Goal: Task Accomplishment & Management: Complete application form

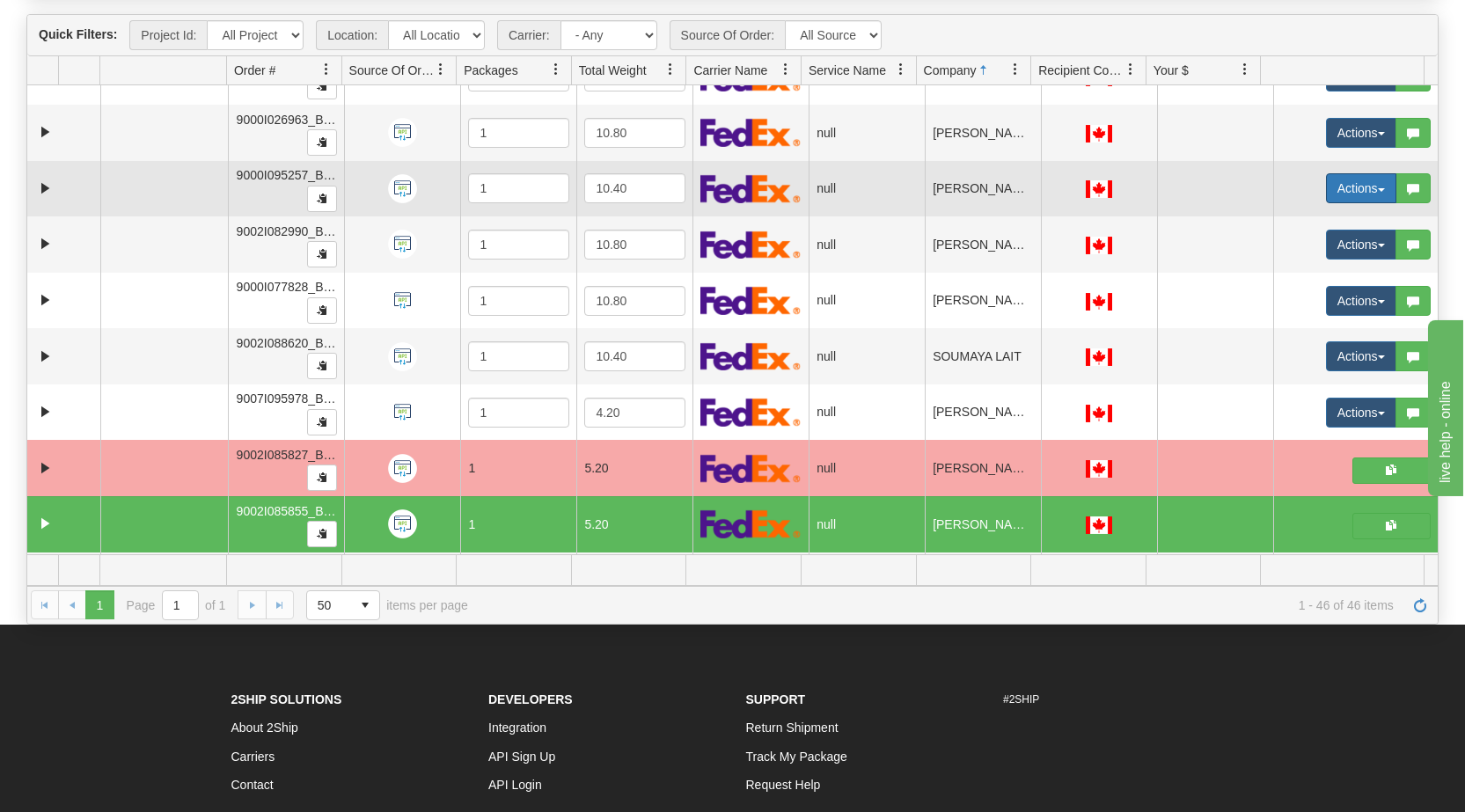
click at [1359, 191] on button "Actions" at bounding box center [1361, 188] width 70 height 30
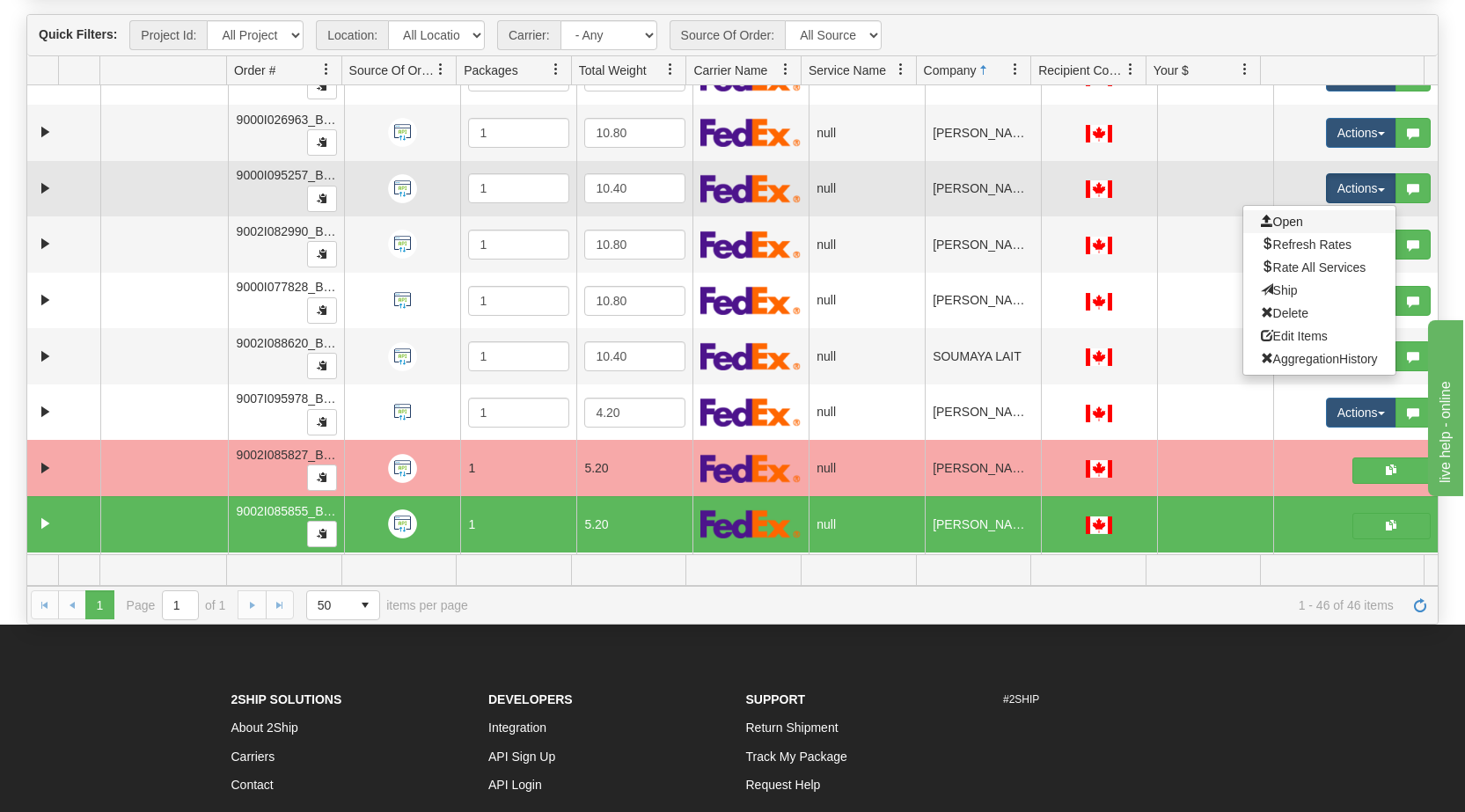
click at [1290, 221] on link "Open" at bounding box center [1320, 221] width 152 height 22
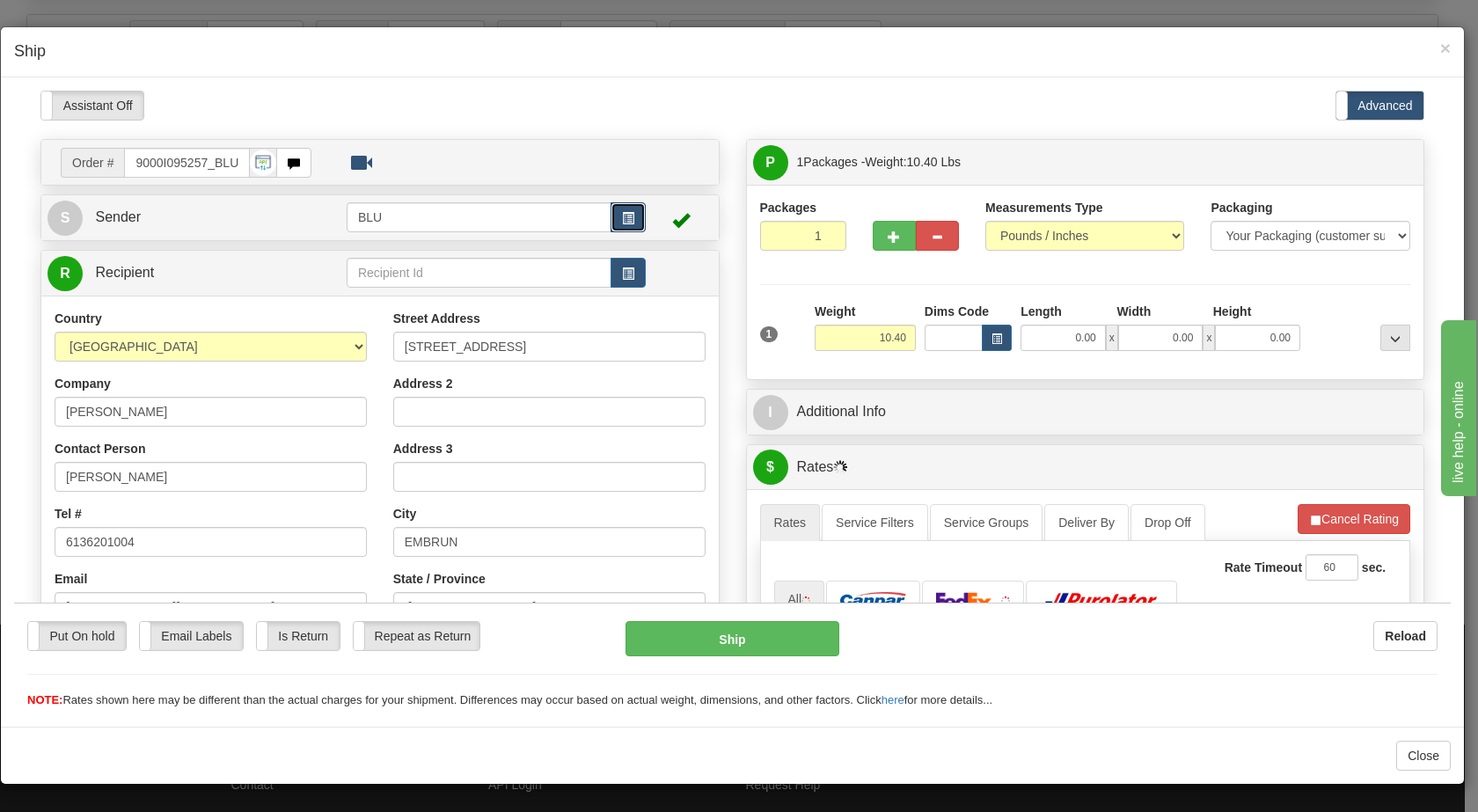
click at [622, 217] on span "button" at bounding box center [628, 218] width 13 height 12
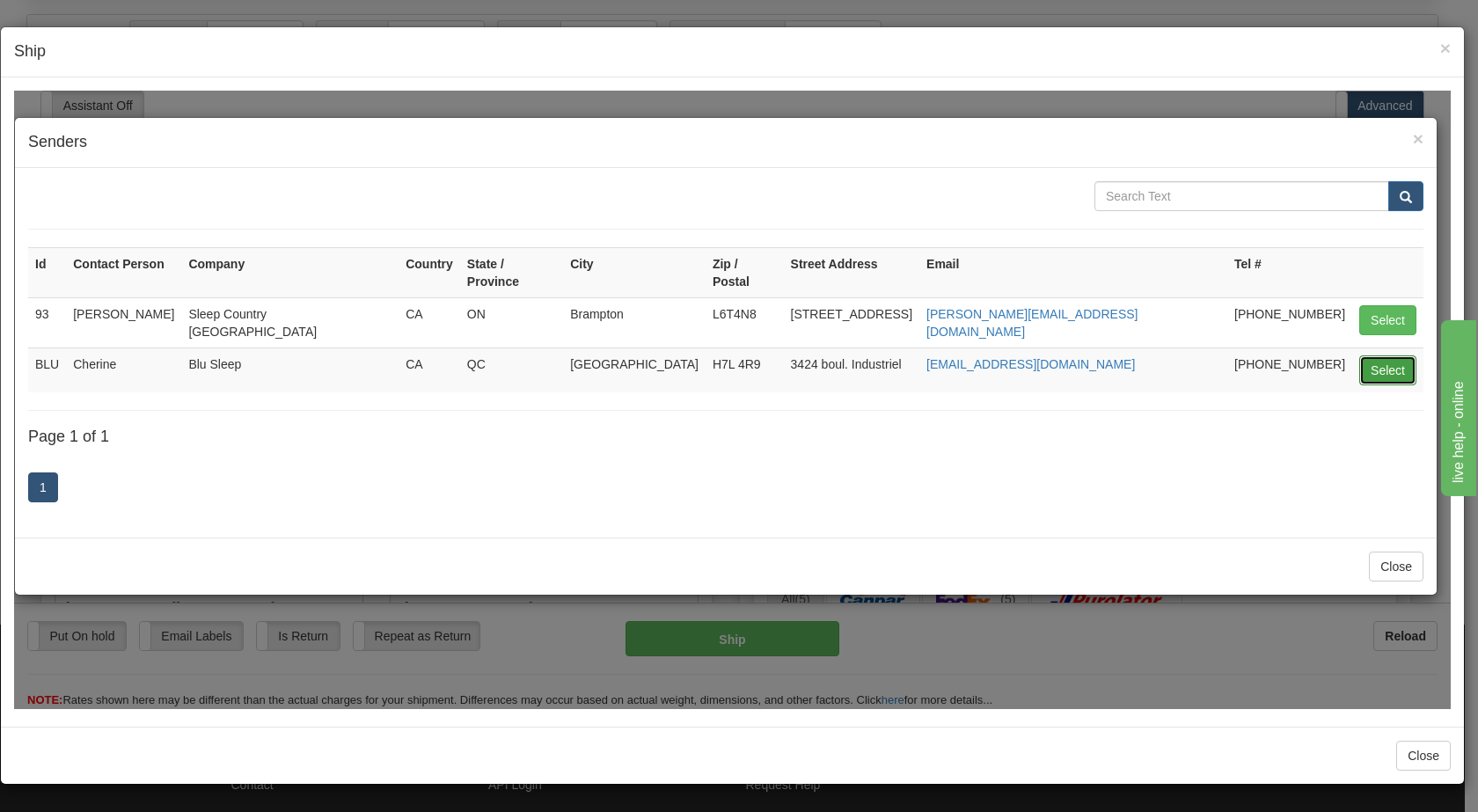
click at [1385, 354] on button "Select" at bounding box center [1388, 369] width 58 height 30
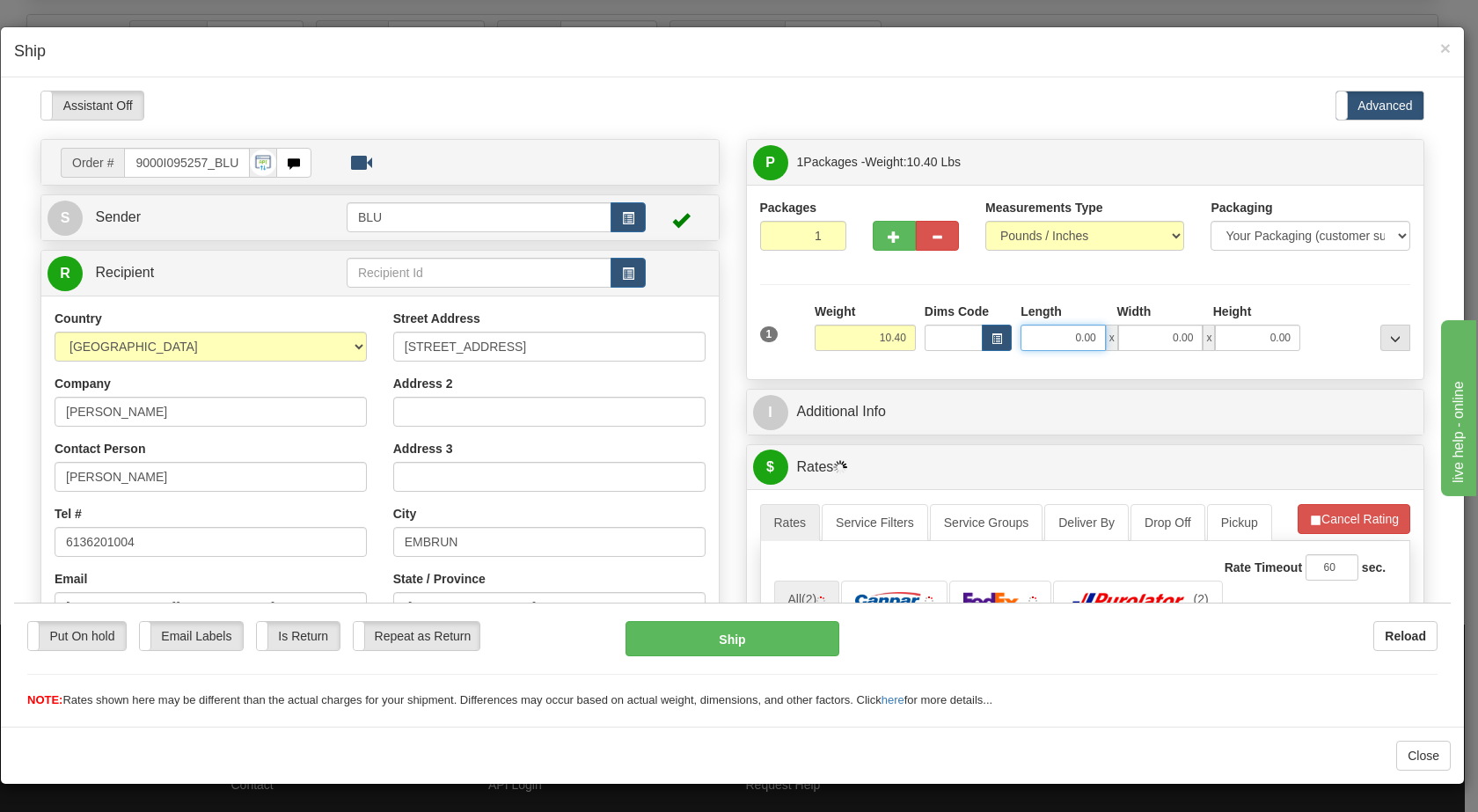
click at [1058, 335] on input "0.00" at bounding box center [1063, 337] width 85 height 26
type input "16.00"
click at [1154, 339] on input "0.00" at bounding box center [1161, 337] width 85 height 26
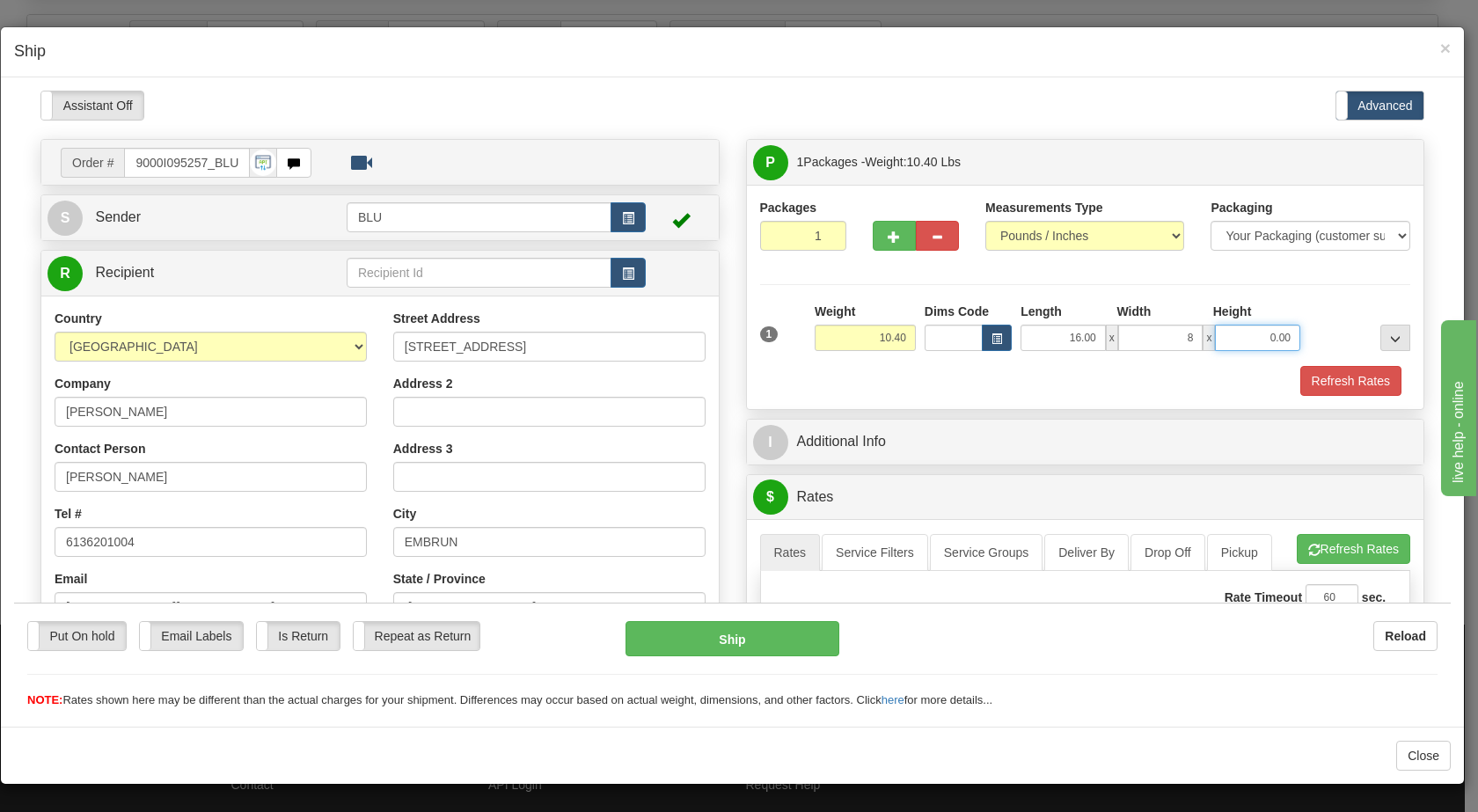
type input "8.00"
click at [1231, 335] on input "0.00" at bounding box center [1257, 337] width 85 height 26
type input "16.00"
click at [1086, 370] on div "Refresh Rates" at bounding box center [1086, 380] width 660 height 30
click at [1313, 364] on div "Packaging Your Packaging (customer supplied) Envelope (carrier supplied) Pack (…" at bounding box center [1112, 364] width 604 height 1
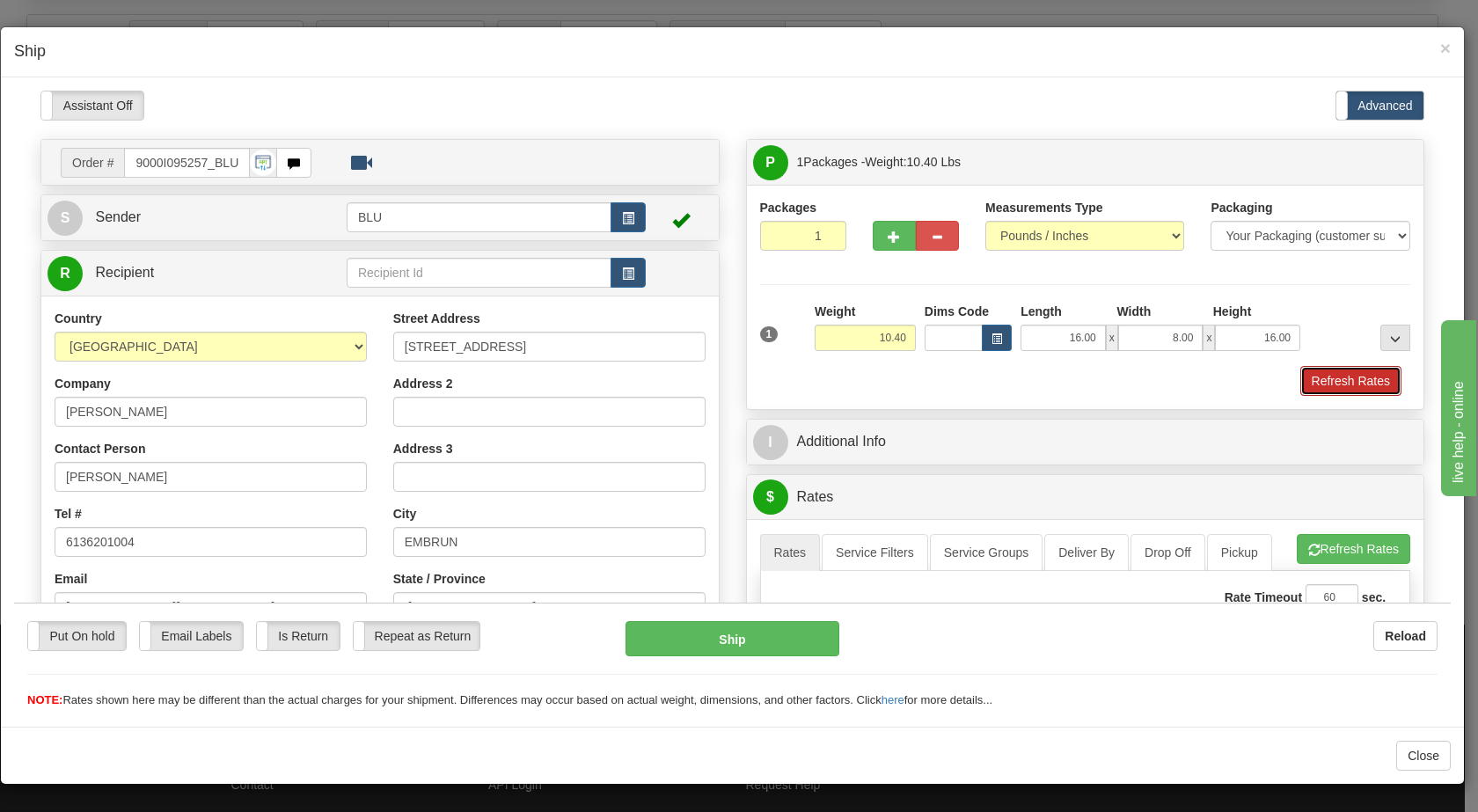
click at [1311, 375] on button "Refresh Rates" at bounding box center [1351, 380] width 102 height 30
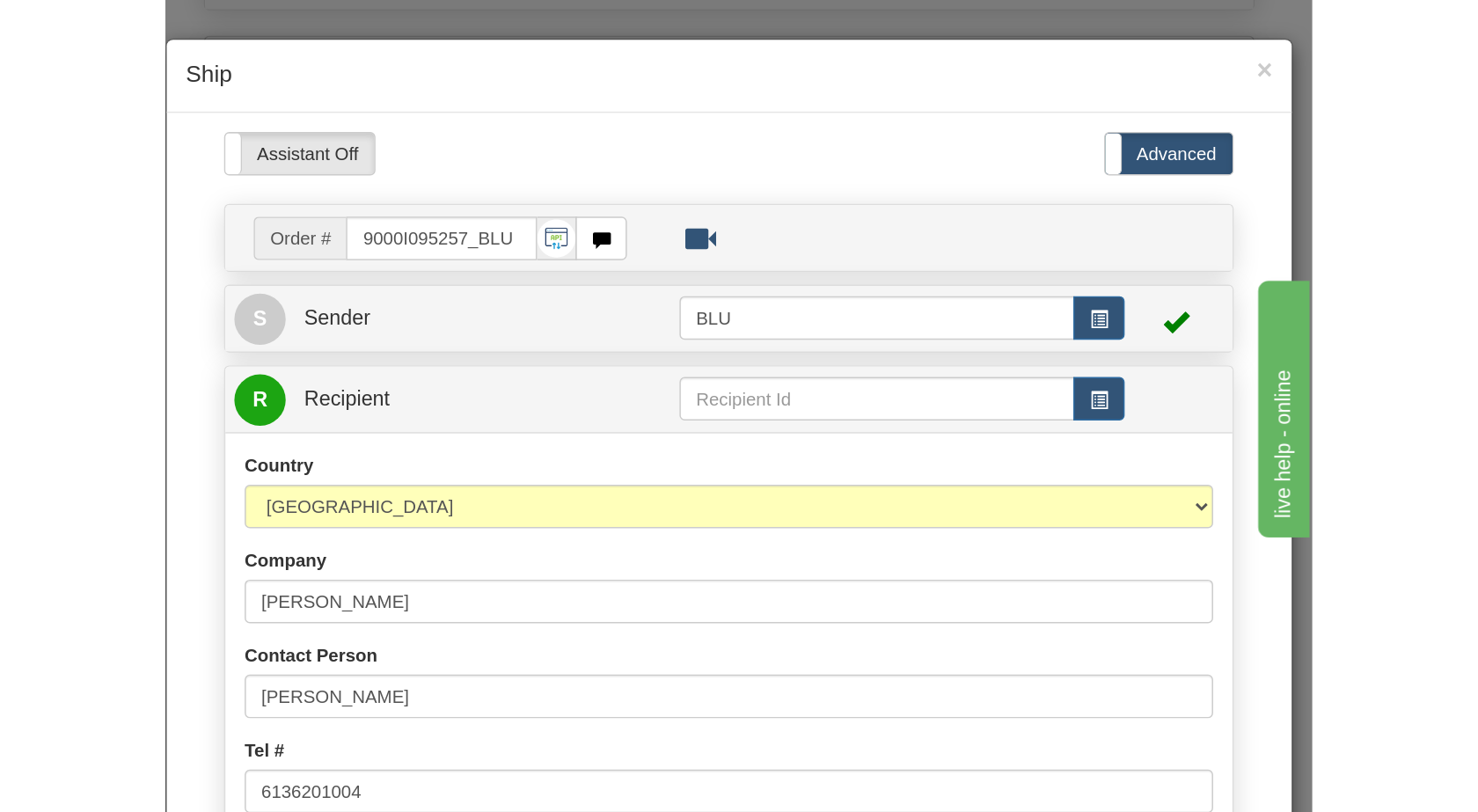
scroll to position [188, 0]
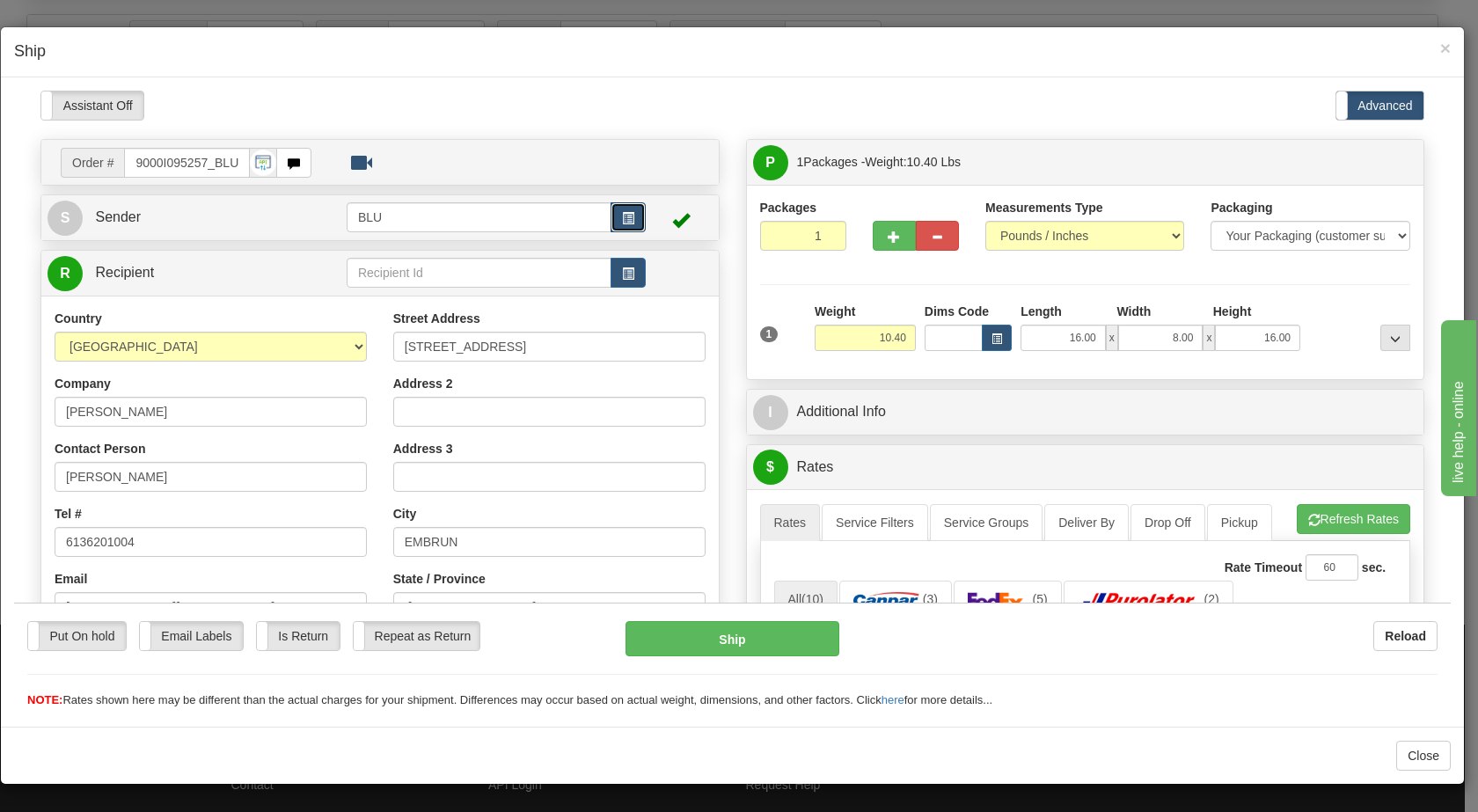
click at [622, 215] on span "button" at bounding box center [628, 218] width 13 height 12
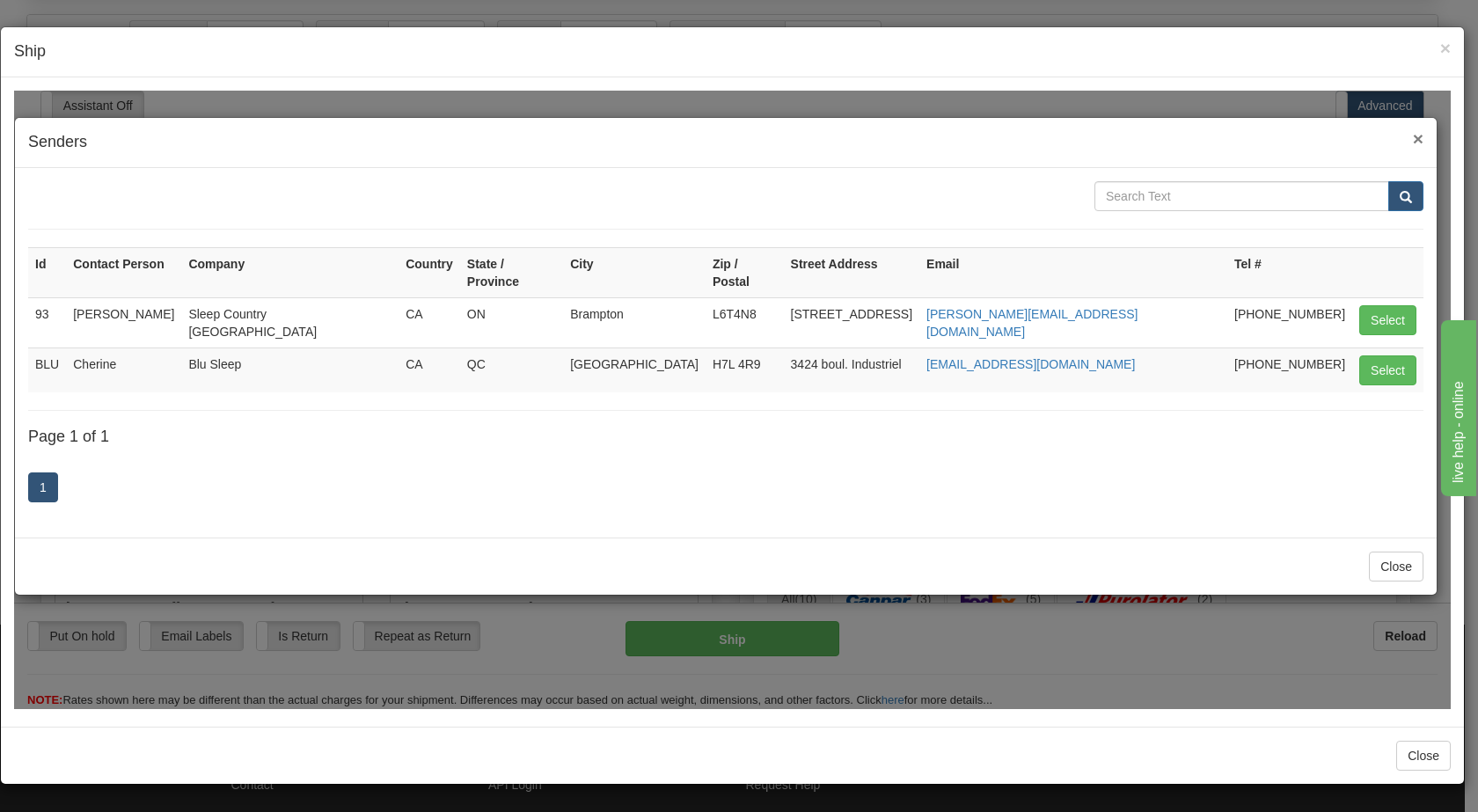
click at [1417, 136] on span "×" at bounding box center [1418, 138] width 11 height 20
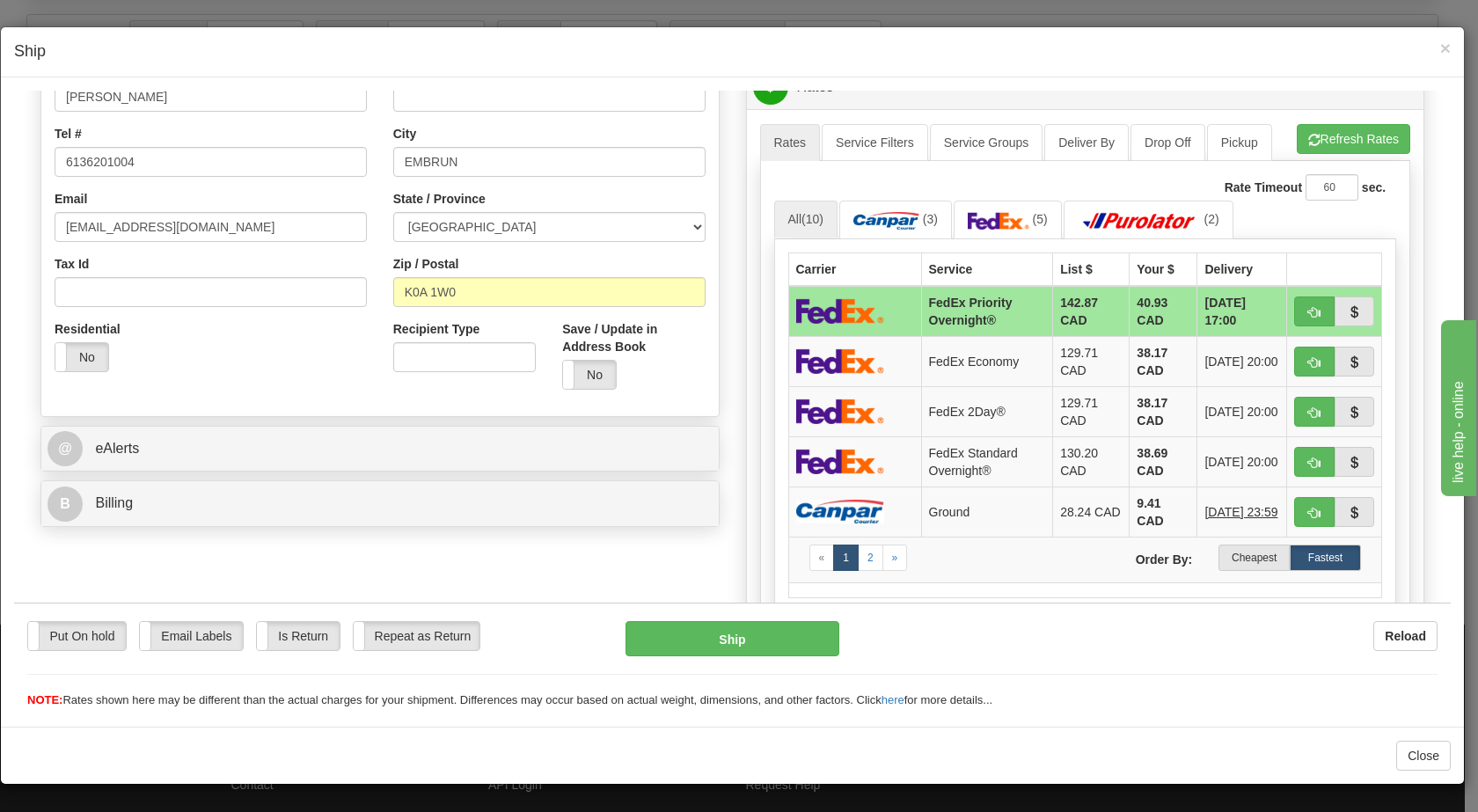
scroll to position [388, 0]
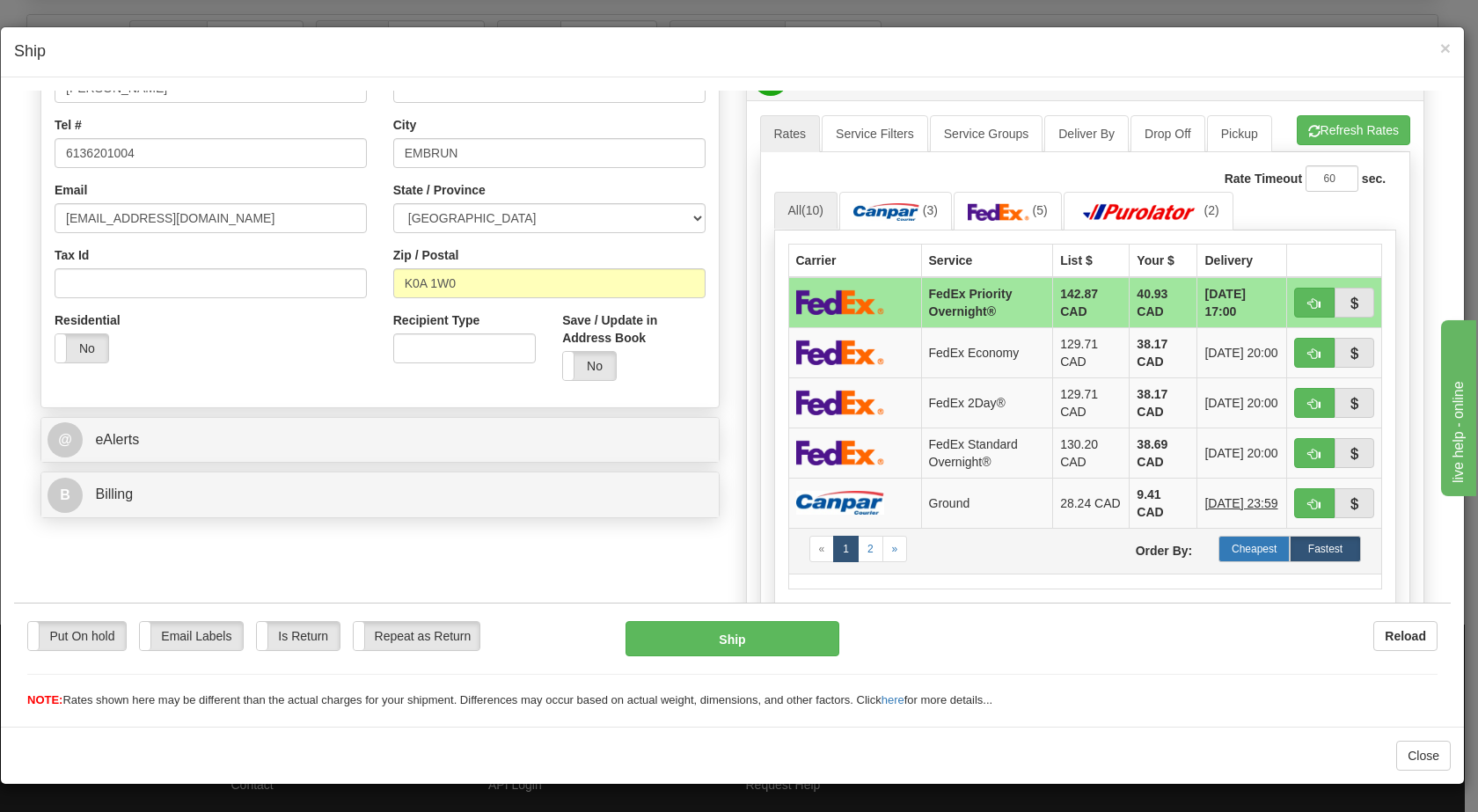
click at [1245, 552] on label "Cheapest" at bounding box center [1253, 548] width 71 height 26
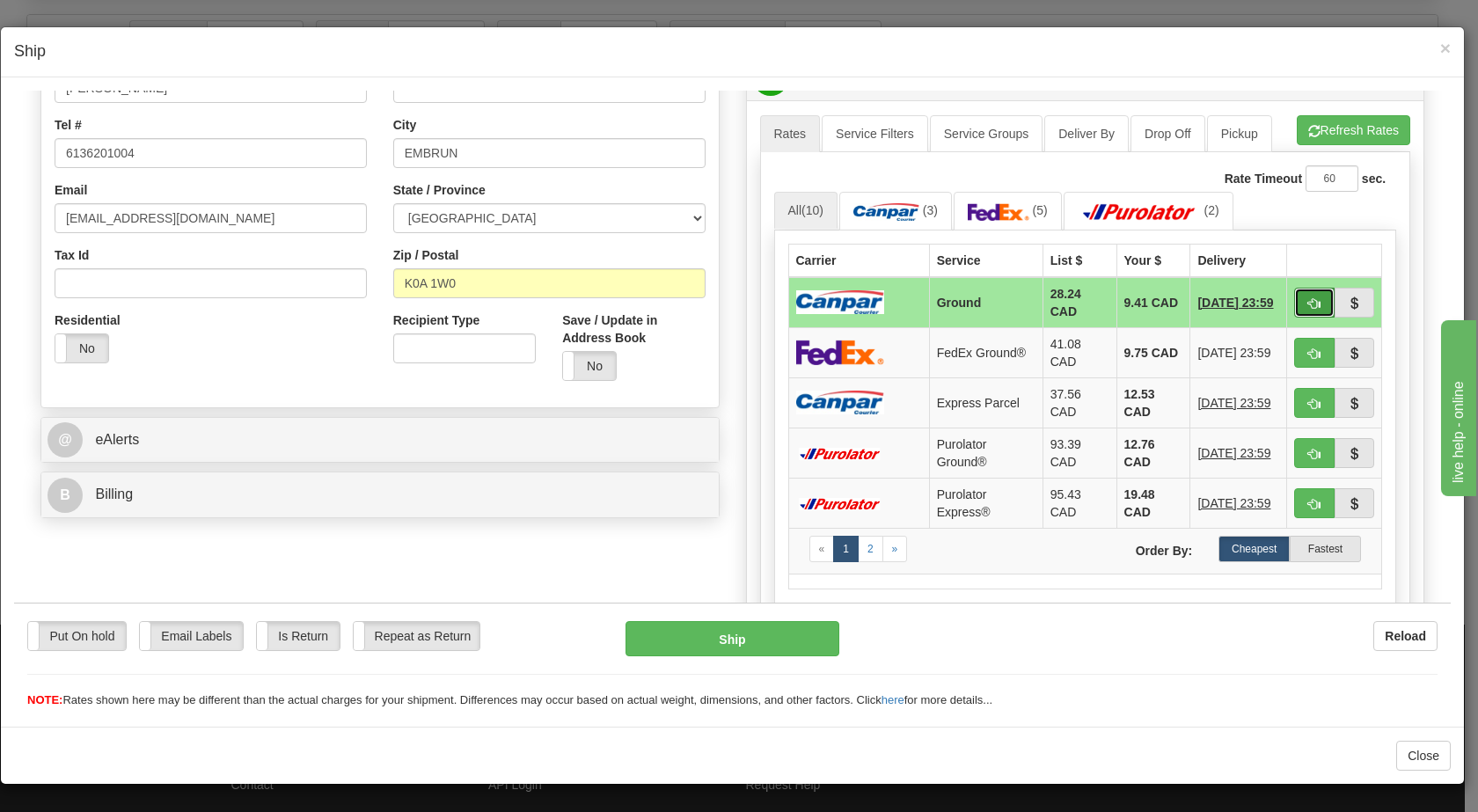
click at [1308, 303] on span "button" at bounding box center [1314, 304] width 13 height 12
type input "1"
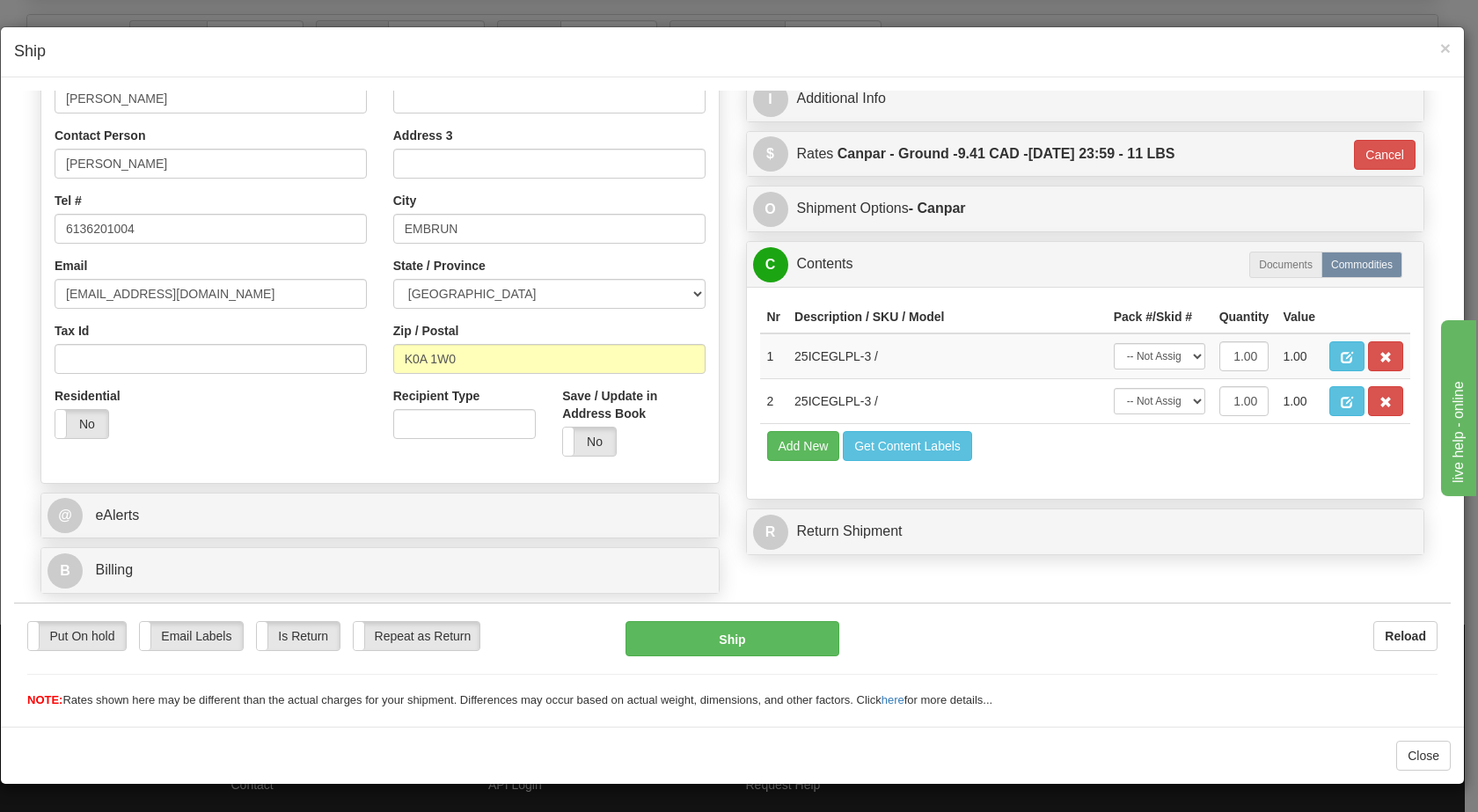
scroll to position [313, 0]
click at [789, 646] on button "Ship" at bounding box center [732, 637] width 213 height 35
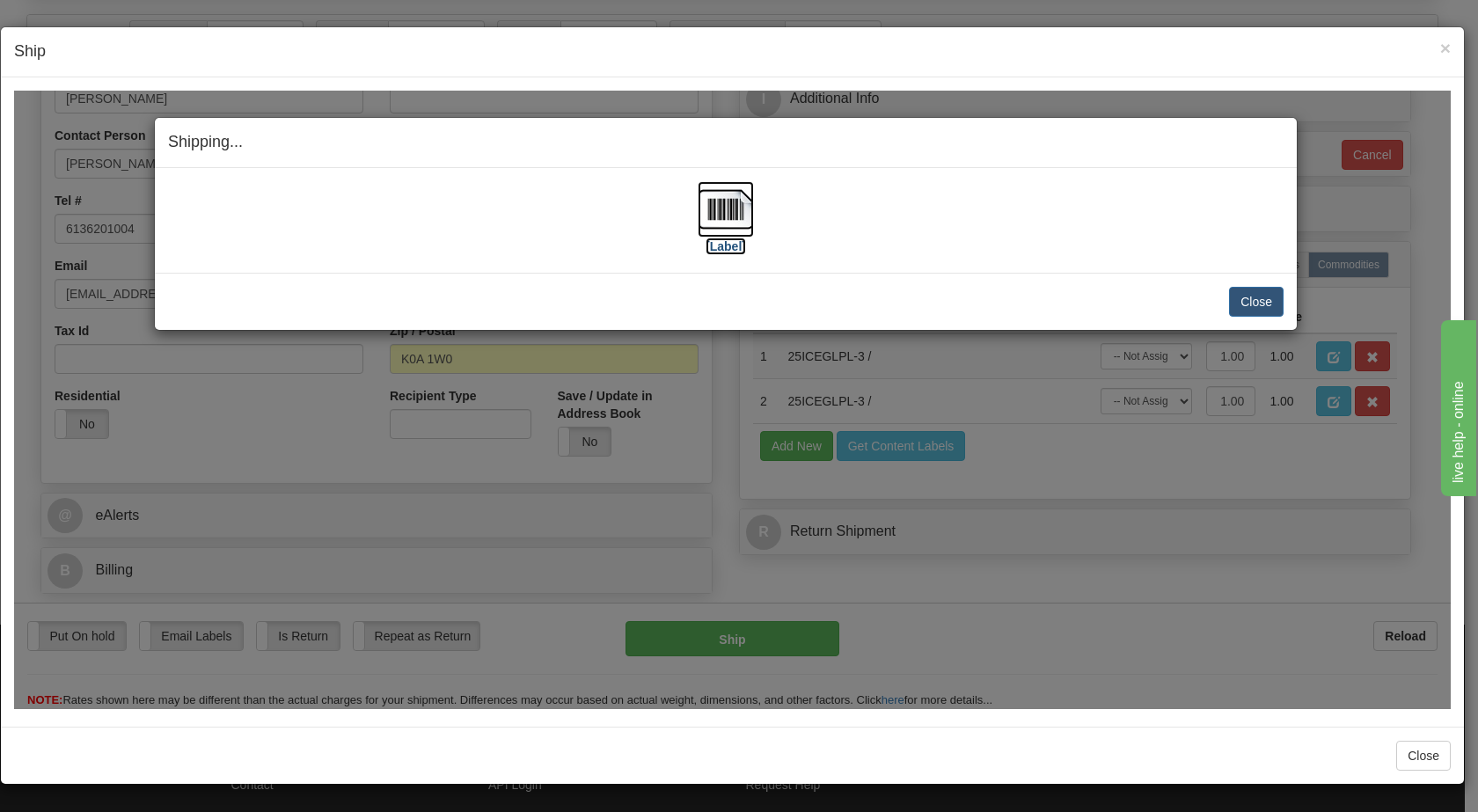
click at [720, 208] on img at bounding box center [726, 209] width 57 height 57
click at [1250, 301] on button "Close" at bounding box center [1256, 301] width 55 height 30
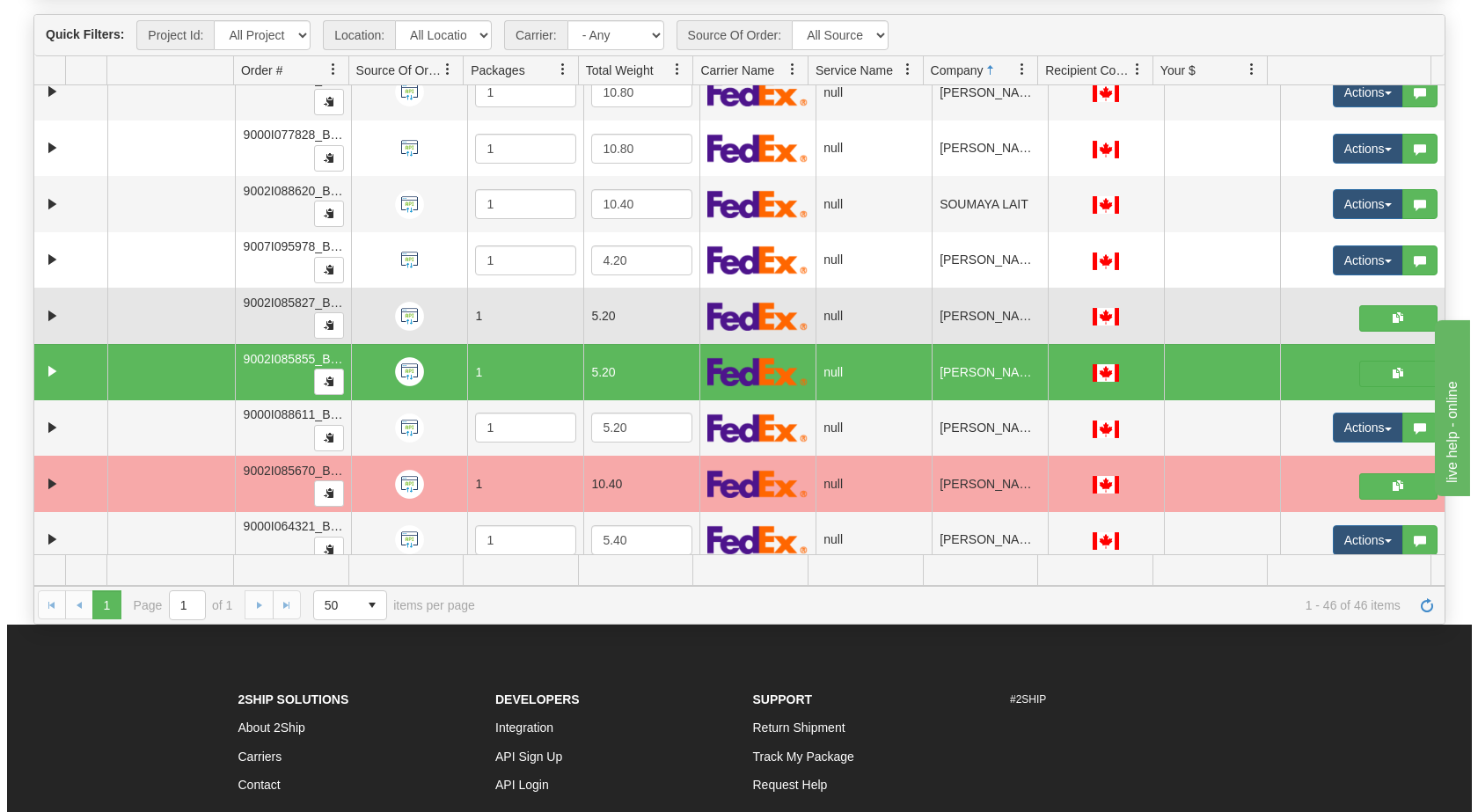
scroll to position [2091, 0]
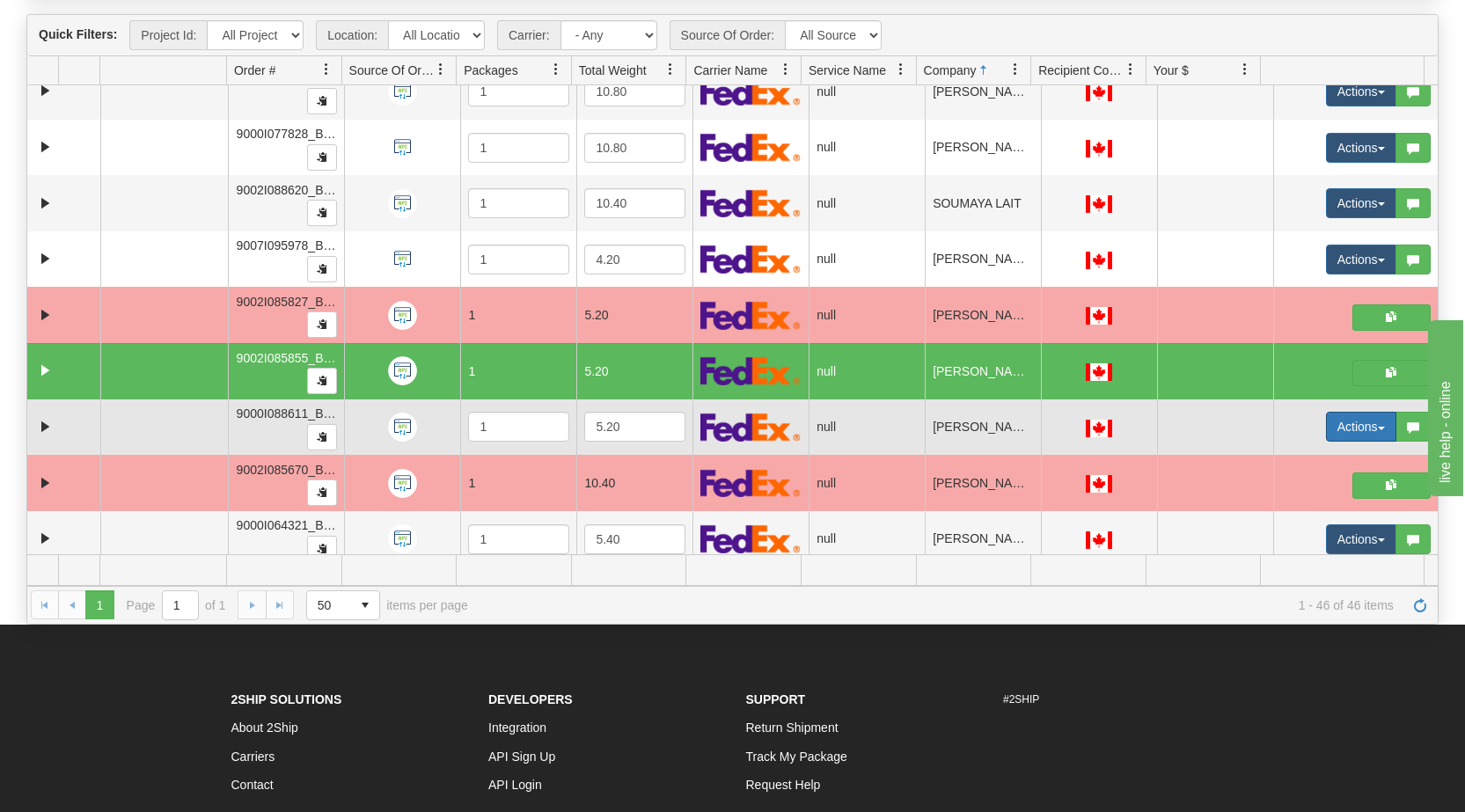
click at [1377, 426] on span "button" at bounding box center [1380, 428] width 7 height 4
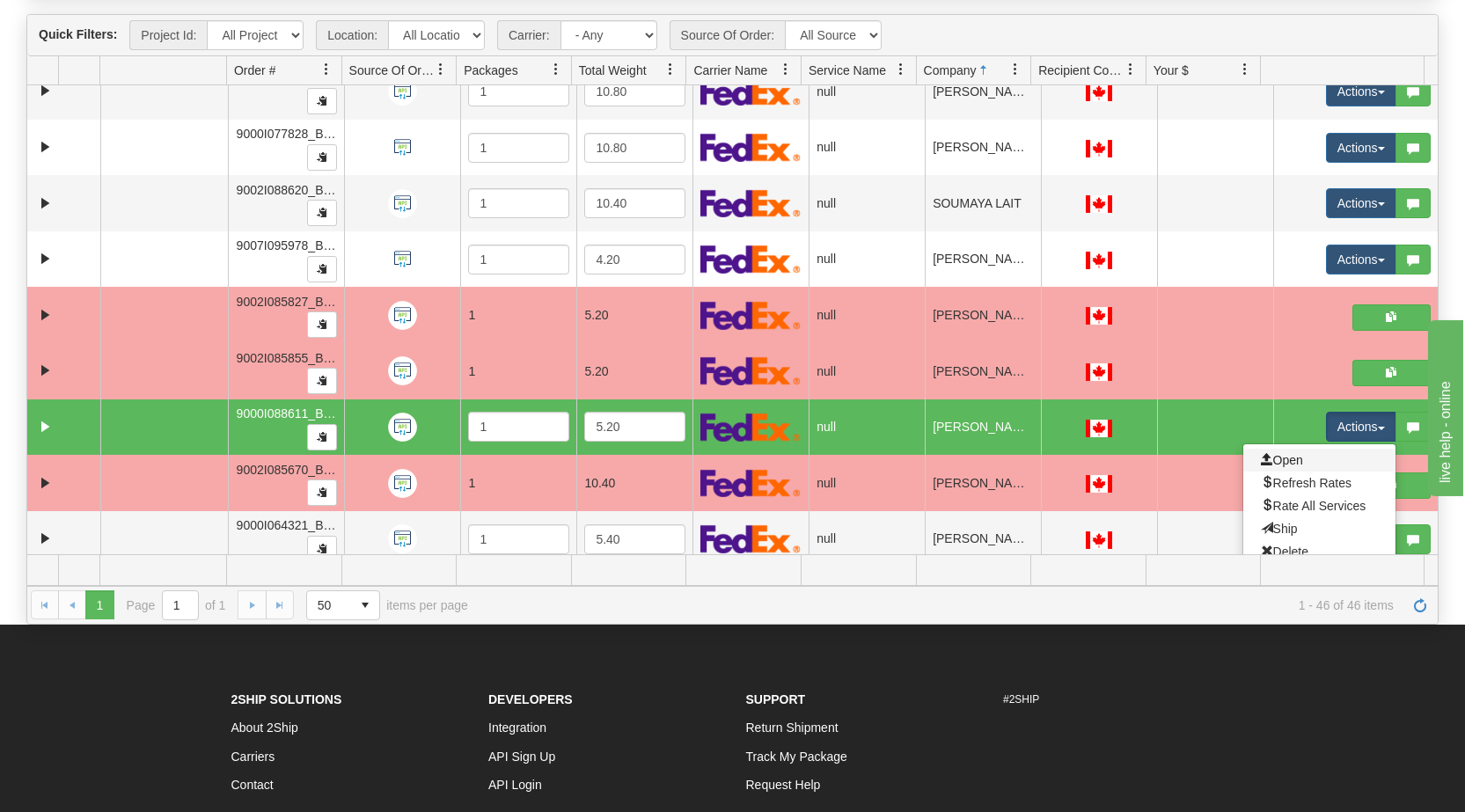
click at [1311, 461] on link "Open" at bounding box center [1320, 460] width 152 height 22
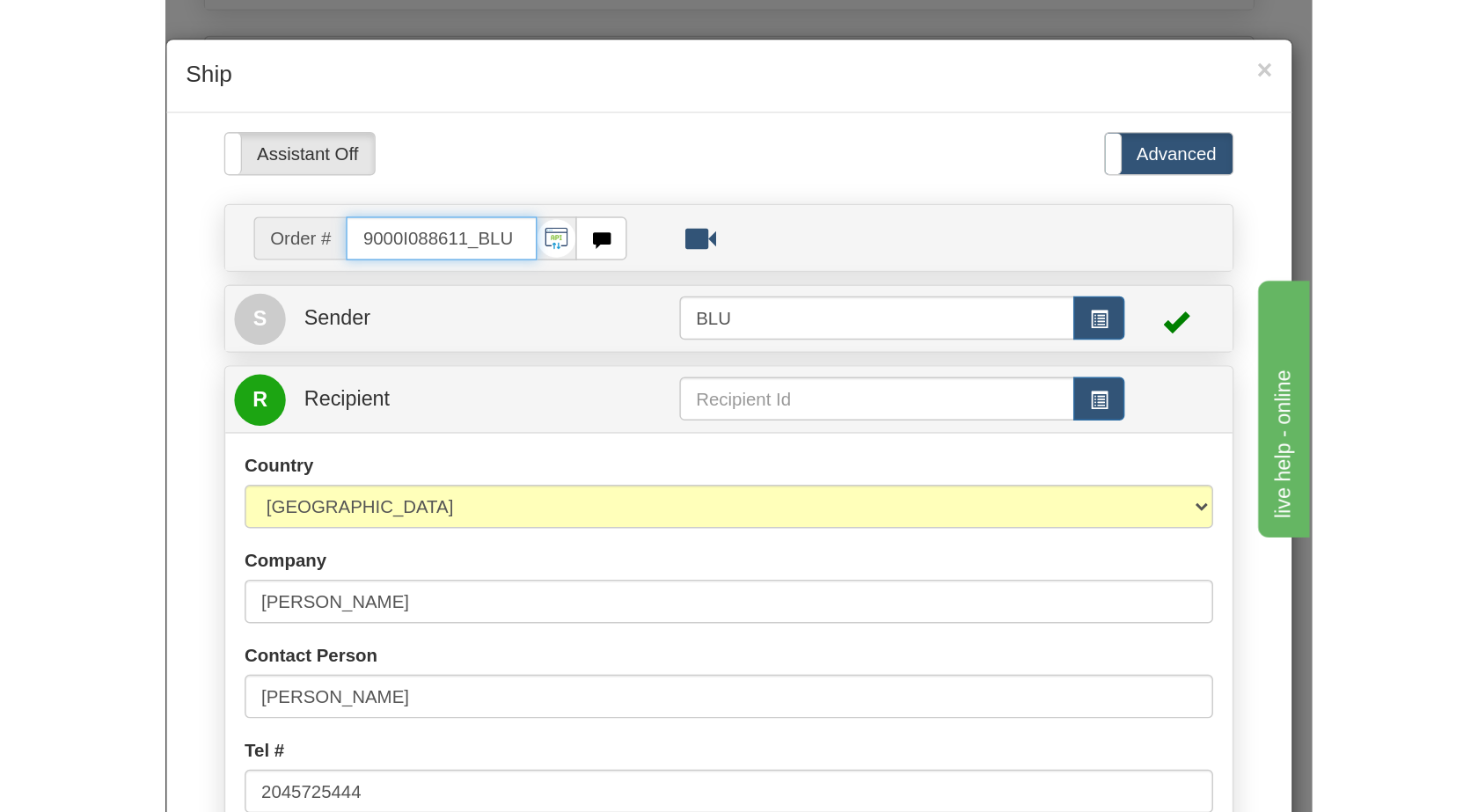
scroll to position [188, 0]
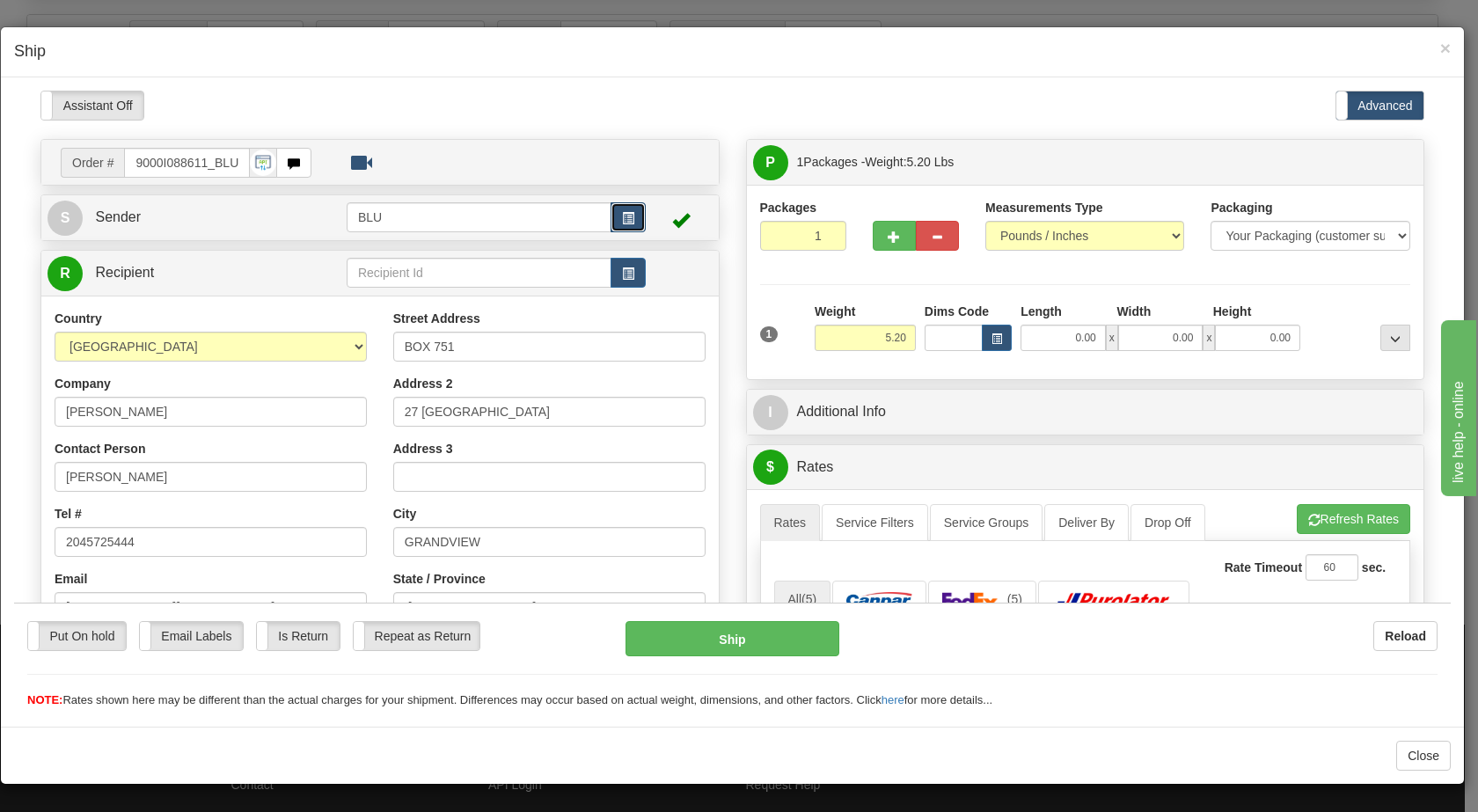
click at [637, 214] on button "button" at bounding box center [629, 216] width 35 height 30
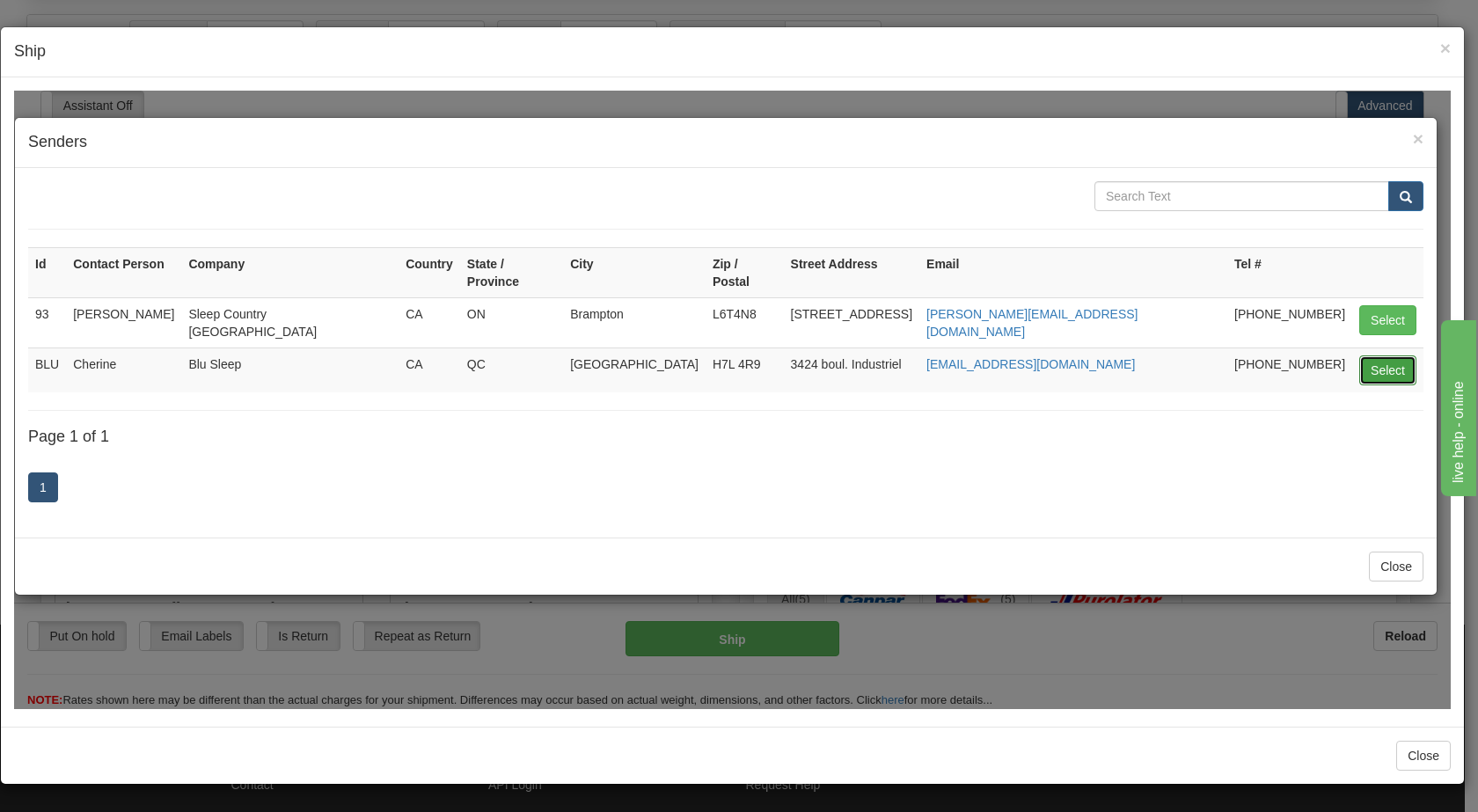
click at [1380, 354] on button "Select" at bounding box center [1388, 369] width 58 height 30
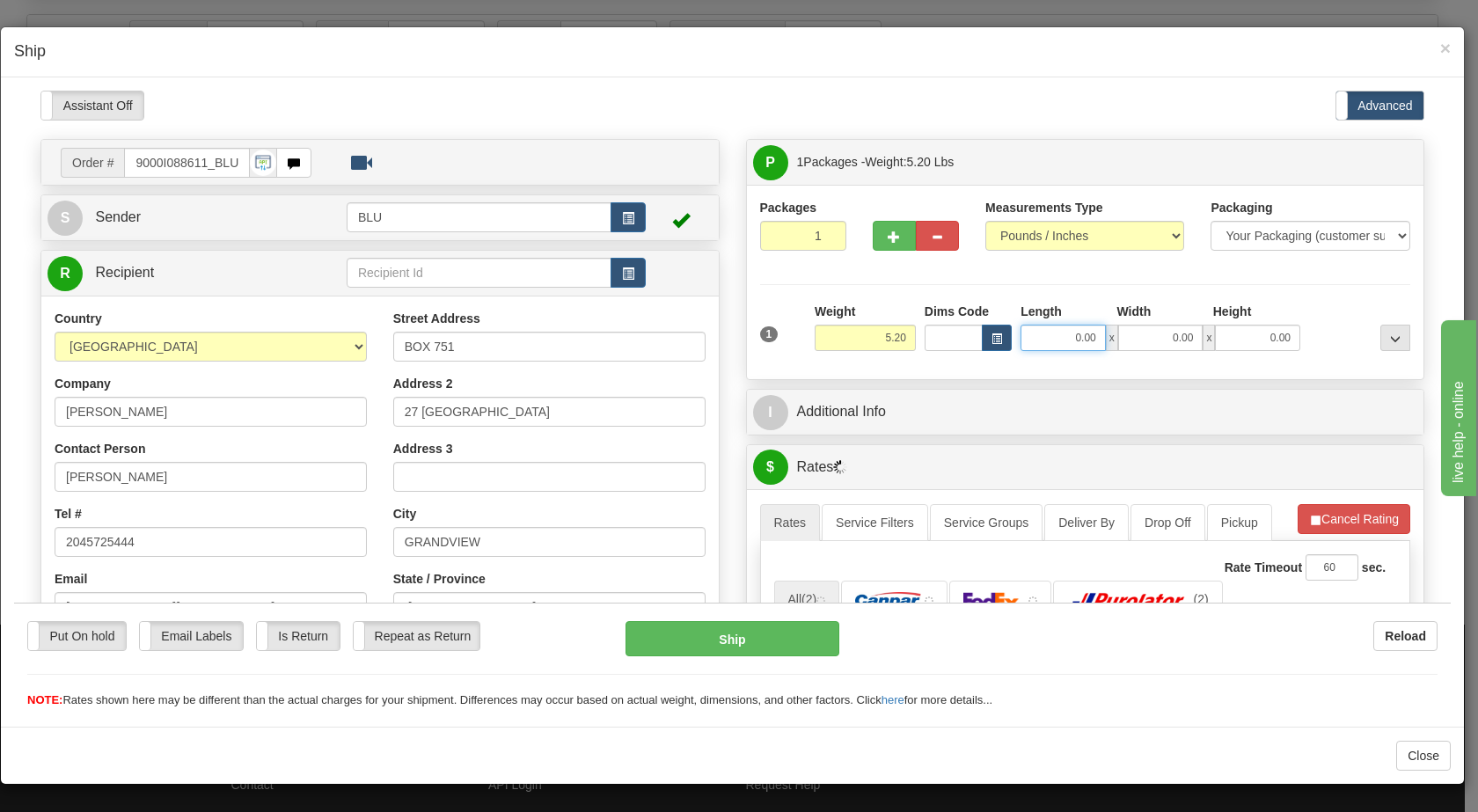
click at [1063, 331] on input "0.00" at bounding box center [1063, 337] width 85 height 26
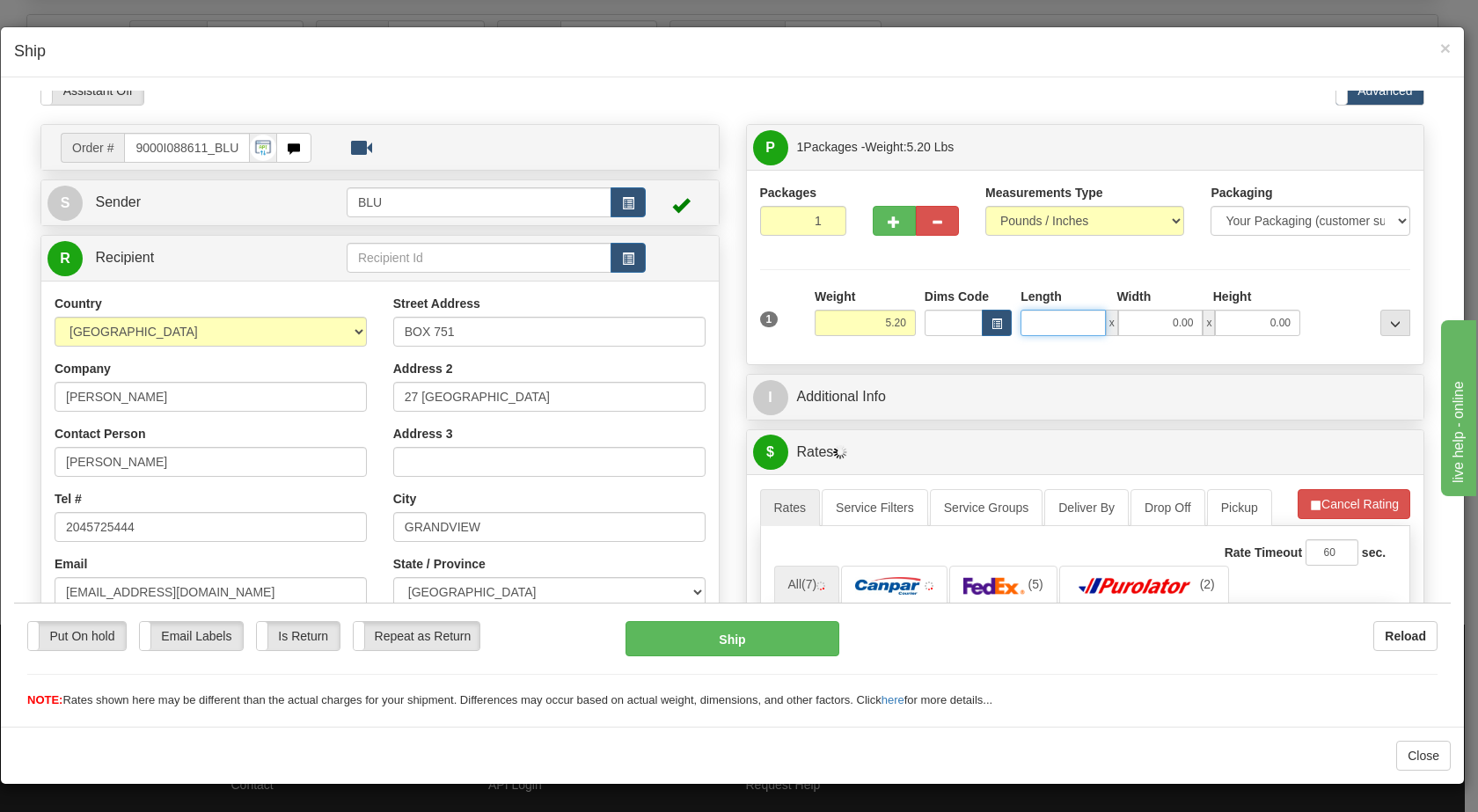
scroll to position [0, 0]
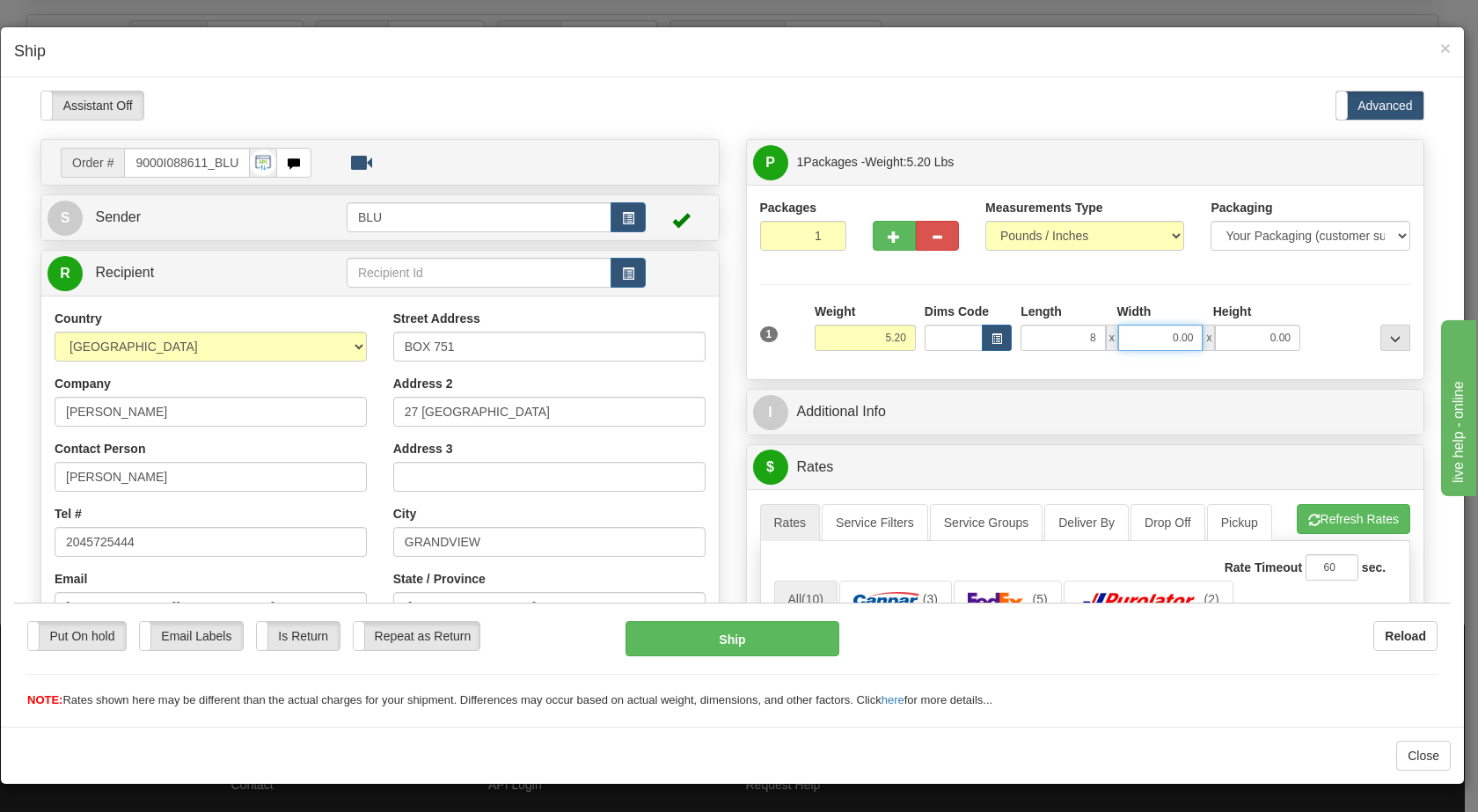
type input "8.00"
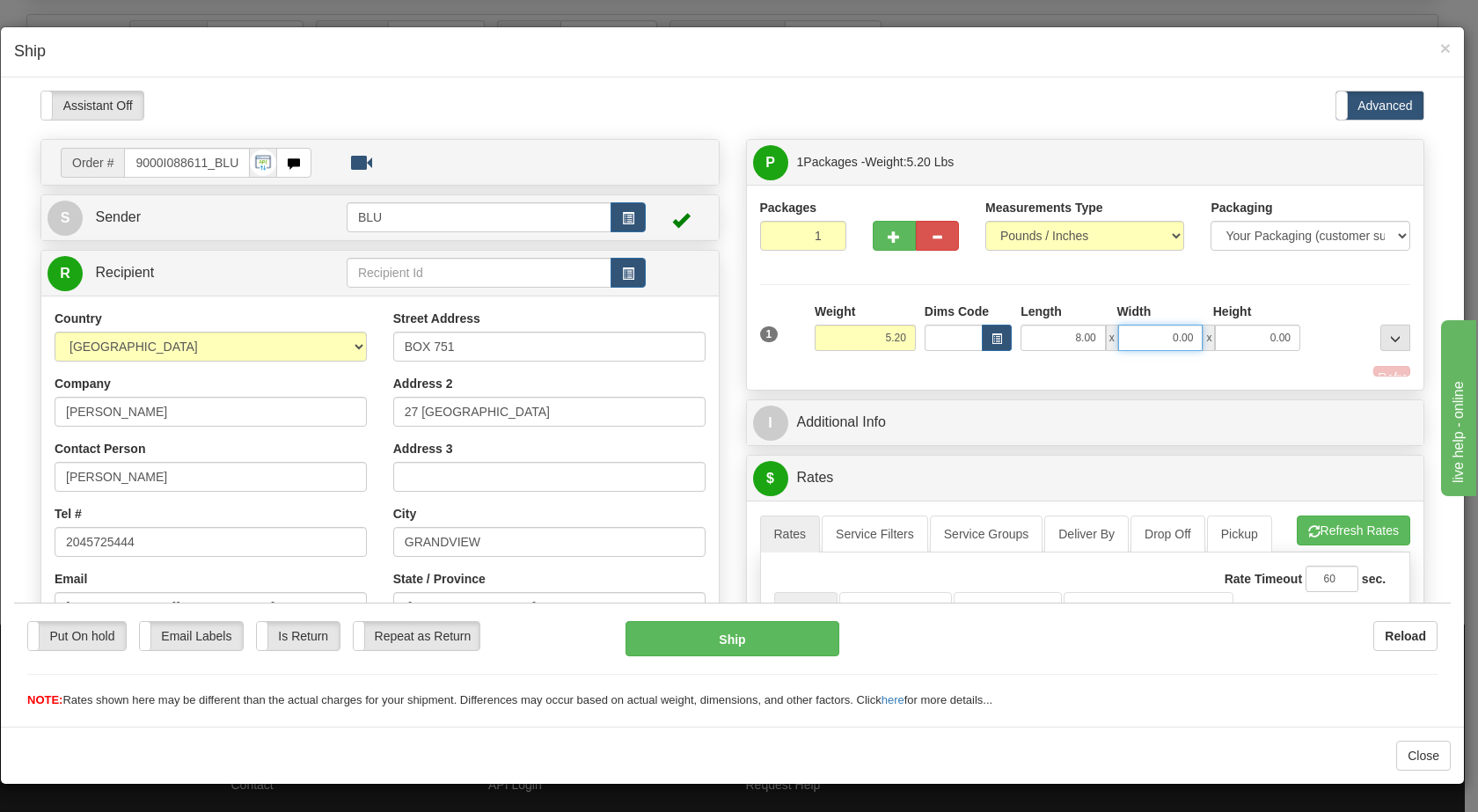
click at [1161, 336] on input "0.00" at bounding box center [1161, 337] width 85 height 26
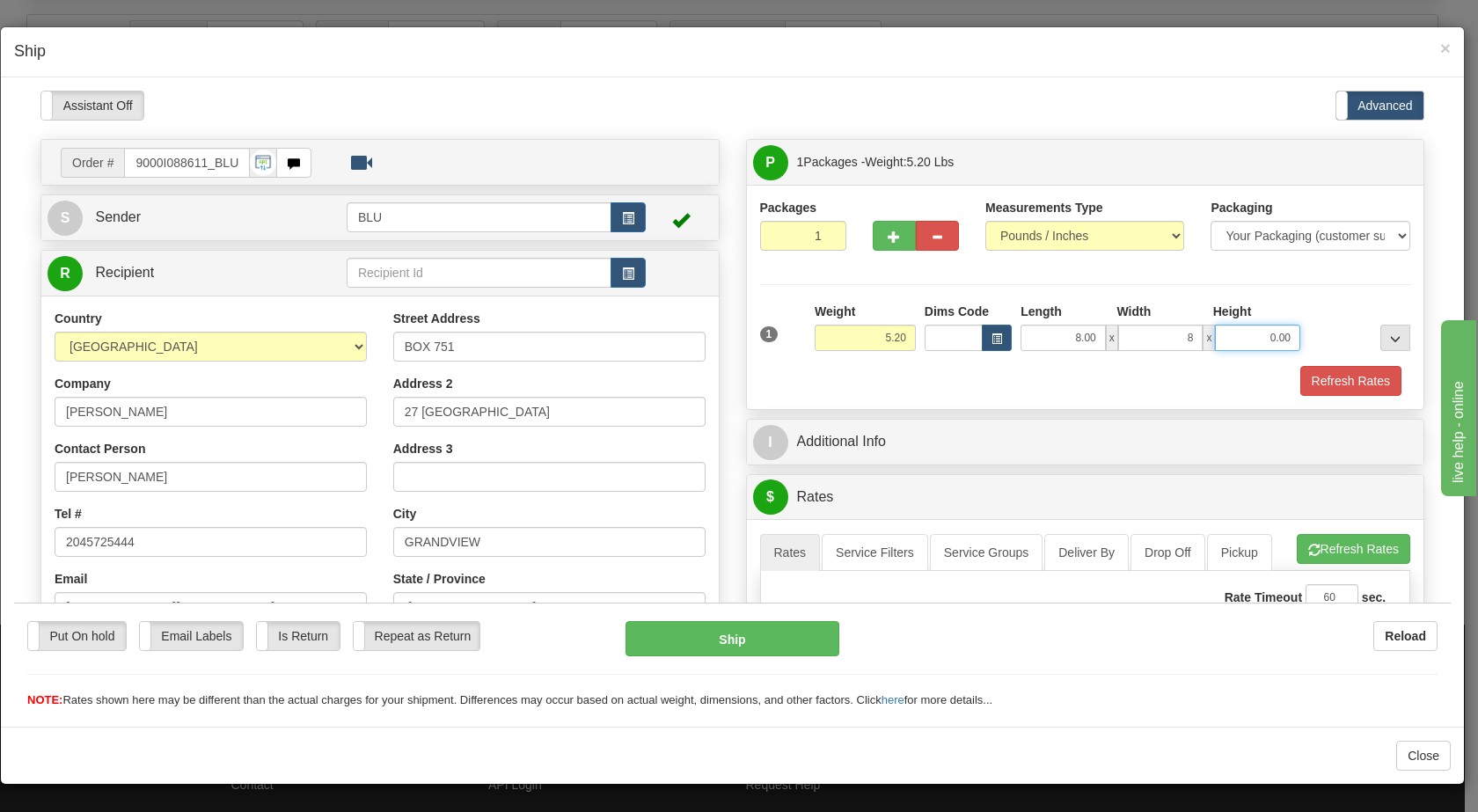
type input "8.00"
click at [1250, 336] on input "0.00" at bounding box center [1257, 337] width 85 height 26
type input "16.00"
click at [1305, 331] on div at bounding box center [1360, 326] width 110 height 49
click at [1306, 370] on button "Refresh Rates" at bounding box center [1351, 380] width 102 height 30
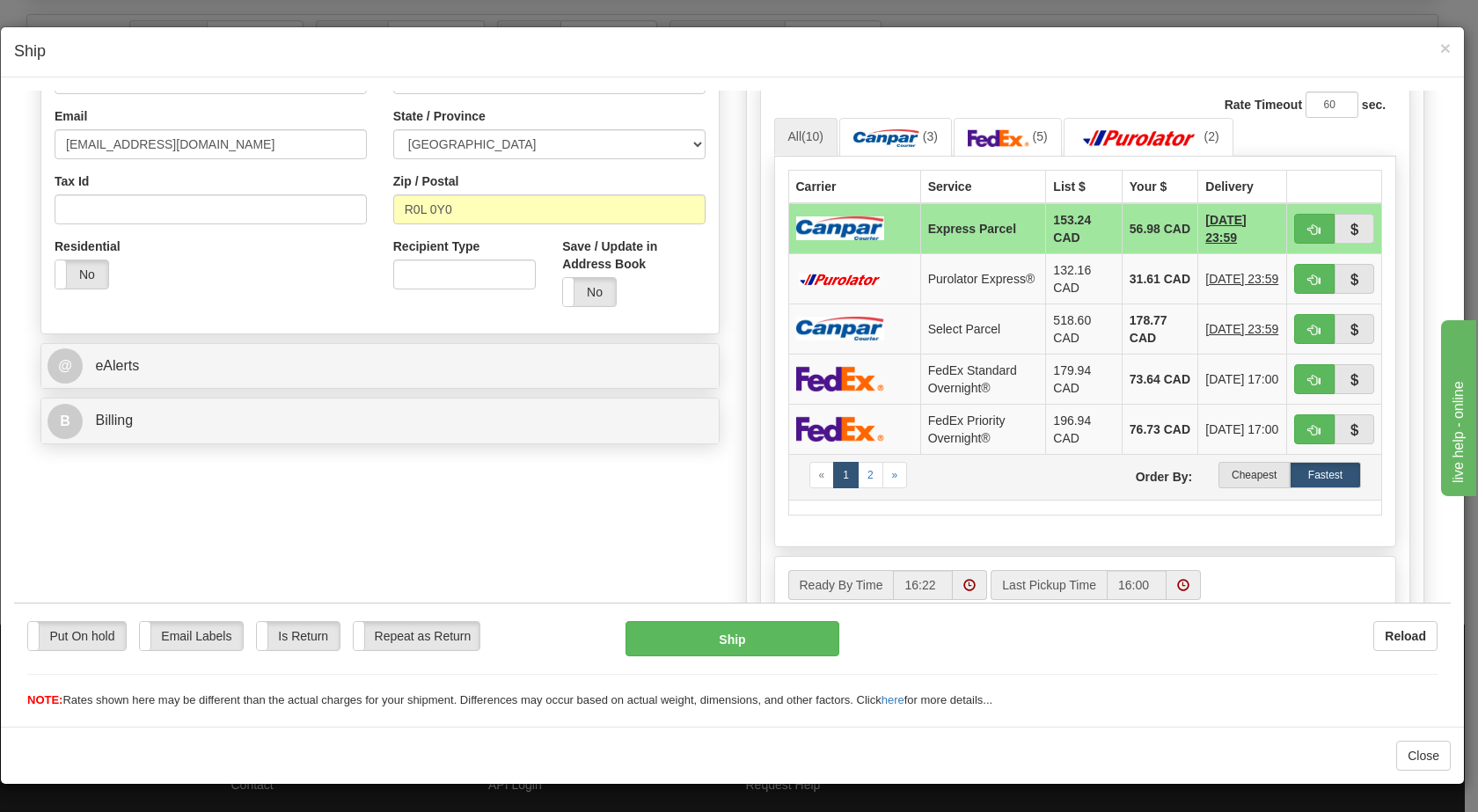
scroll to position [465, 0]
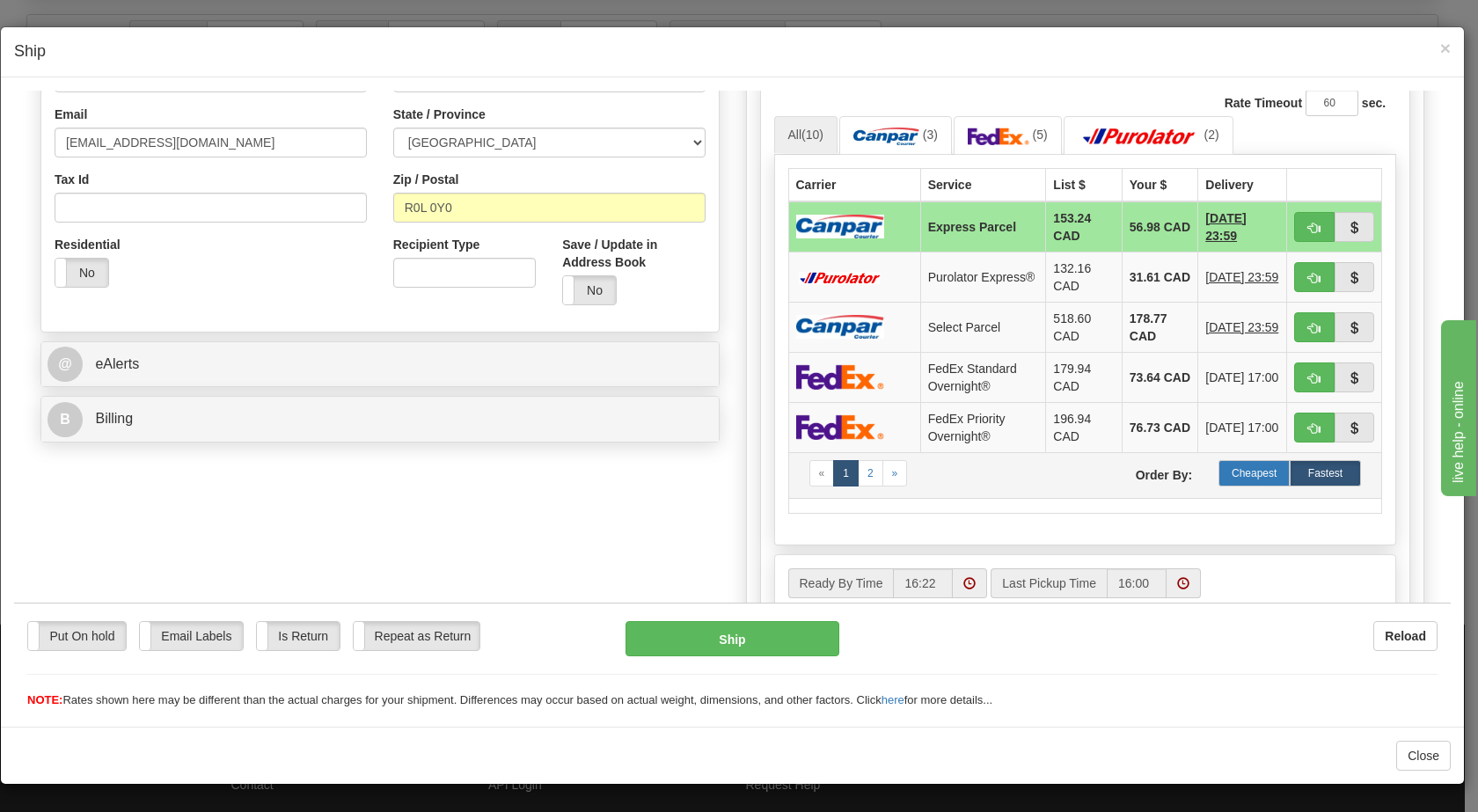
click at [1239, 471] on label "Cheapest" at bounding box center [1253, 471] width 71 height 26
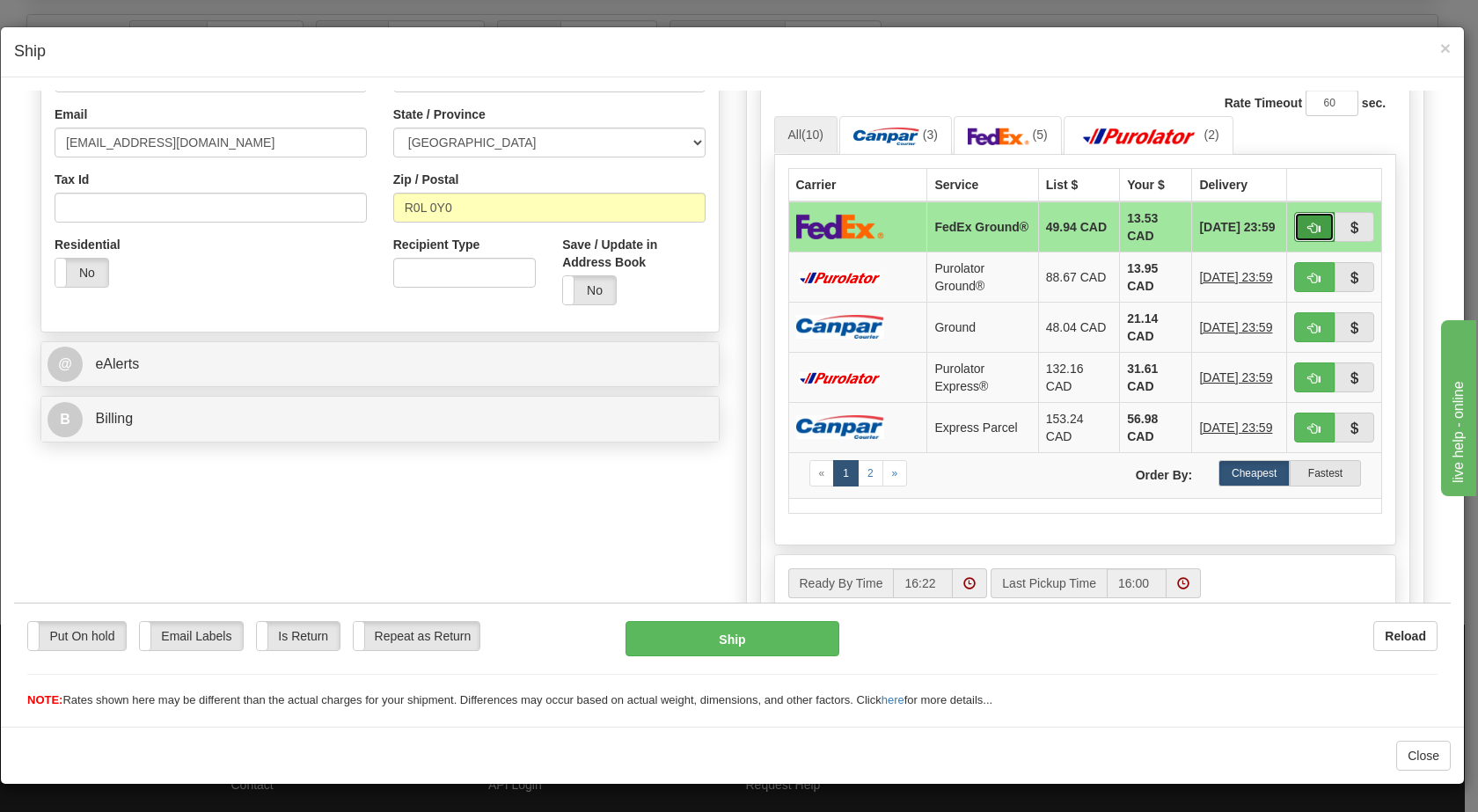
click at [1294, 224] on button "button" at bounding box center [1314, 225] width 40 height 30
type input "92"
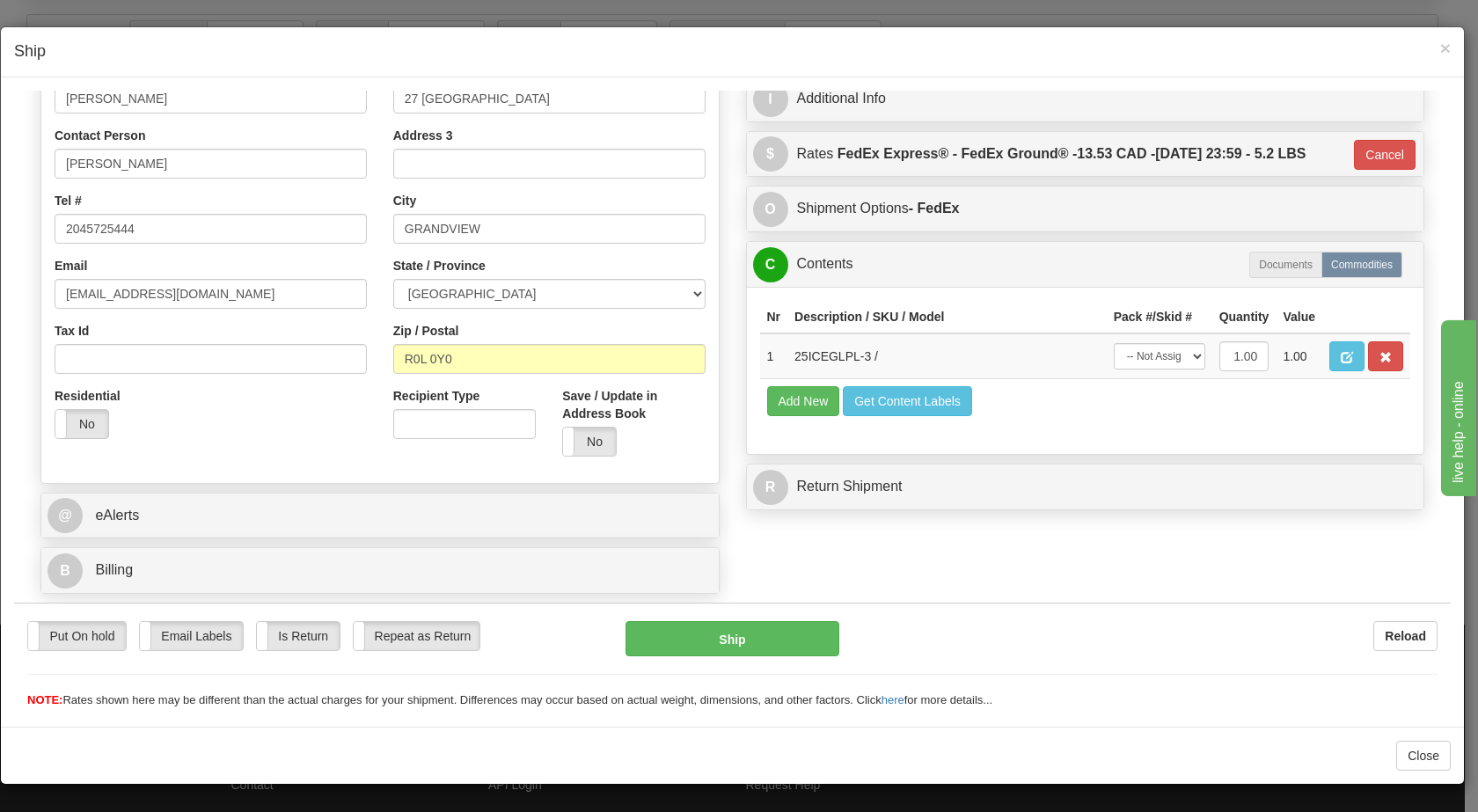
scroll to position [313, 0]
click at [725, 629] on button "Ship" at bounding box center [732, 637] width 213 height 35
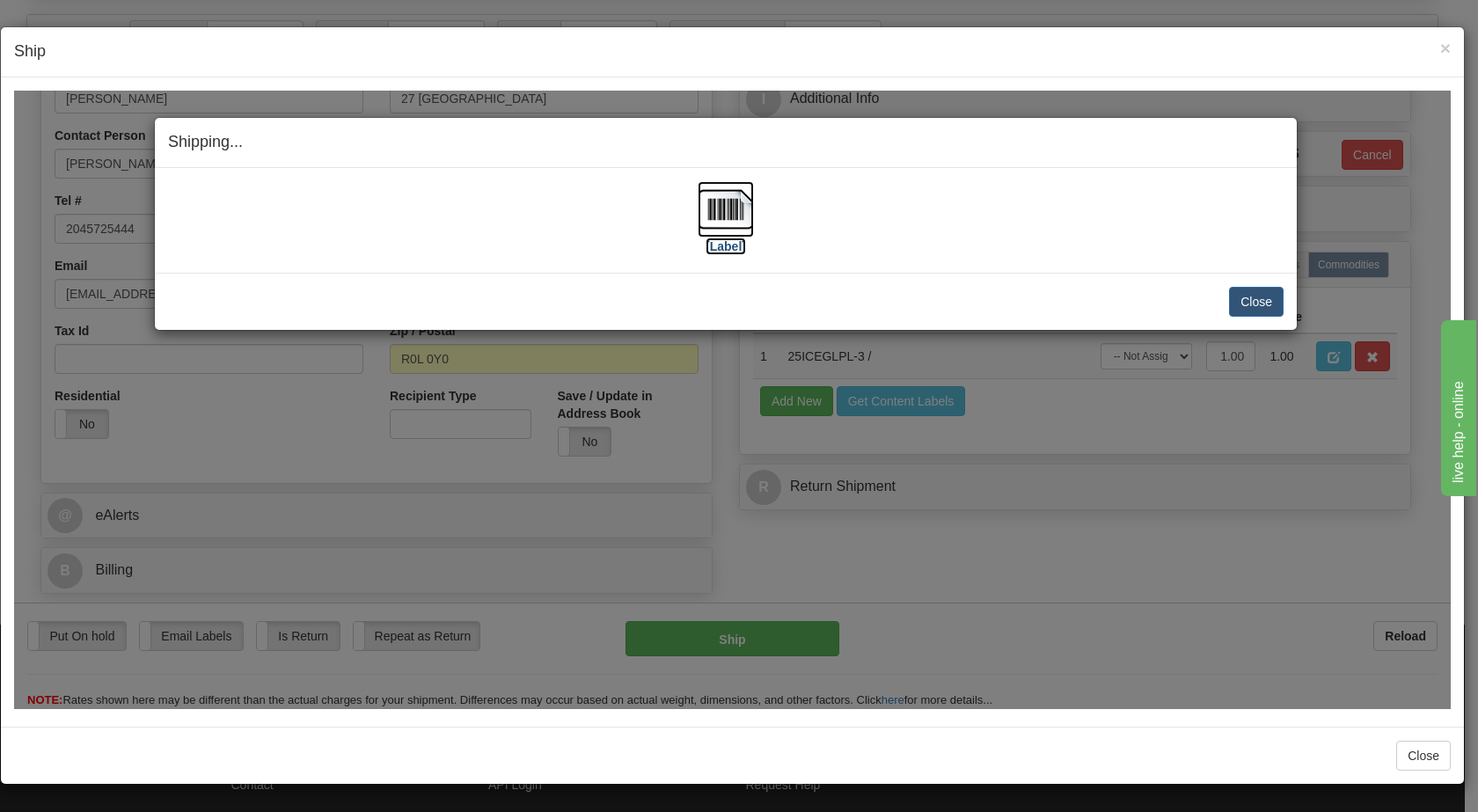
click at [729, 214] on img at bounding box center [726, 209] width 57 height 57
click at [1252, 301] on button "Close" at bounding box center [1256, 301] width 55 height 30
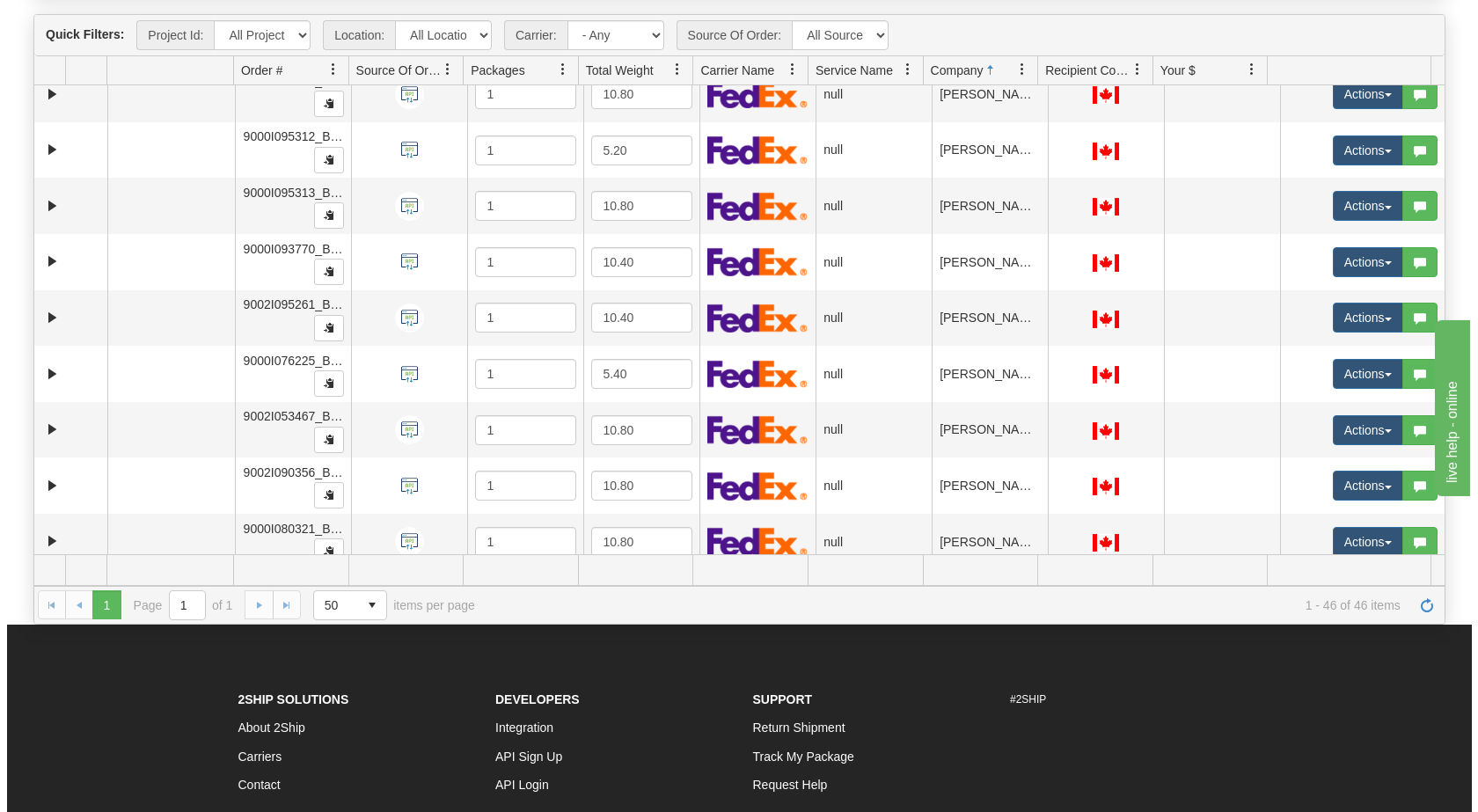
scroll to position [347, 0]
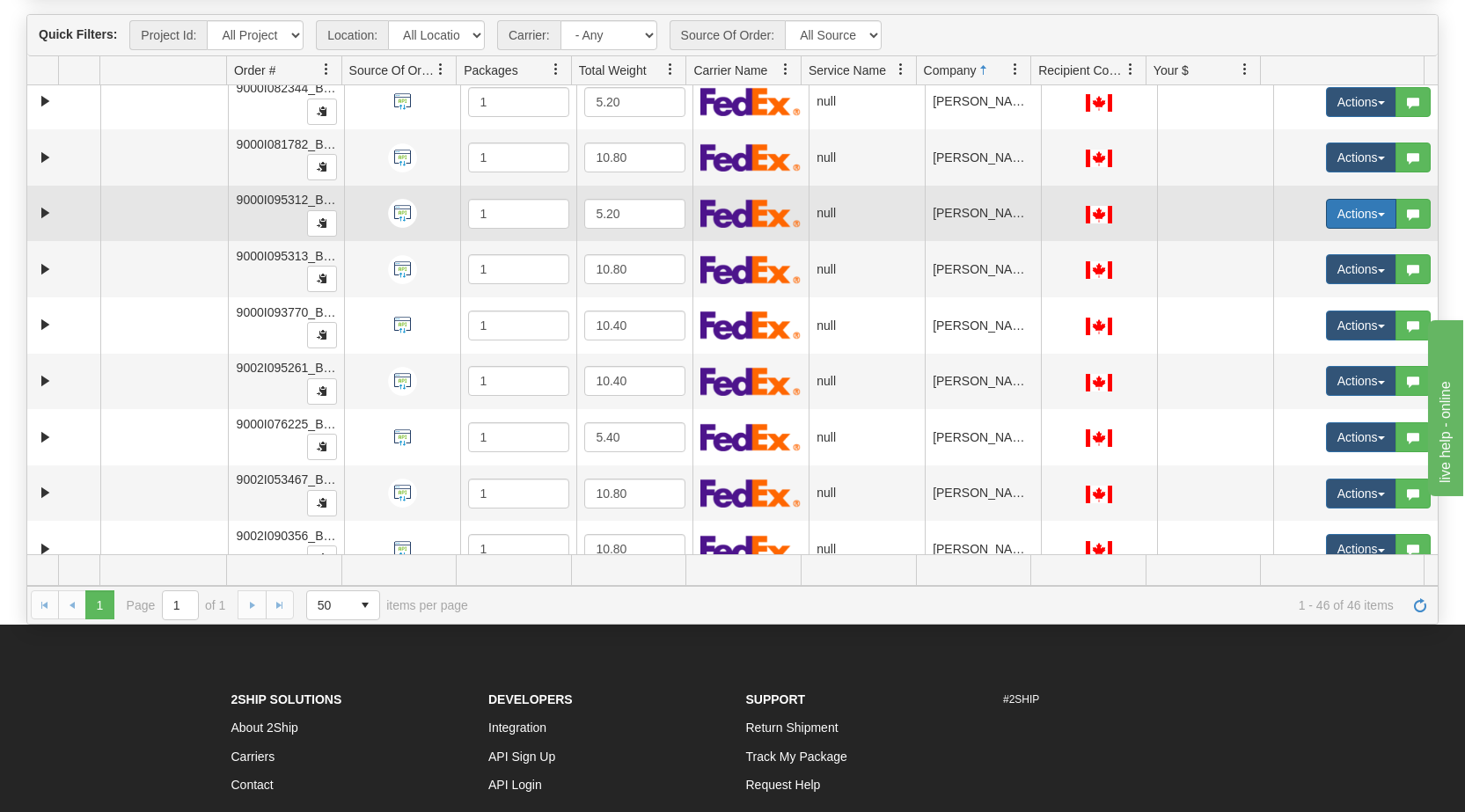
click at [1365, 212] on button "Actions" at bounding box center [1361, 214] width 70 height 30
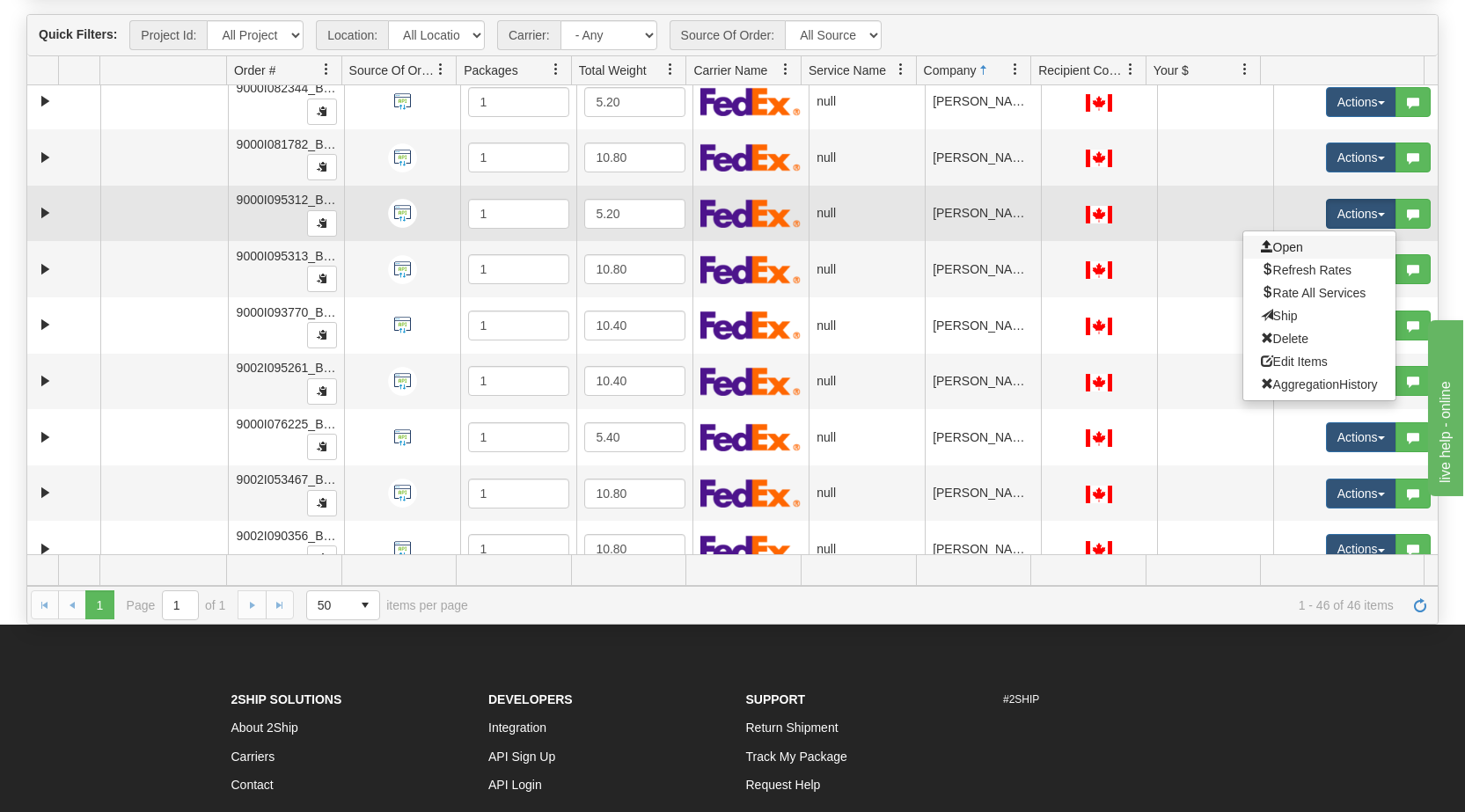
click at [1323, 245] on link "Open" at bounding box center [1320, 247] width 152 height 22
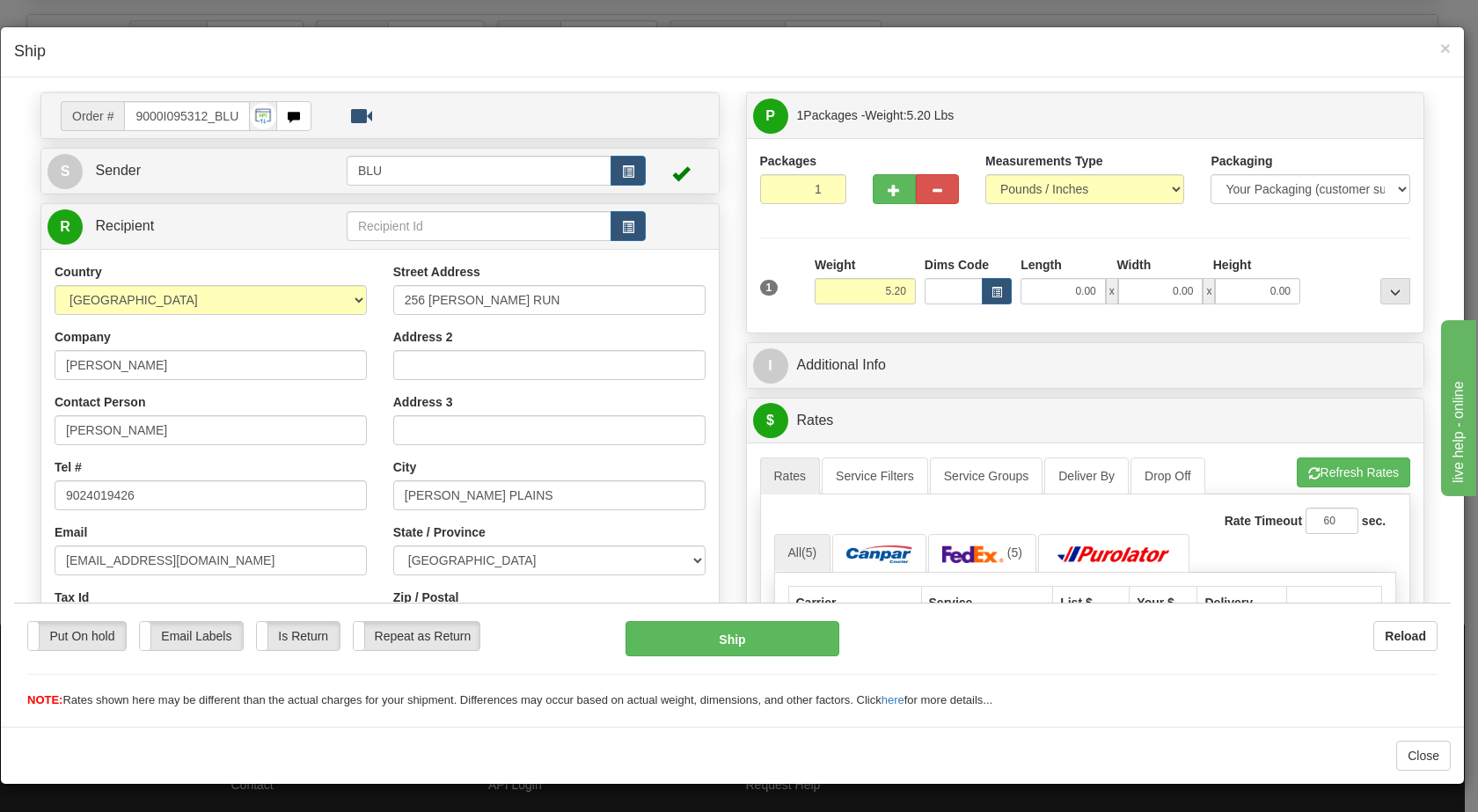
scroll to position [42, 0]
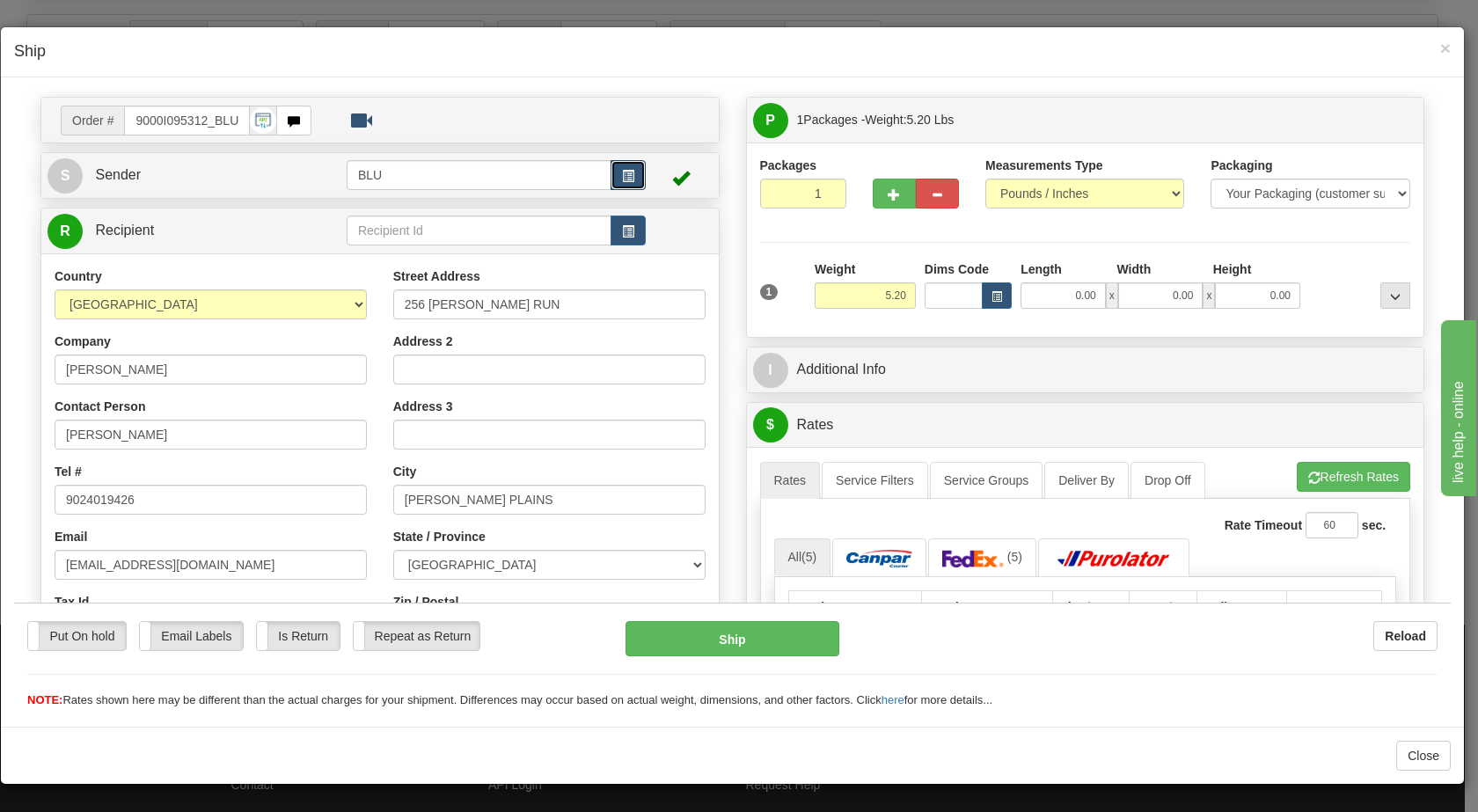
click at [622, 173] on span "button" at bounding box center [628, 176] width 13 height 12
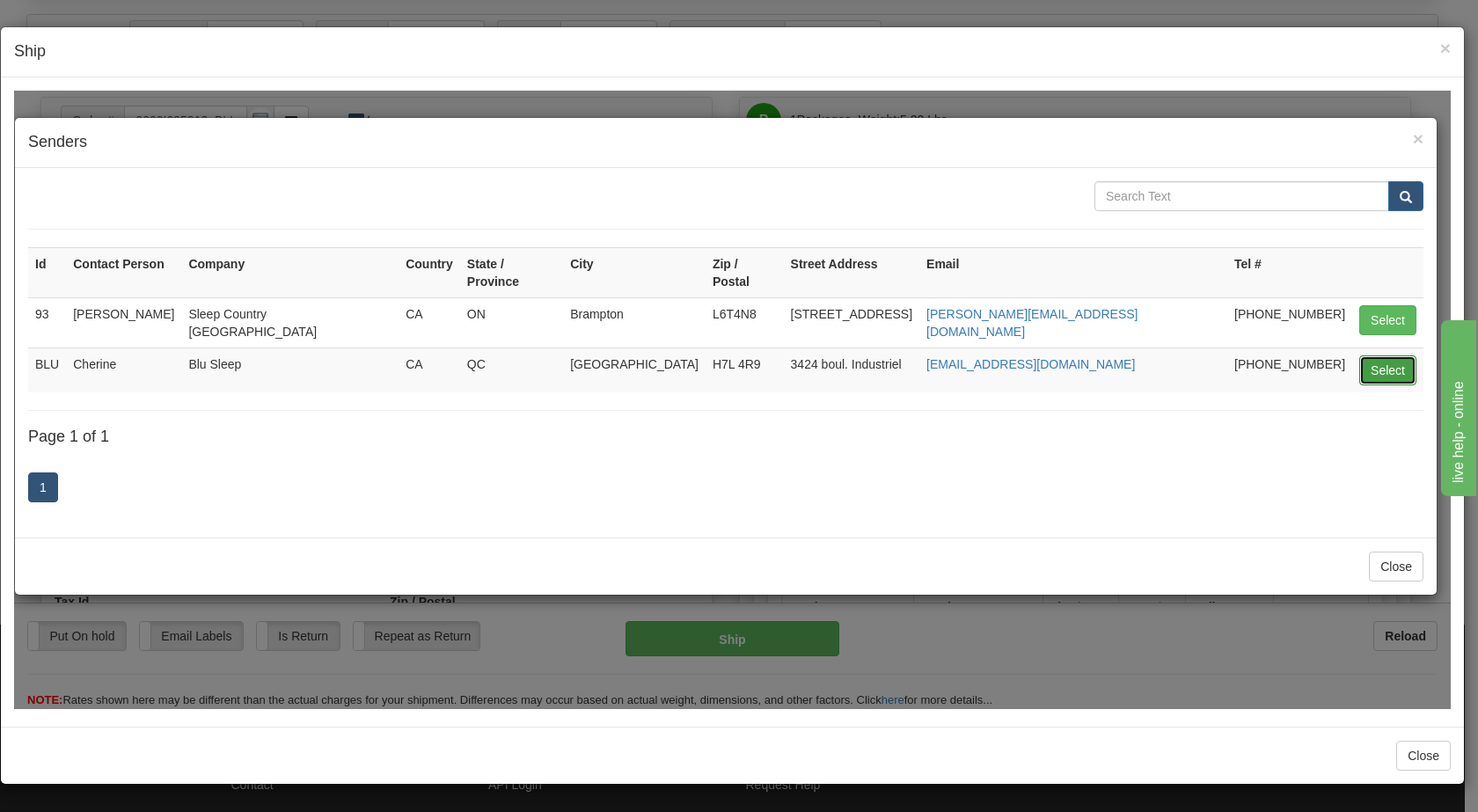
click at [1386, 354] on button "Select" at bounding box center [1388, 369] width 58 height 30
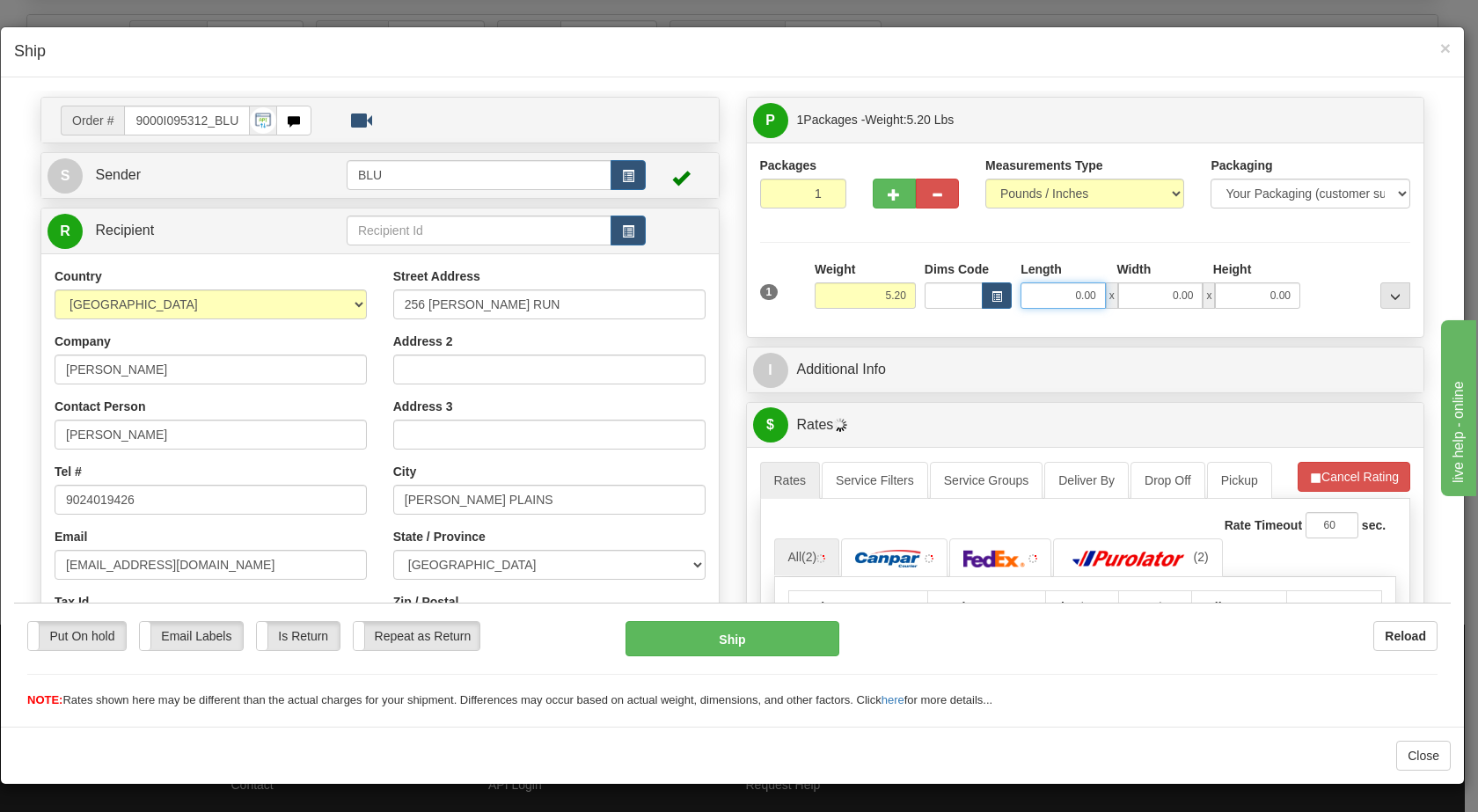
click at [1056, 296] on input "0.00" at bounding box center [1063, 294] width 85 height 26
type input "8.00"
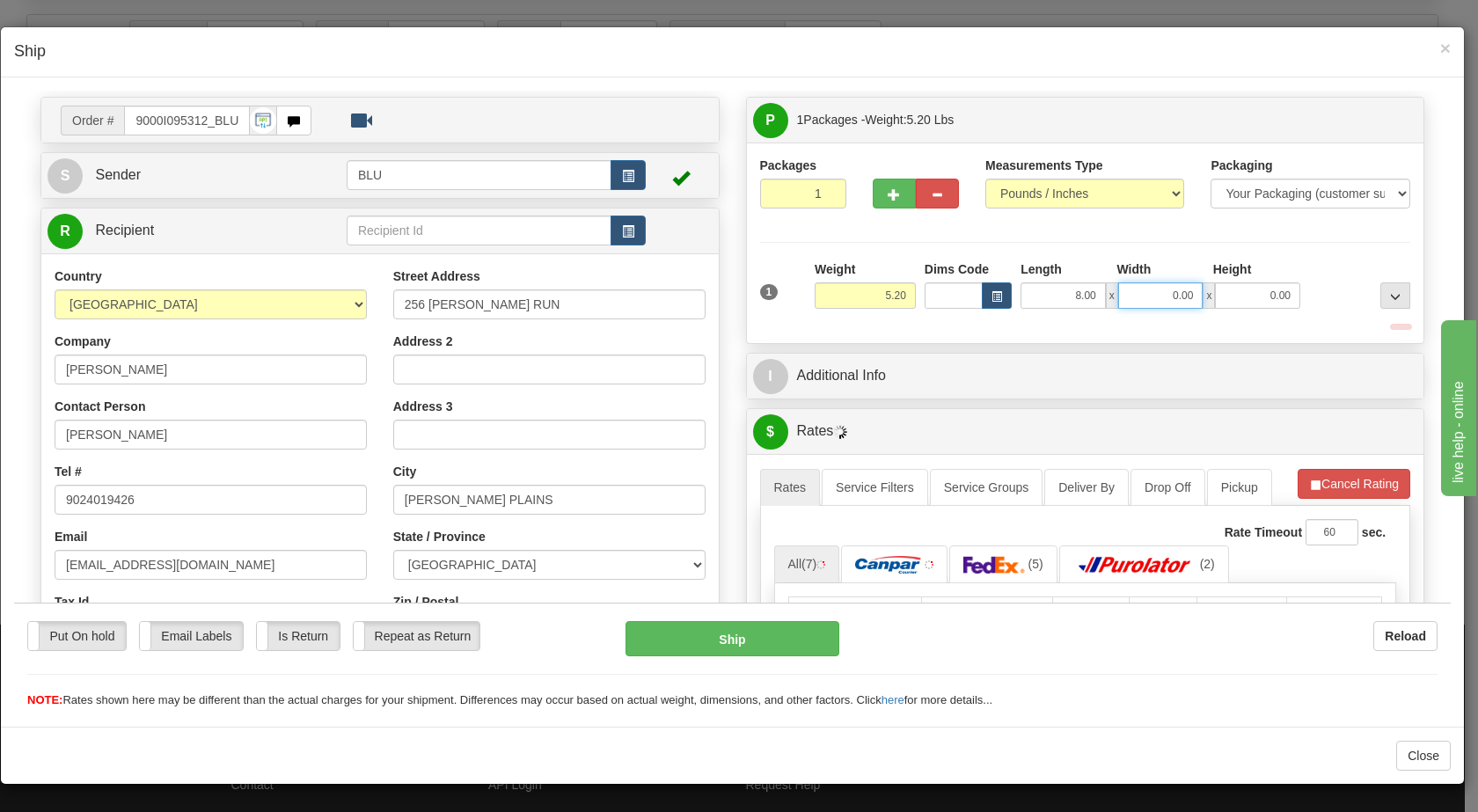
click at [1152, 295] on input "0.00" at bounding box center [1161, 294] width 85 height 26
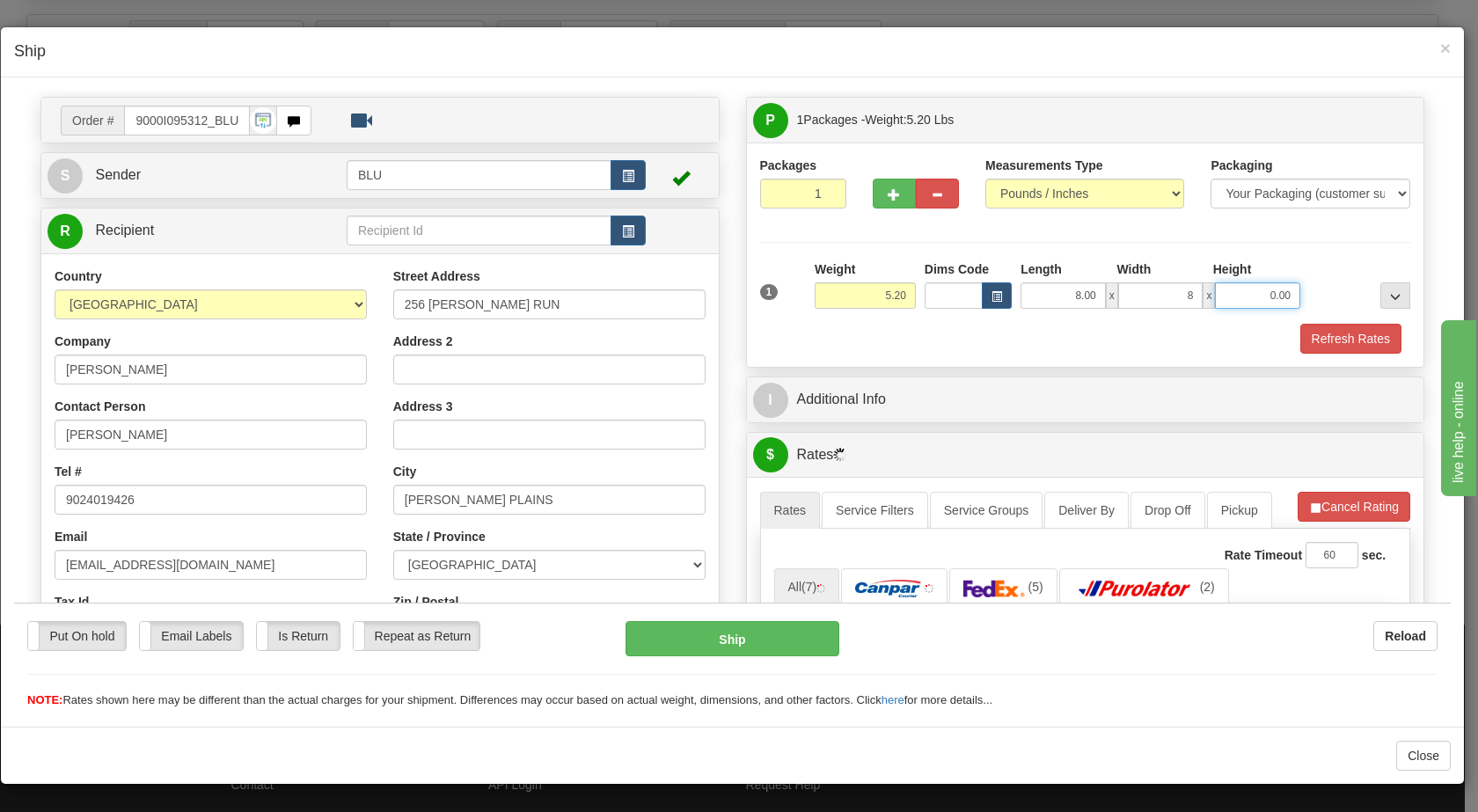
type input "8.00"
click at [1245, 298] on input "0.00" at bounding box center [1257, 294] width 85 height 26
type input "16.00"
click at [1327, 287] on div at bounding box center [1360, 284] width 110 height 49
click at [1300, 338] on button "Refresh Rates" at bounding box center [1351, 338] width 102 height 30
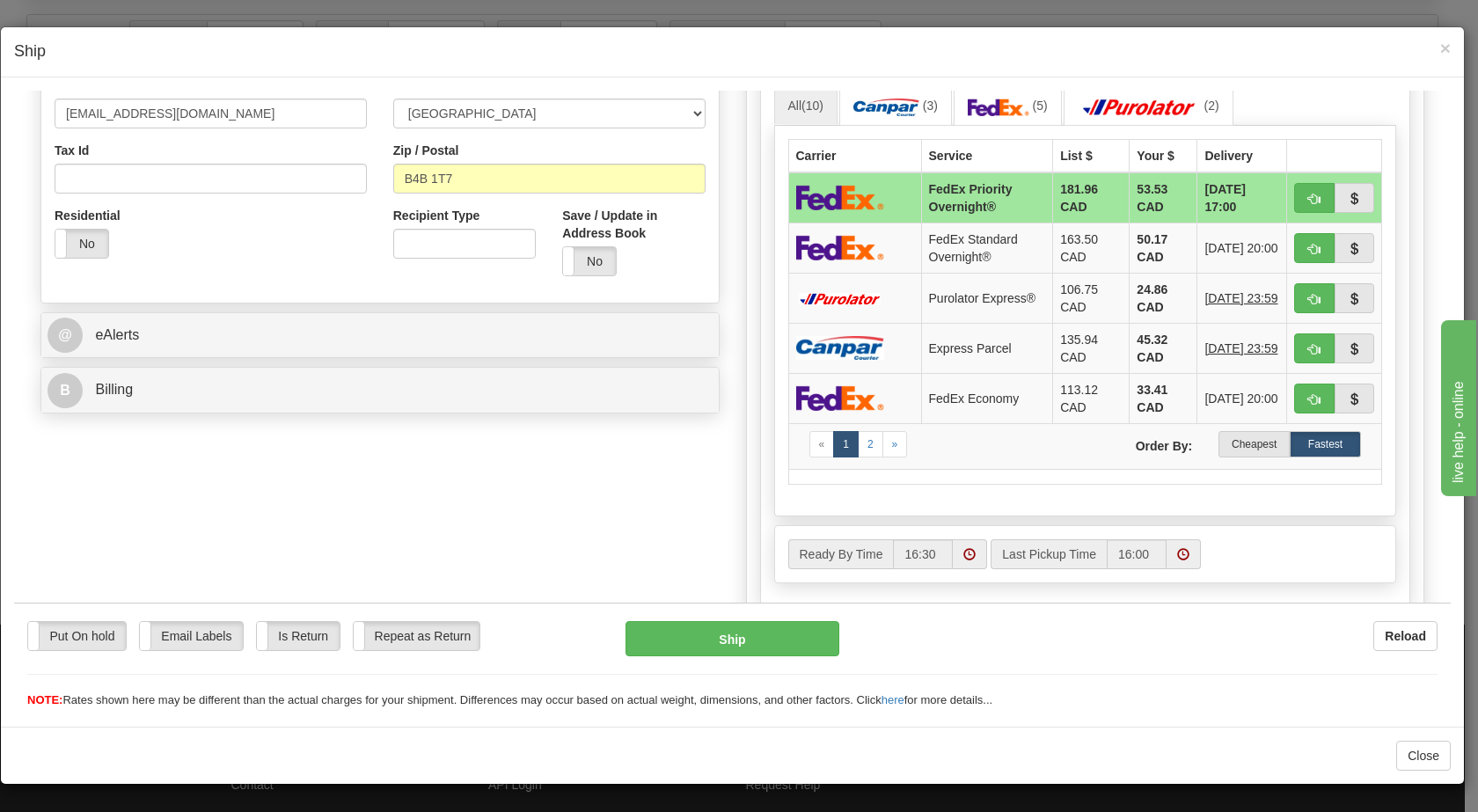
scroll to position [492, 0]
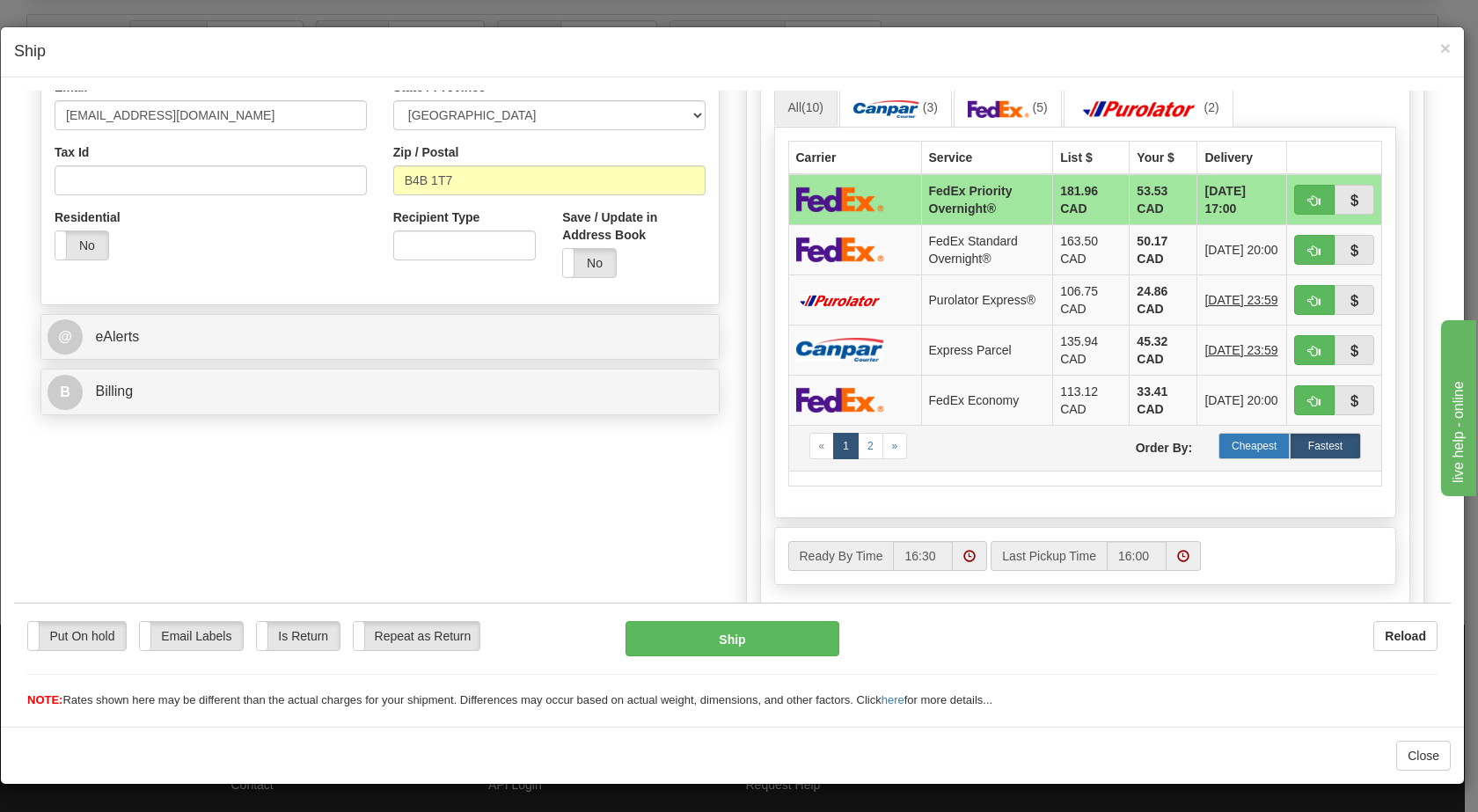
click at [1245, 438] on label "Cheapest" at bounding box center [1253, 445] width 71 height 26
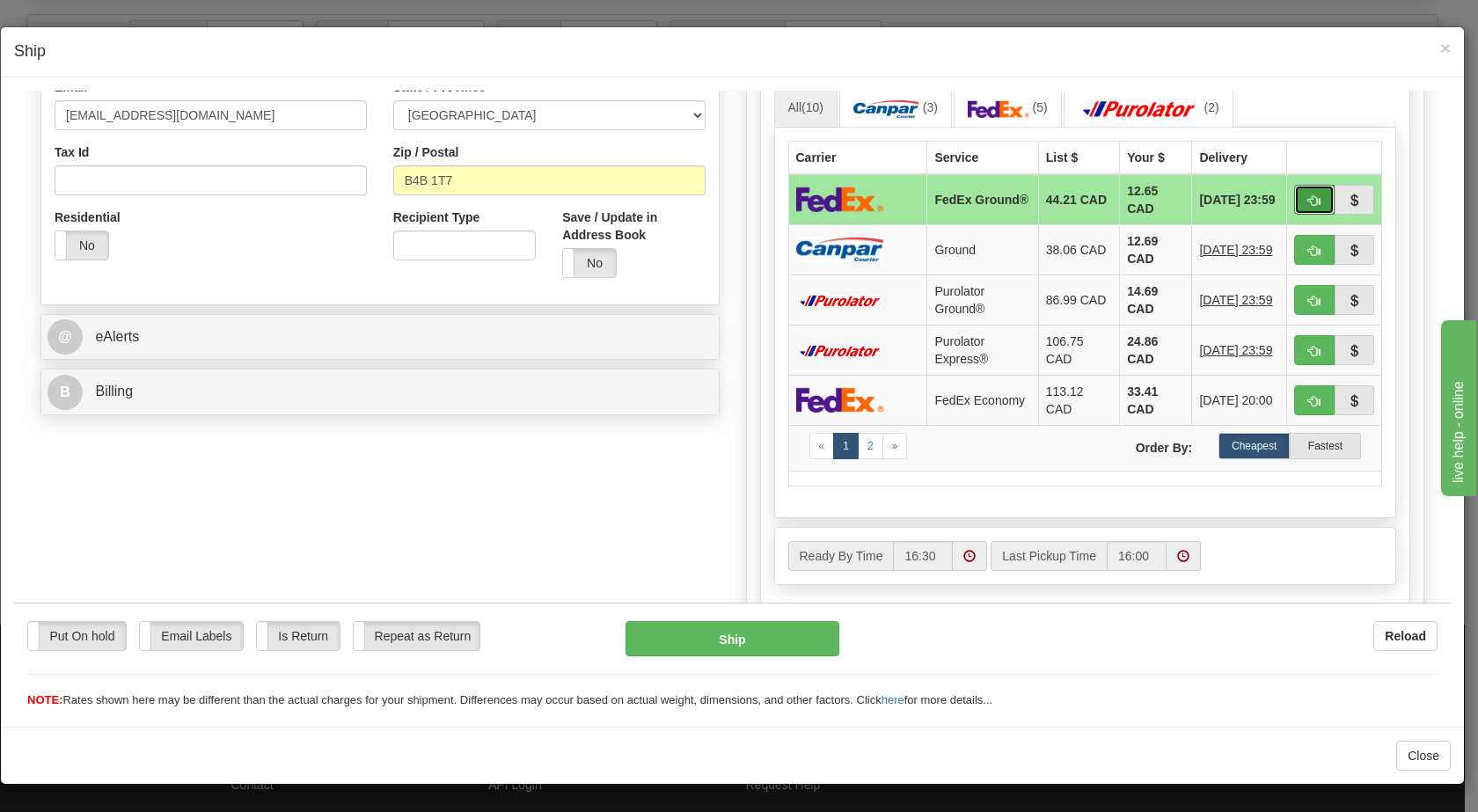
click at [1297, 191] on button "button" at bounding box center [1314, 198] width 40 height 30
type input "92"
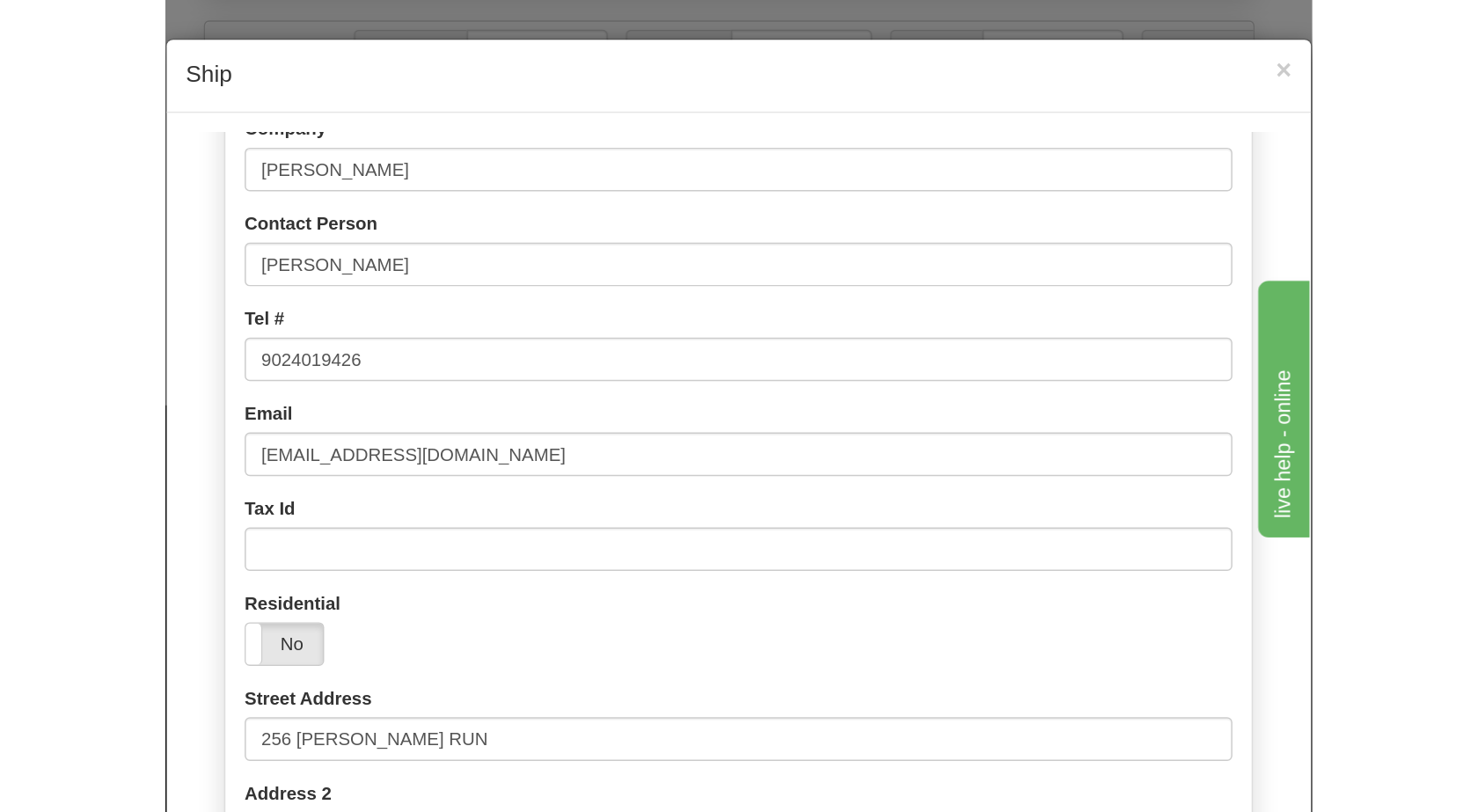
scroll to position [188, 0]
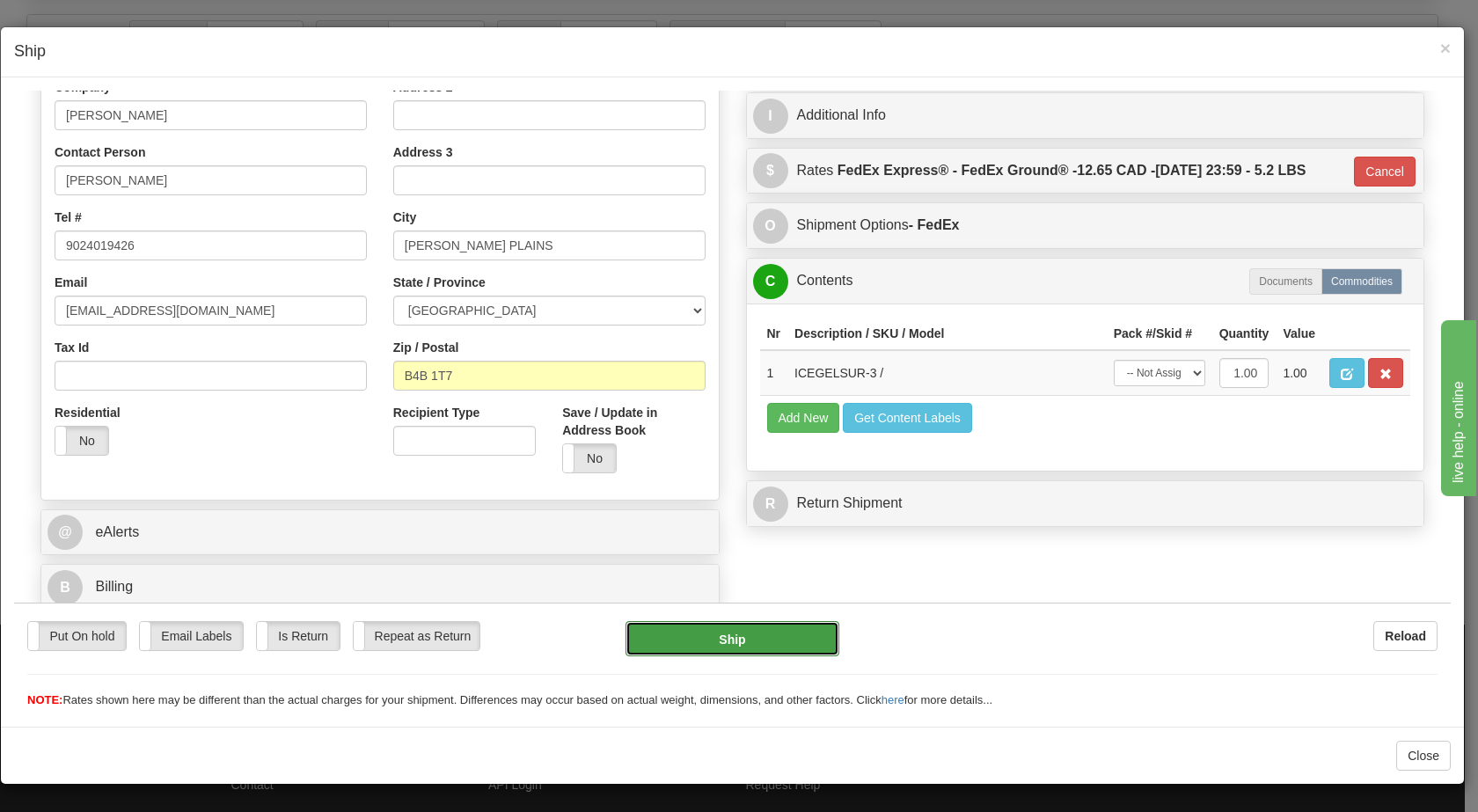
click at [780, 629] on button "Ship" at bounding box center [732, 637] width 213 height 35
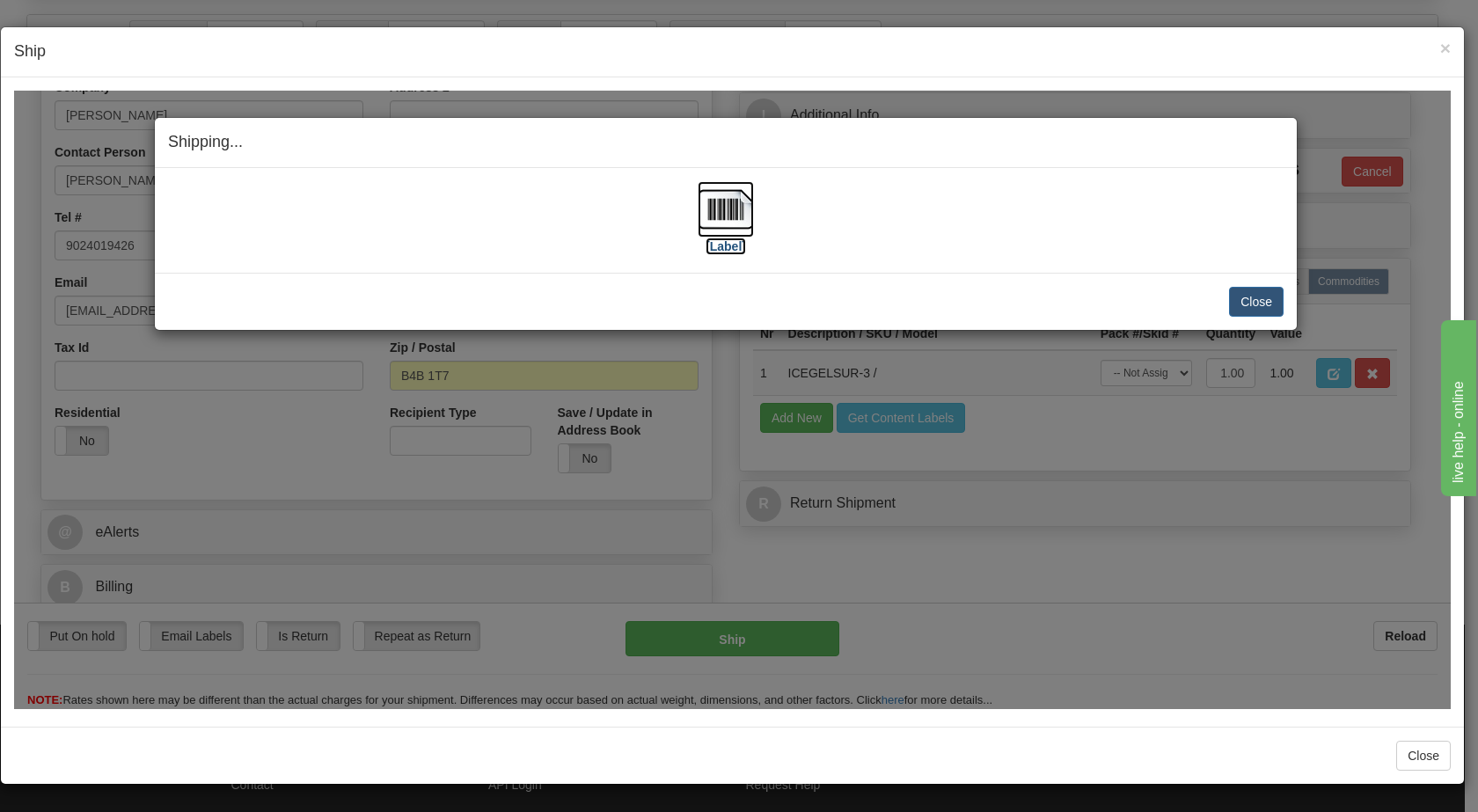
click at [720, 196] on img at bounding box center [726, 209] width 57 height 57
click at [1252, 304] on button "Close" at bounding box center [1256, 301] width 55 height 30
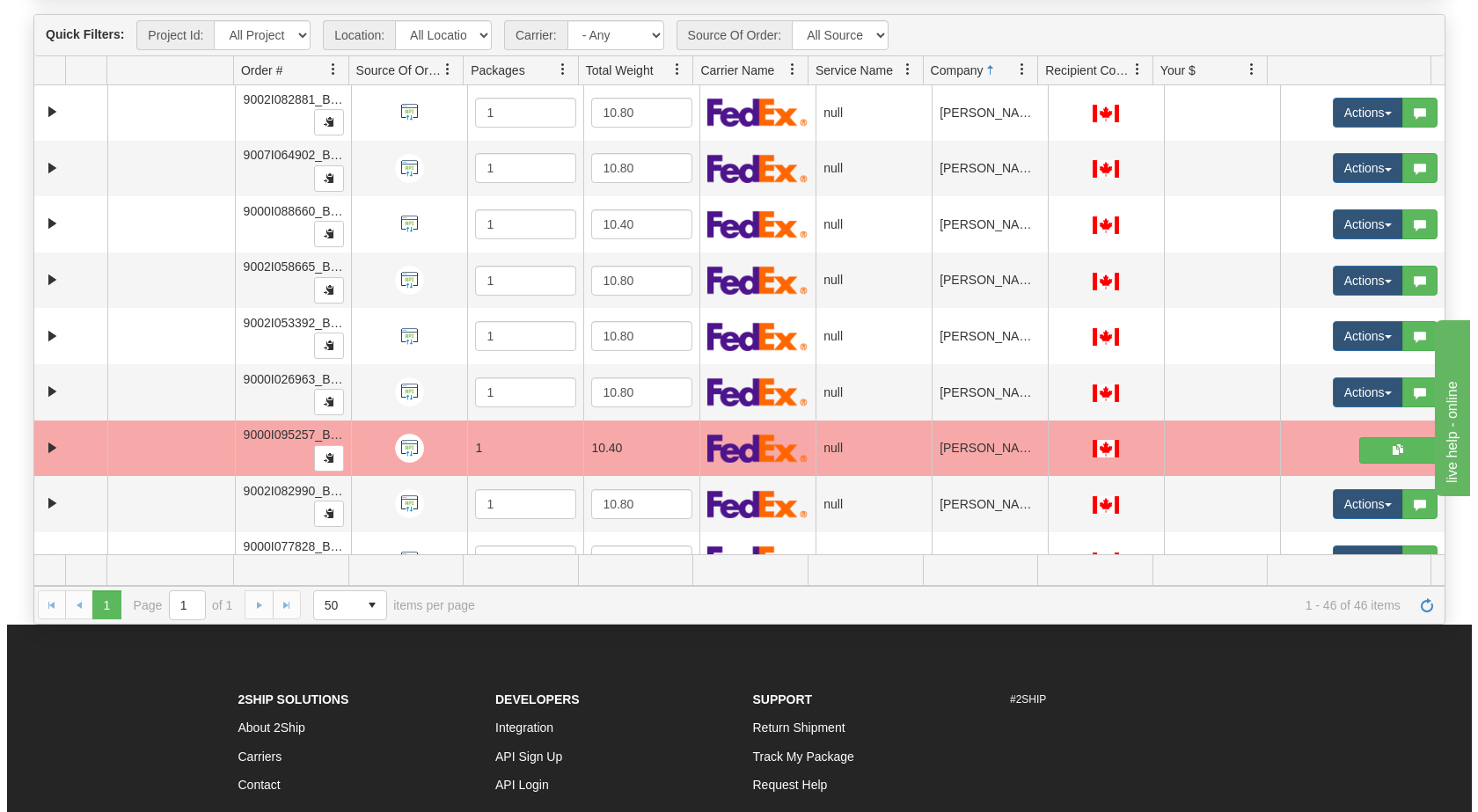
scroll to position [1689, 0]
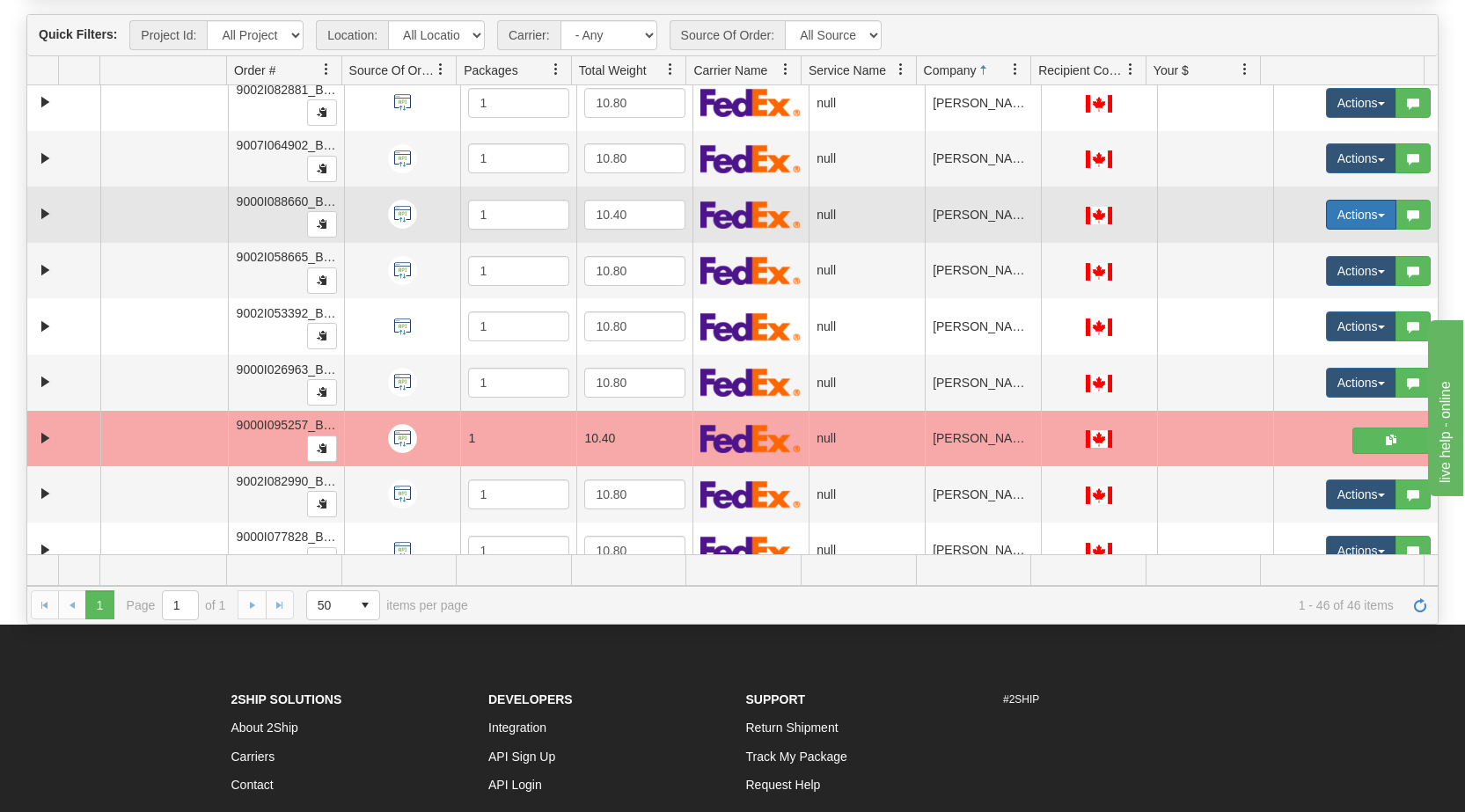
click at [1368, 211] on button "Actions" at bounding box center [1361, 215] width 70 height 30
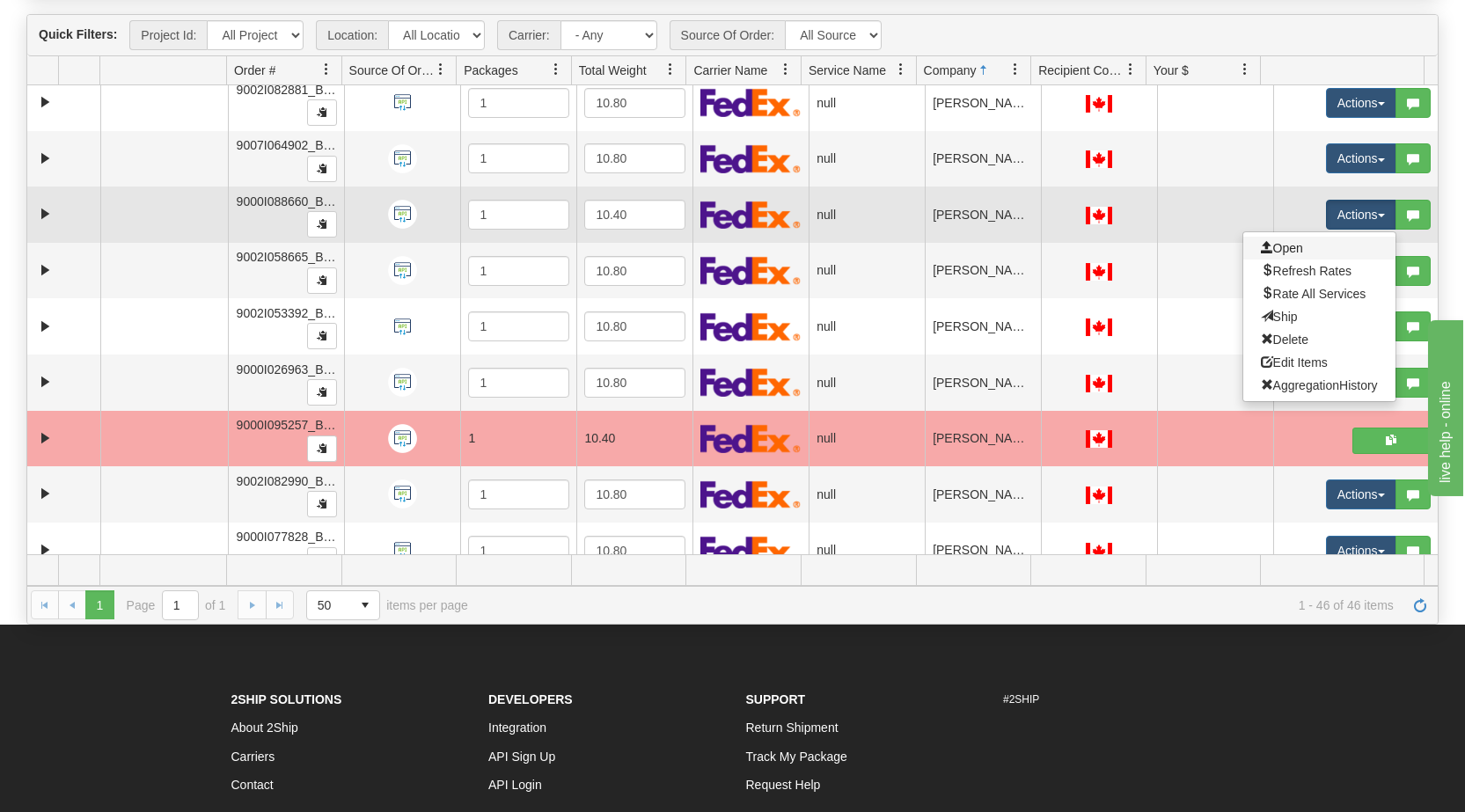
click at [1300, 252] on link "Open" at bounding box center [1320, 247] width 152 height 22
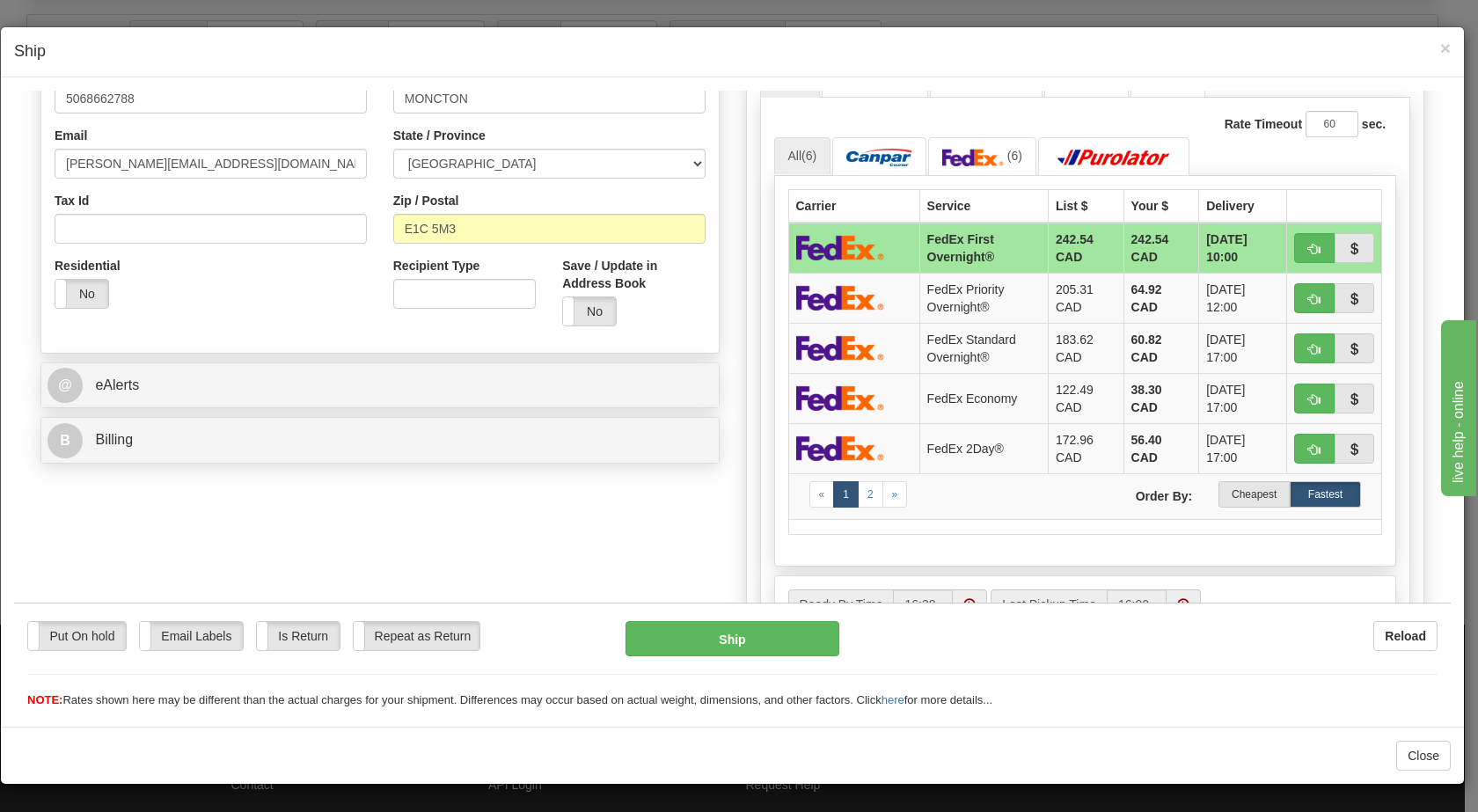
scroll to position [0, 0]
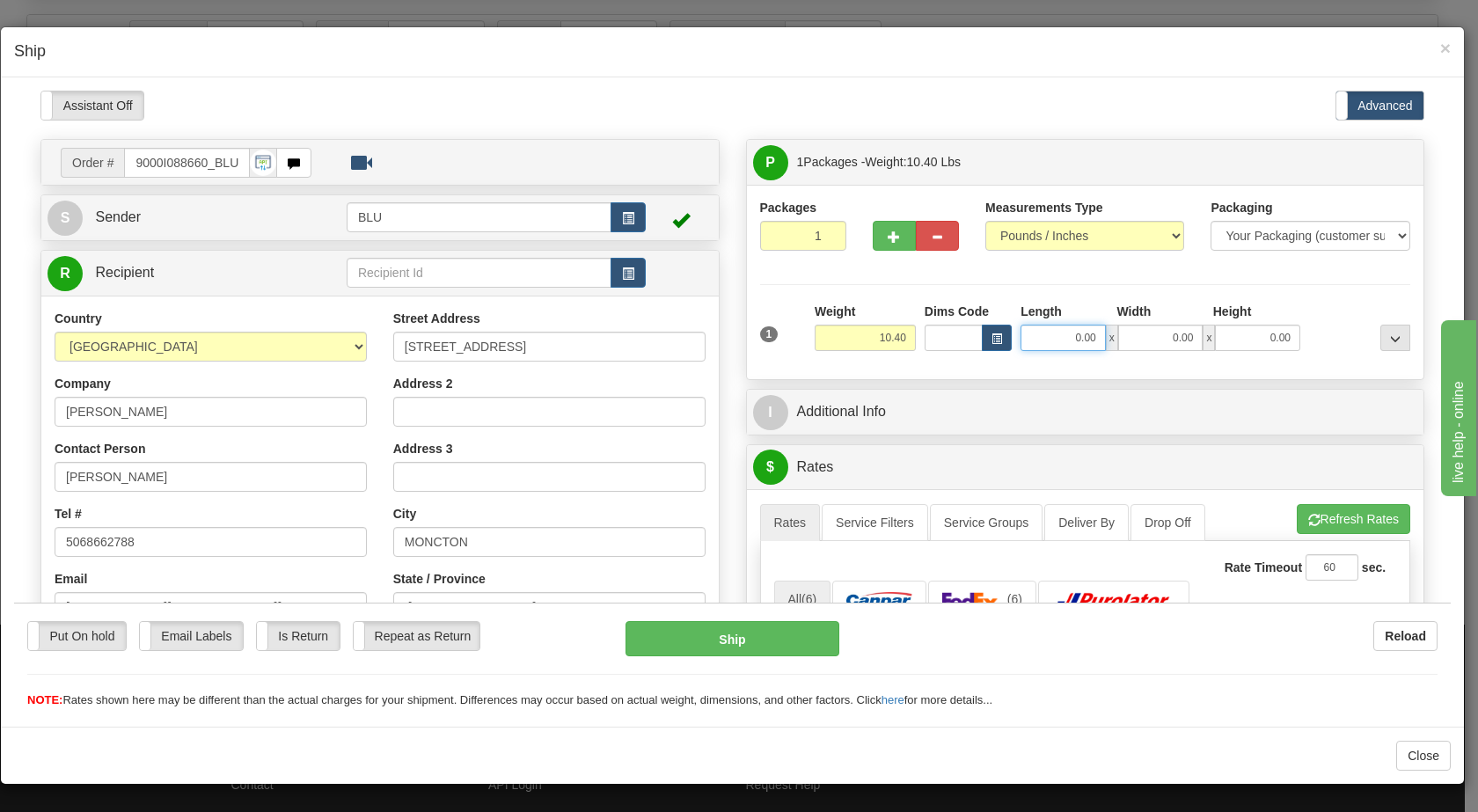
click at [1055, 328] on input "0.00" at bounding box center [1063, 337] width 85 height 26
type input "16.00"
click at [1161, 338] on input "0.00" at bounding box center [1161, 337] width 85 height 26
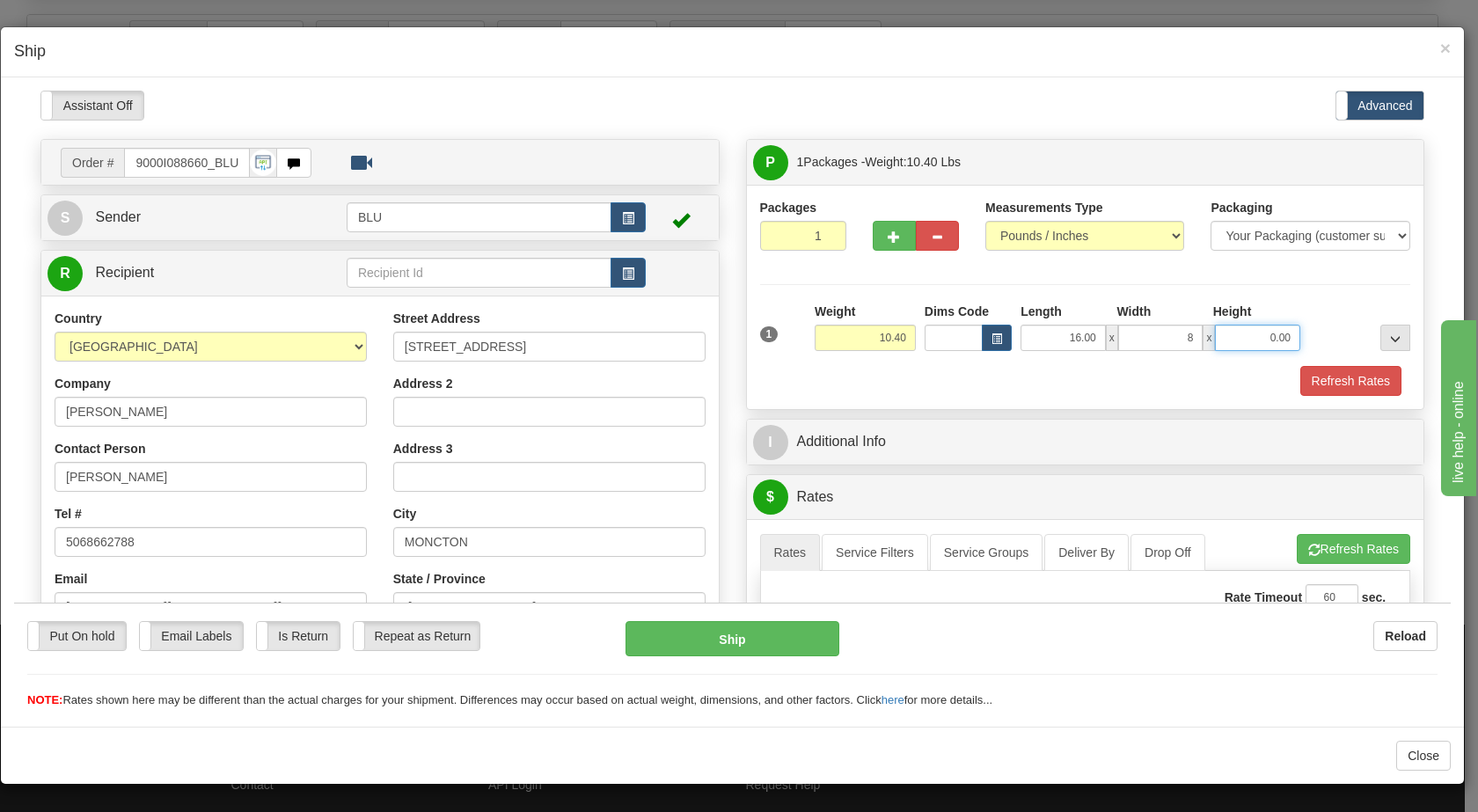
type input "8.00"
click at [1245, 335] on input "0.00" at bounding box center [1257, 337] width 85 height 26
type input "16.00"
click at [1324, 331] on div at bounding box center [1360, 326] width 110 height 49
click at [622, 221] on span "button" at bounding box center [628, 218] width 13 height 12
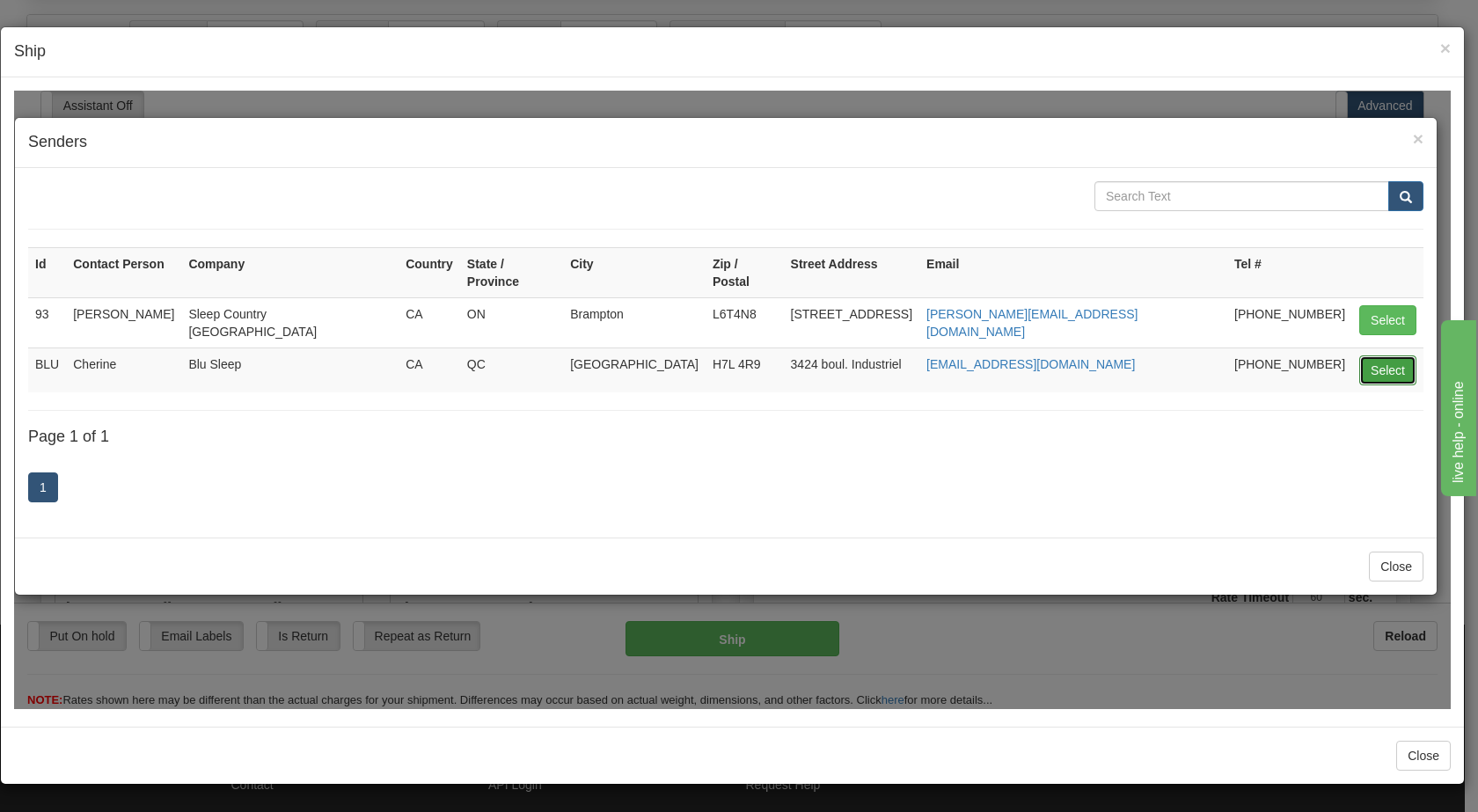
click at [1390, 354] on button "Select" at bounding box center [1388, 369] width 58 height 30
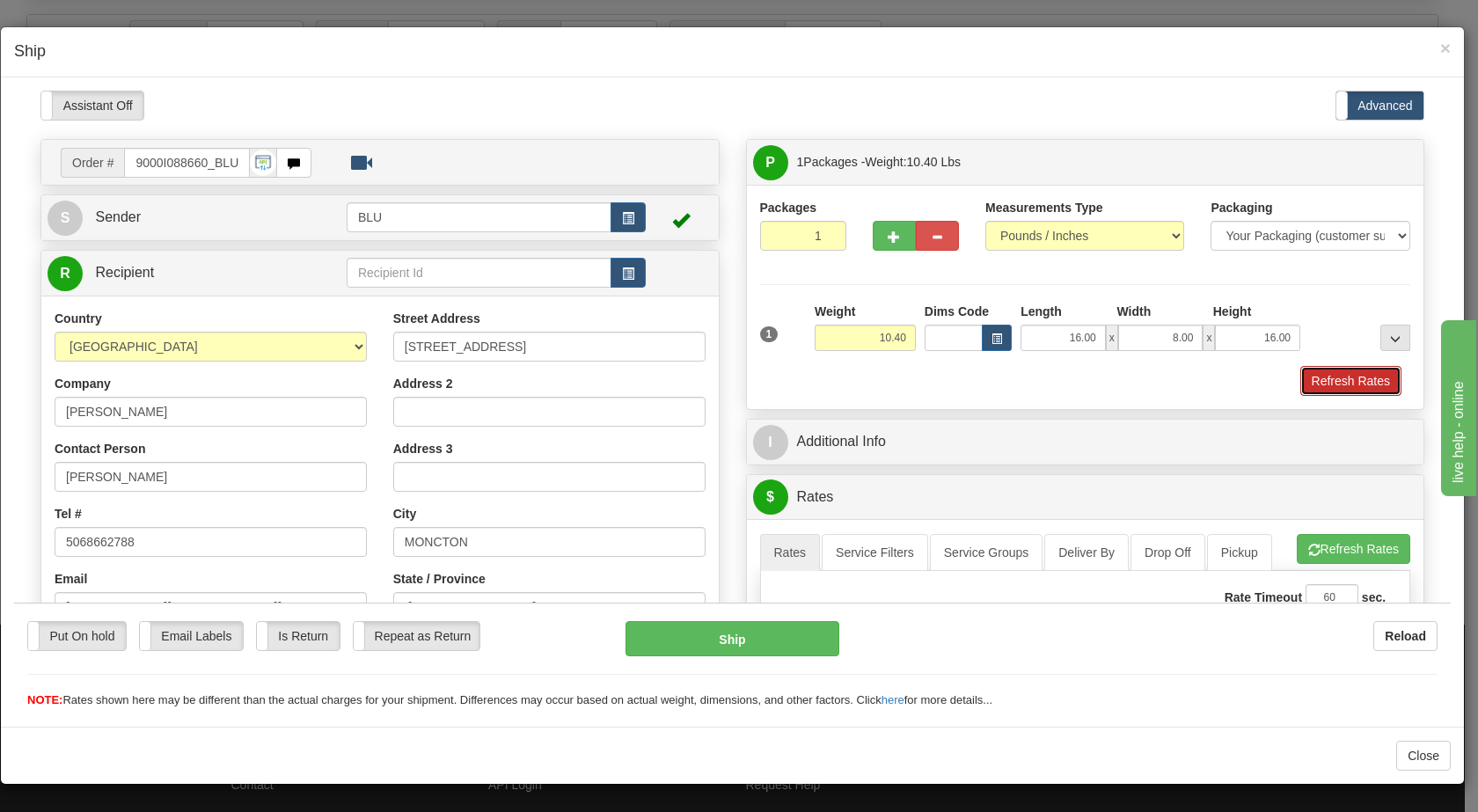
click at [1306, 382] on button "Refresh Rates" at bounding box center [1351, 380] width 102 height 30
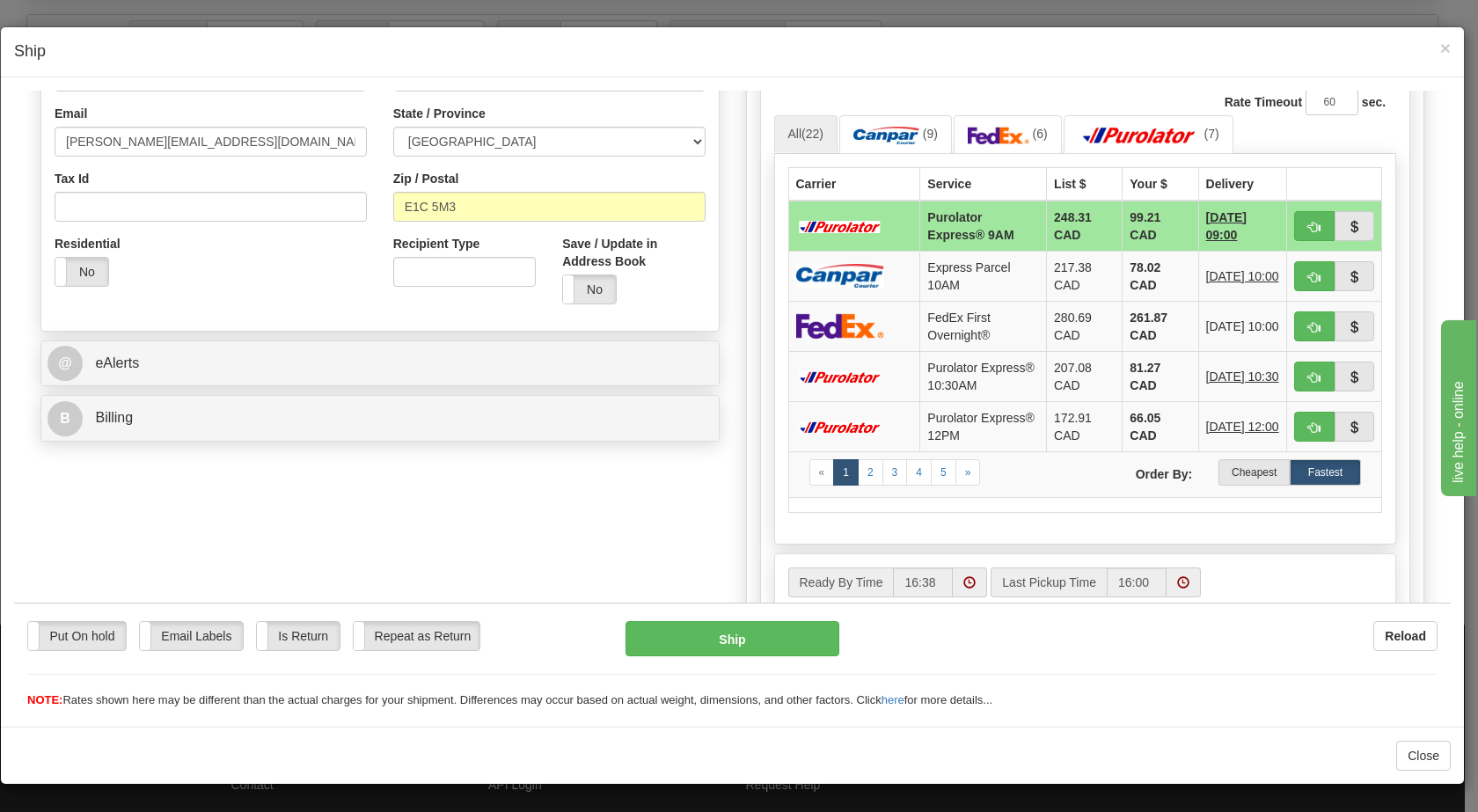
scroll to position [467, 0]
click at [1229, 484] on label "Cheapest" at bounding box center [1253, 470] width 71 height 26
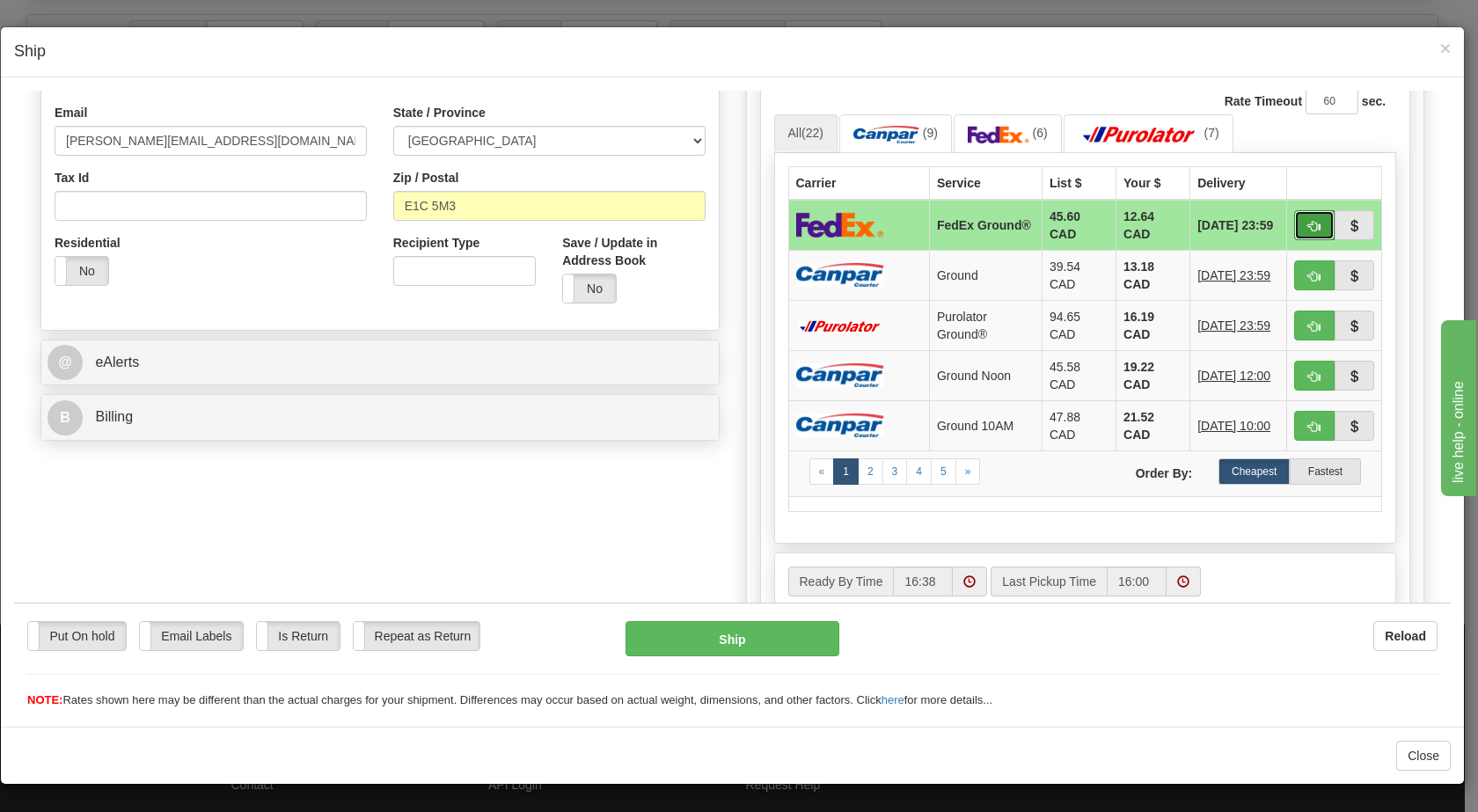
click at [1308, 224] on span "button" at bounding box center [1314, 225] width 13 height 12
type input "92"
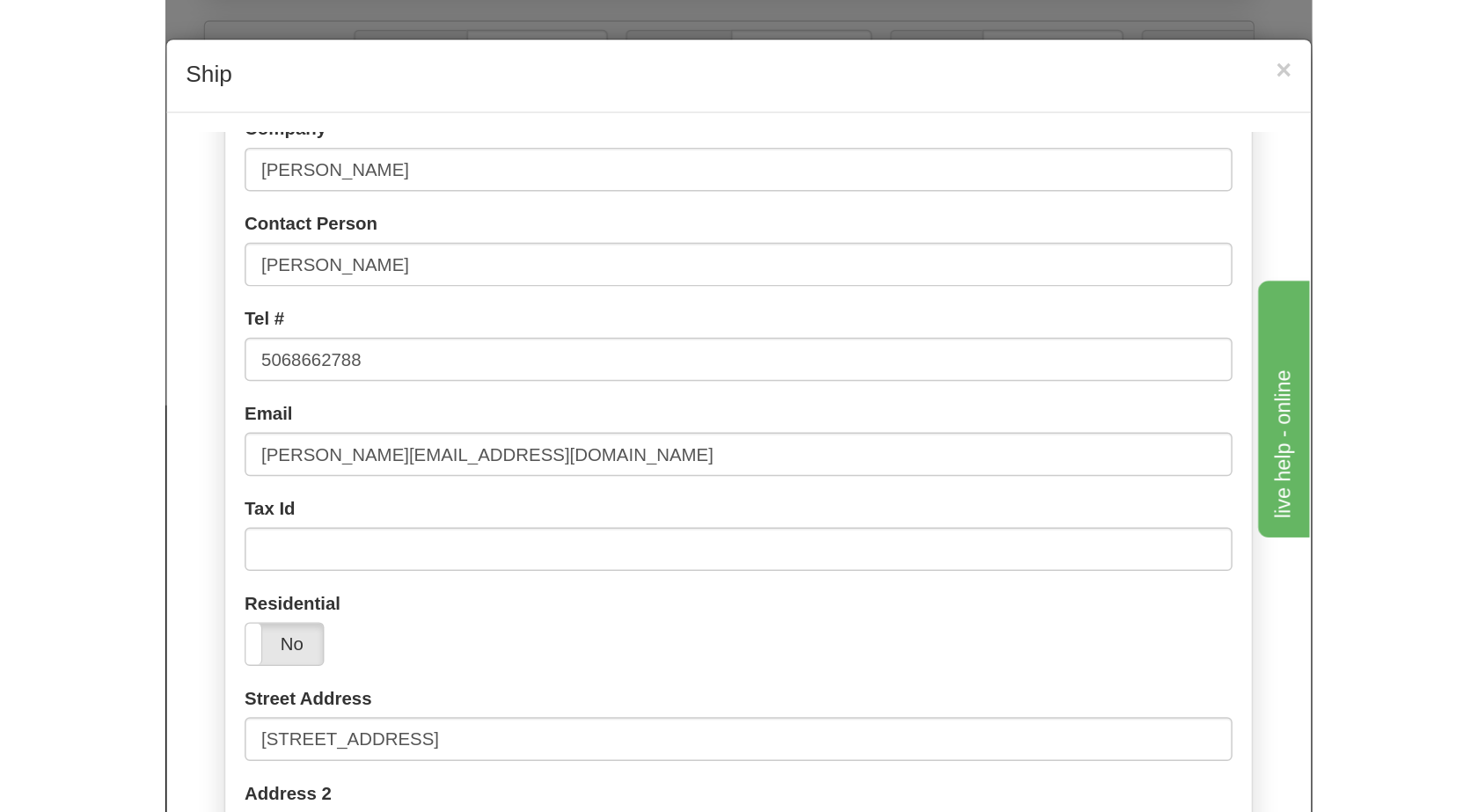
scroll to position [188, 0]
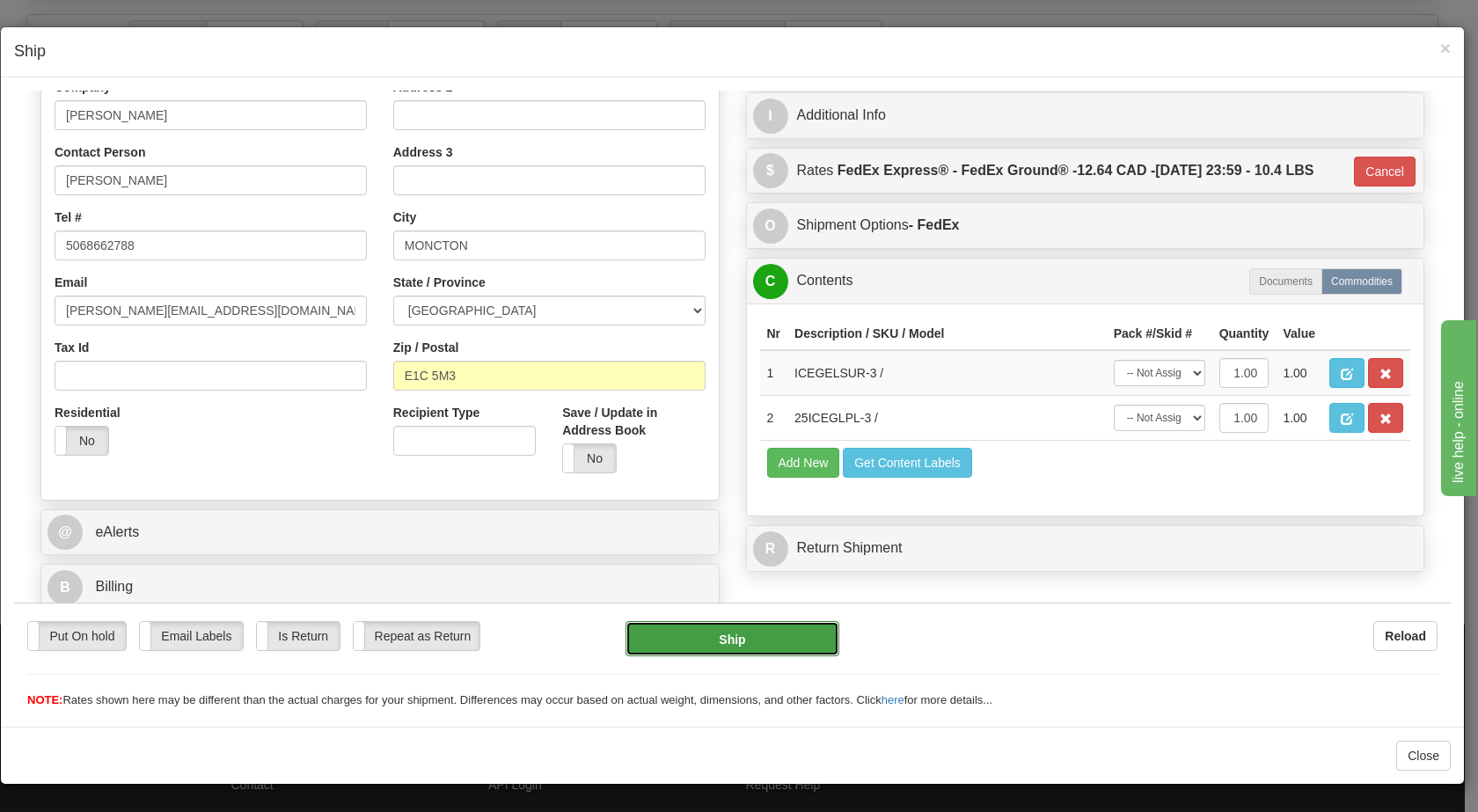
click at [704, 640] on button "Ship" at bounding box center [732, 637] width 213 height 35
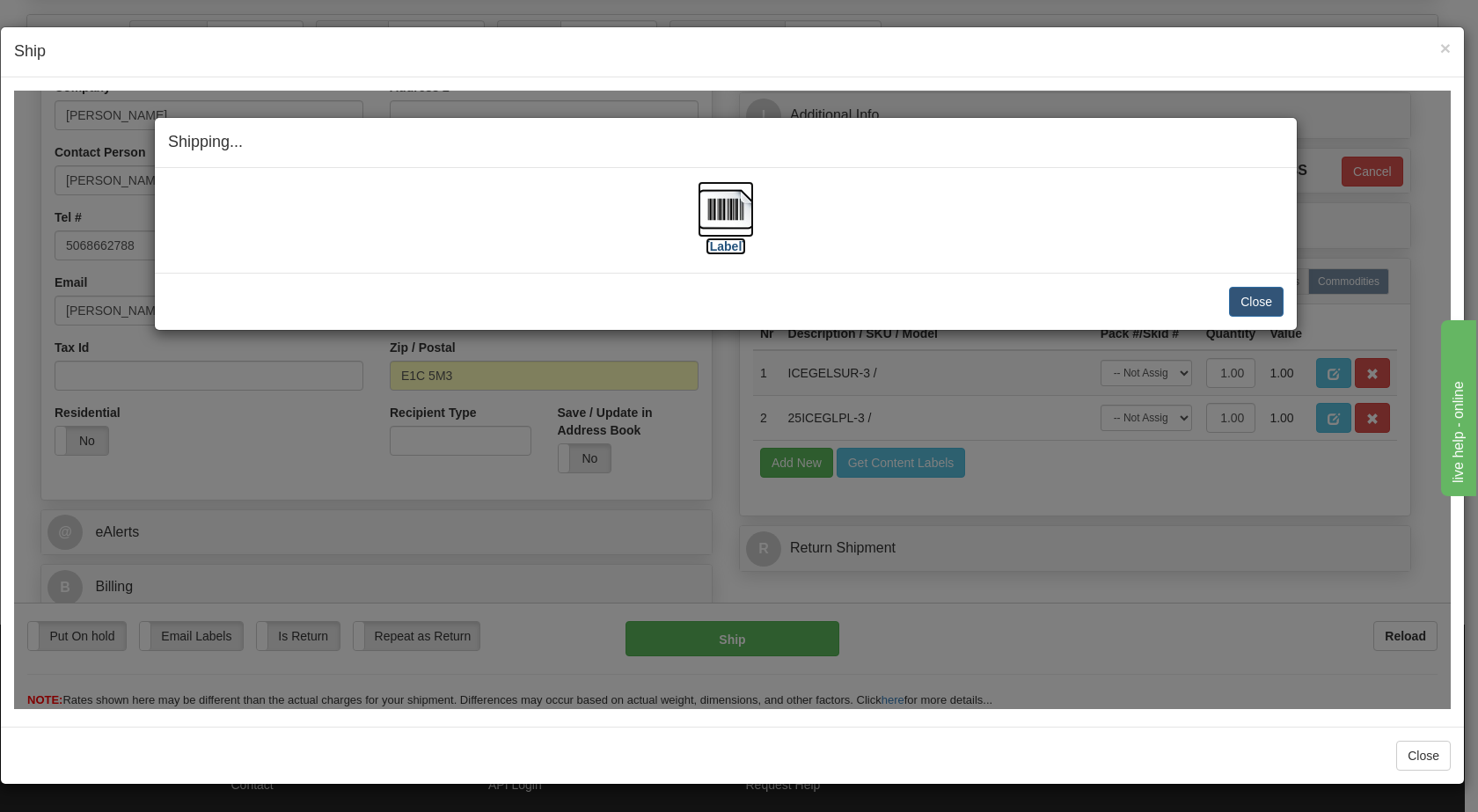
click at [736, 211] on img at bounding box center [726, 209] width 57 height 57
click at [1252, 302] on button "Close" at bounding box center [1256, 301] width 55 height 30
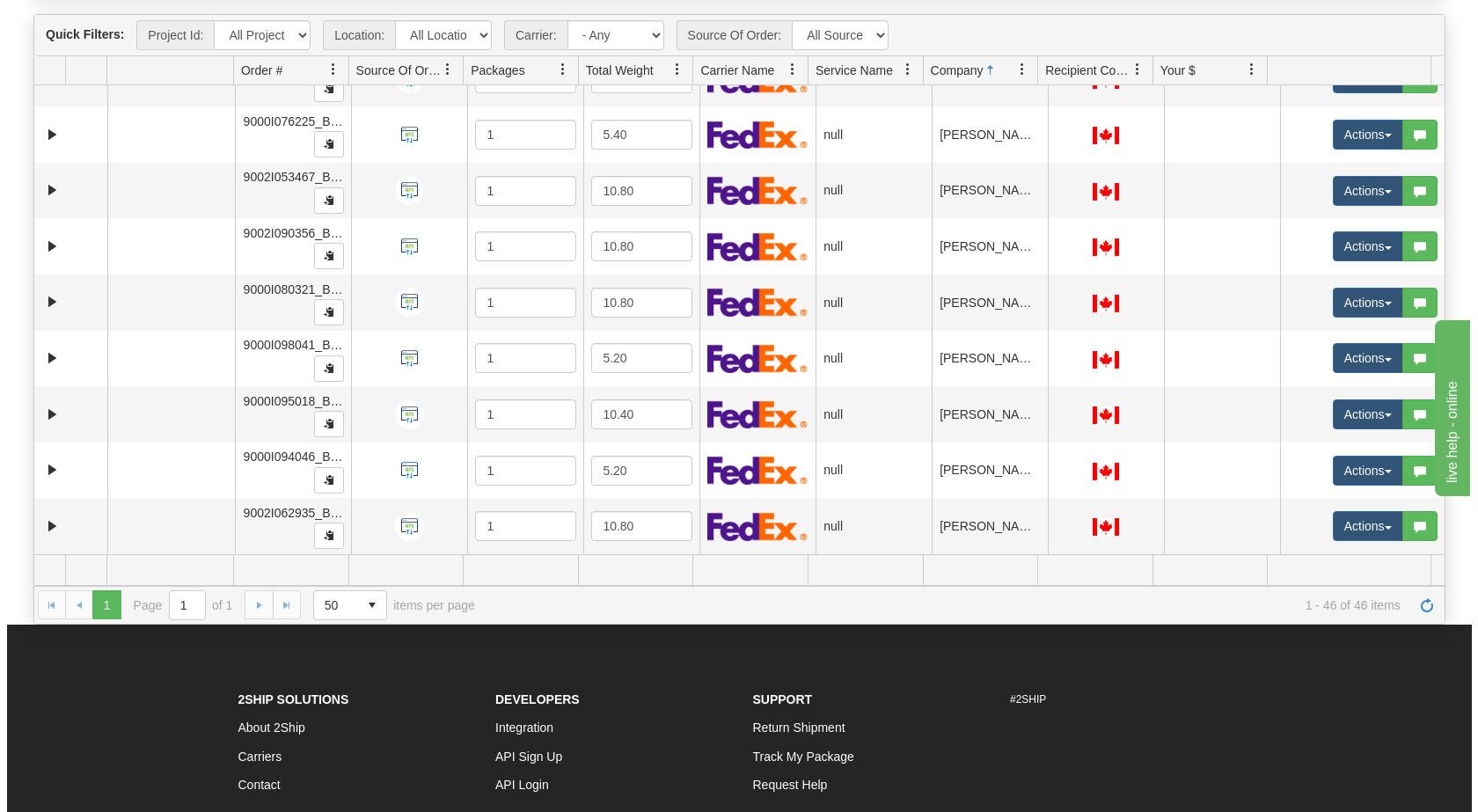
scroll to position [633, 0]
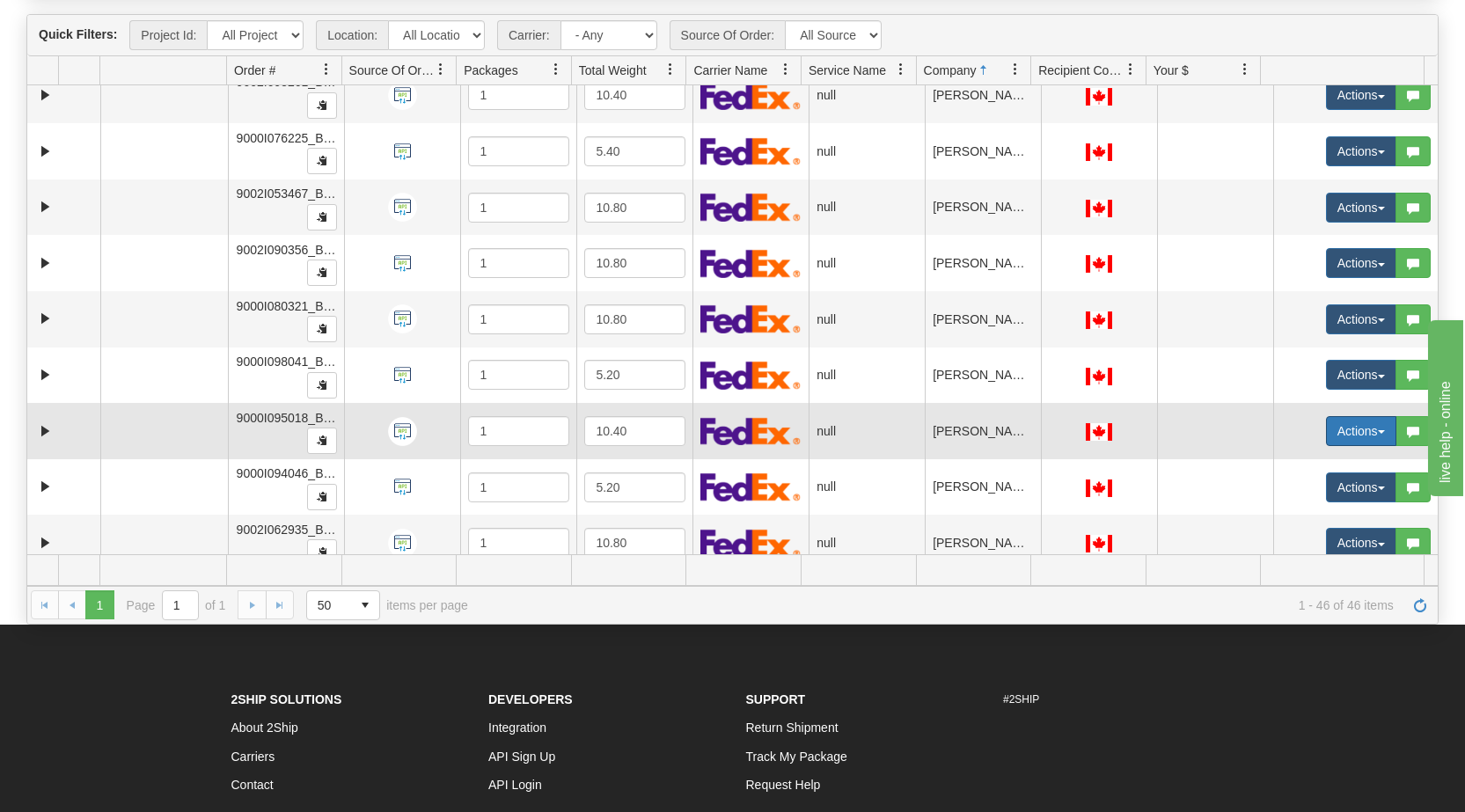
click at [1365, 426] on button "Actions" at bounding box center [1361, 430] width 70 height 30
click at [1280, 461] on span "Open" at bounding box center [1282, 465] width 42 height 14
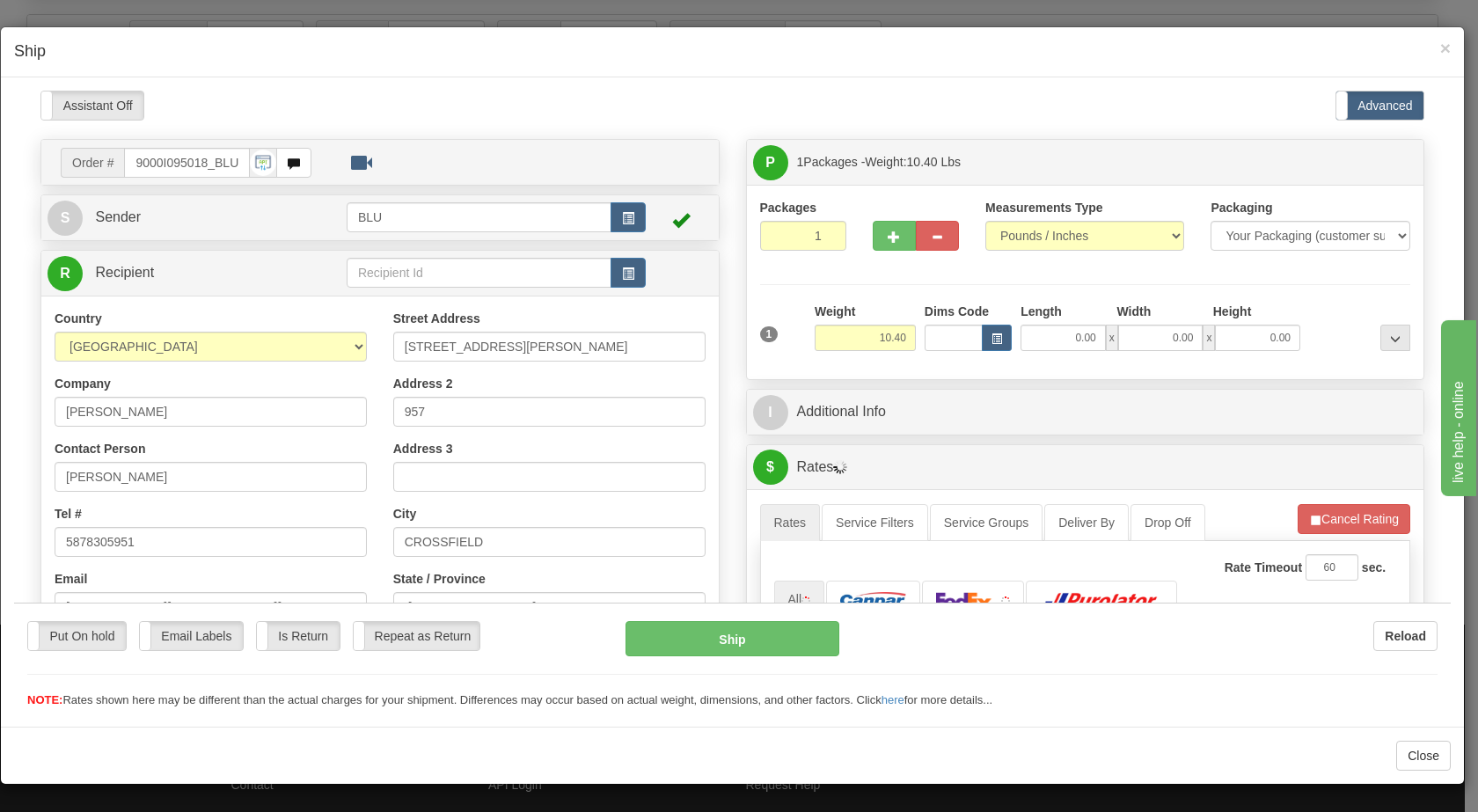
scroll to position [0, 0]
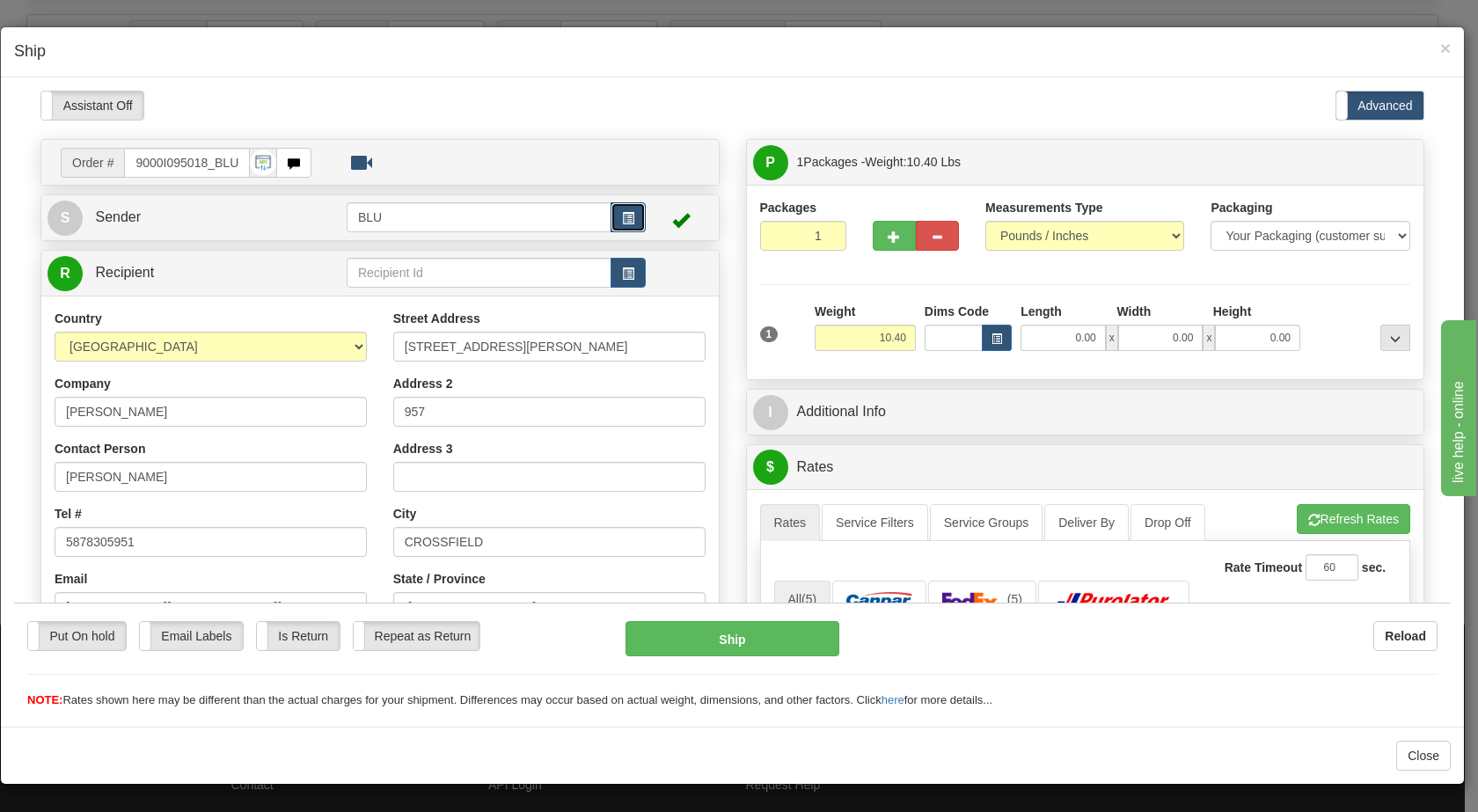
click at [625, 215] on span "button" at bounding box center [628, 218] width 13 height 12
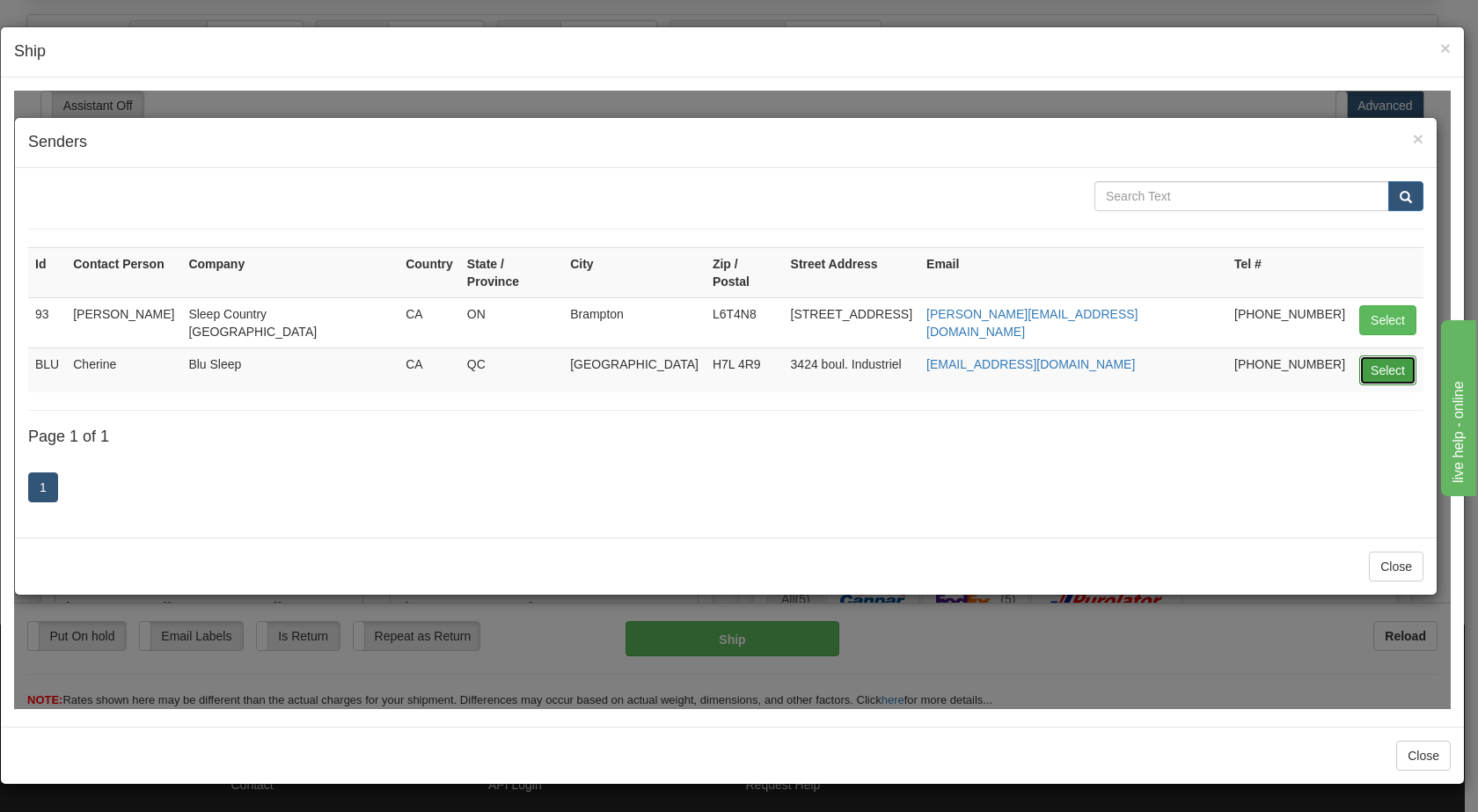
click at [1378, 354] on button "Select" at bounding box center [1388, 369] width 58 height 30
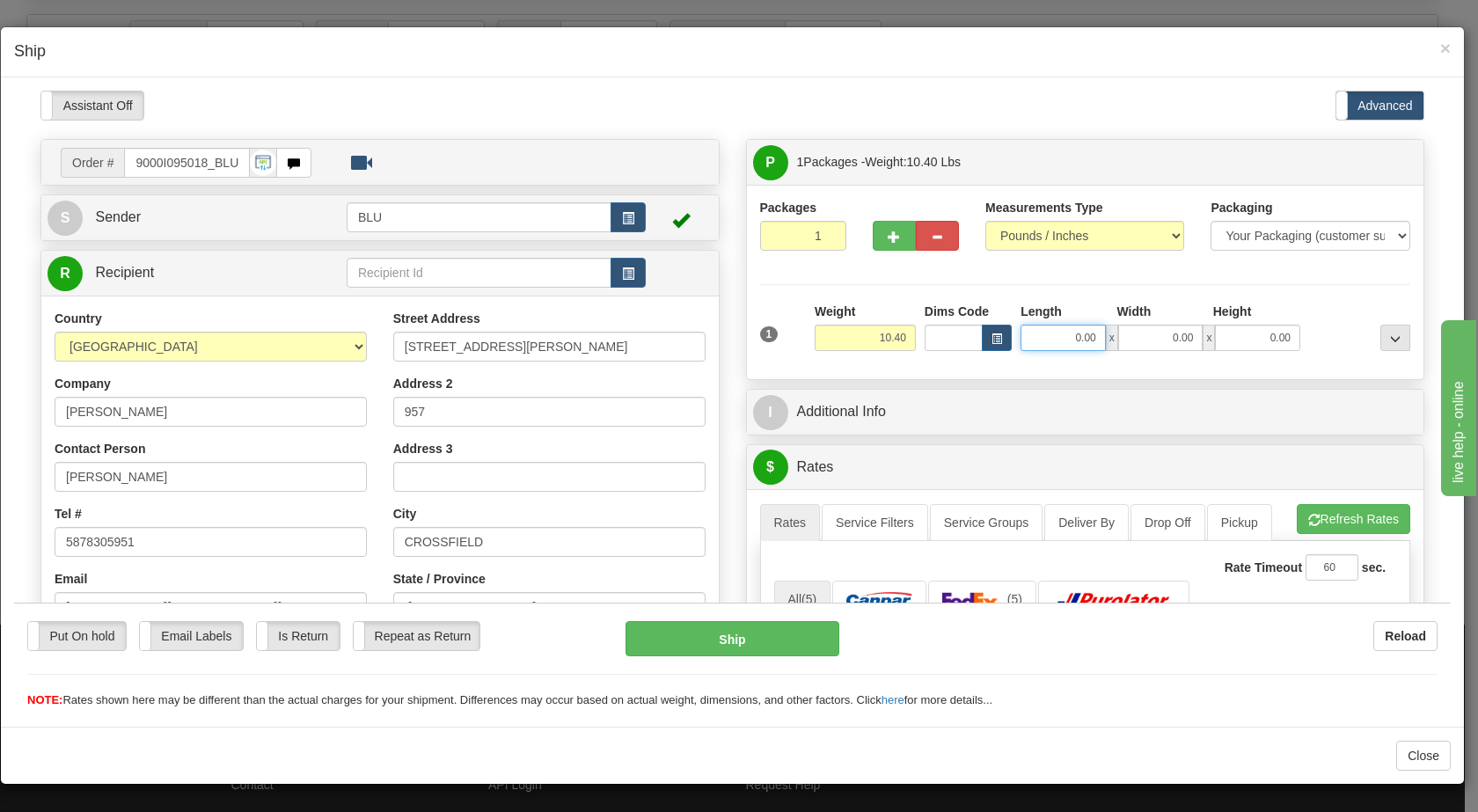
click at [1060, 335] on input "0.00" at bounding box center [1063, 337] width 85 height 26
type input "16.00"
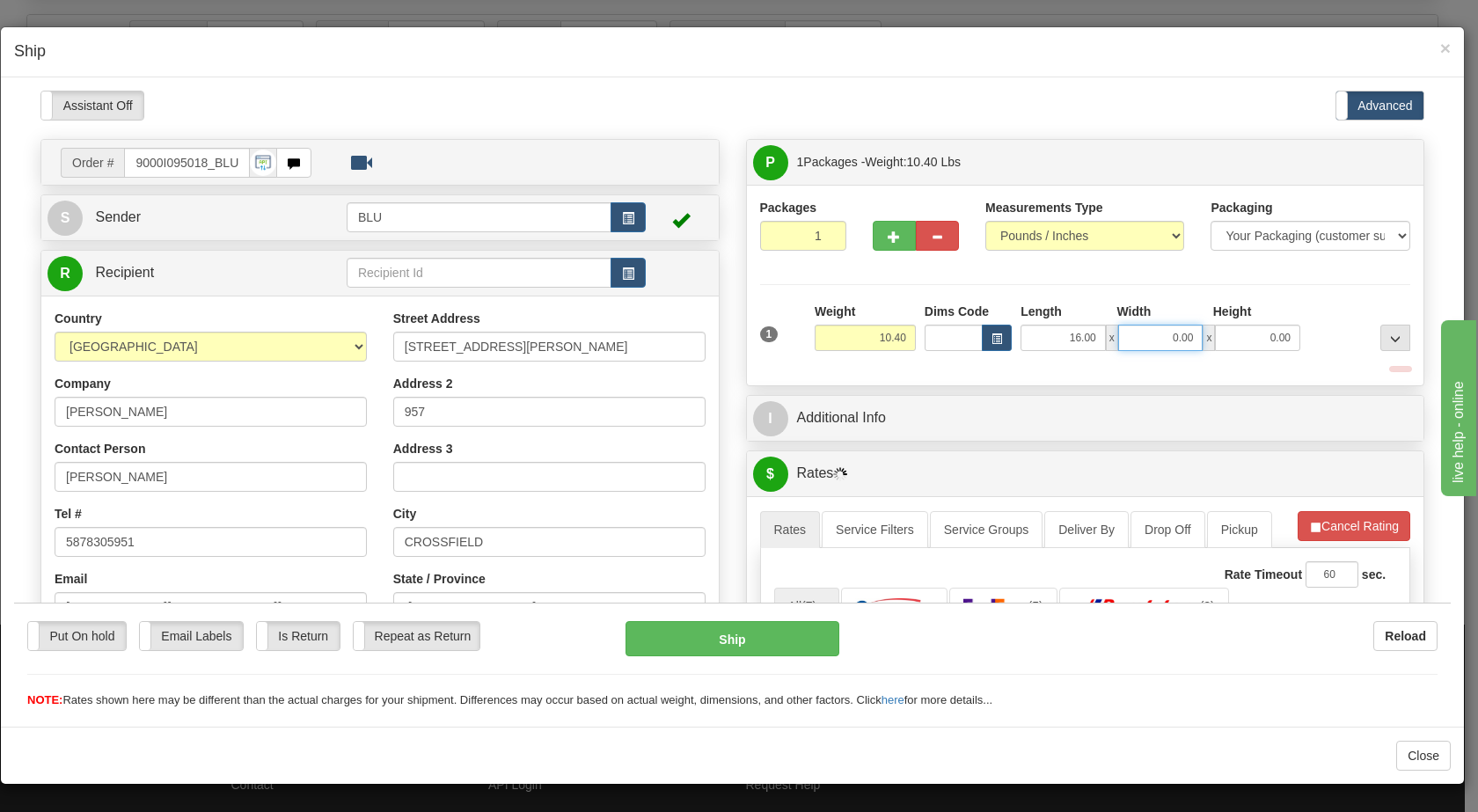
click at [1162, 335] on input "0.00" at bounding box center [1161, 337] width 85 height 26
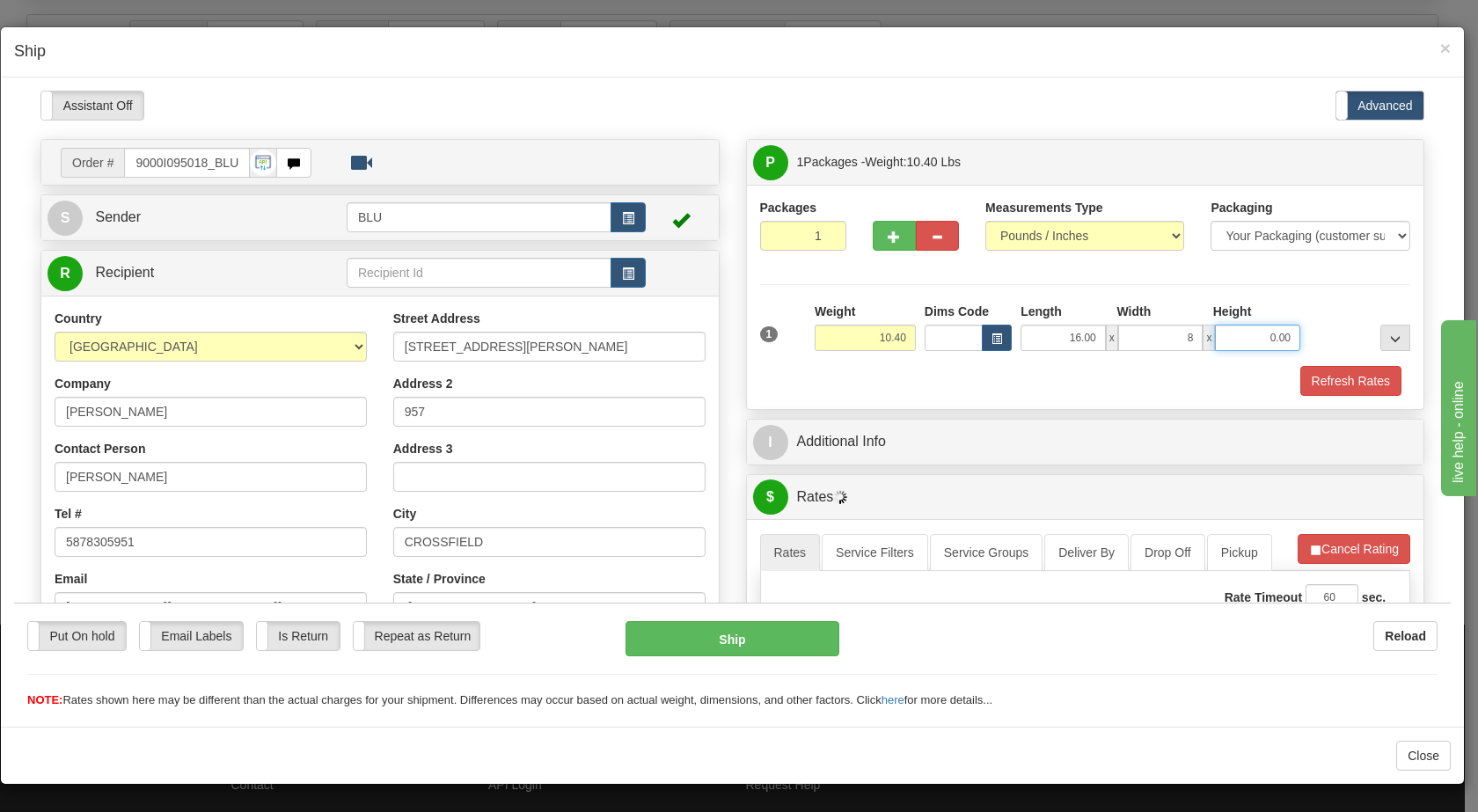
type input "8.00"
click at [1249, 335] on input "0.00" at bounding box center [1257, 337] width 85 height 26
type input "16.00"
click at [1342, 329] on div at bounding box center [1360, 326] width 110 height 49
click at [1317, 379] on button "Refresh Rates" at bounding box center [1351, 380] width 102 height 30
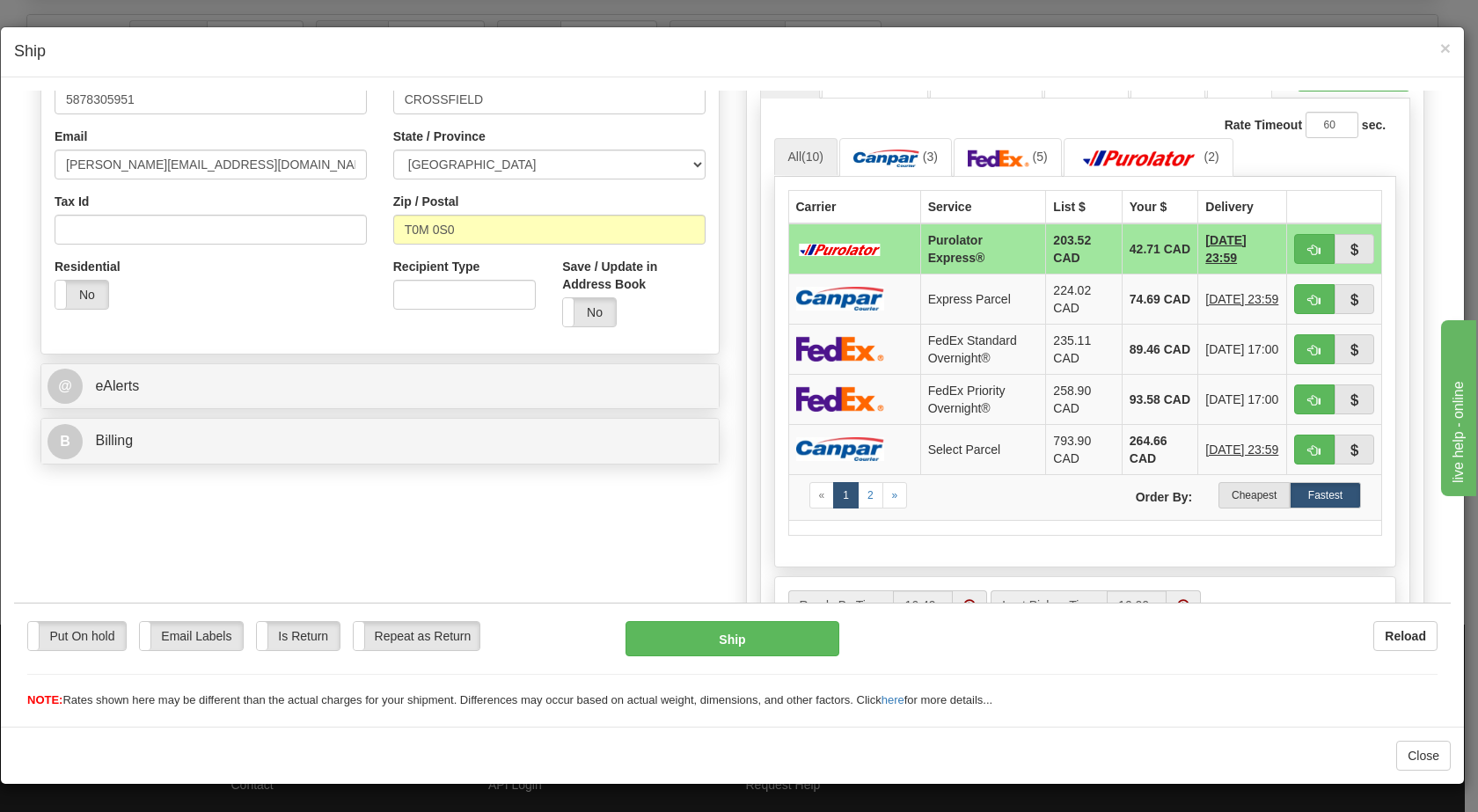
scroll to position [482, 0]
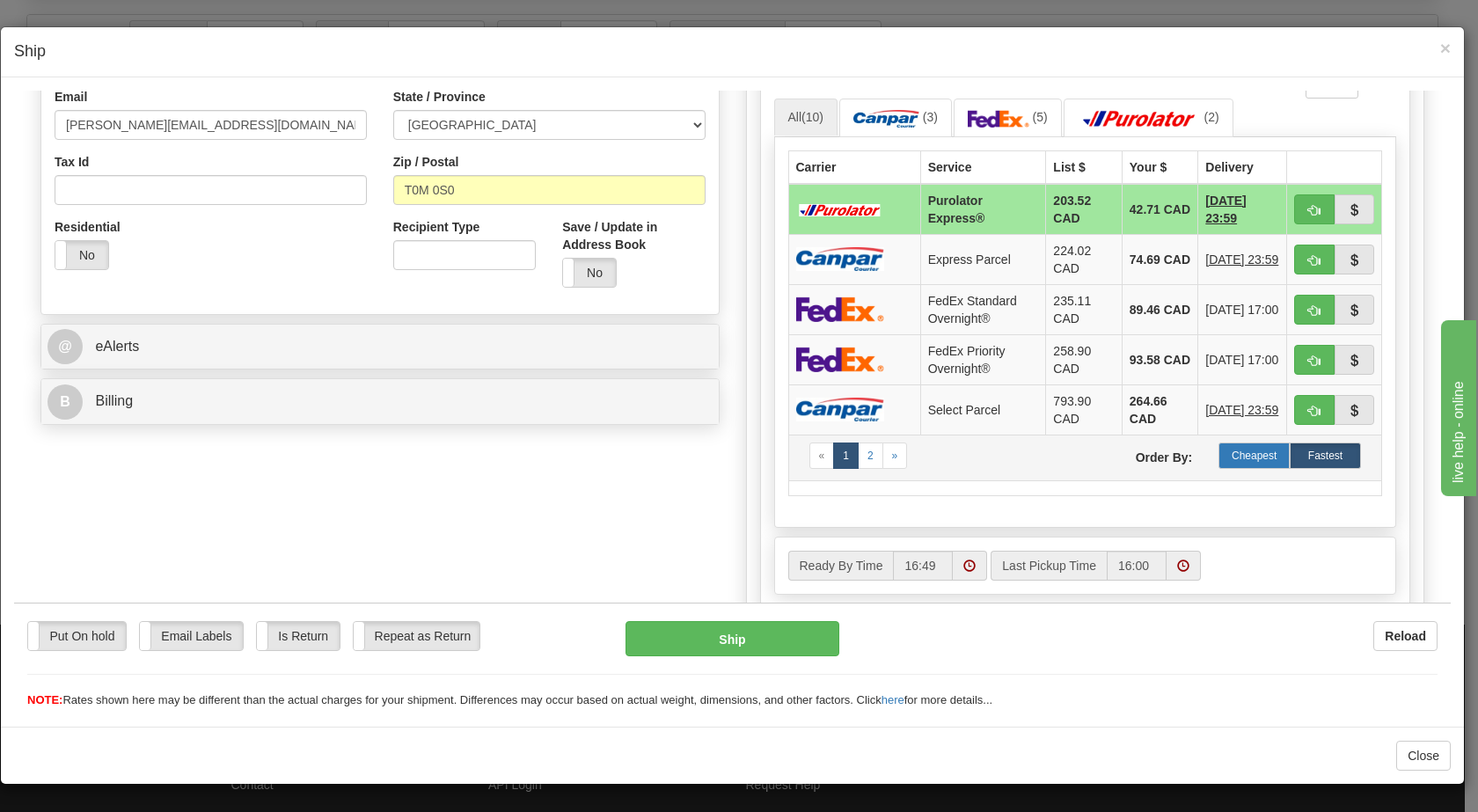
click at [1244, 454] on label "Cheapest" at bounding box center [1253, 454] width 71 height 26
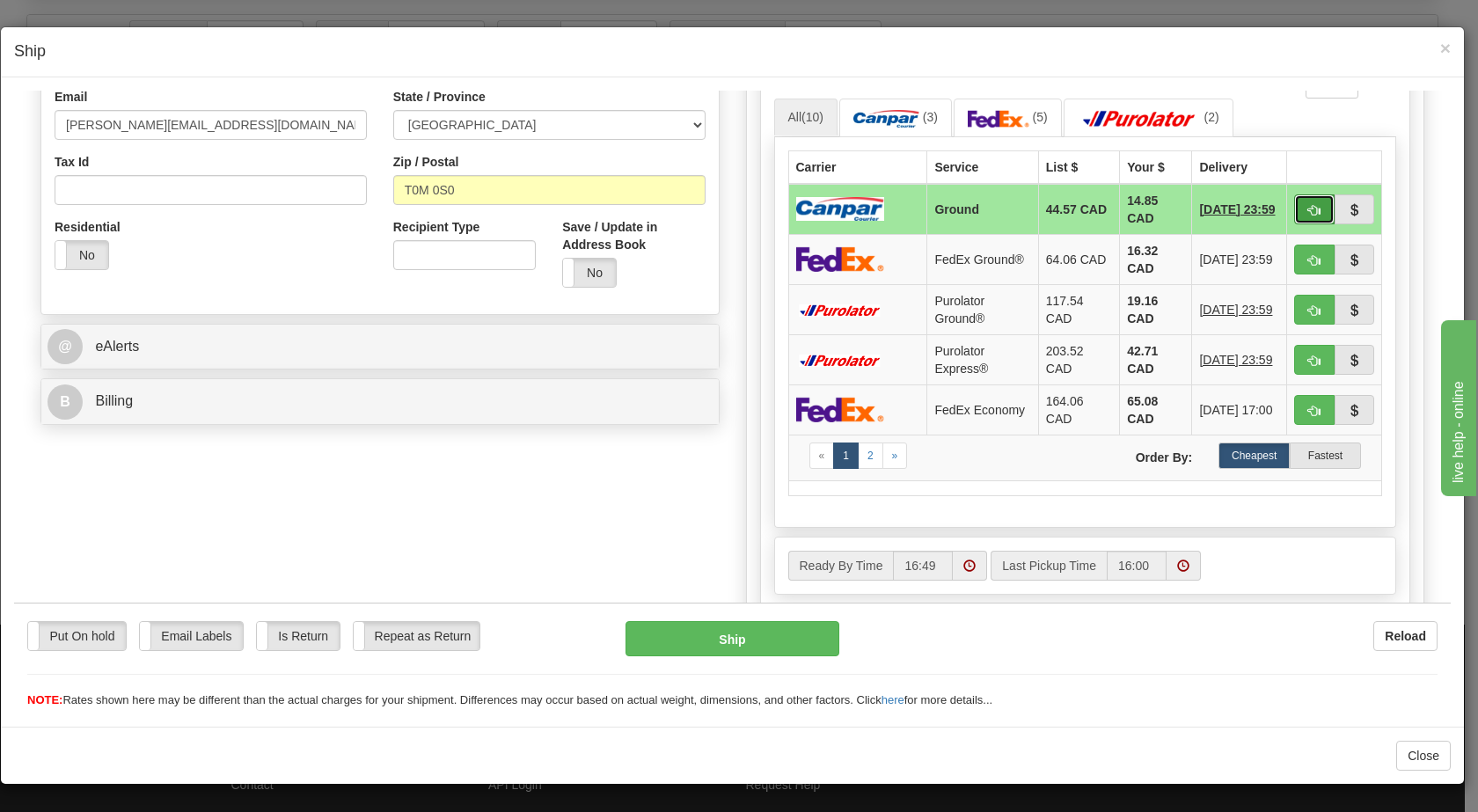
click at [1308, 208] on span "button" at bounding box center [1314, 210] width 13 height 12
type input "1"
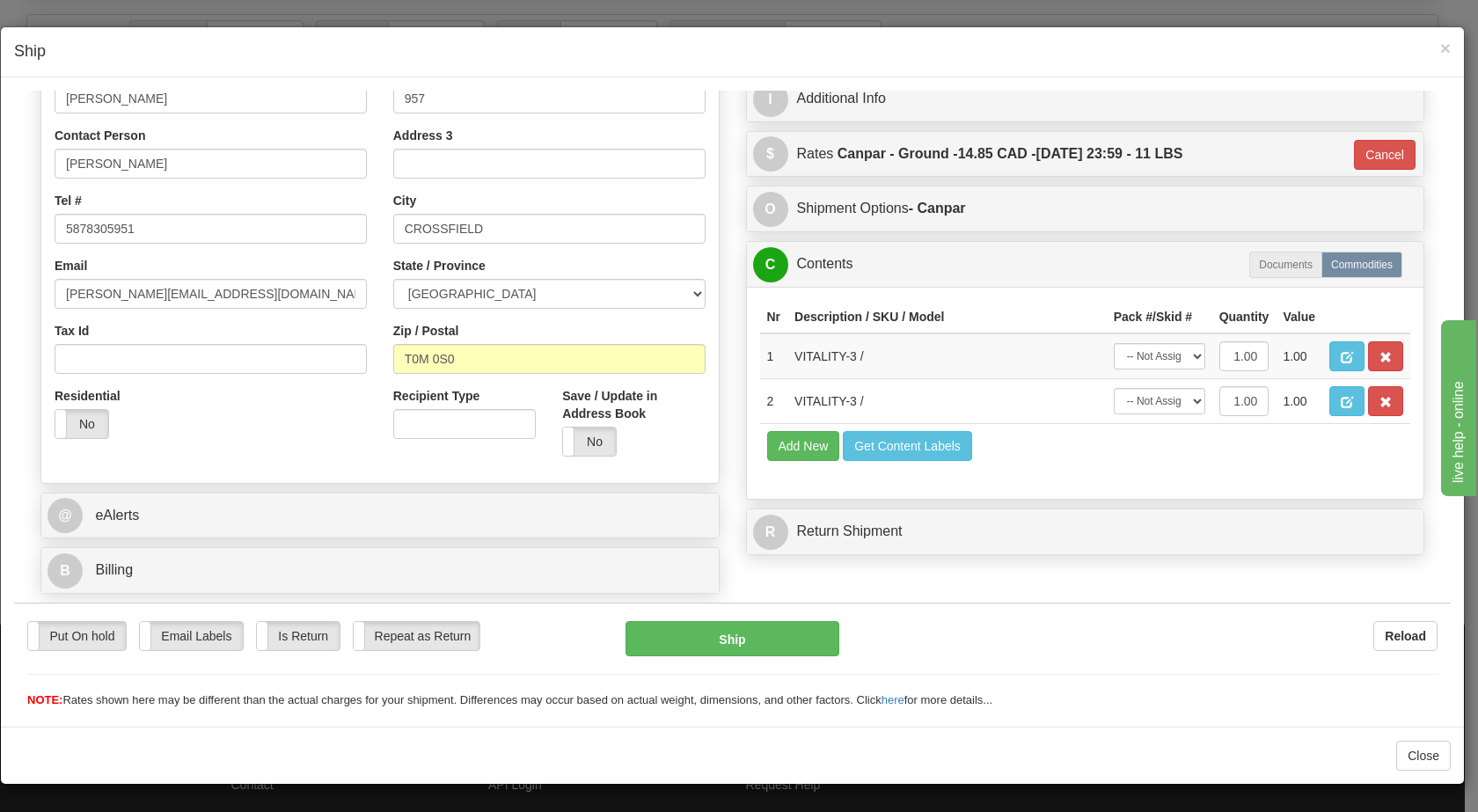
scroll to position [313, 0]
click at [700, 649] on button "Ship" at bounding box center [732, 637] width 213 height 35
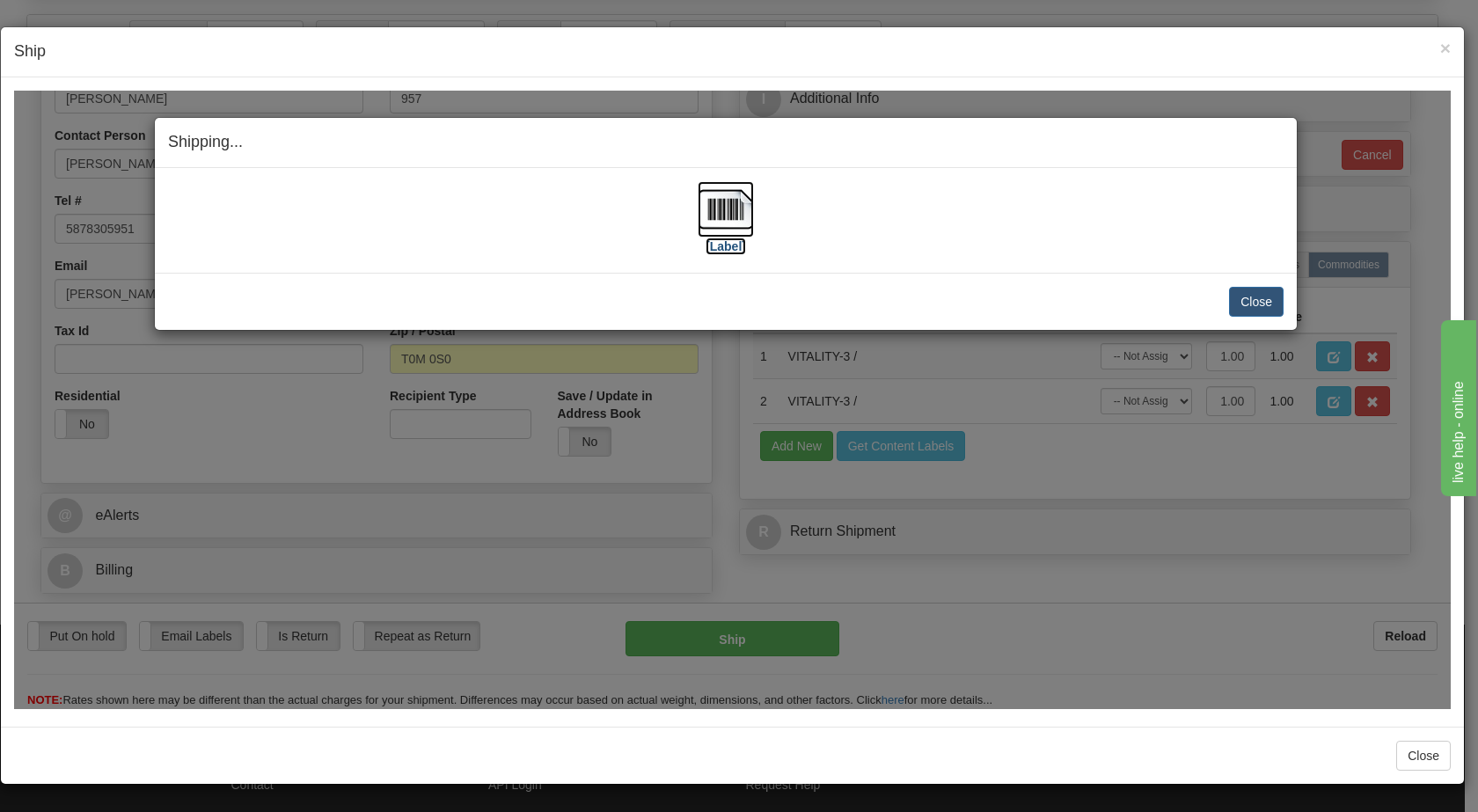
click at [735, 206] on img at bounding box center [726, 209] width 57 height 57
click at [1262, 305] on button "Close" at bounding box center [1256, 301] width 55 height 30
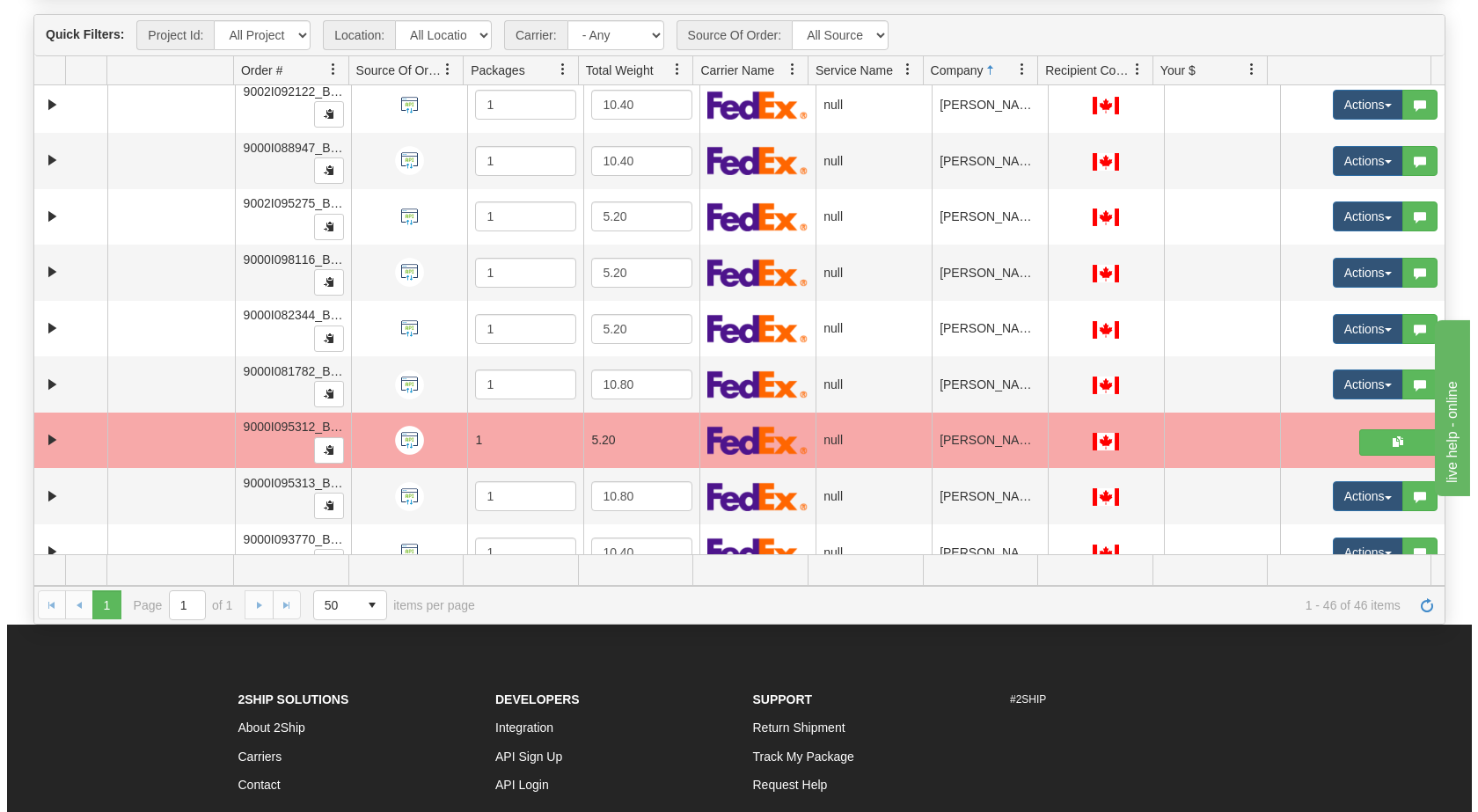
scroll to position [118, 0]
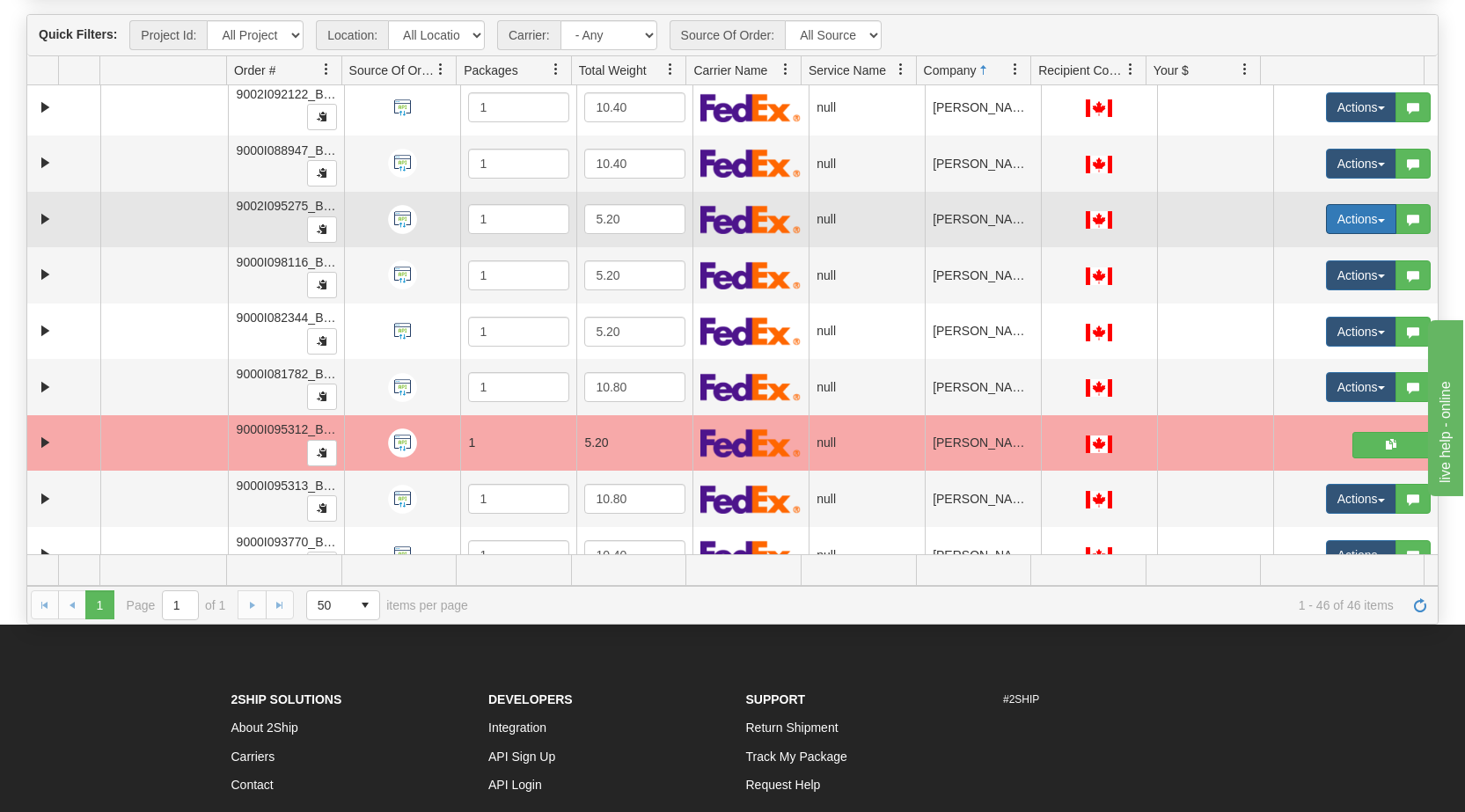
click at [1364, 223] on button "Actions" at bounding box center [1361, 219] width 70 height 30
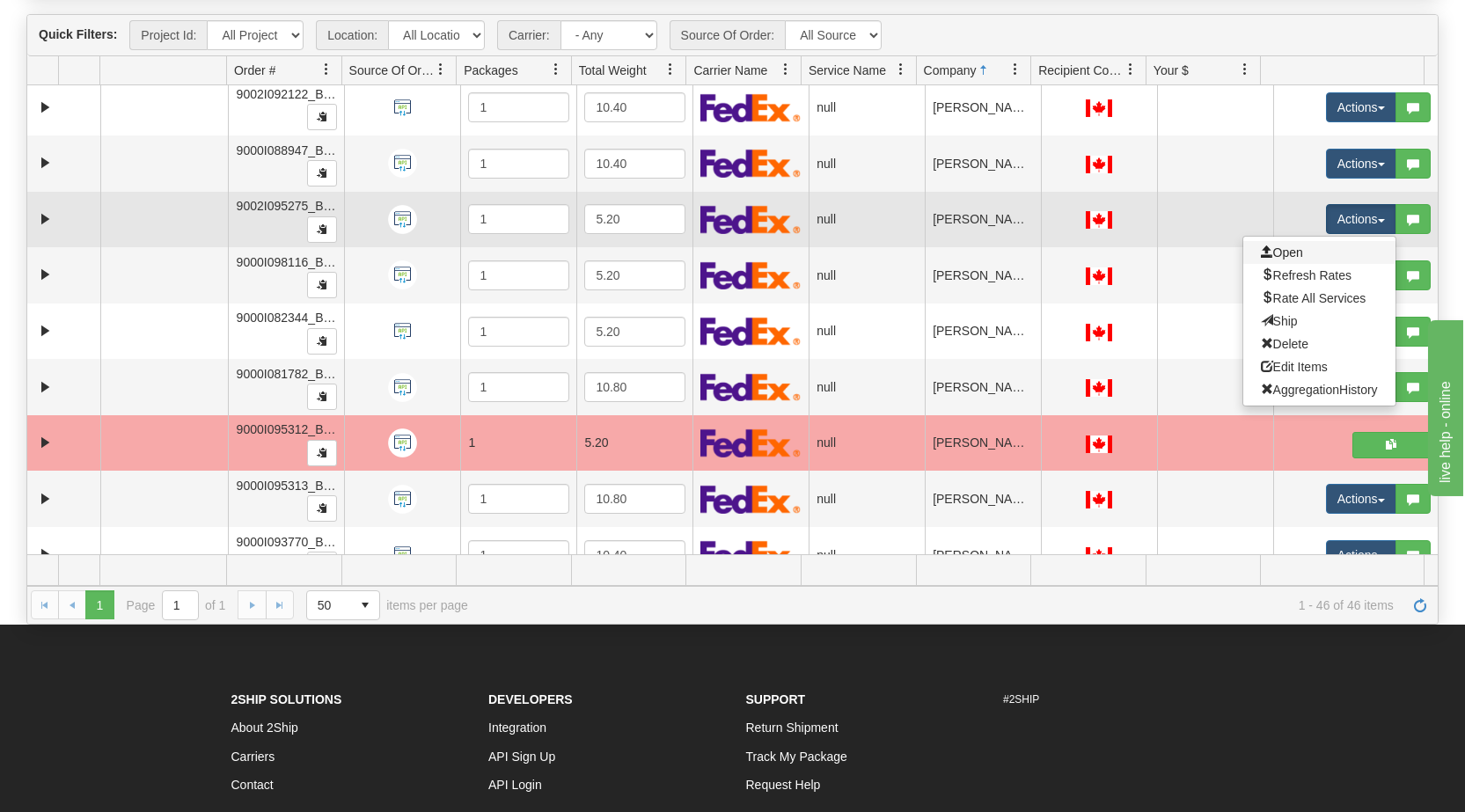
click at [1309, 253] on link "Open" at bounding box center [1320, 252] width 152 height 22
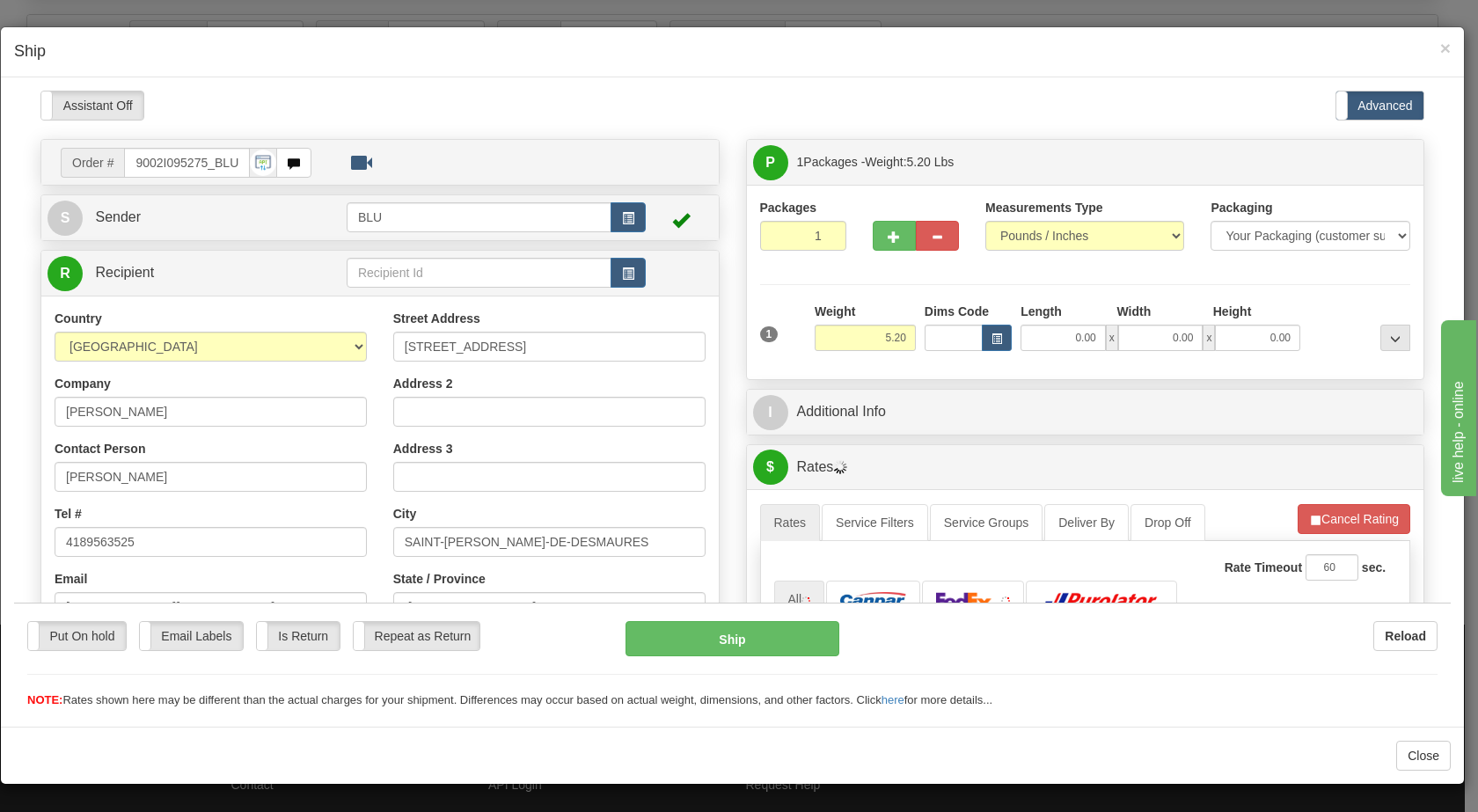
scroll to position [0, 0]
click at [612, 220] on button "button" at bounding box center [629, 216] width 35 height 30
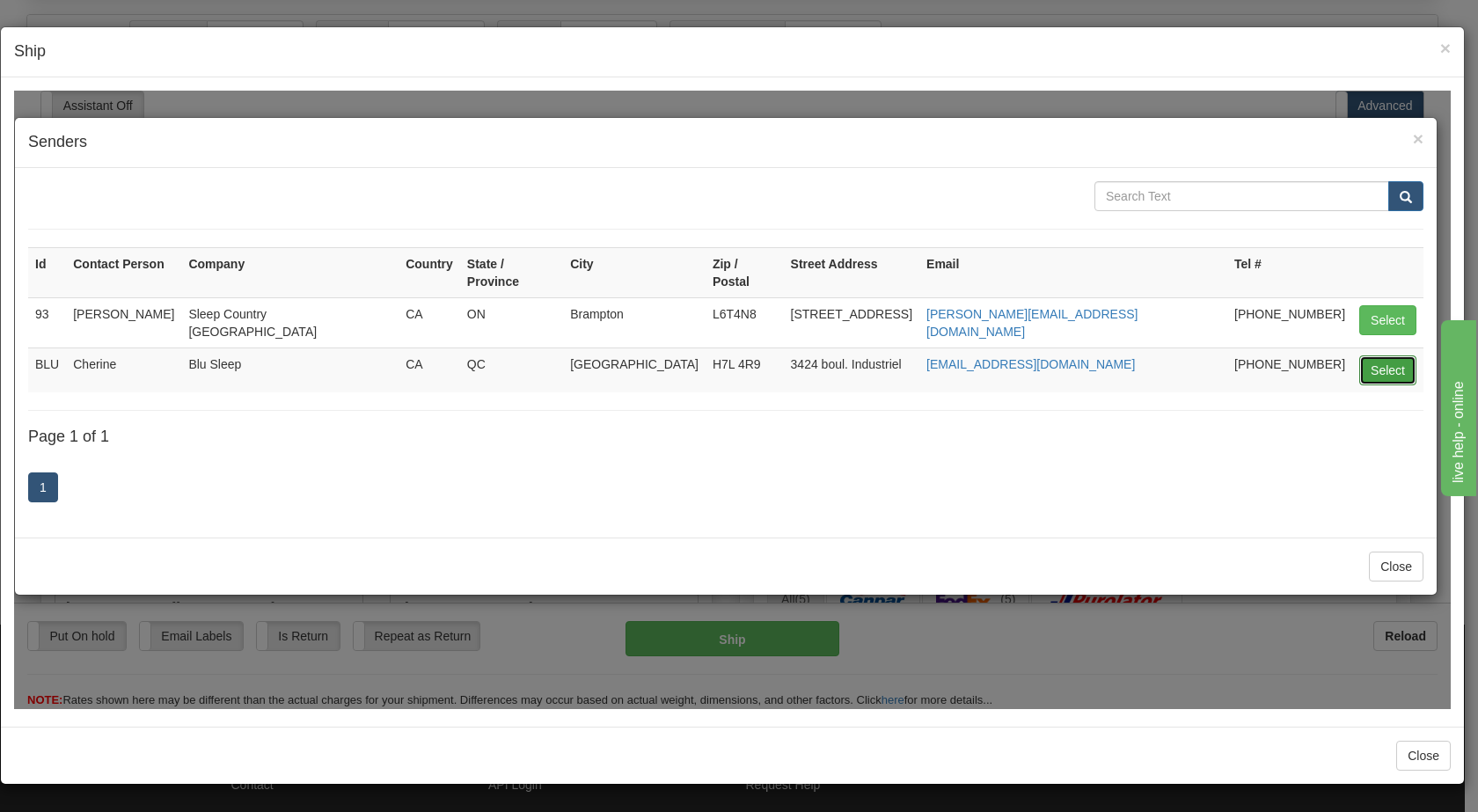
click at [1381, 354] on button "Select" at bounding box center [1388, 369] width 58 height 30
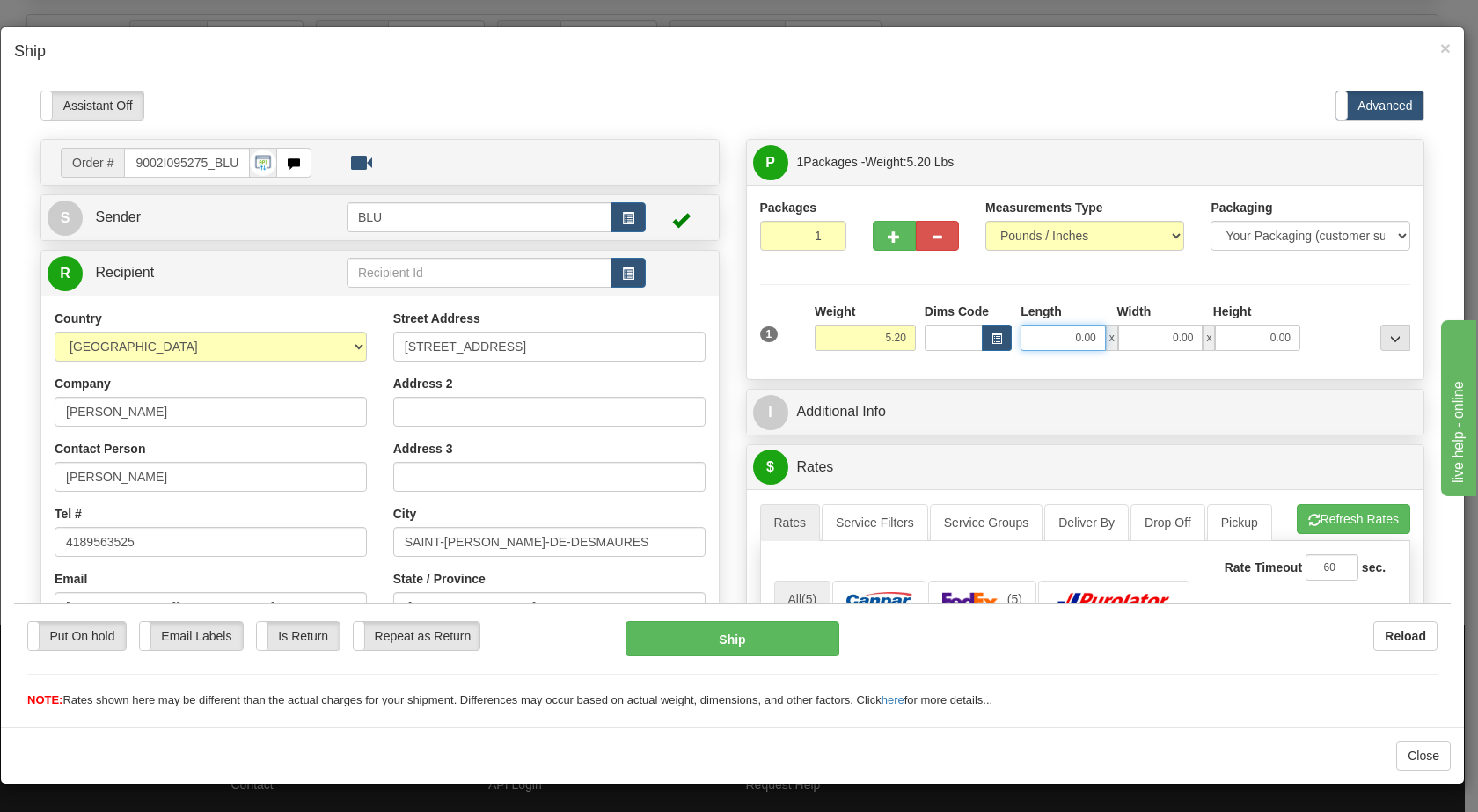
click at [1052, 344] on input "0.00" at bounding box center [1063, 337] width 85 height 26
type input "8.00"
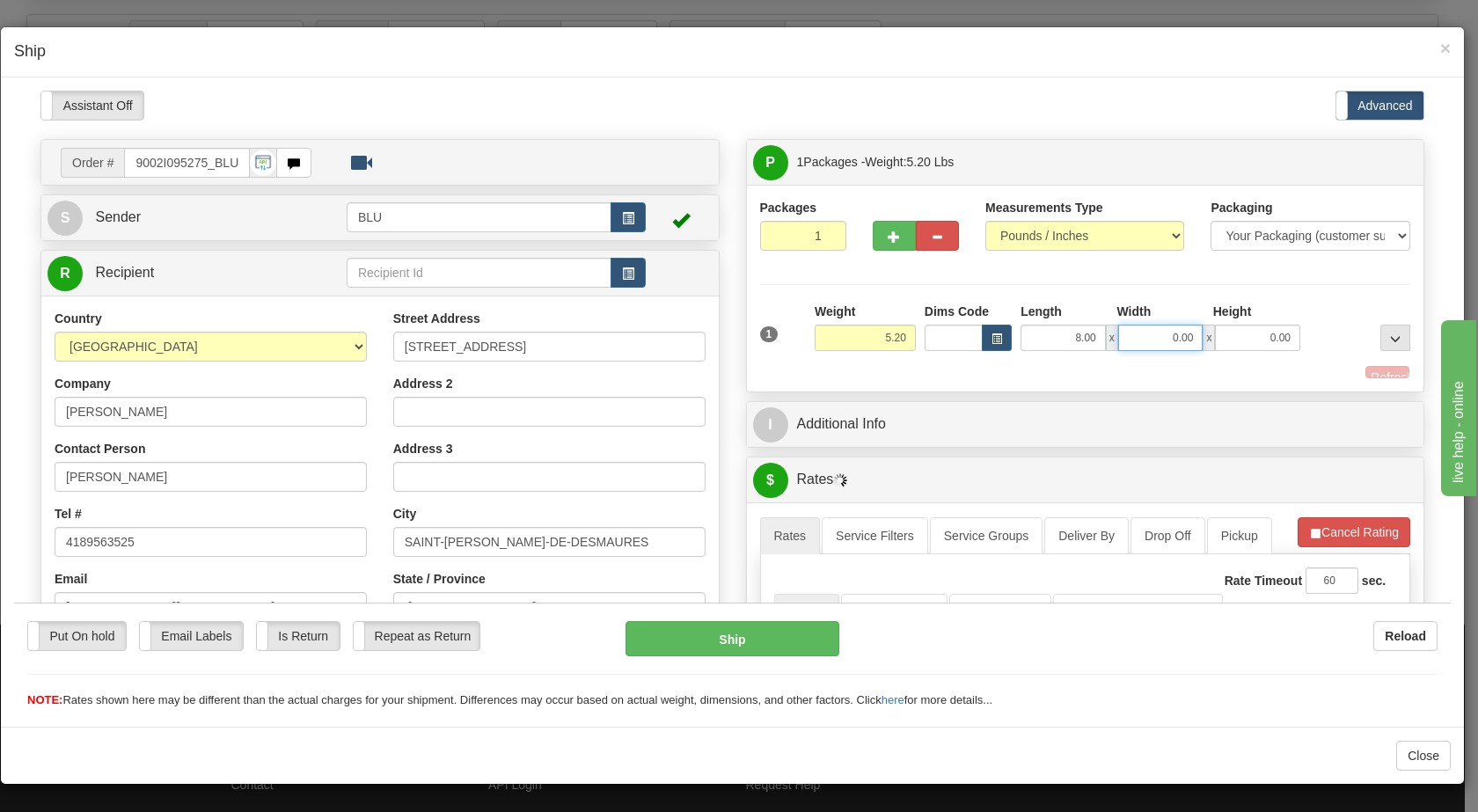
click at [1154, 338] on input "0.00" at bounding box center [1161, 337] width 85 height 26
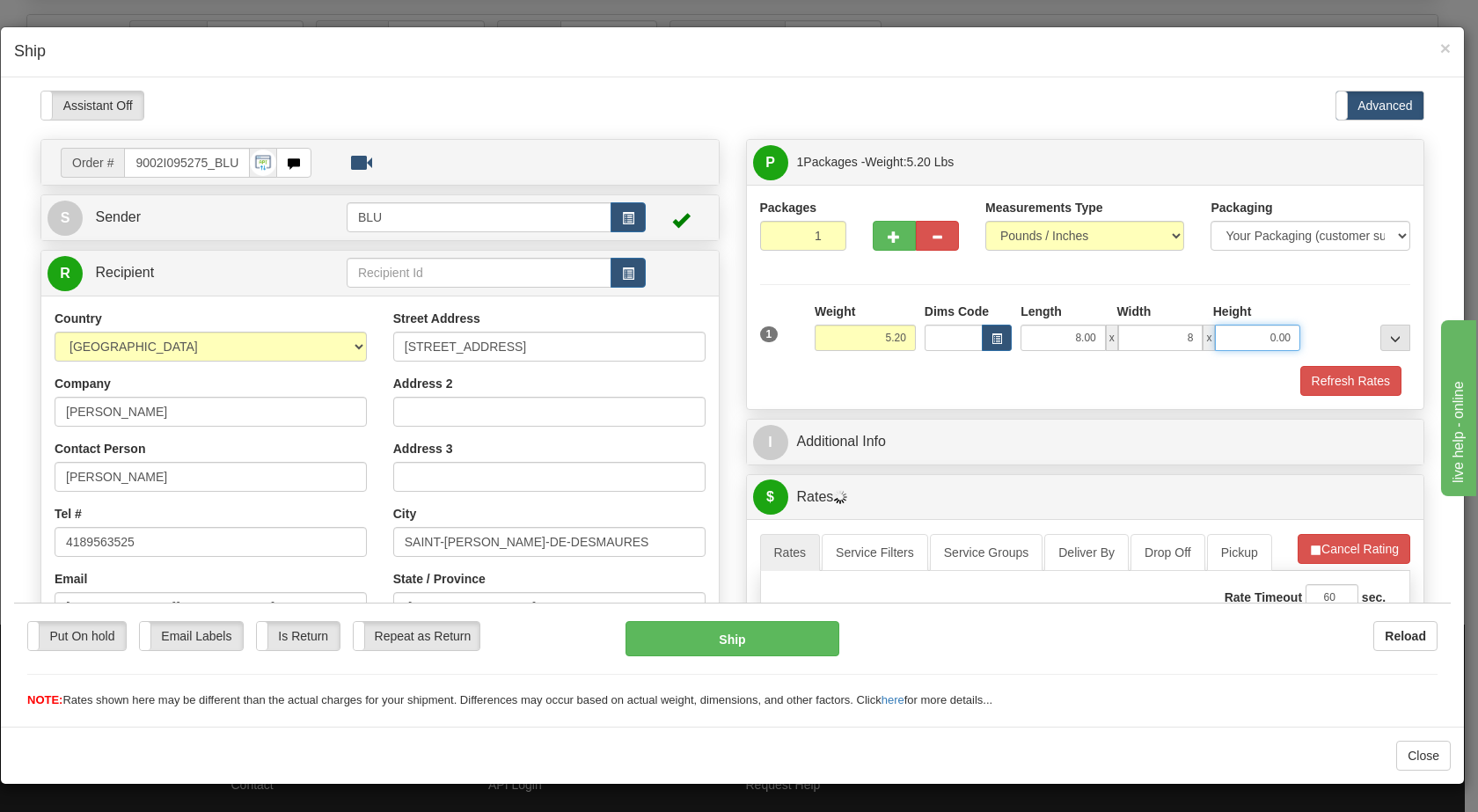
type input "8.00"
click at [1251, 335] on input "0.00" at bounding box center [1257, 337] width 85 height 26
type input "16.00"
click at [1324, 370] on button "Refresh Rates" at bounding box center [1351, 380] width 102 height 30
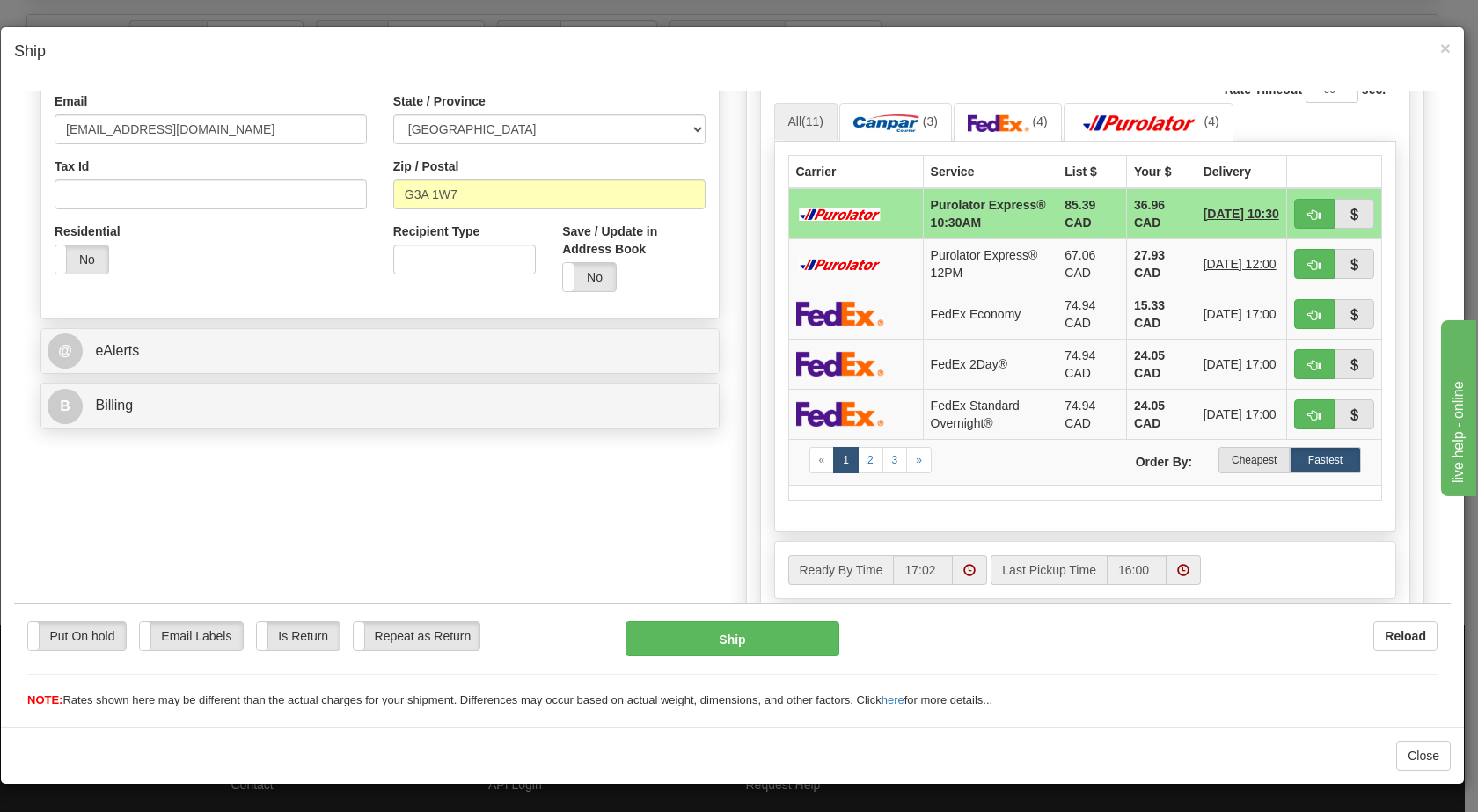
scroll to position [481, 0]
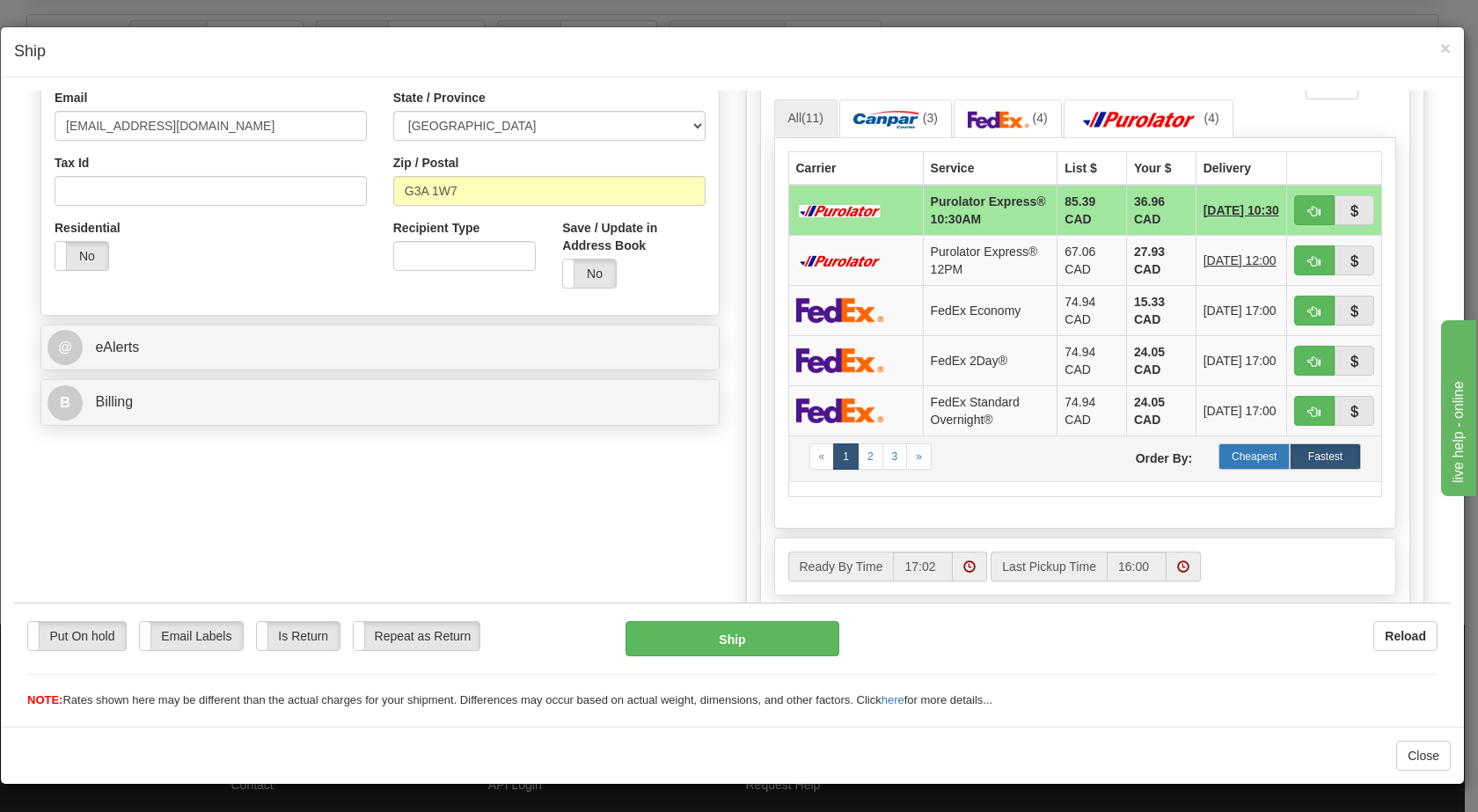
click at [1233, 467] on label "Cheapest" at bounding box center [1253, 455] width 71 height 26
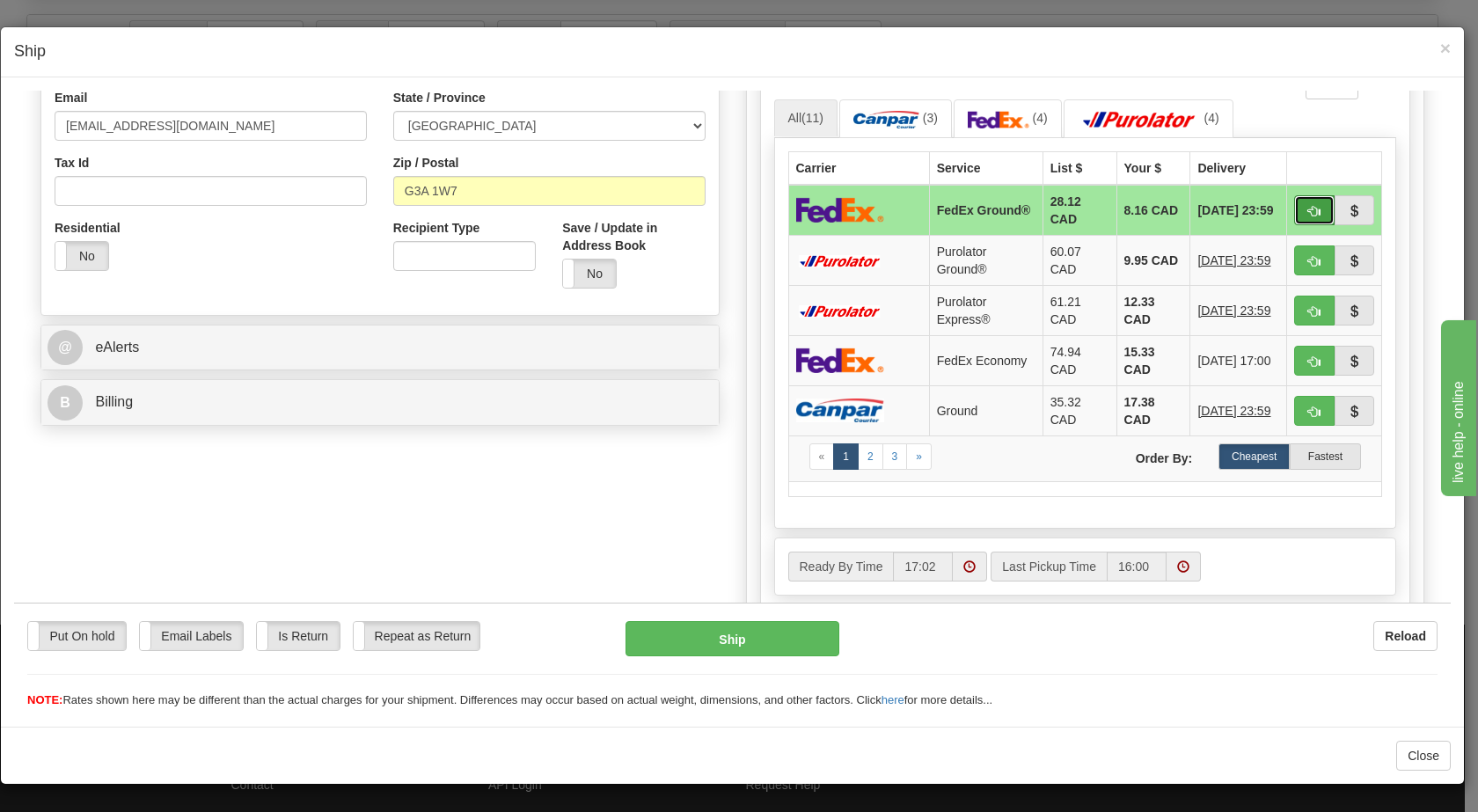
click at [1308, 211] on span "button" at bounding box center [1314, 211] width 13 height 12
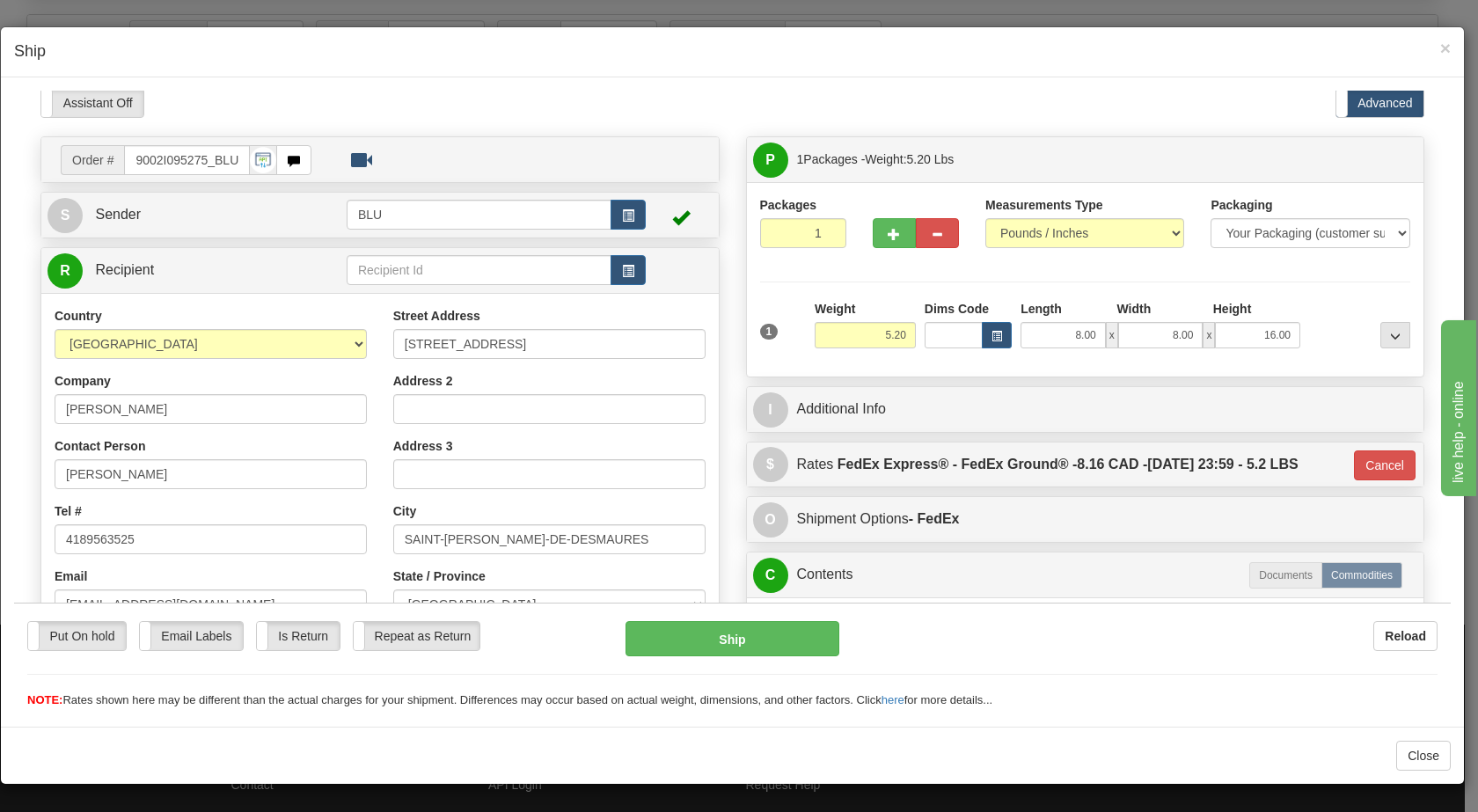
scroll to position [0, 0]
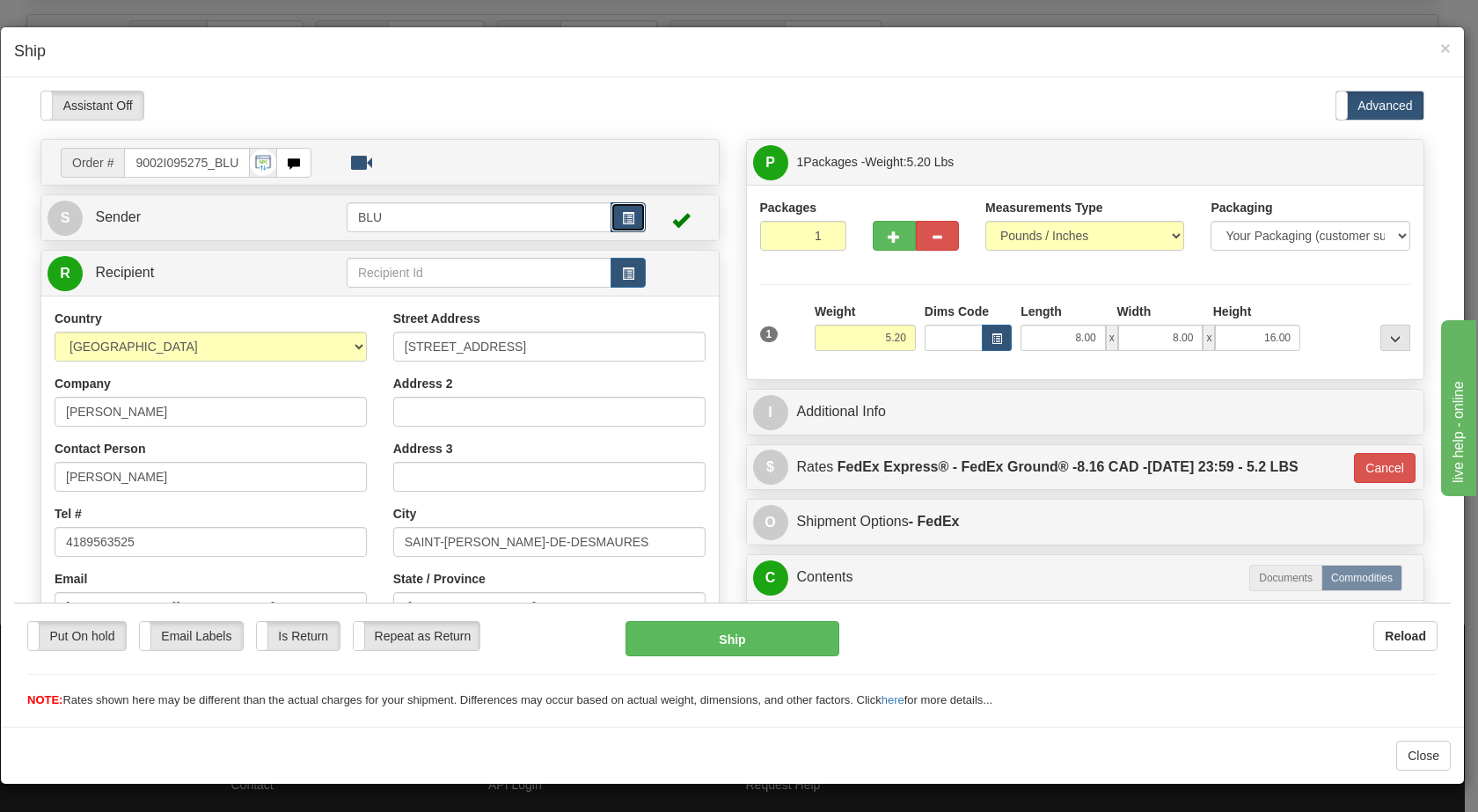
click at [622, 223] on span "button" at bounding box center [628, 218] width 13 height 12
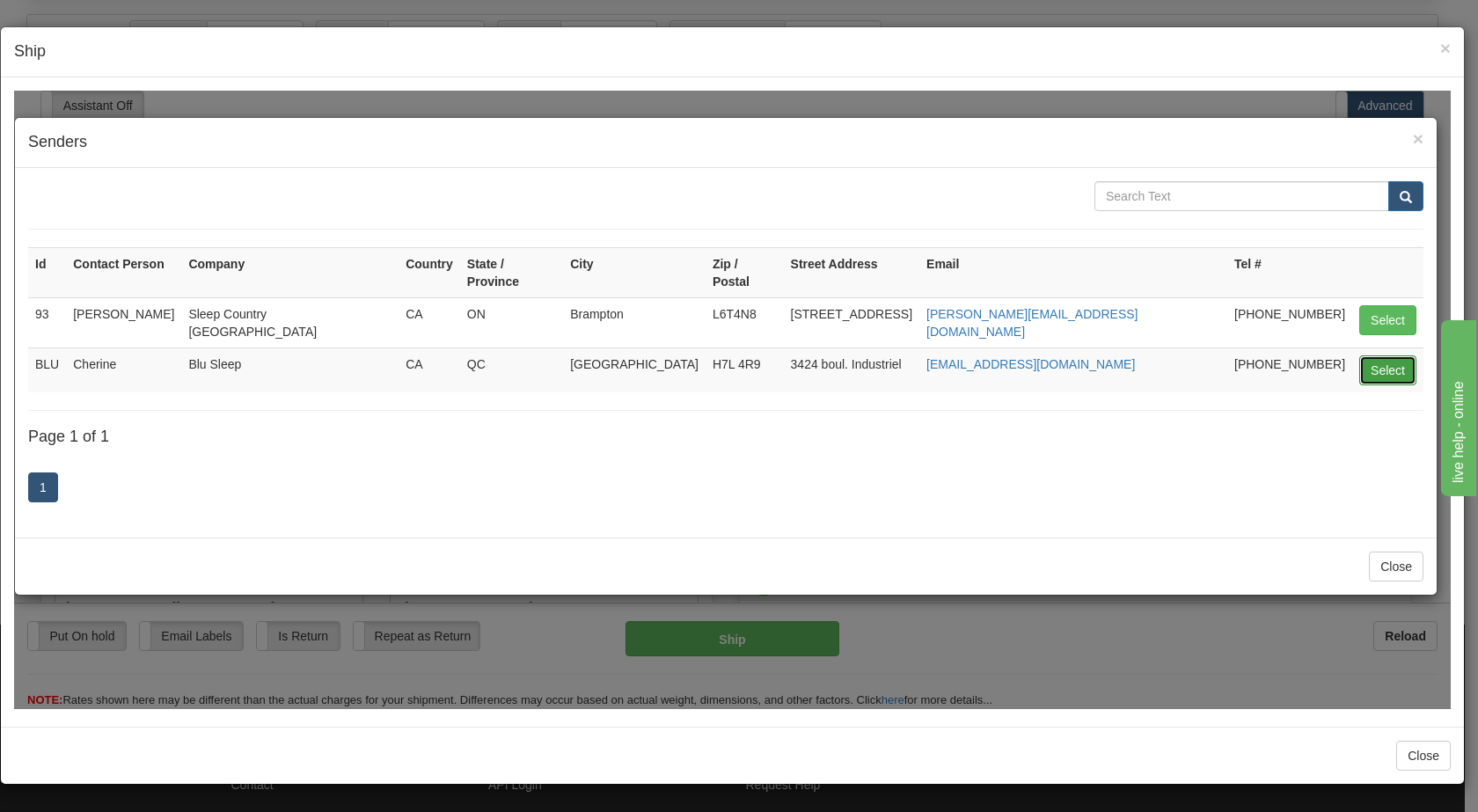
click at [1397, 354] on button "Select" at bounding box center [1388, 369] width 58 height 30
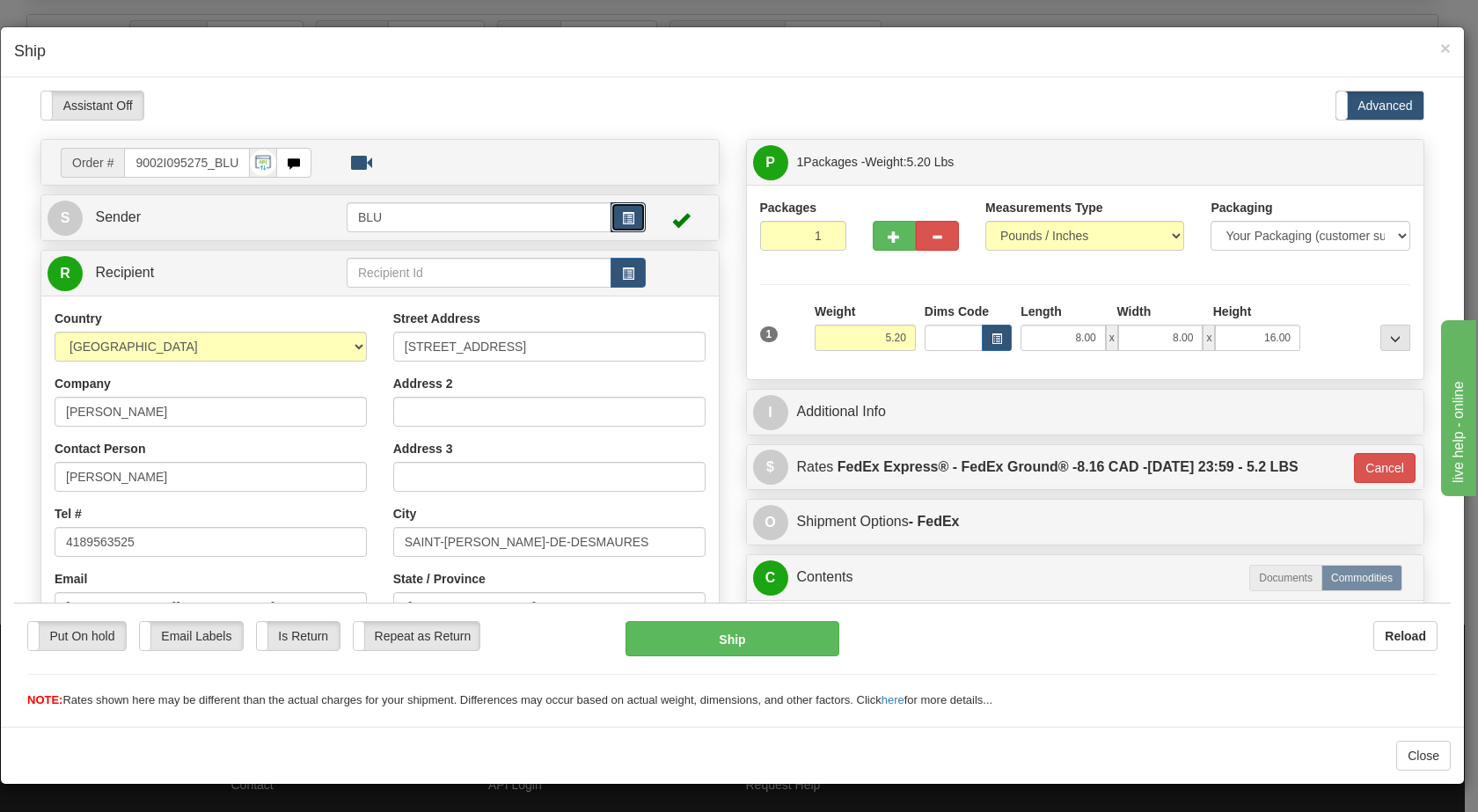
type input "92"
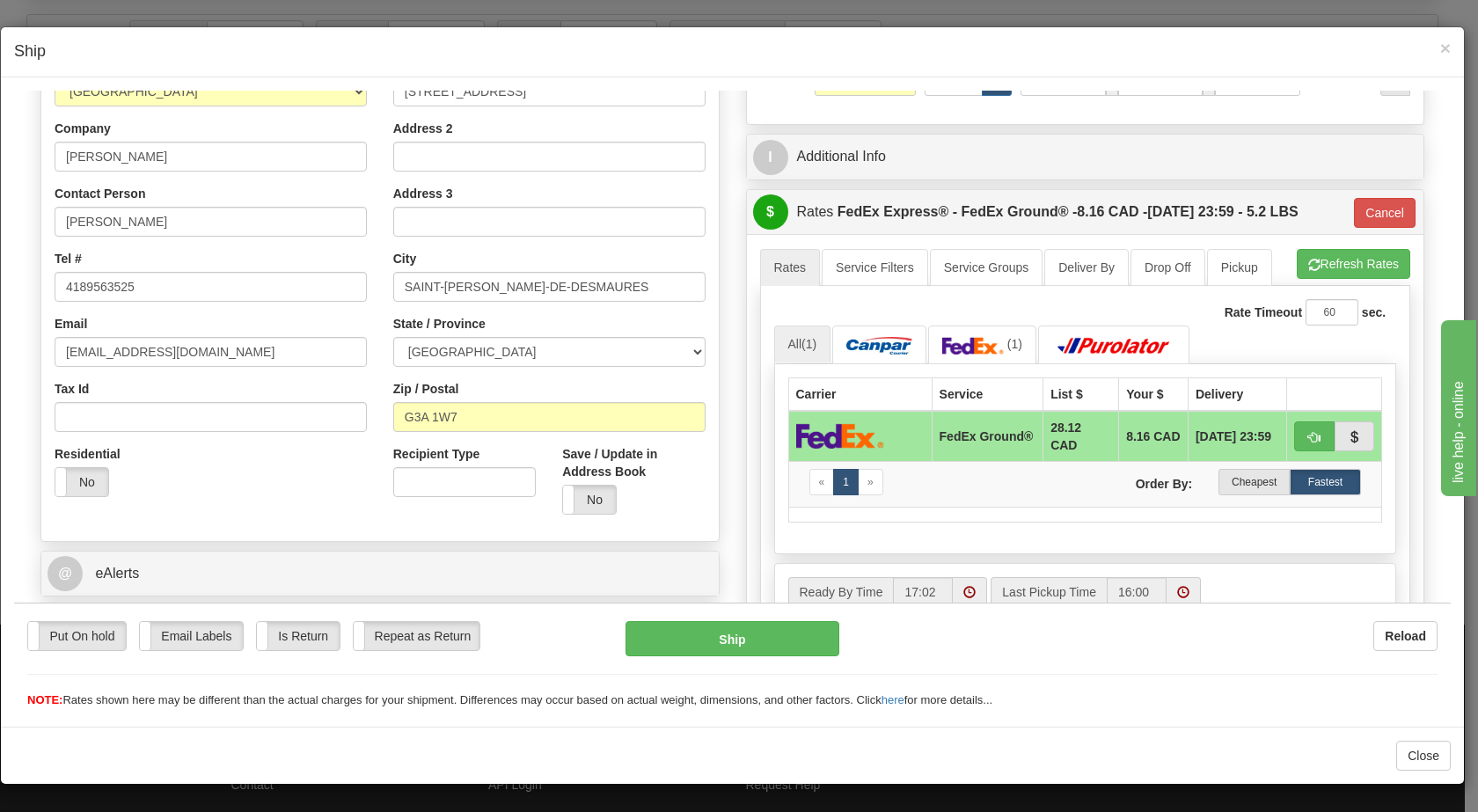
scroll to position [258, 0]
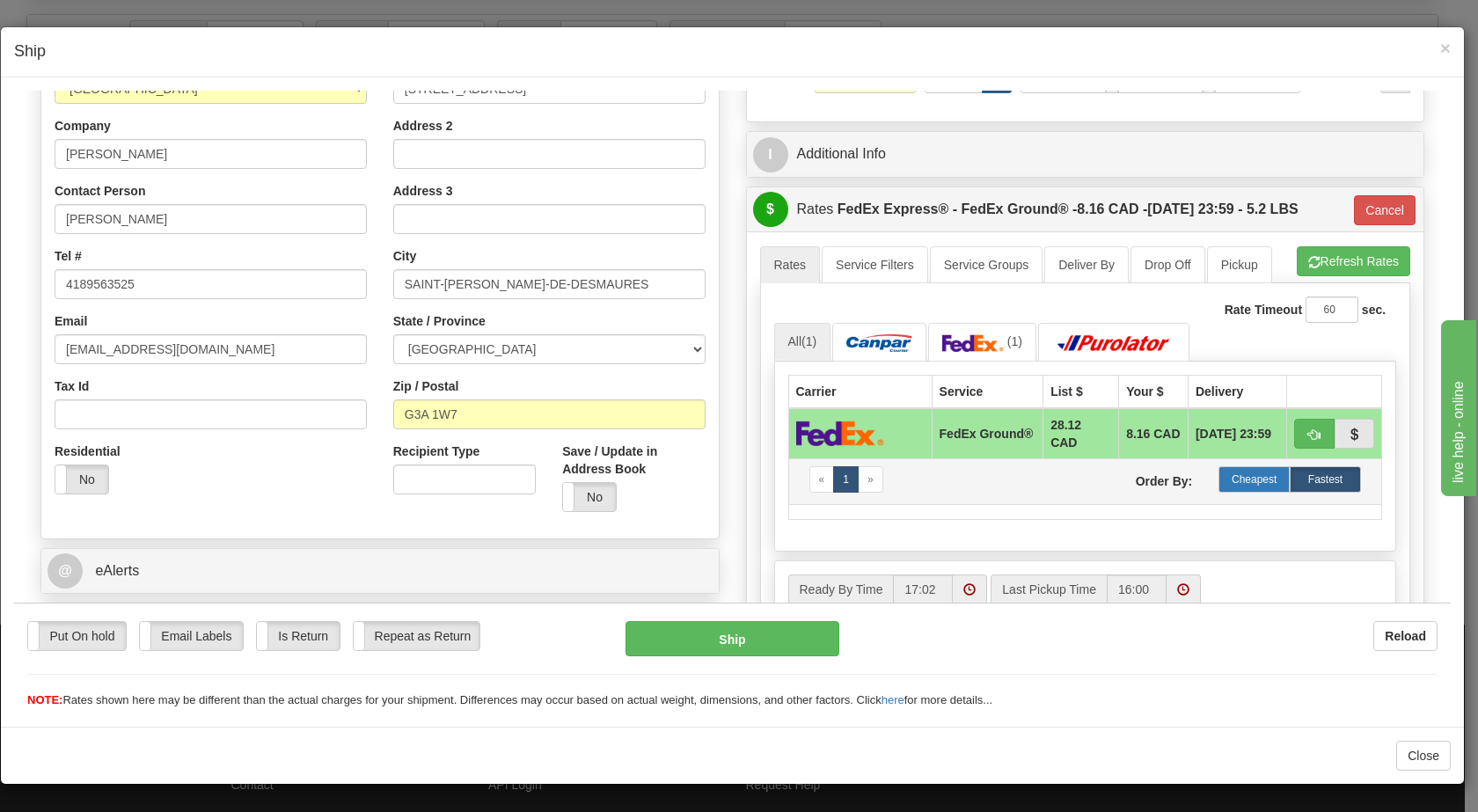
click at [1223, 482] on label "Cheapest" at bounding box center [1253, 478] width 71 height 26
click at [1294, 430] on button "button" at bounding box center [1314, 432] width 40 height 30
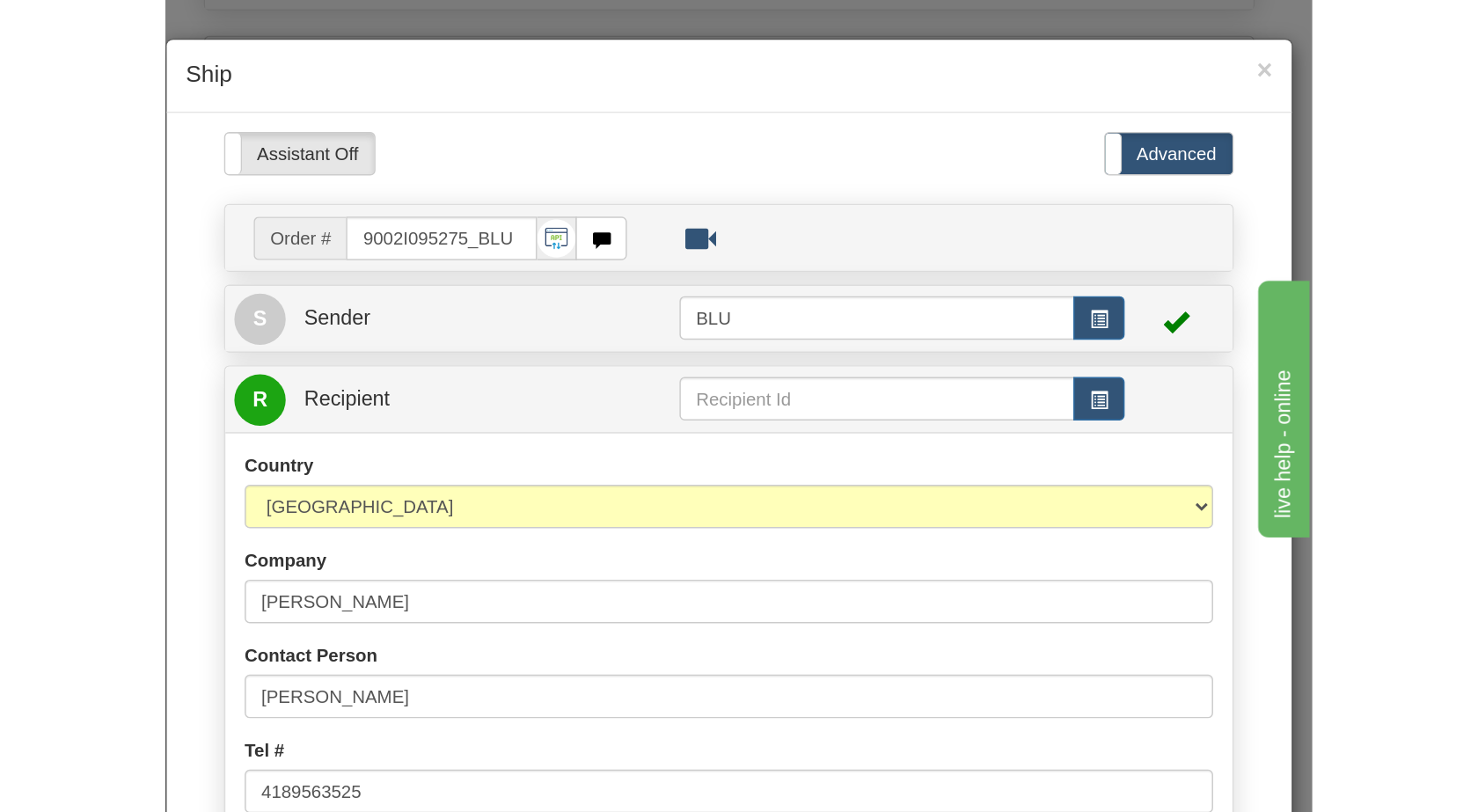
scroll to position [188, 0]
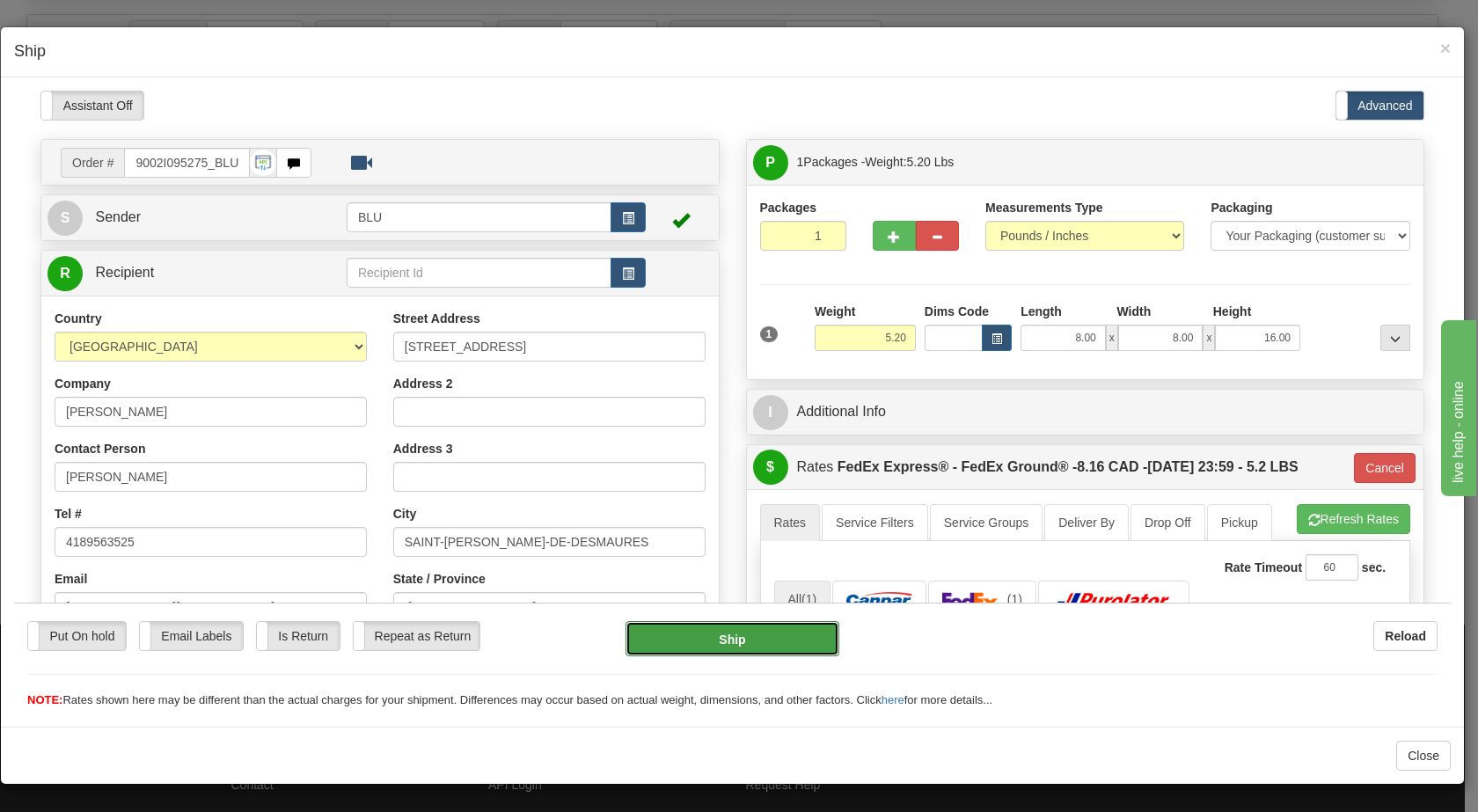
click at [698, 636] on button "Ship" at bounding box center [732, 637] width 213 height 35
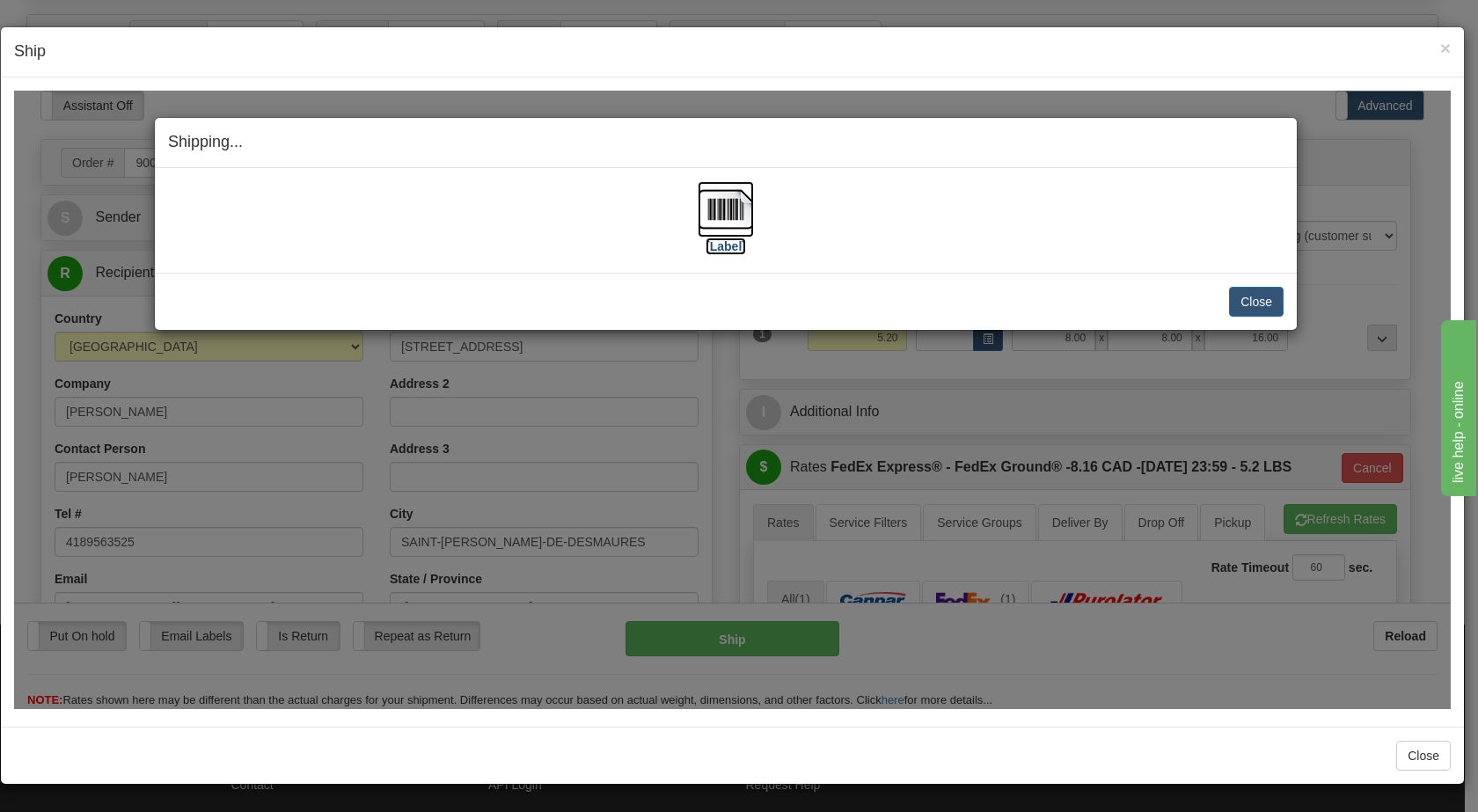
click at [733, 210] on img at bounding box center [726, 209] width 57 height 57
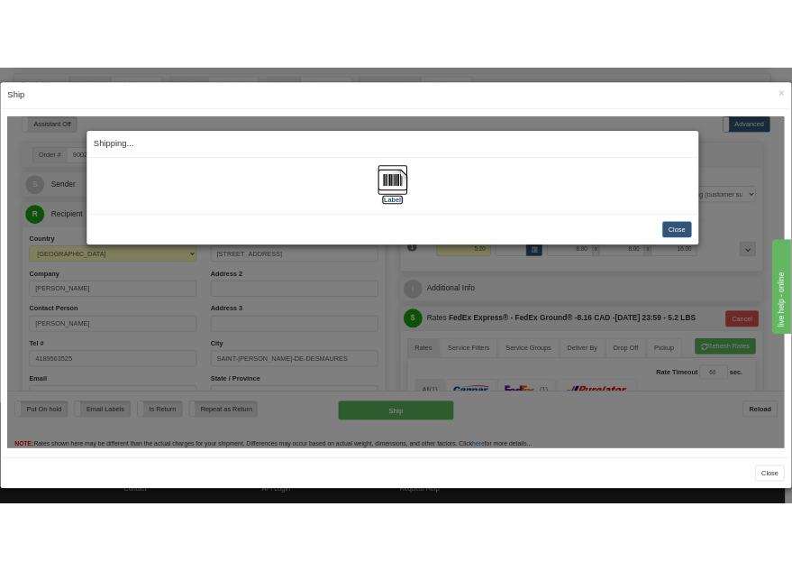
scroll to position [286, 0]
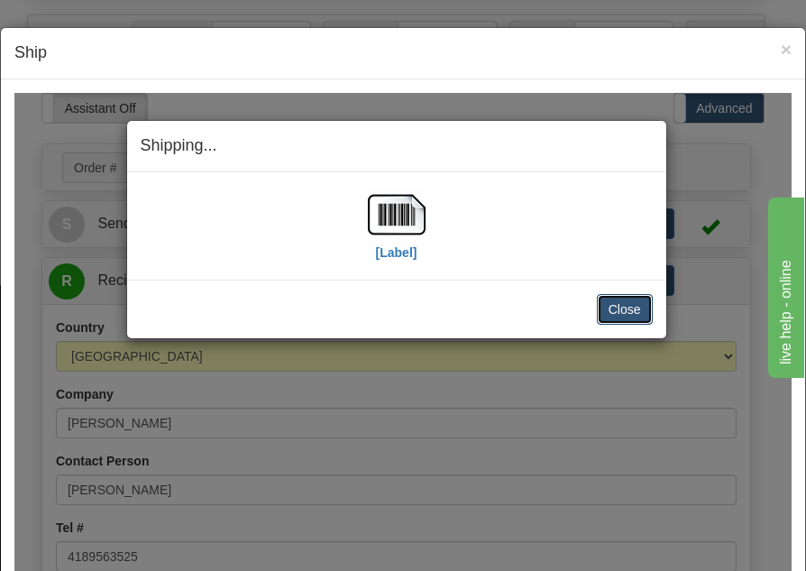
click at [608, 305] on button "Close" at bounding box center [625, 308] width 56 height 31
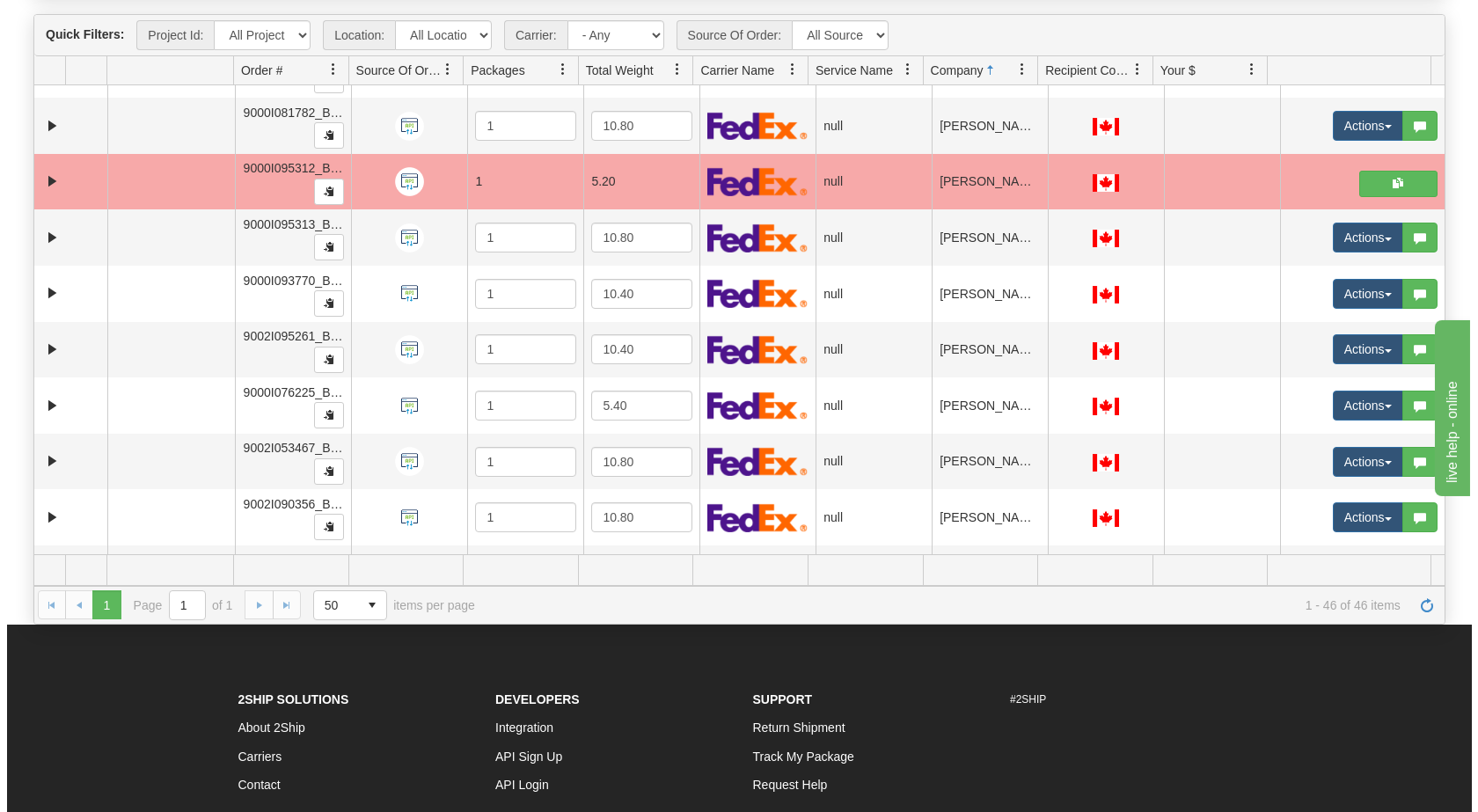
scroll to position [381, 0]
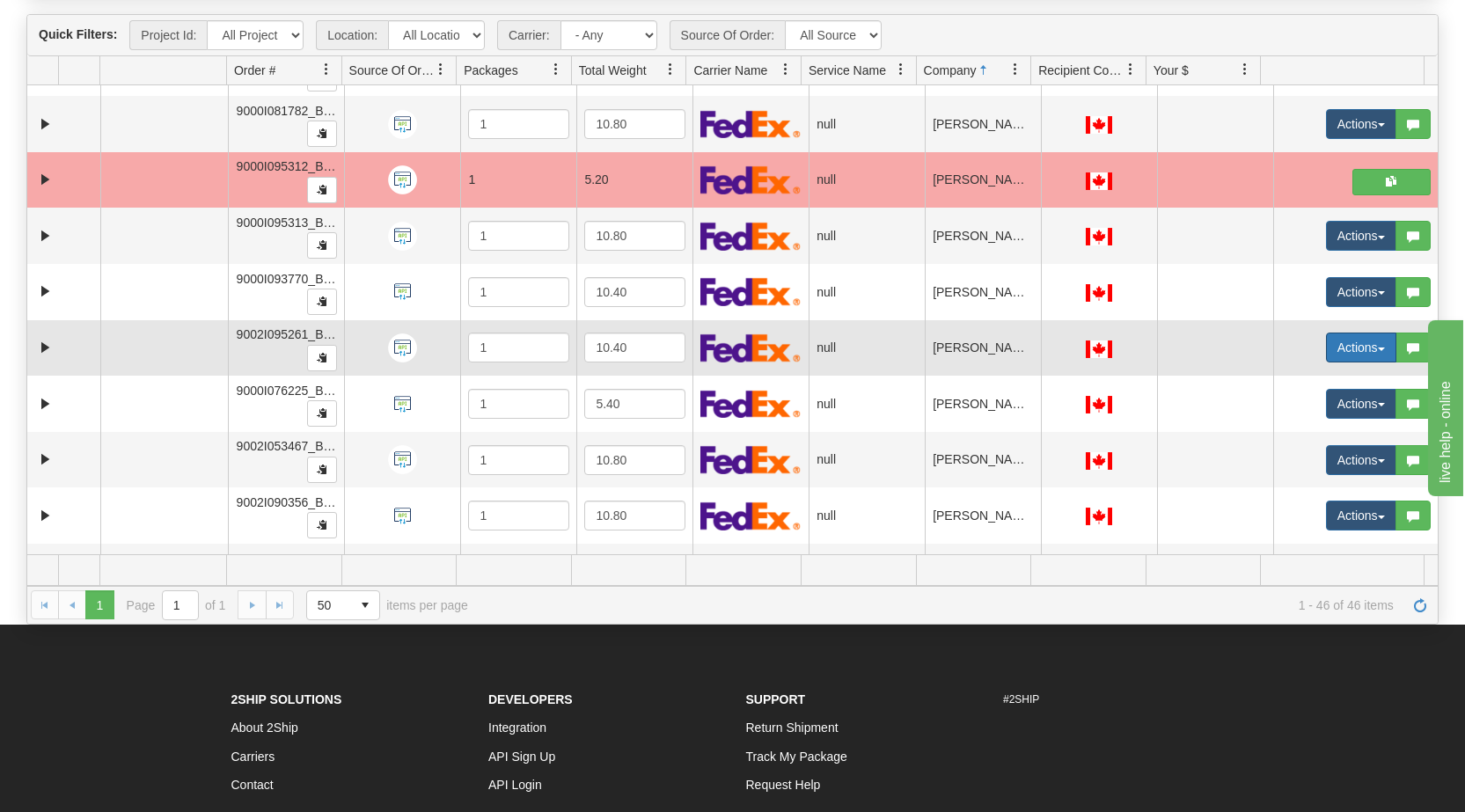
click at [1363, 353] on button "Actions" at bounding box center [1361, 347] width 70 height 30
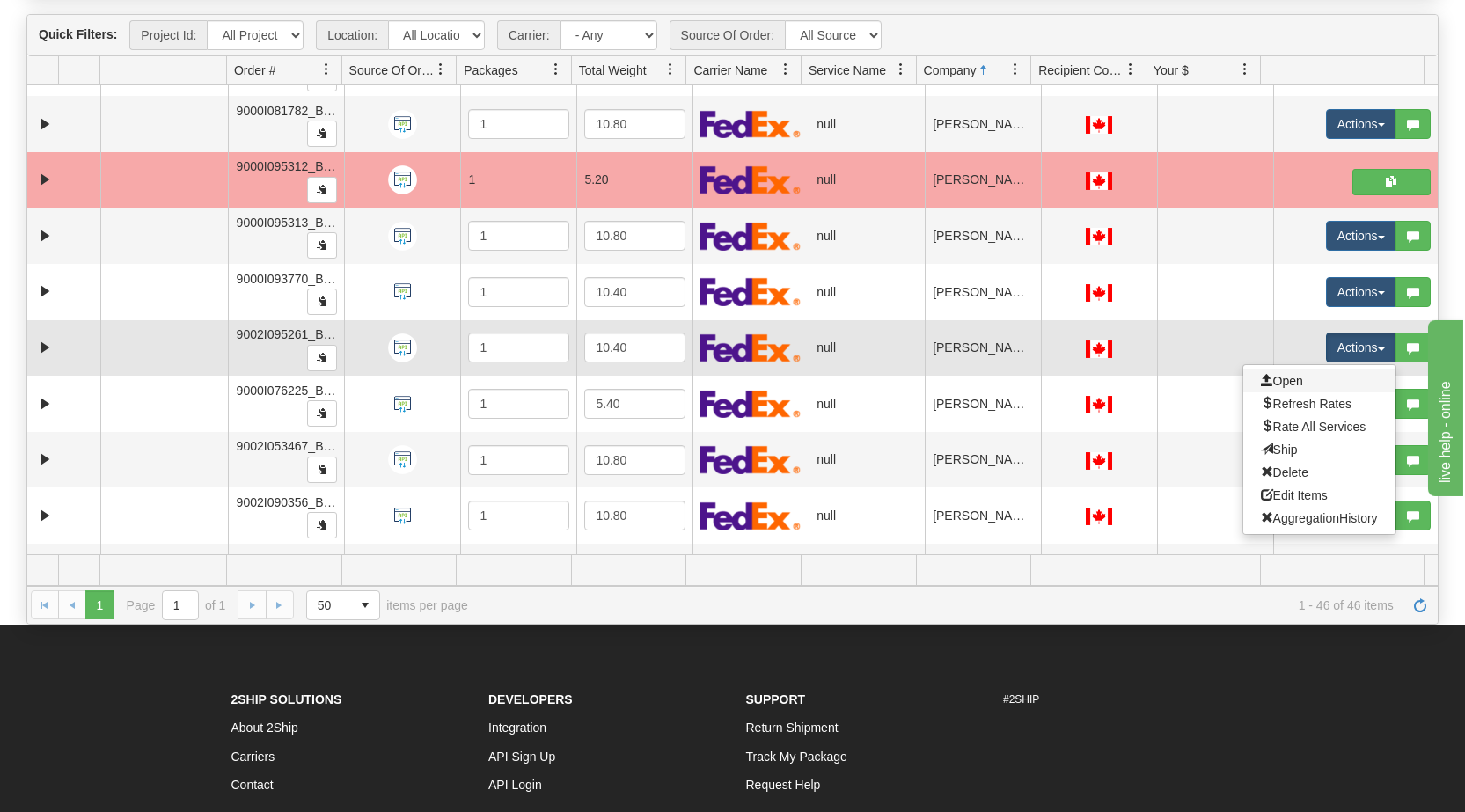
click at [1306, 387] on link "Open" at bounding box center [1320, 381] width 152 height 22
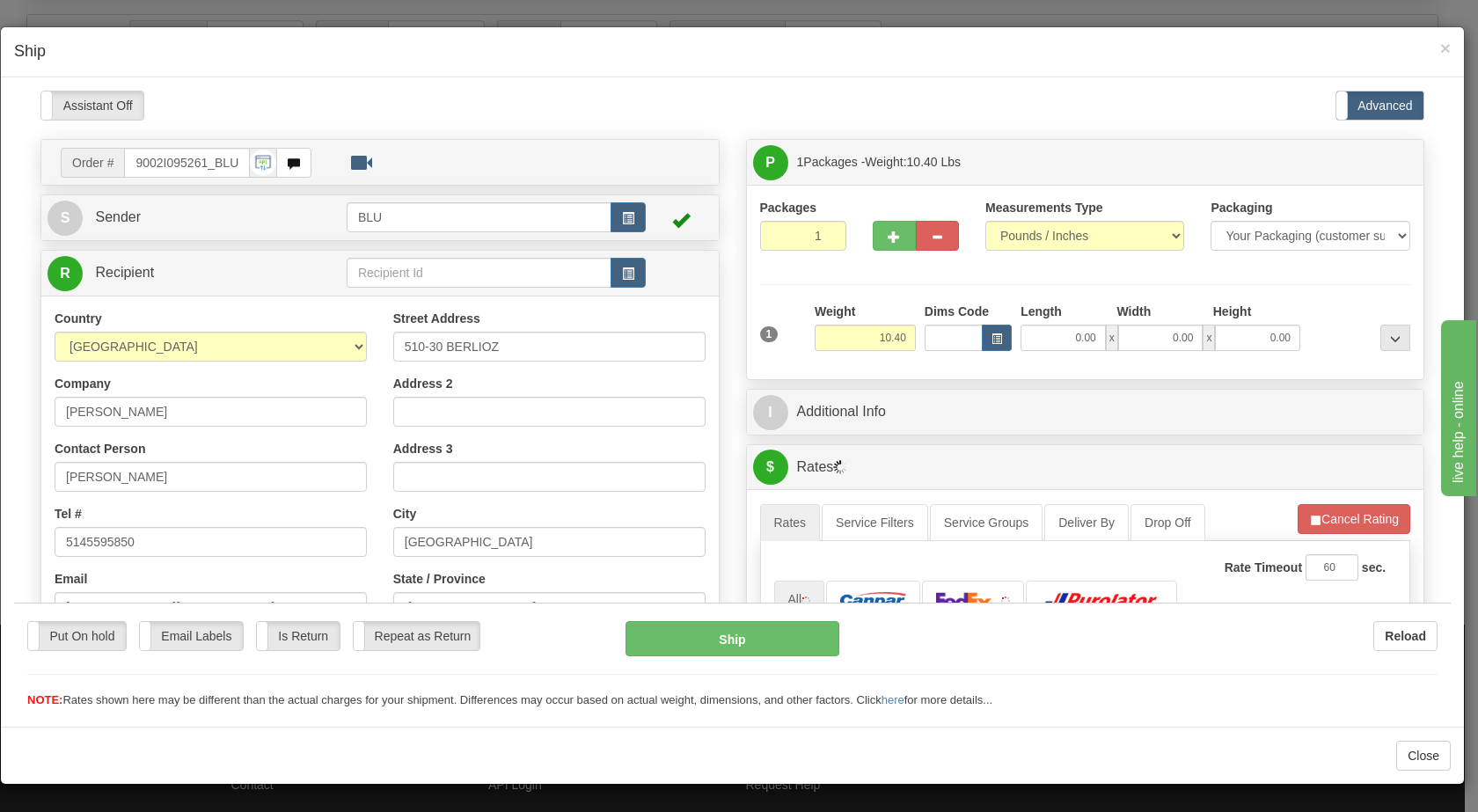
scroll to position [0, 0]
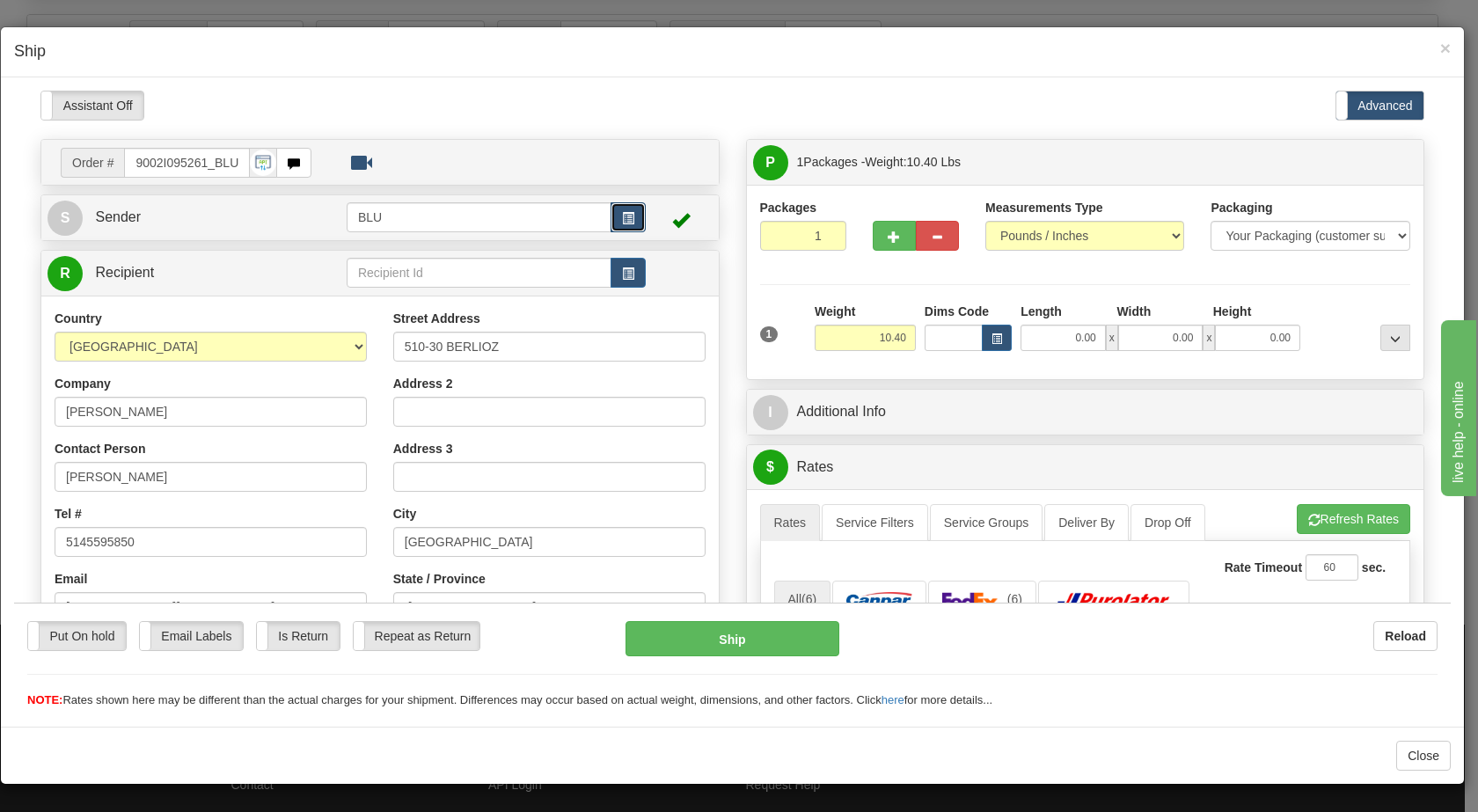
click at [622, 220] on span "button" at bounding box center [628, 218] width 13 height 12
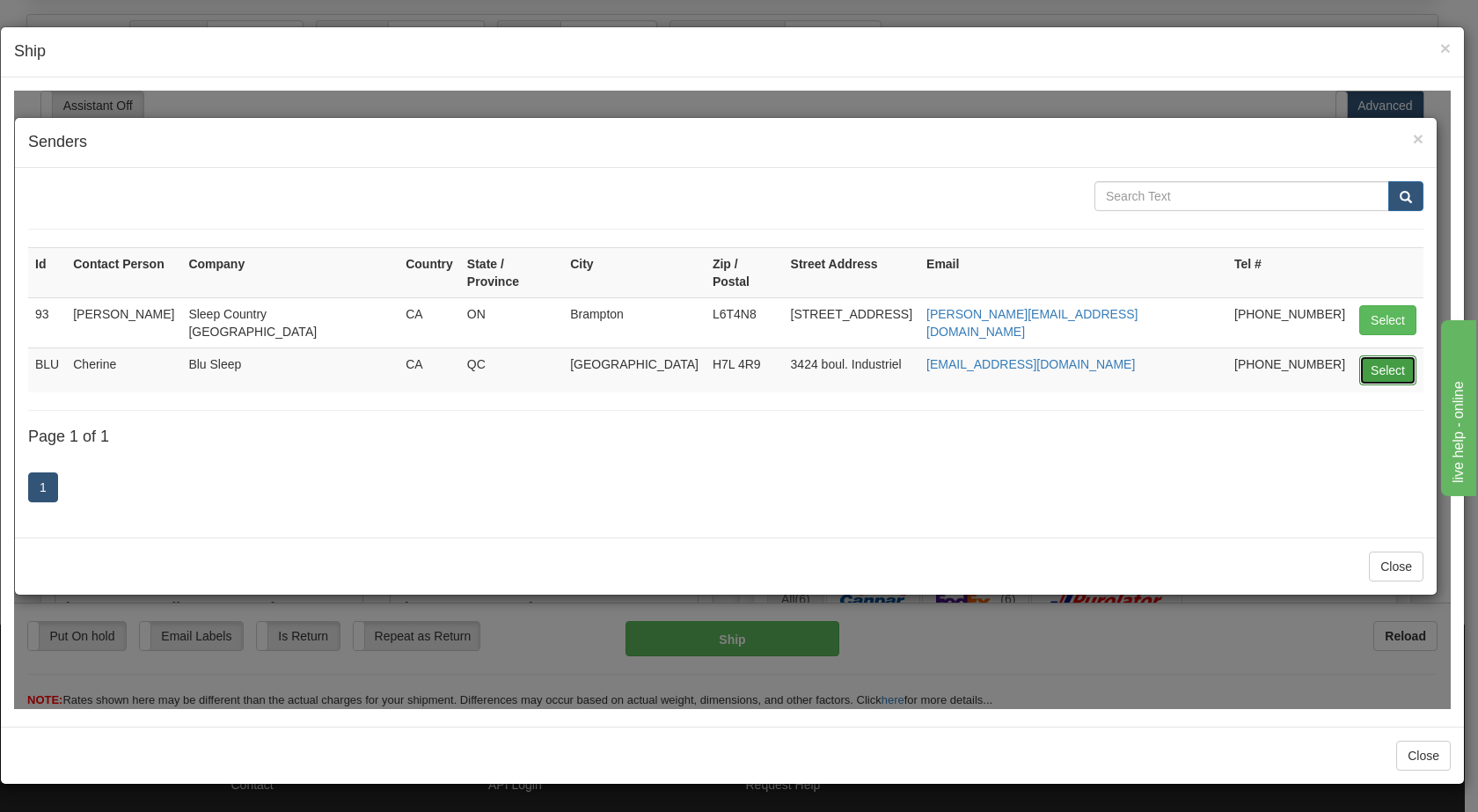
click at [1391, 354] on button "Select" at bounding box center [1388, 369] width 58 height 30
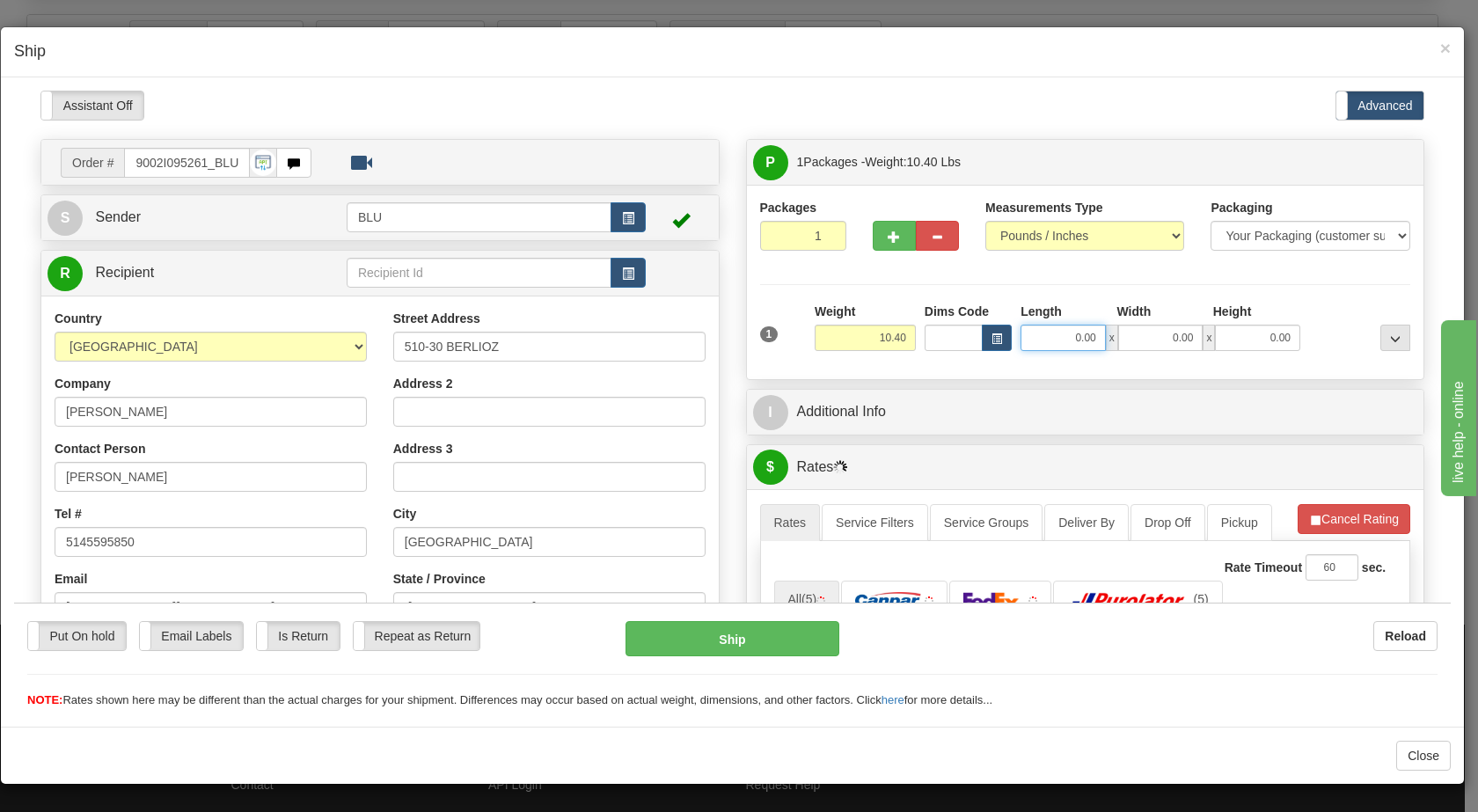
click at [1063, 336] on input "0.00" at bounding box center [1063, 337] width 85 height 26
type input "16.00"
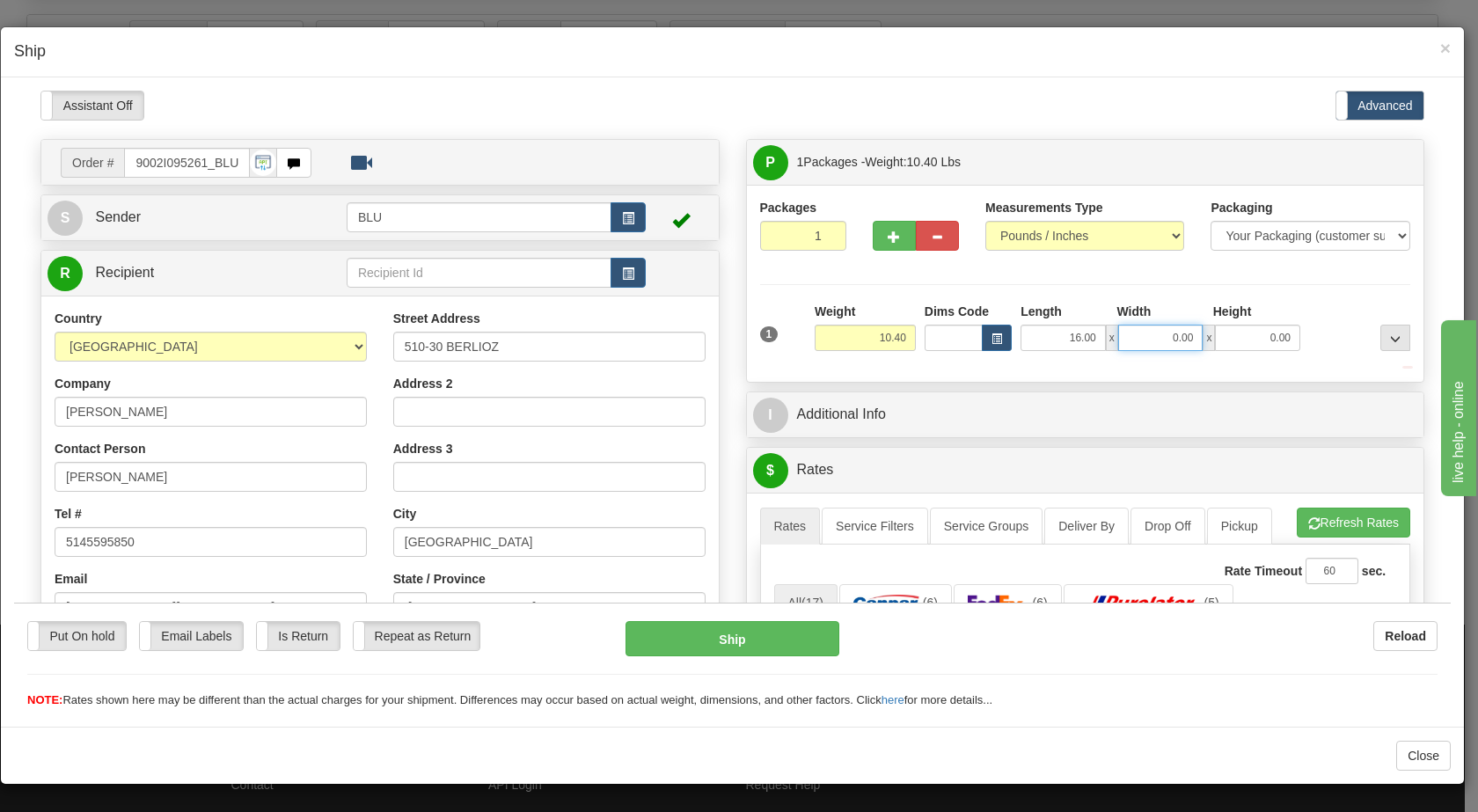
click at [1164, 333] on input "0.00" at bounding box center [1161, 337] width 85 height 26
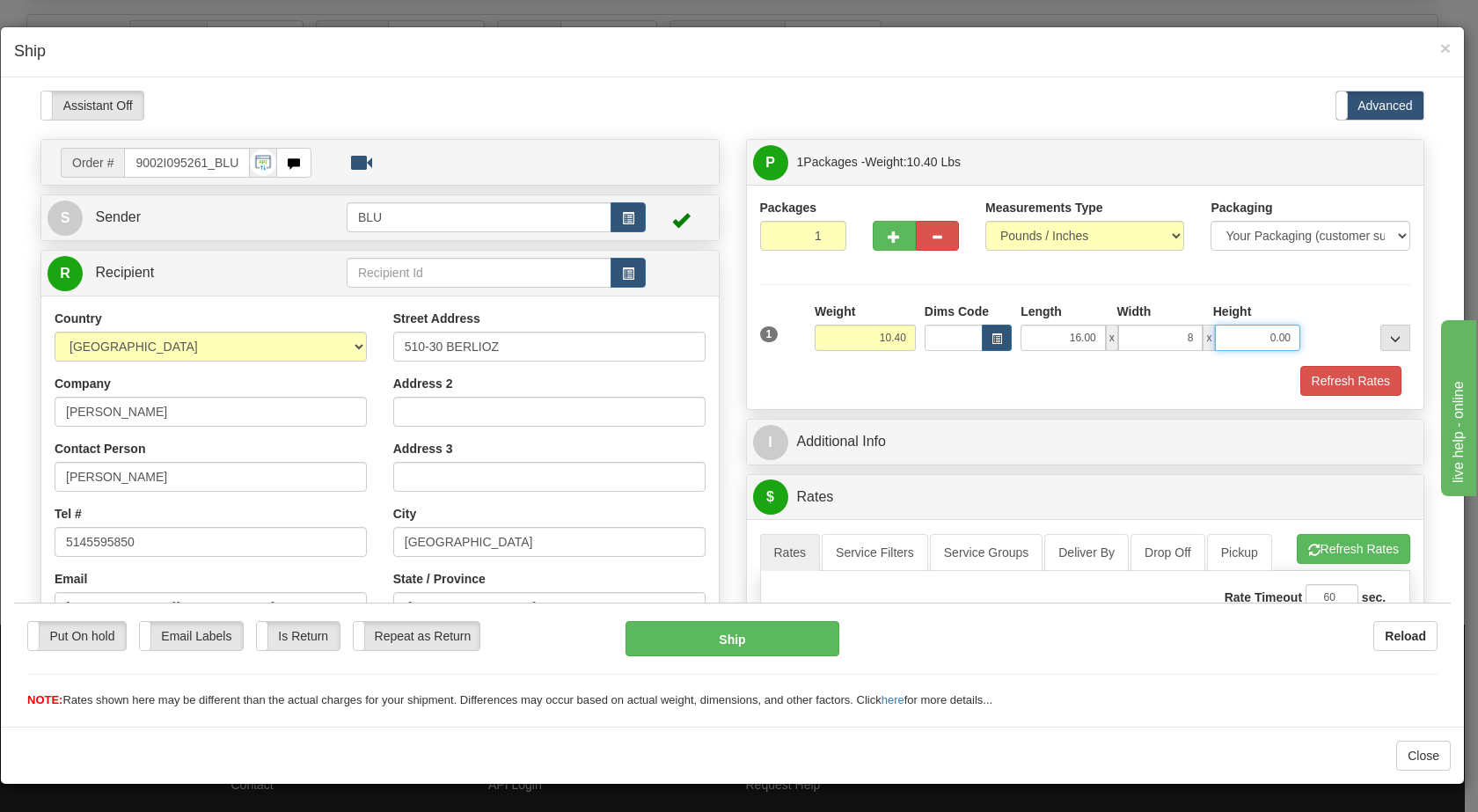
type input "8.00"
click at [1252, 338] on input "0.00" at bounding box center [1257, 337] width 85 height 26
type input "16.00"
click at [1309, 331] on div at bounding box center [1360, 326] width 110 height 49
click at [1306, 377] on button "Refresh Rates" at bounding box center [1351, 380] width 102 height 30
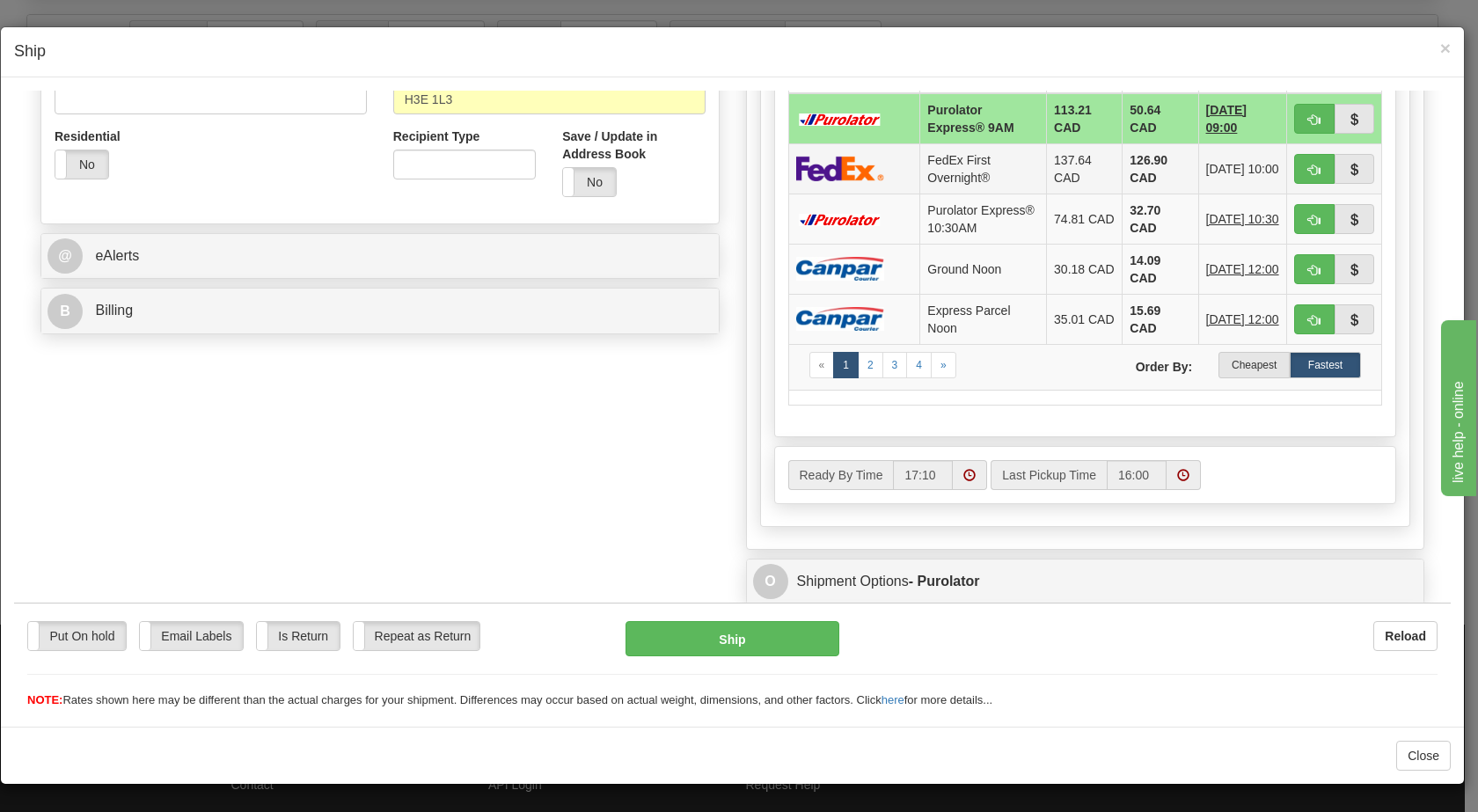
scroll to position [583, 0]
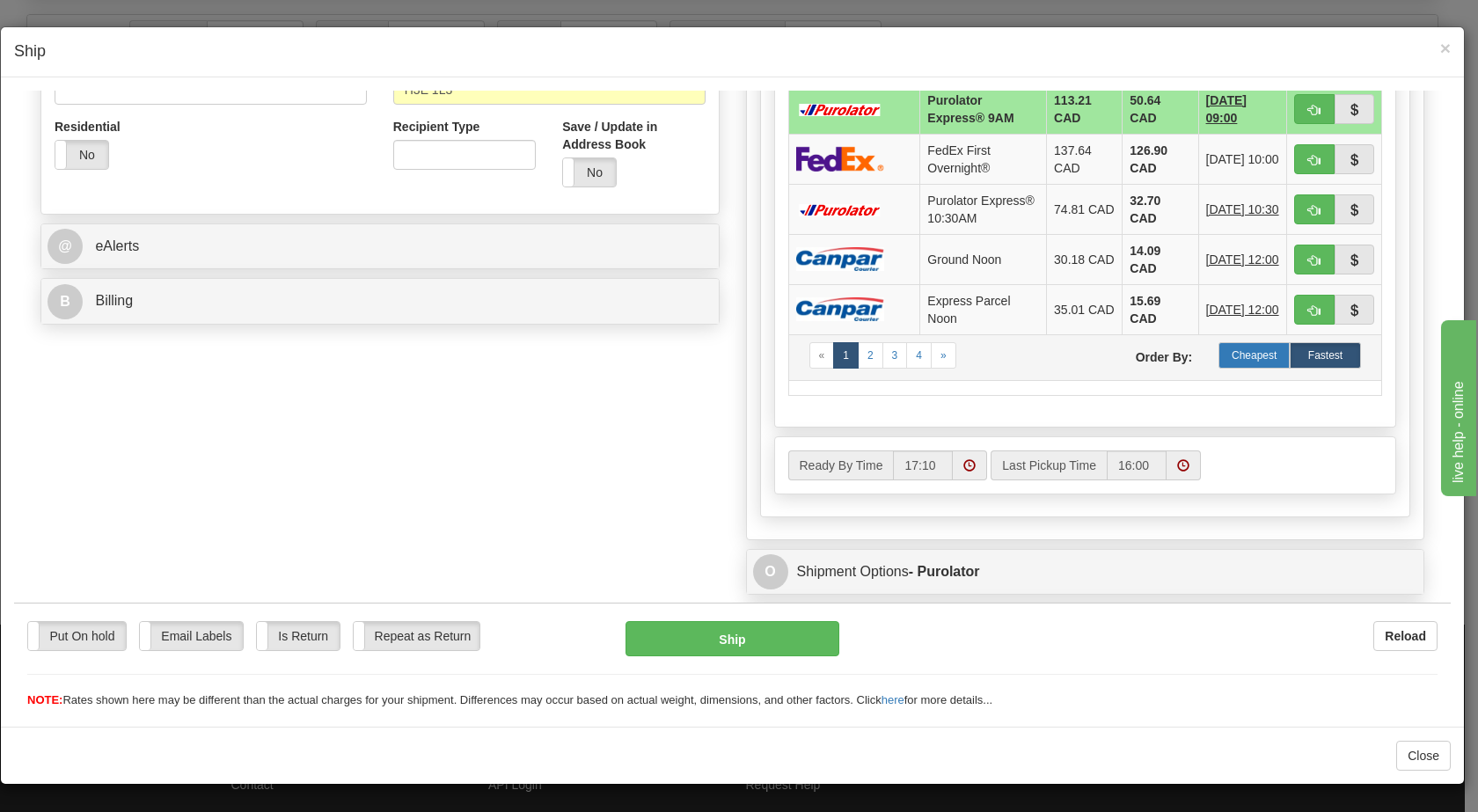
click at [1236, 368] on label "Cheapest" at bounding box center [1253, 354] width 71 height 26
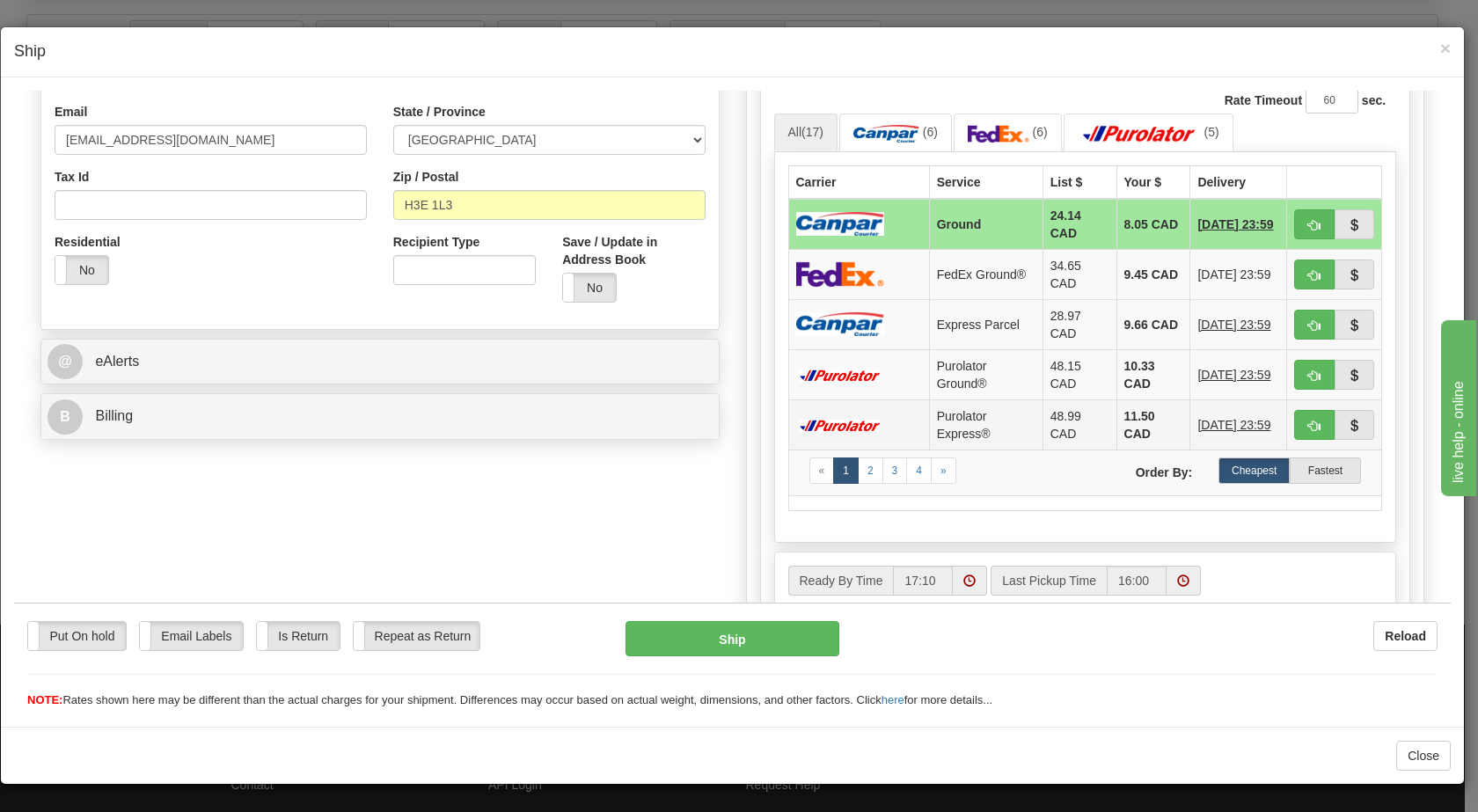
scroll to position [463, 0]
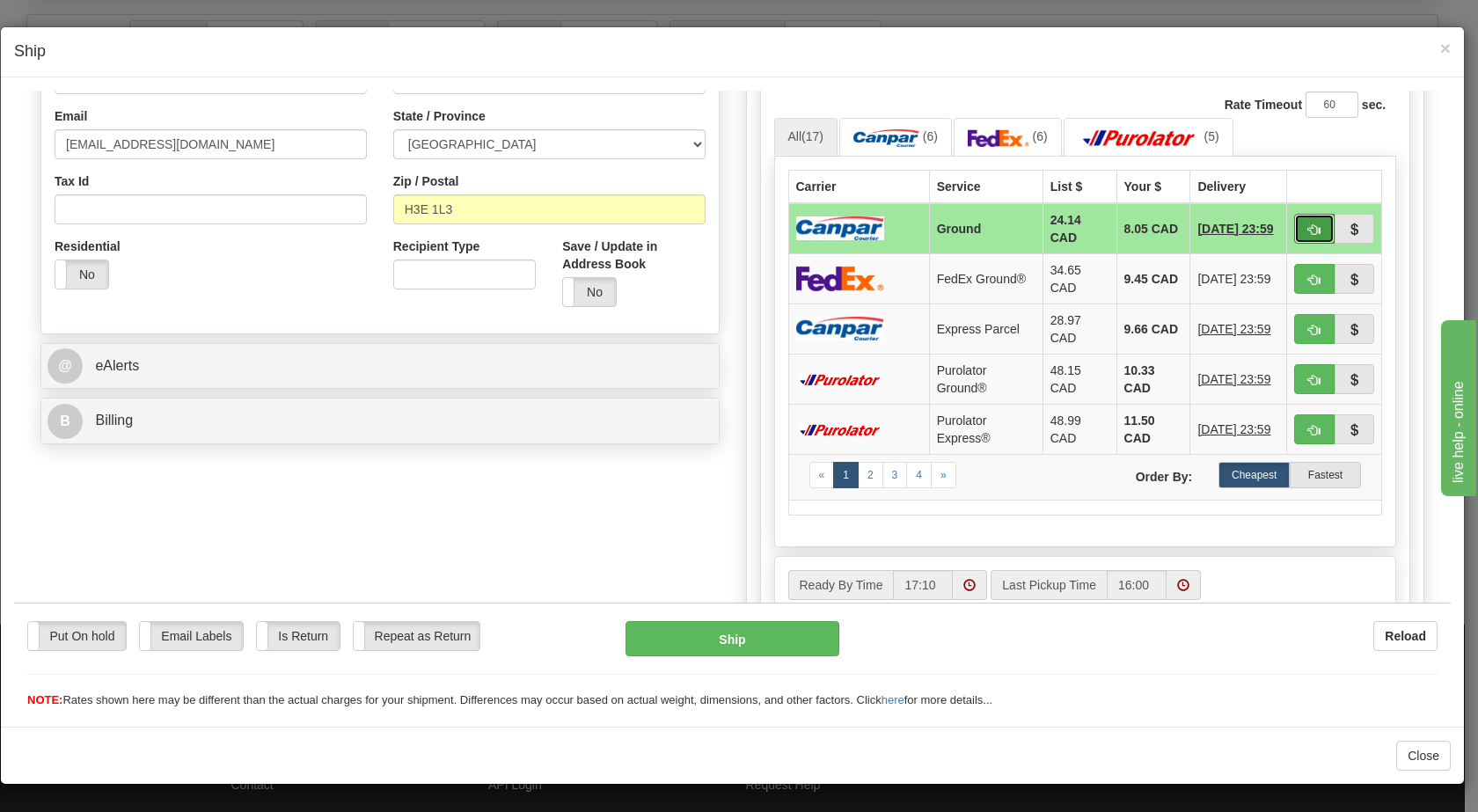
click at [1308, 223] on span "button" at bounding box center [1314, 229] width 13 height 12
type input "1"
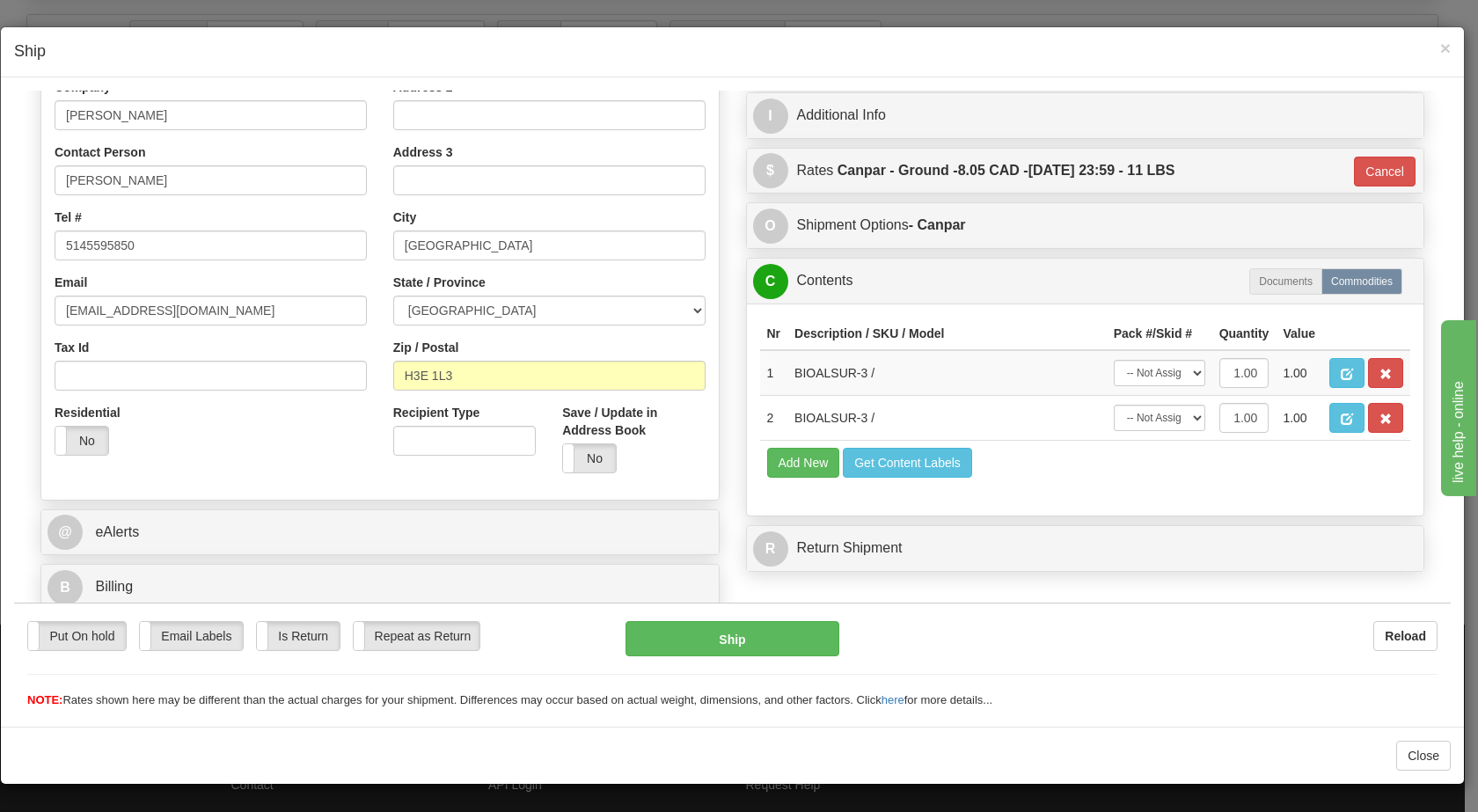
scroll to position [297, 0]
click at [690, 646] on button "Ship" at bounding box center [732, 637] width 213 height 35
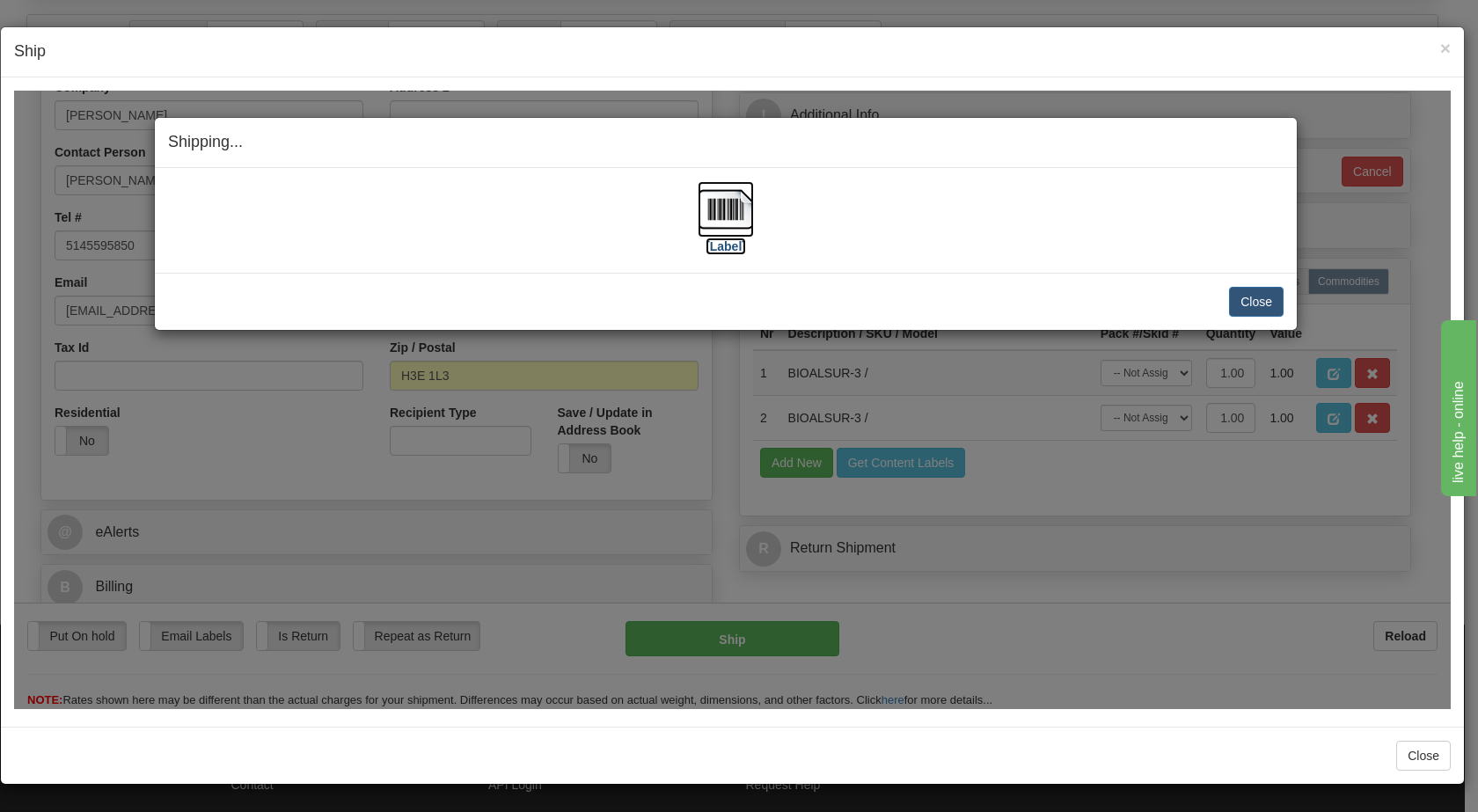
click at [726, 197] on img at bounding box center [726, 209] width 57 height 57
click at [1255, 292] on button "Close" at bounding box center [1256, 301] width 55 height 30
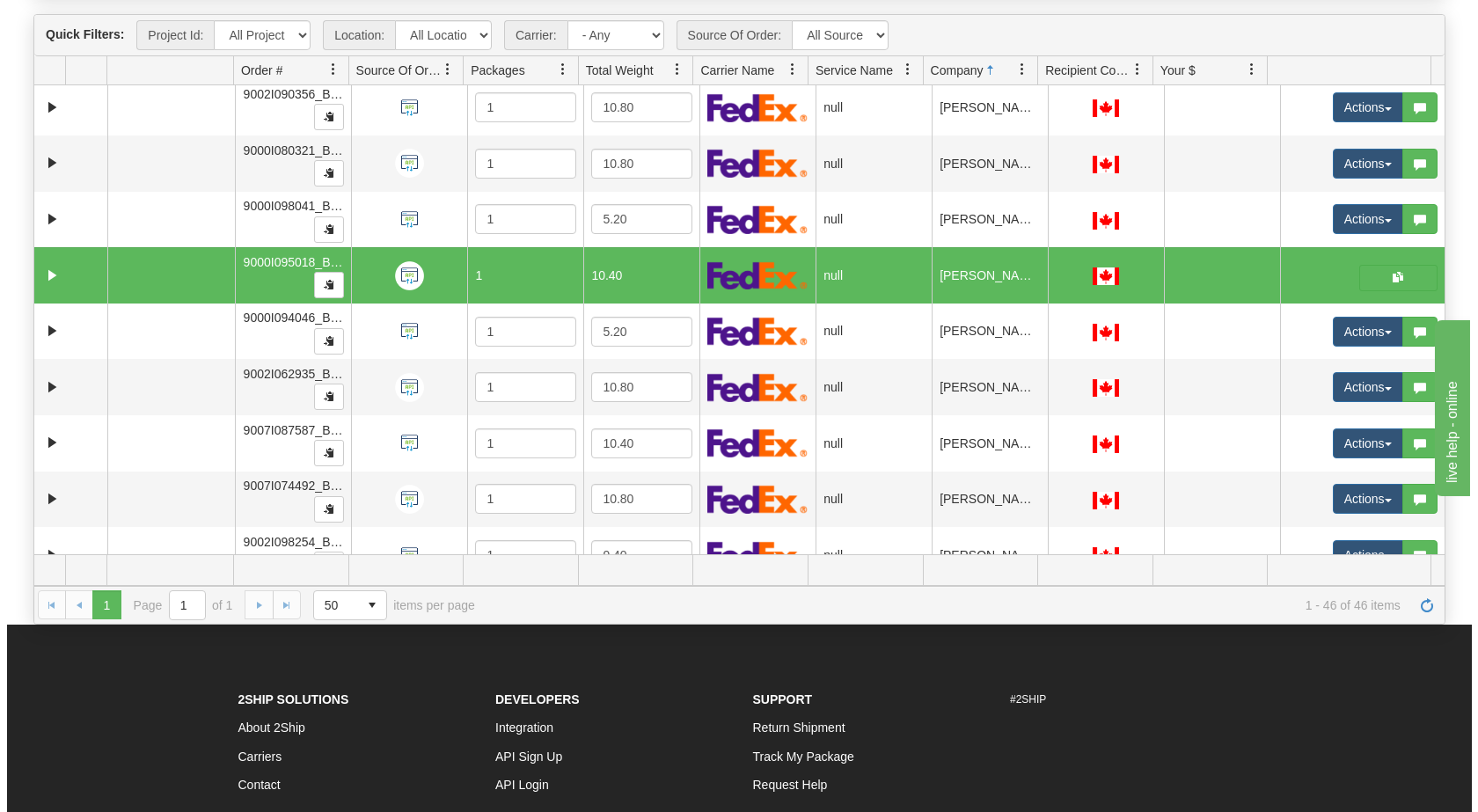
scroll to position [821, 0]
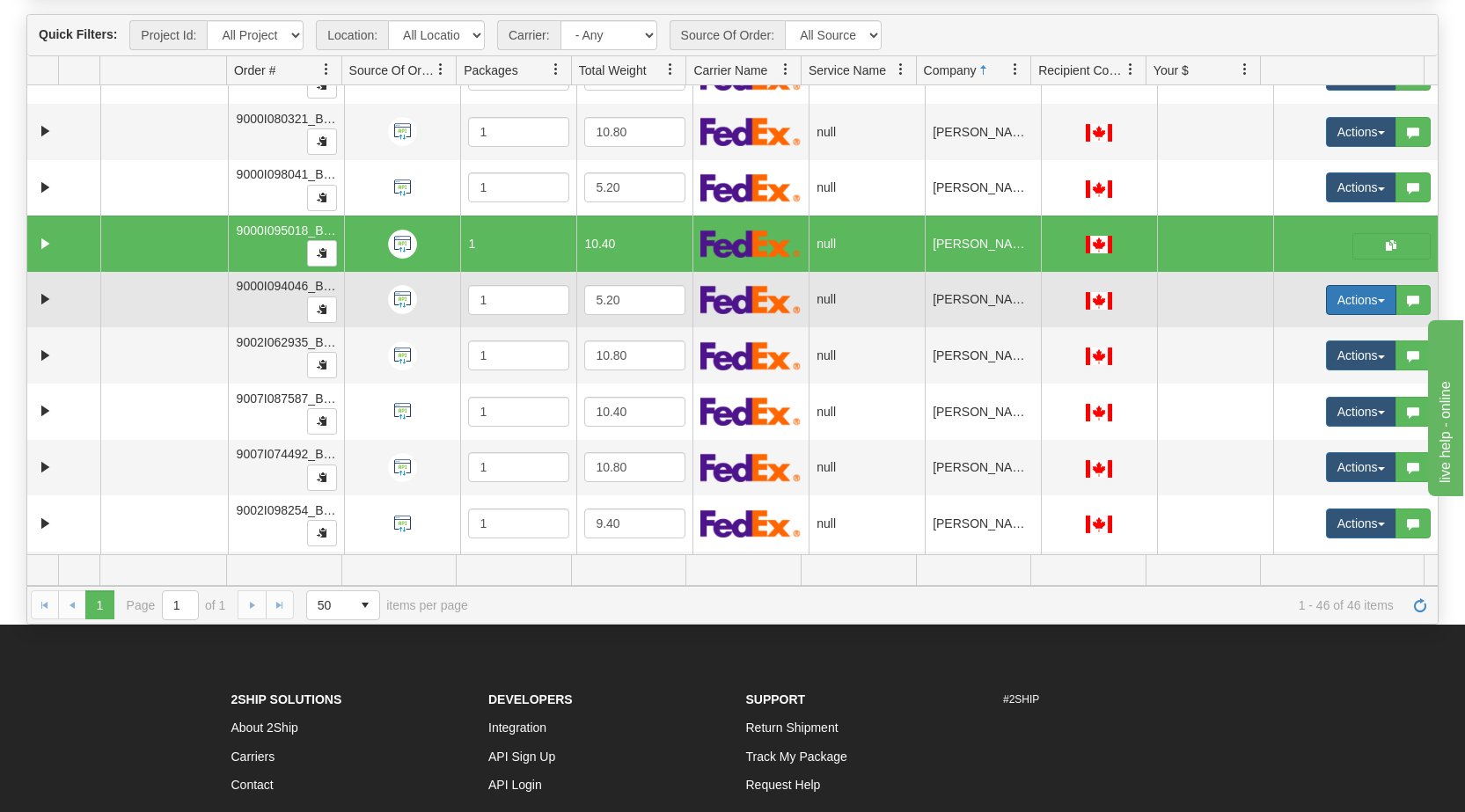
click at [1364, 293] on button "Actions" at bounding box center [1361, 300] width 70 height 30
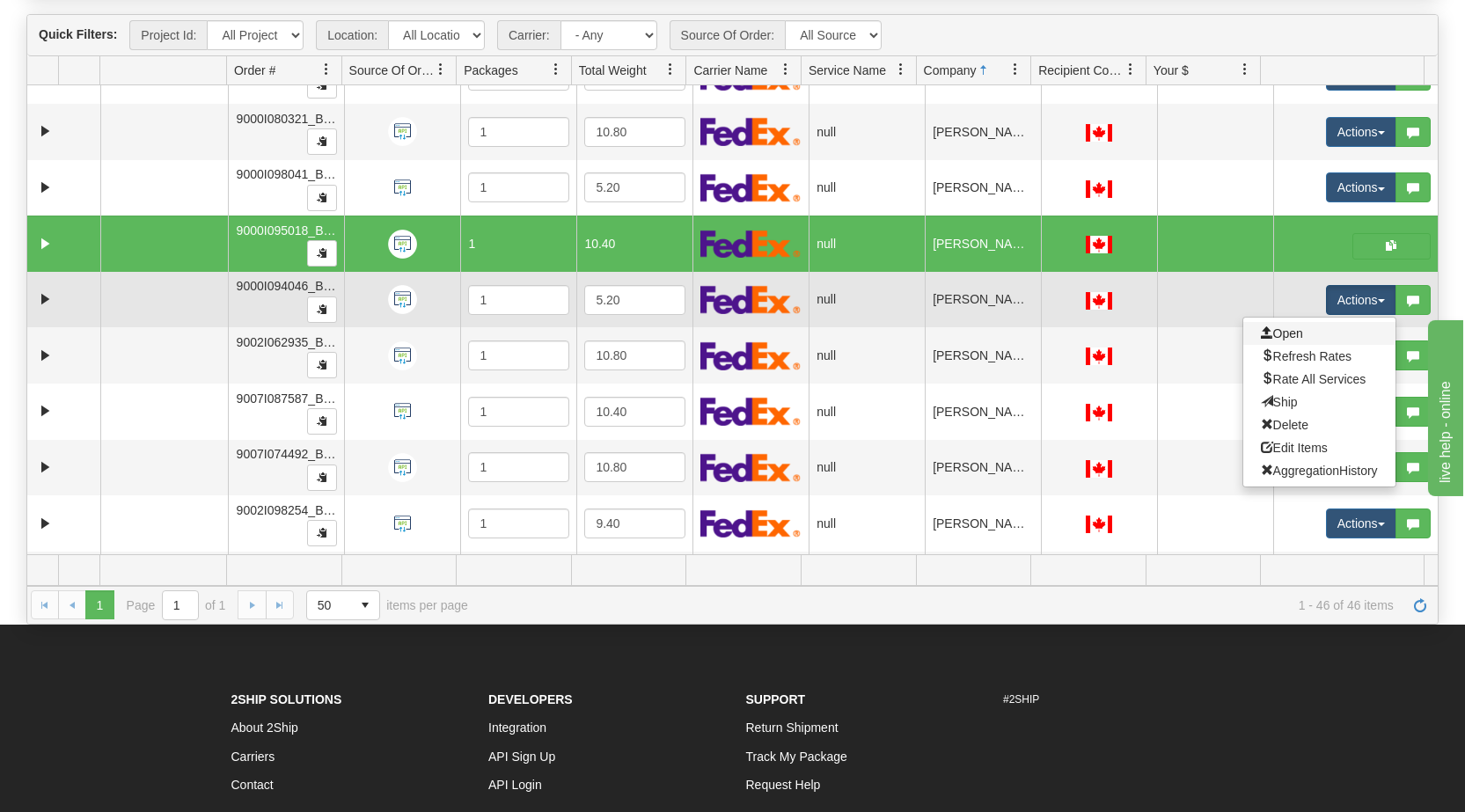
click at [1304, 339] on link "Open" at bounding box center [1320, 333] width 152 height 22
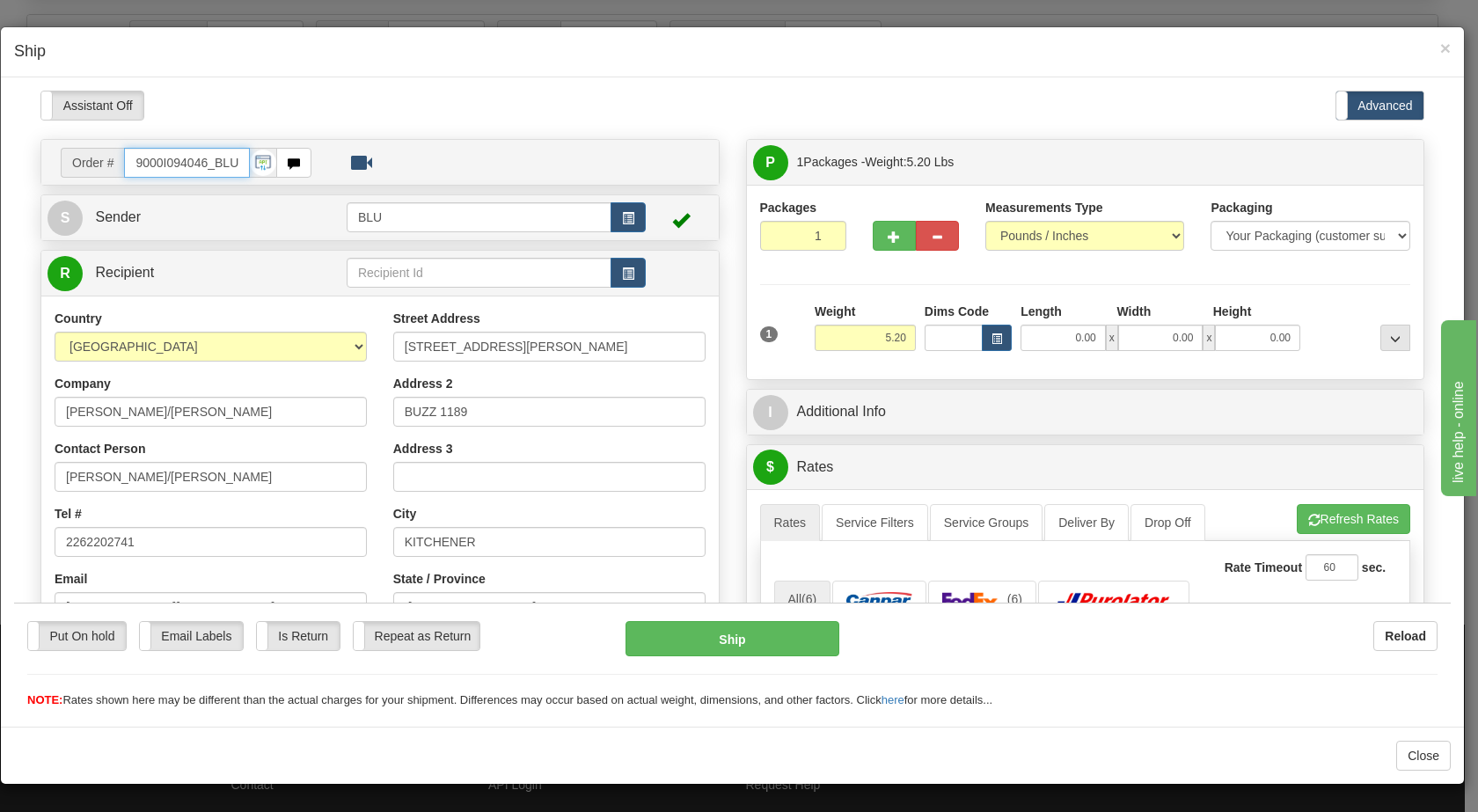
scroll to position [0, 0]
click at [630, 217] on button "button" at bounding box center [629, 216] width 35 height 30
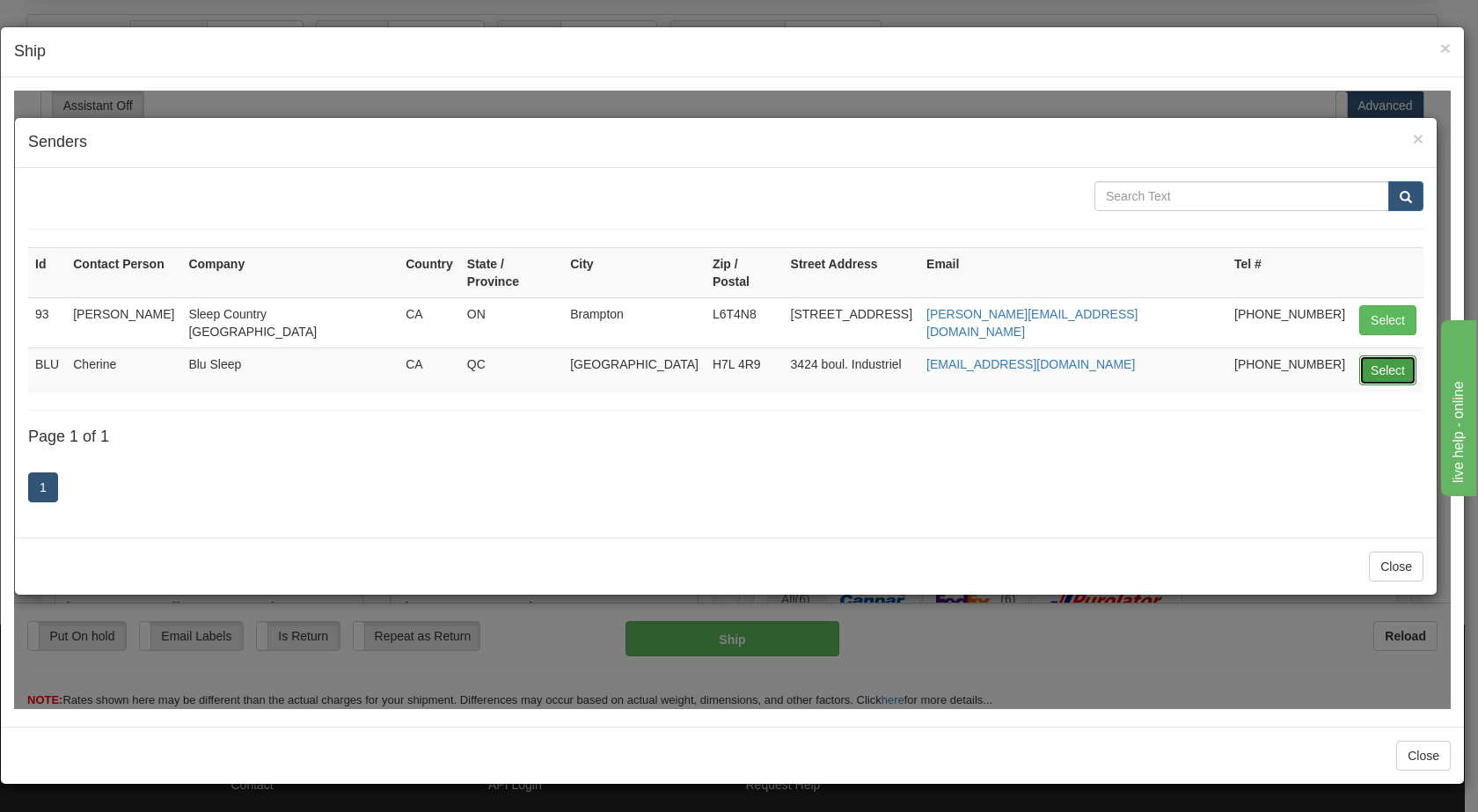
click at [1386, 354] on button "Select" at bounding box center [1388, 369] width 58 height 30
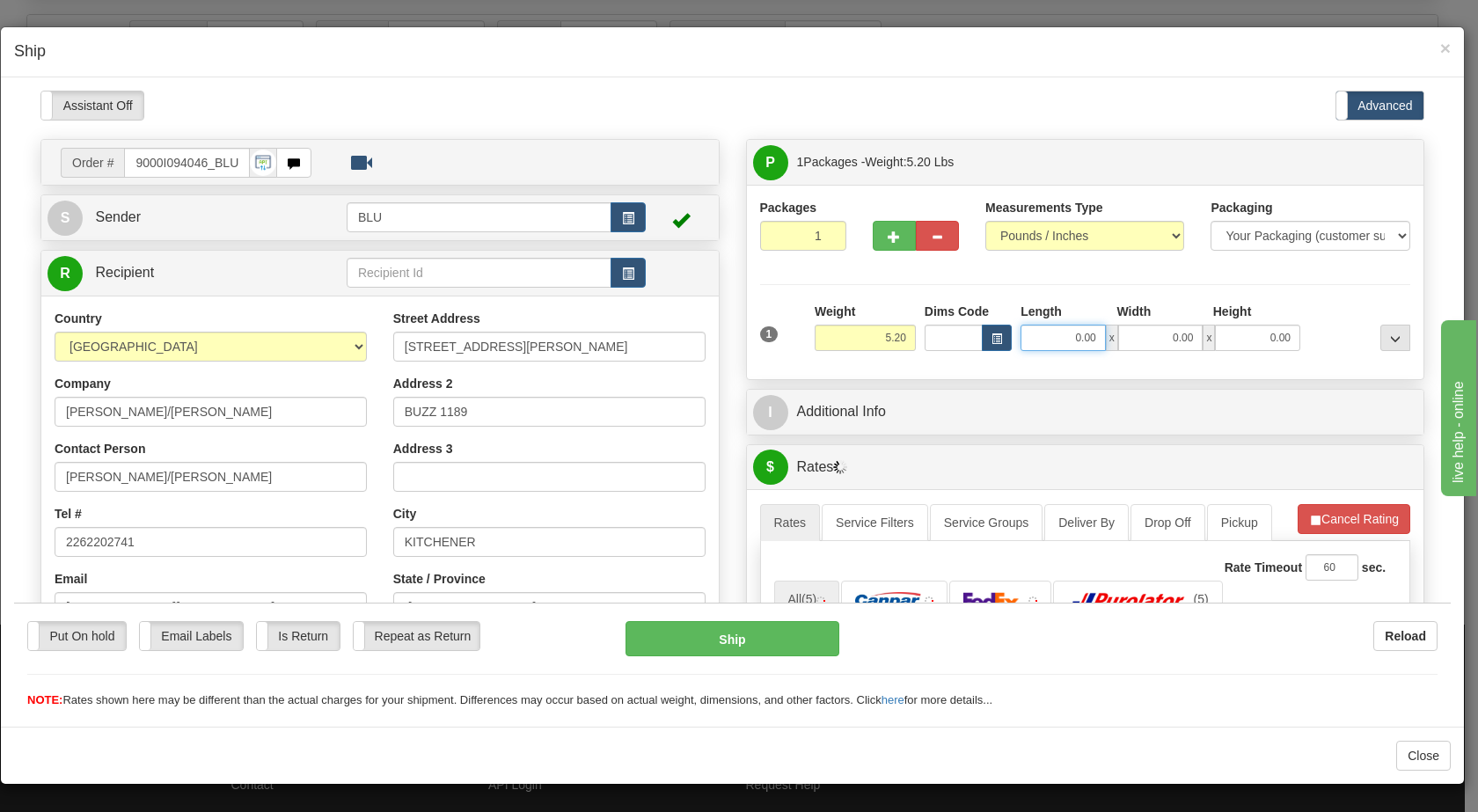
click at [1060, 342] on input "0.00" at bounding box center [1063, 337] width 85 height 26
type input "8.00"
click at [1157, 335] on input "0.00" at bounding box center [1161, 337] width 85 height 26
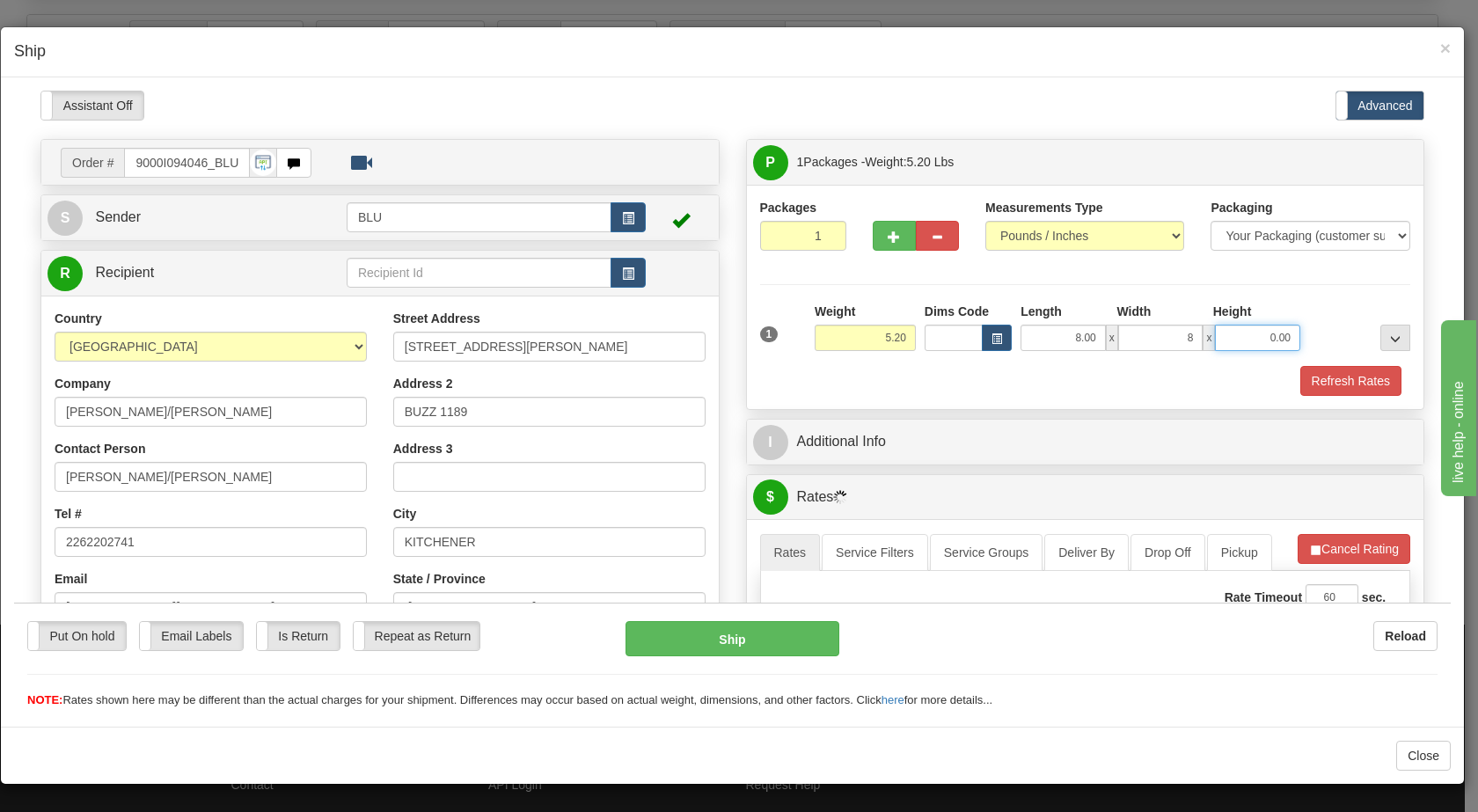
type input "8.00"
click at [1235, 335] on input "0.00" at bounding box center [1257, 337] width 85 height 26
click at [1310, 336] on div at bounding box center [1360, 326] width 110 height 49
type input "16.00"
click at [1314, 373] on button "Refresh Rates" at bounding box center [1351, 380] width 102 height 30
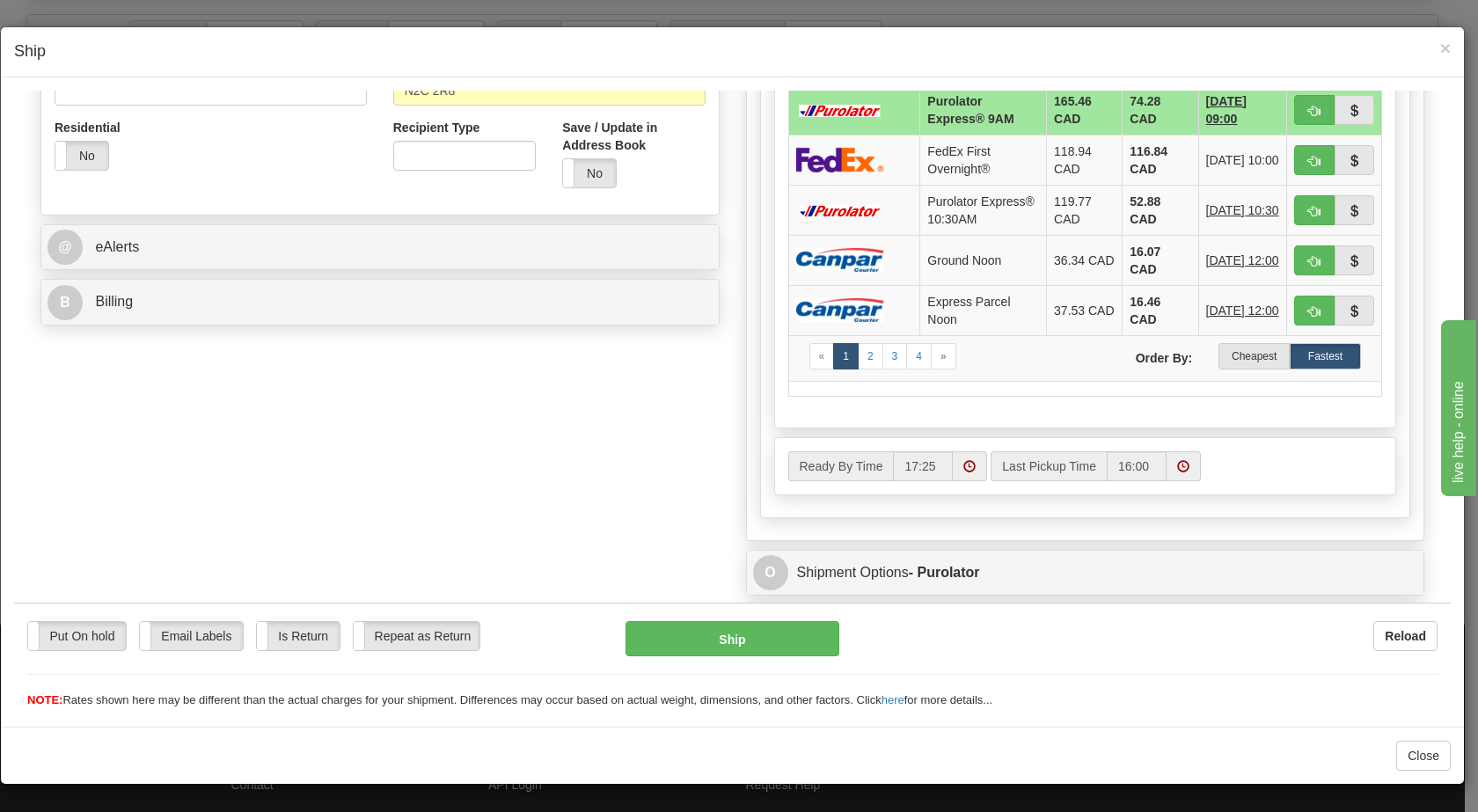
scroll to position [583, 0]
click at [1226, 368] on label "Cheapest" at bounding box center [1253, 354] width 71 height 26
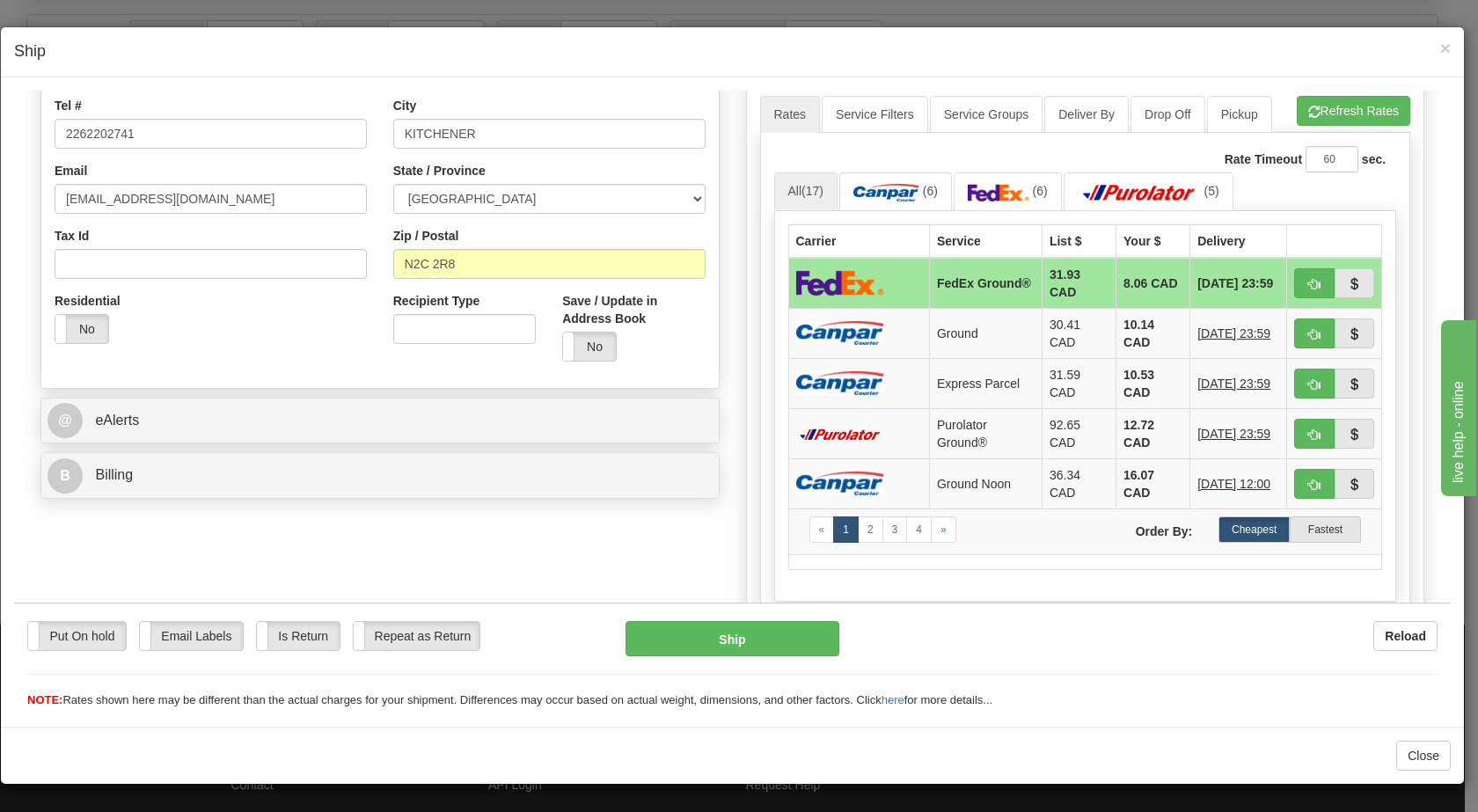
scroll to position [407, 0]
click at [1308, 281] on span "button" at bounding box center [1314, 285] width 13 height 12
type input "92"
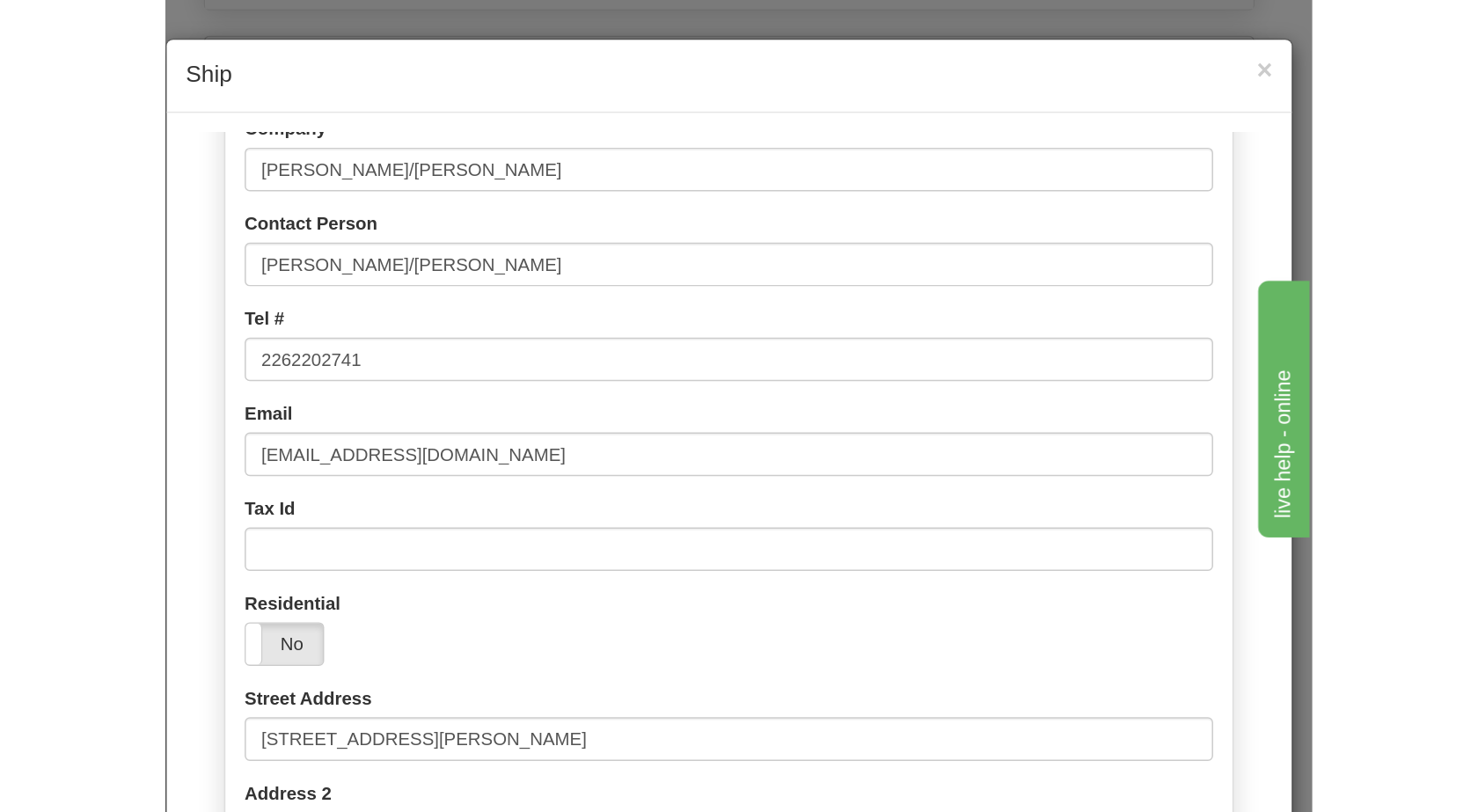
scroll to position [188, 0]
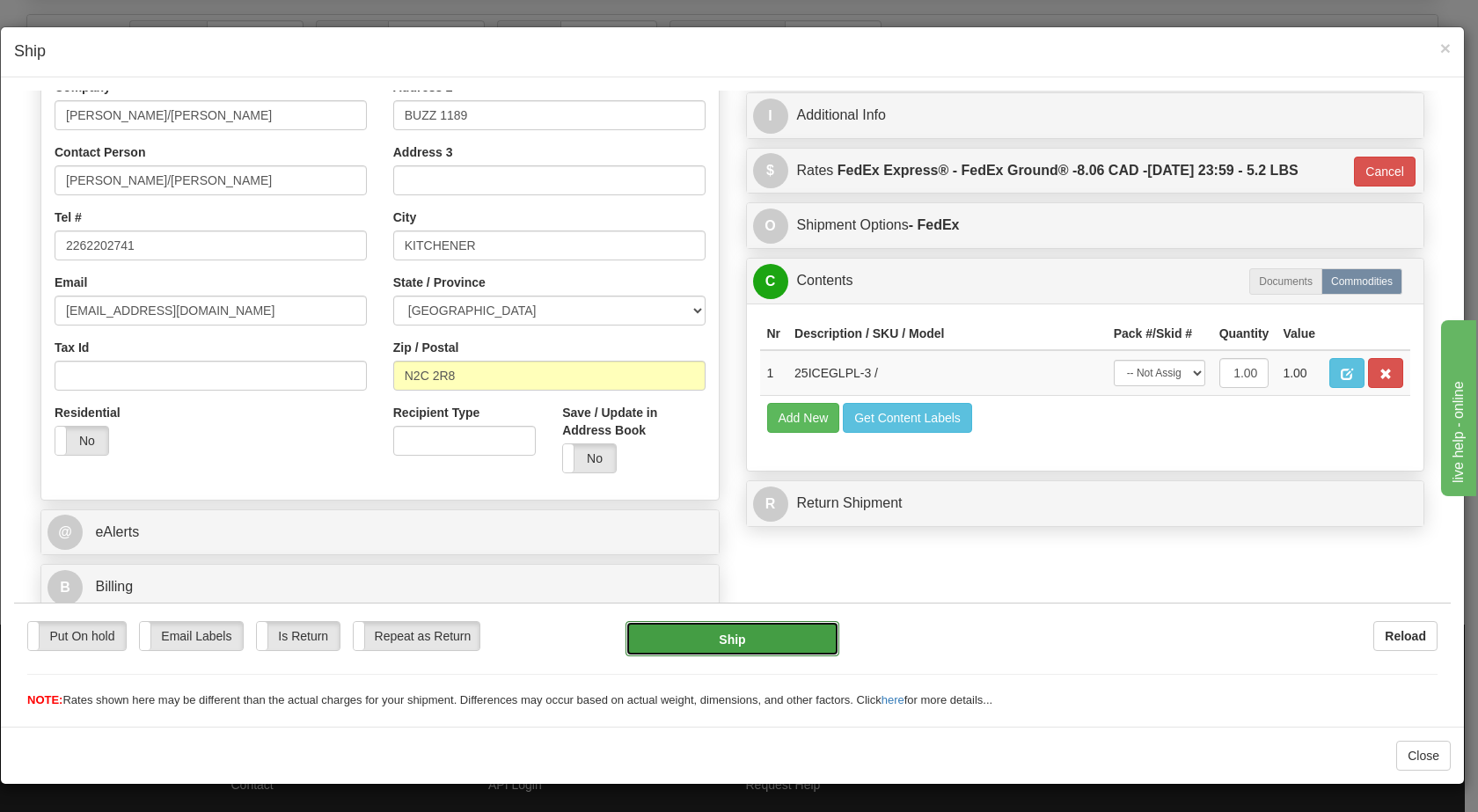
click at [727, 637] on button "Ship" at bounding box center [732, 637] width 213 height 35
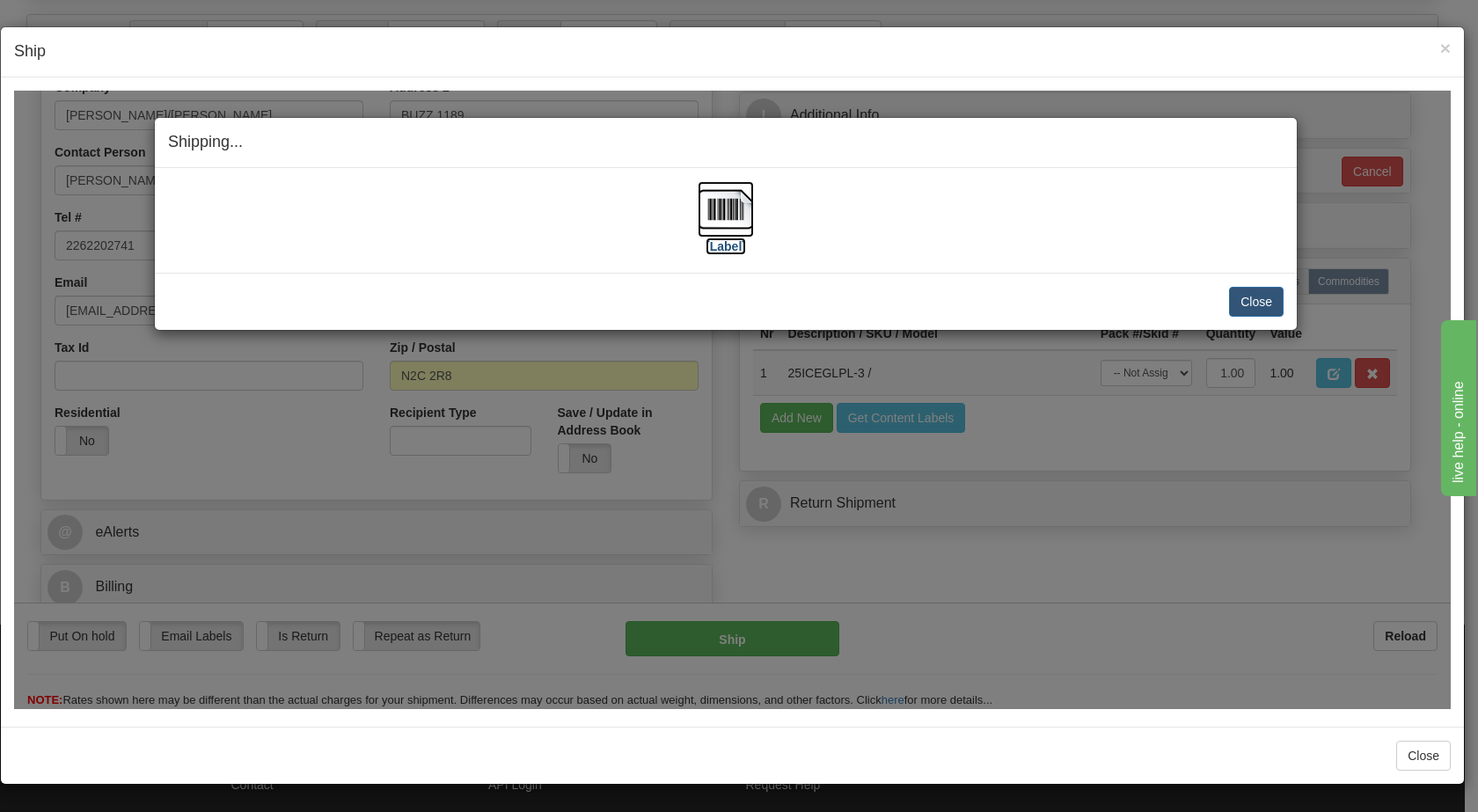
click at [718, 211] on img at bounding box center [726, 209] width 57 height 57
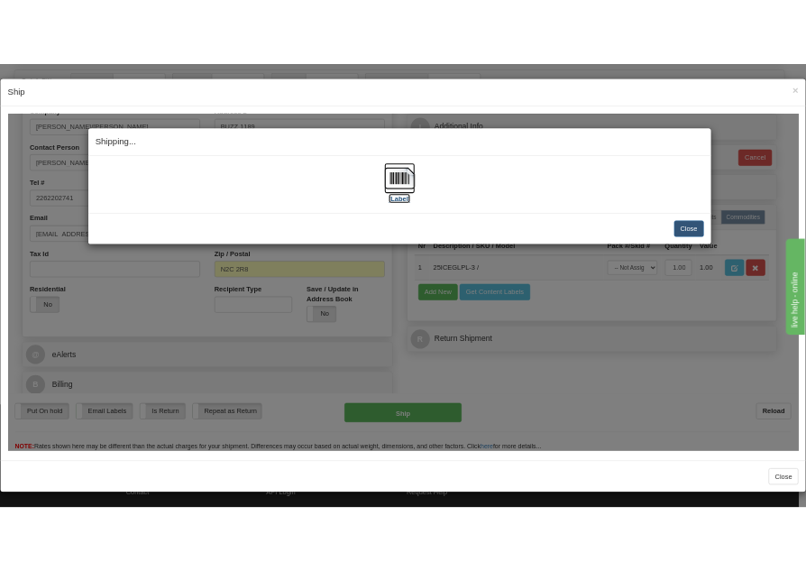
scroll to position [286, 0]
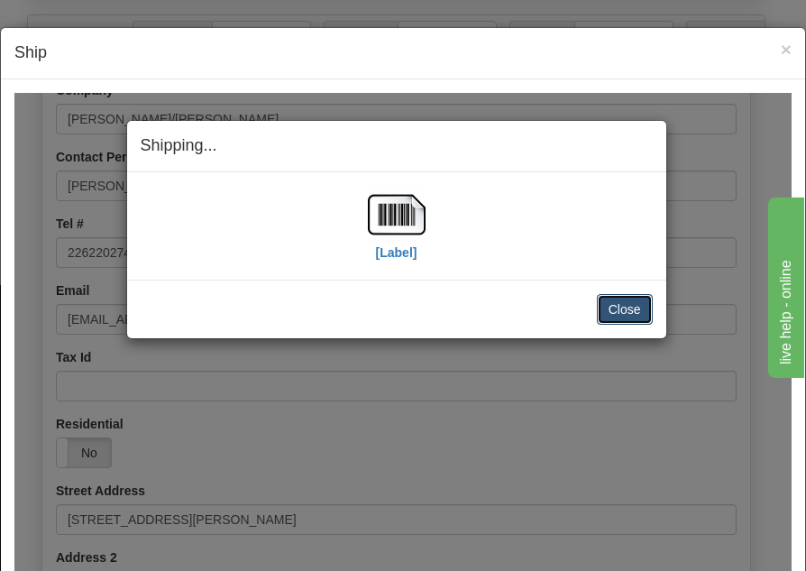
click at [617, 313] on button "Close" at bounding box center [625, 308] width 56 height 31
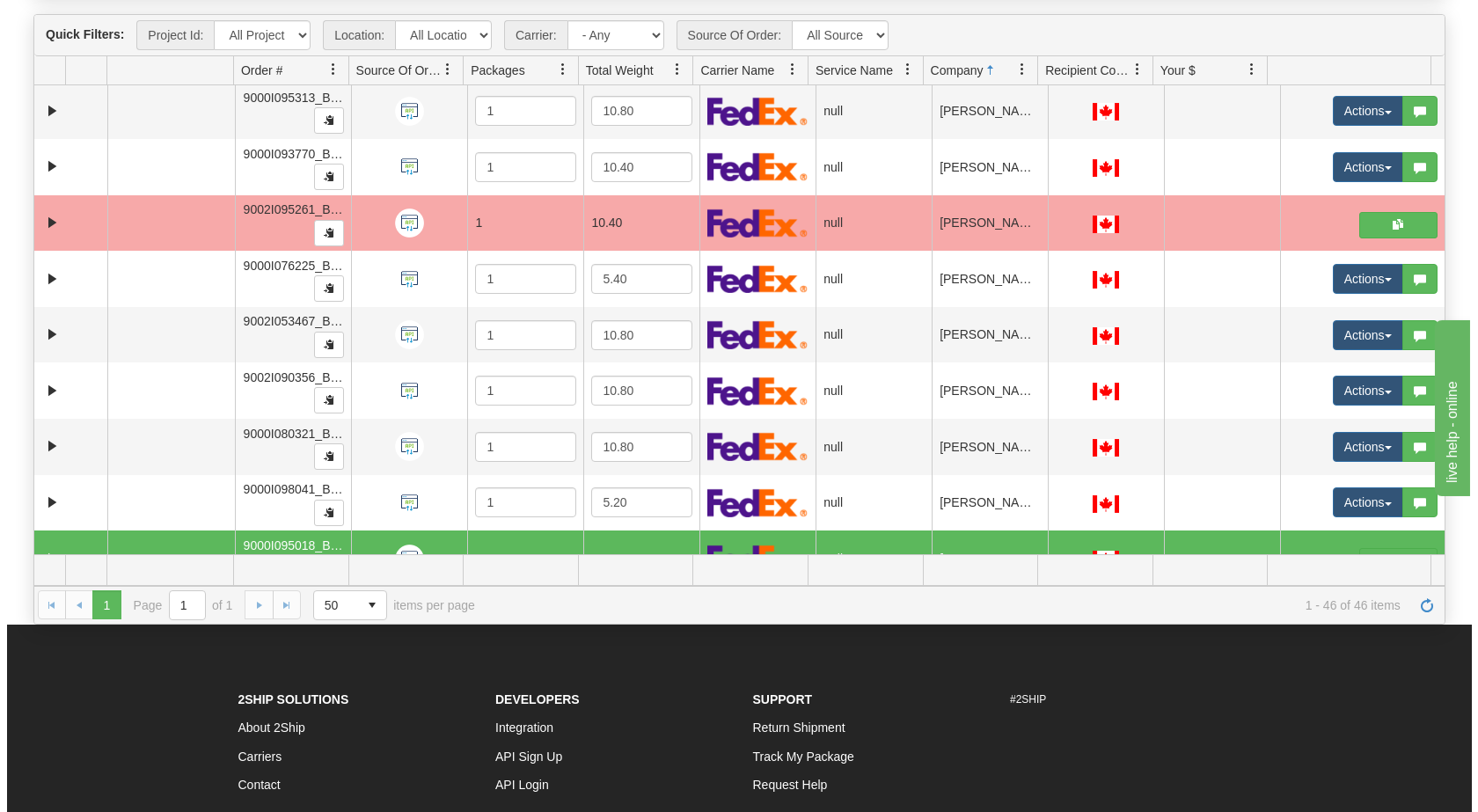
scroll to position [489, 0]
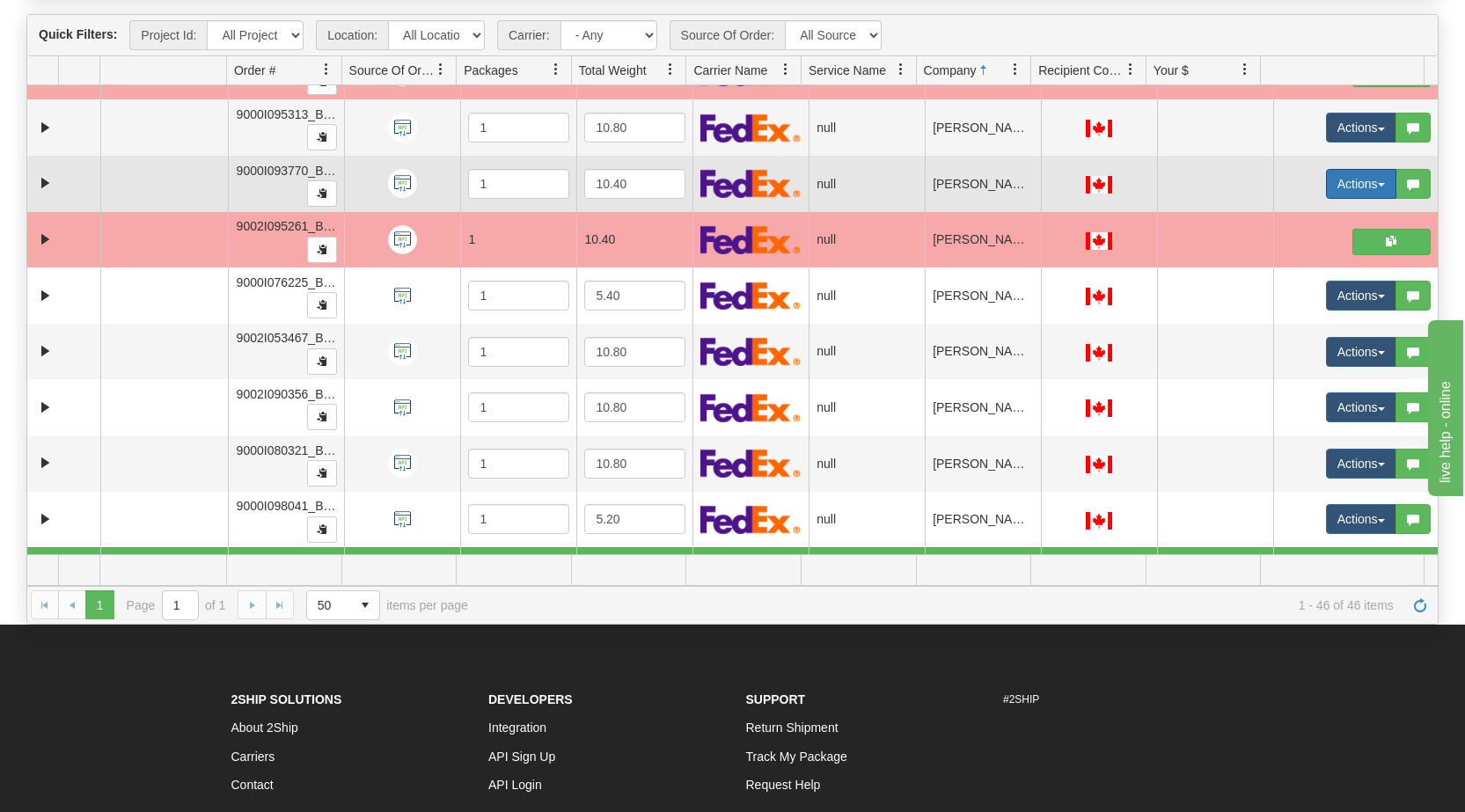
click at [1377, 184] on span "button" at bounding box center [1380, 184] width 7 height 4
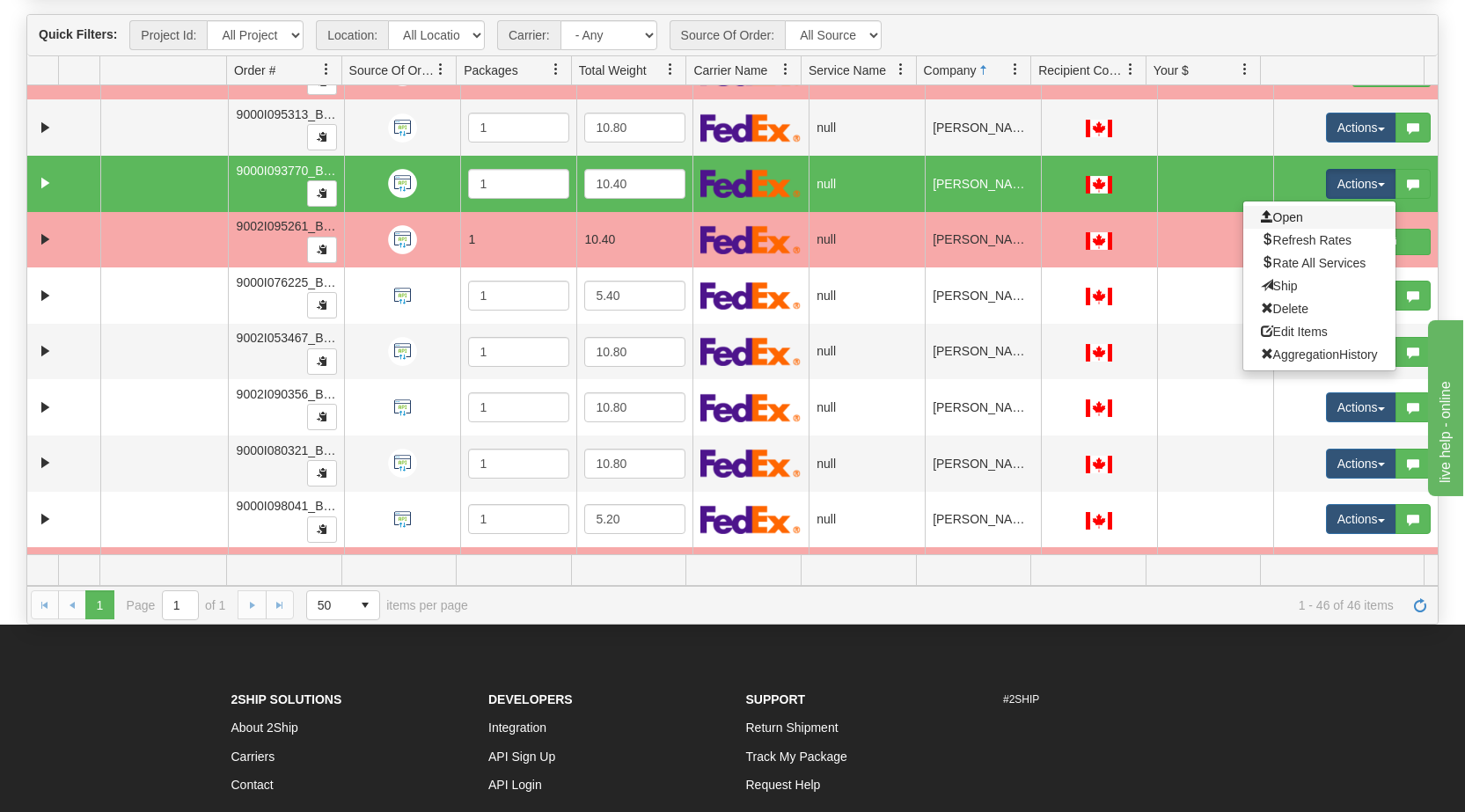
click at [1296, 212] on link "Open" at bounding box center [1320, 217] width 152 height 22
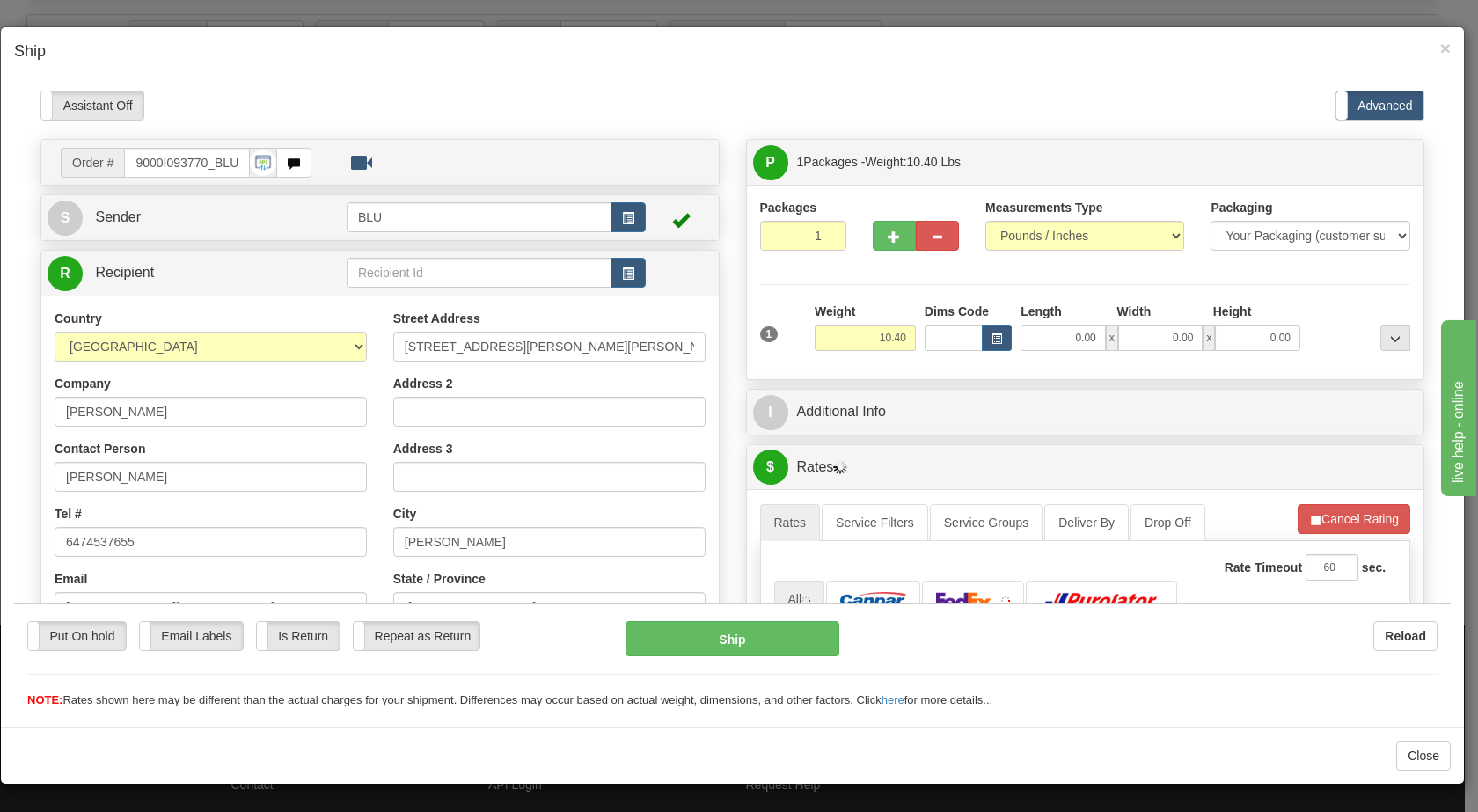
scroll to position [0, 0]
click at [626, 213] on span "button" at bounding box center [628, 218] width 13 height 12
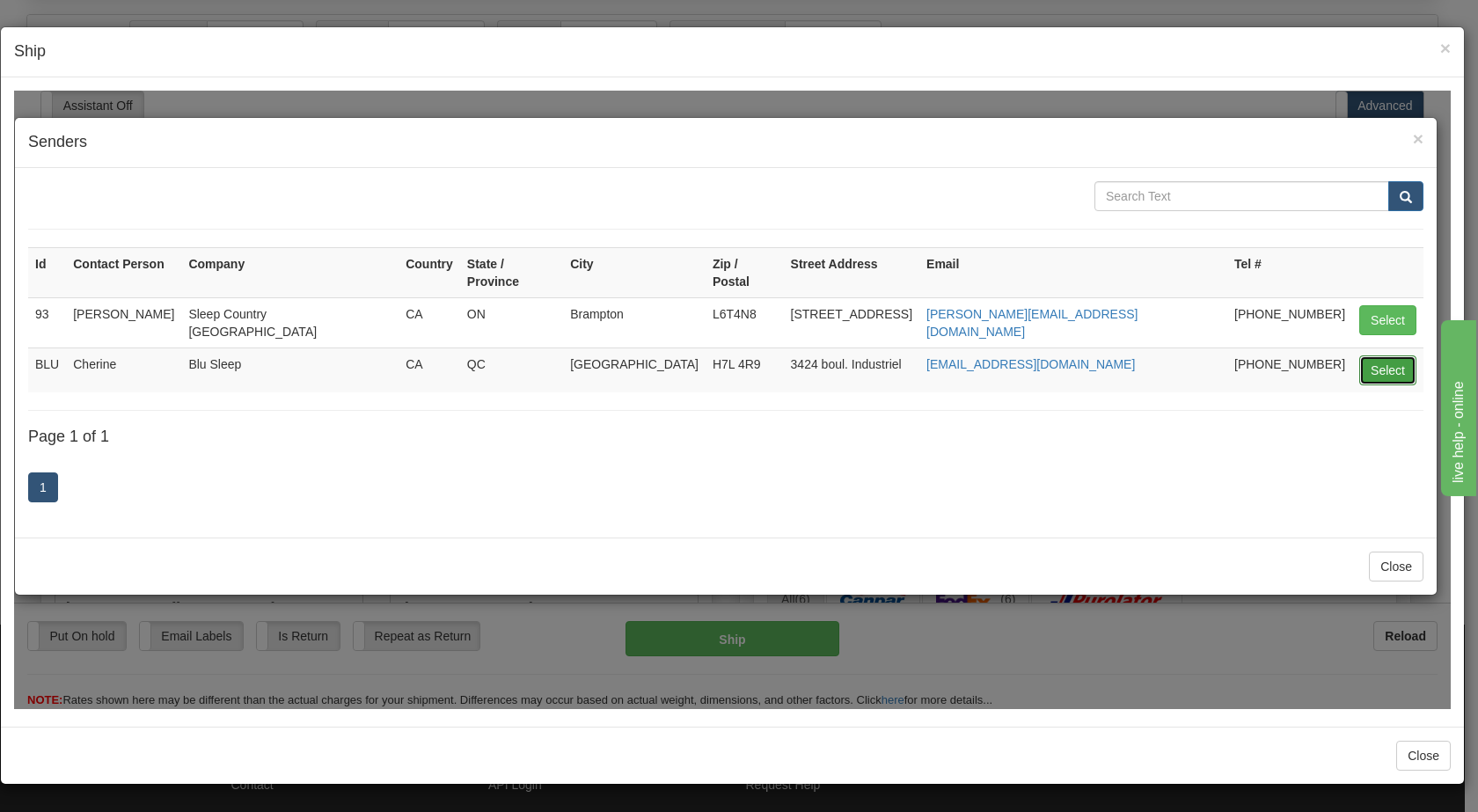
click at [1387, 354] on button "Select" at bounding box center [1388, 369] width 58 height 30
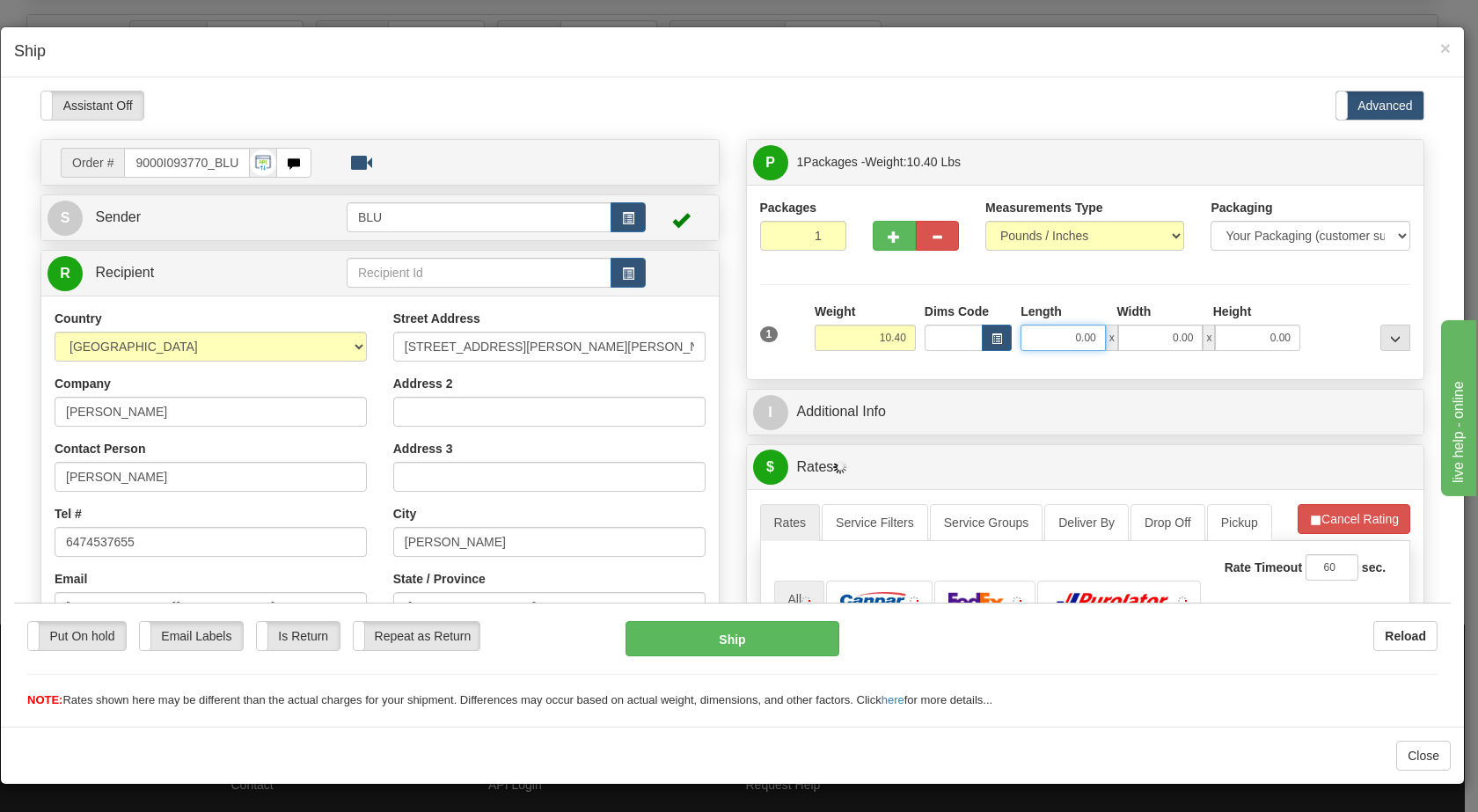
click at [1062, 338] on input "0.00" at bounding box center [1063, 337] width 85 height 26
type input "16.00"
click at [1168, 338] on input "0.00" at bounding box center [1161, 337] width 85 height 26
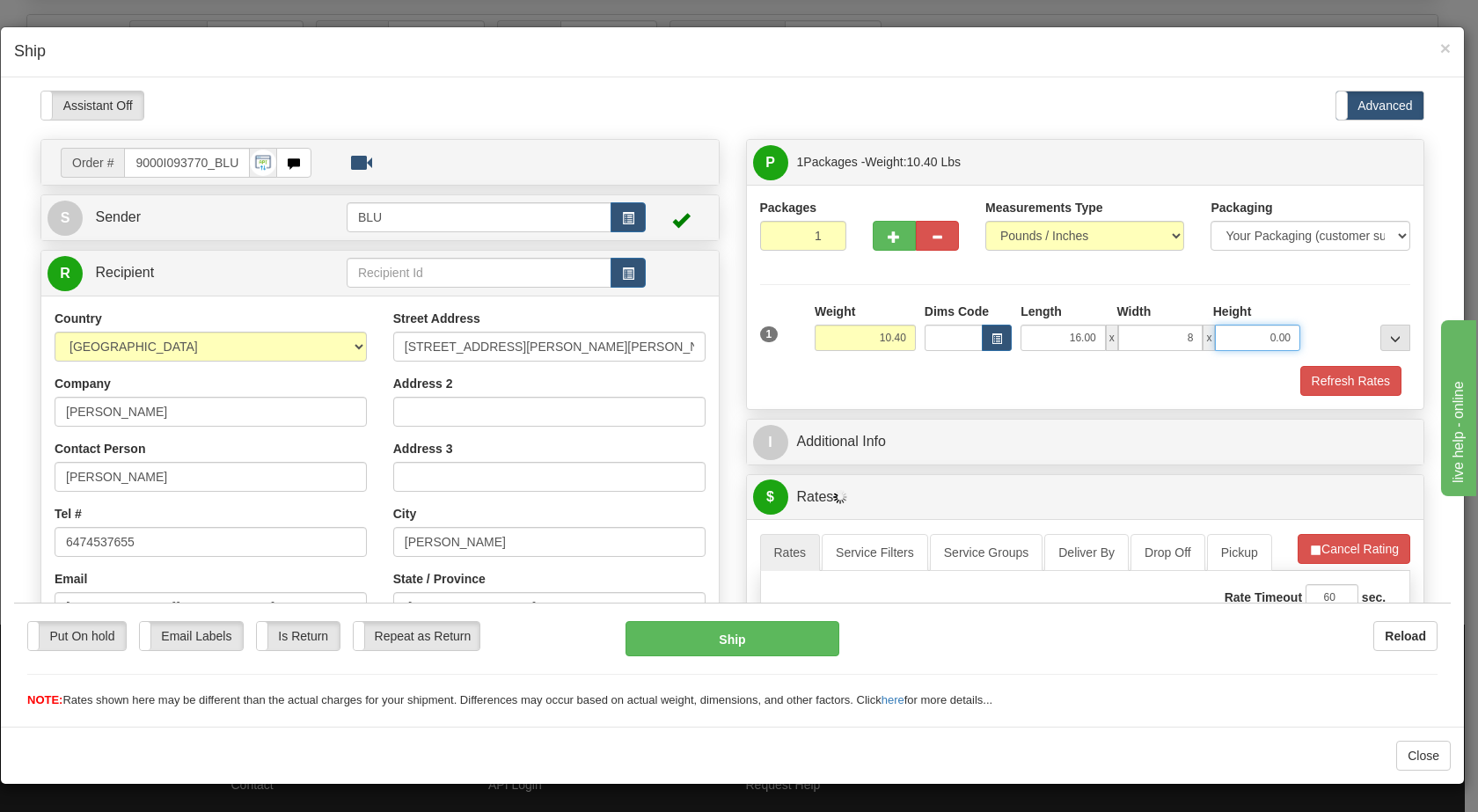
type input "8.00"
click at [1256, 331] on input "0.00" at bounding box center [1257, 337] width 85 height 26
type input "16.00"
click at [1321, 344] on div at bounding box center [1360, 326] width 110 height 49
click at [1324, 380] on button "Refresh Rates" at bounding box center [1351, 380] width 102 height 30
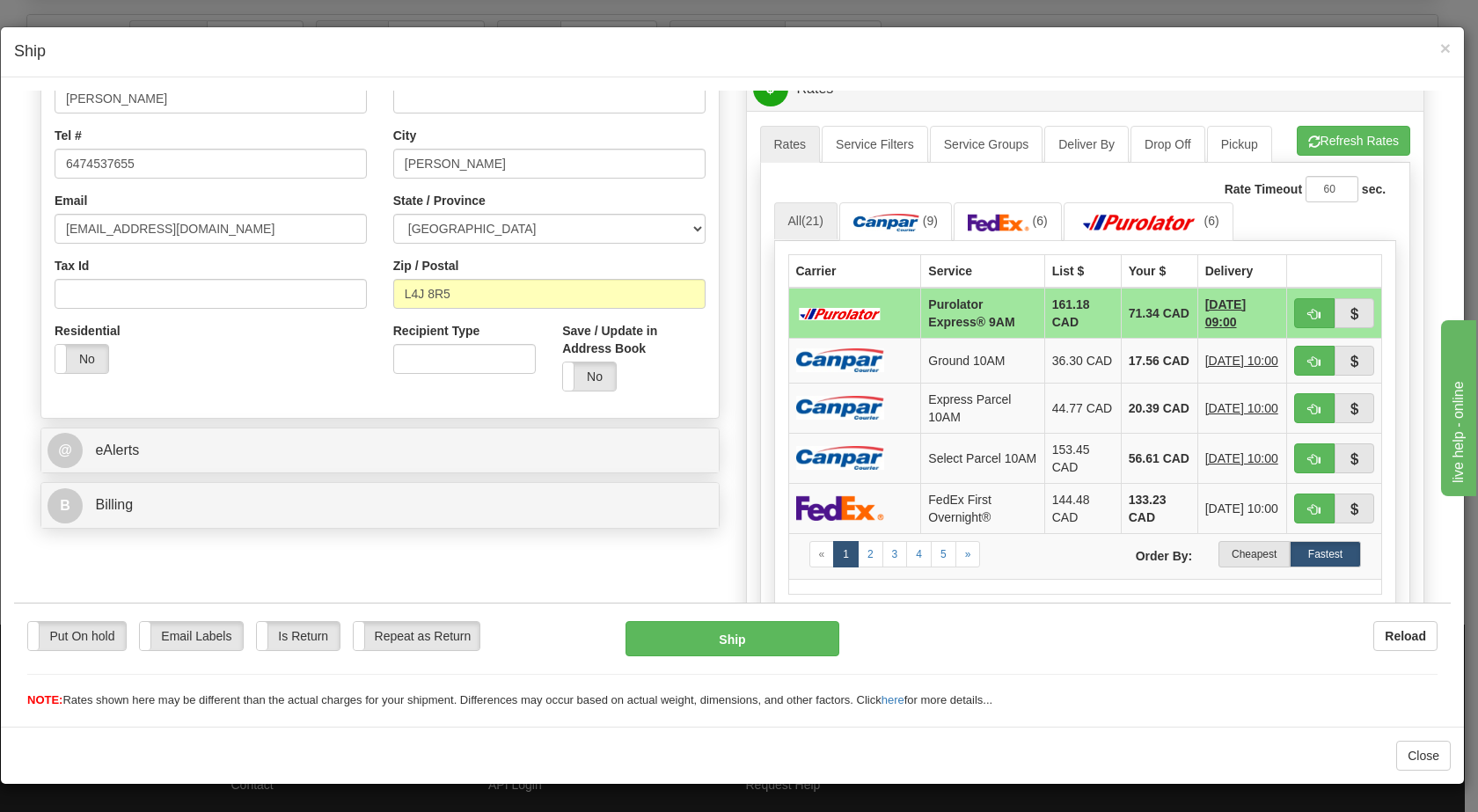
scroll to position [387, 0]
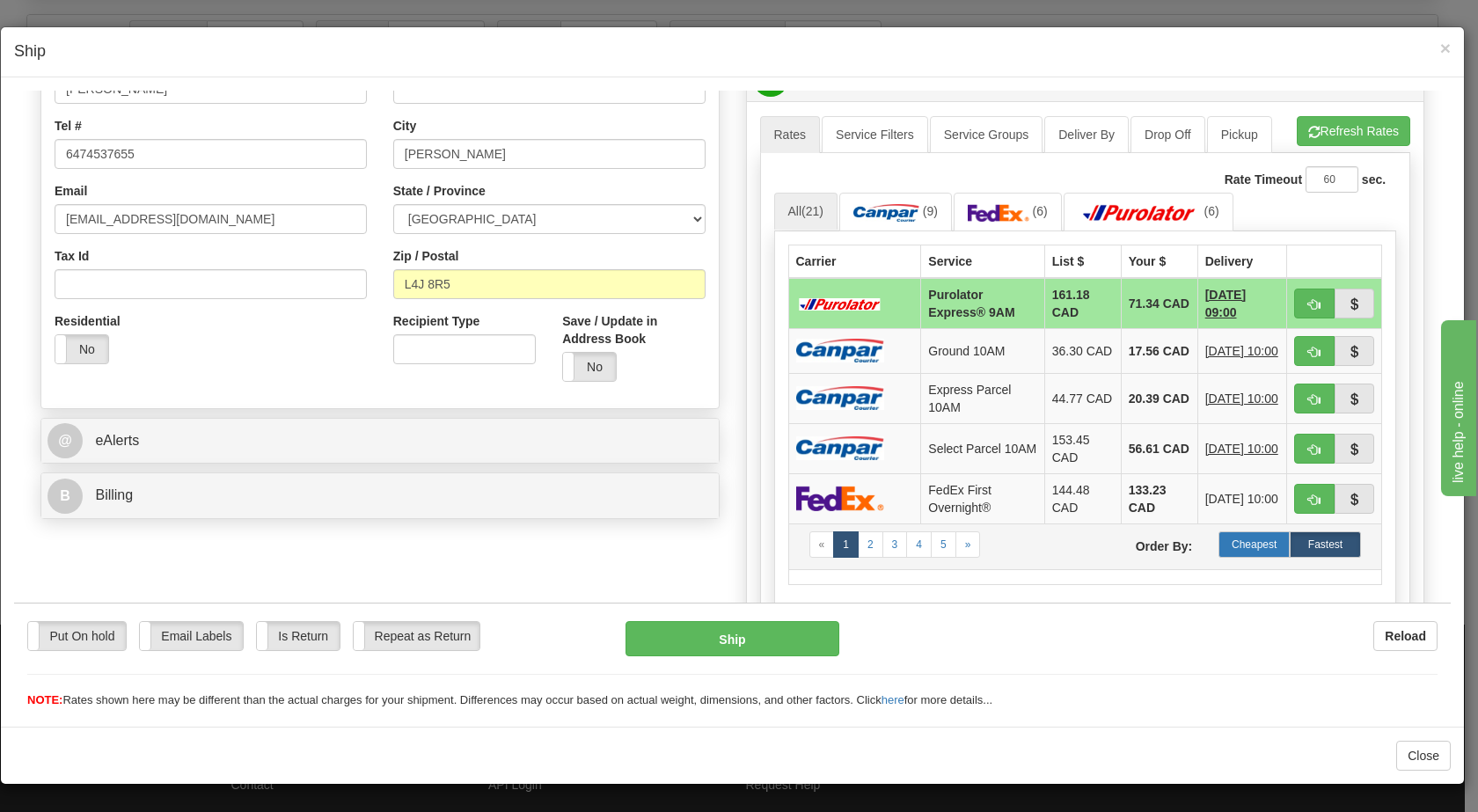
click at [1233, 548] on label "Cheapest" at bounding box center [1253, 543] width 71 height 26
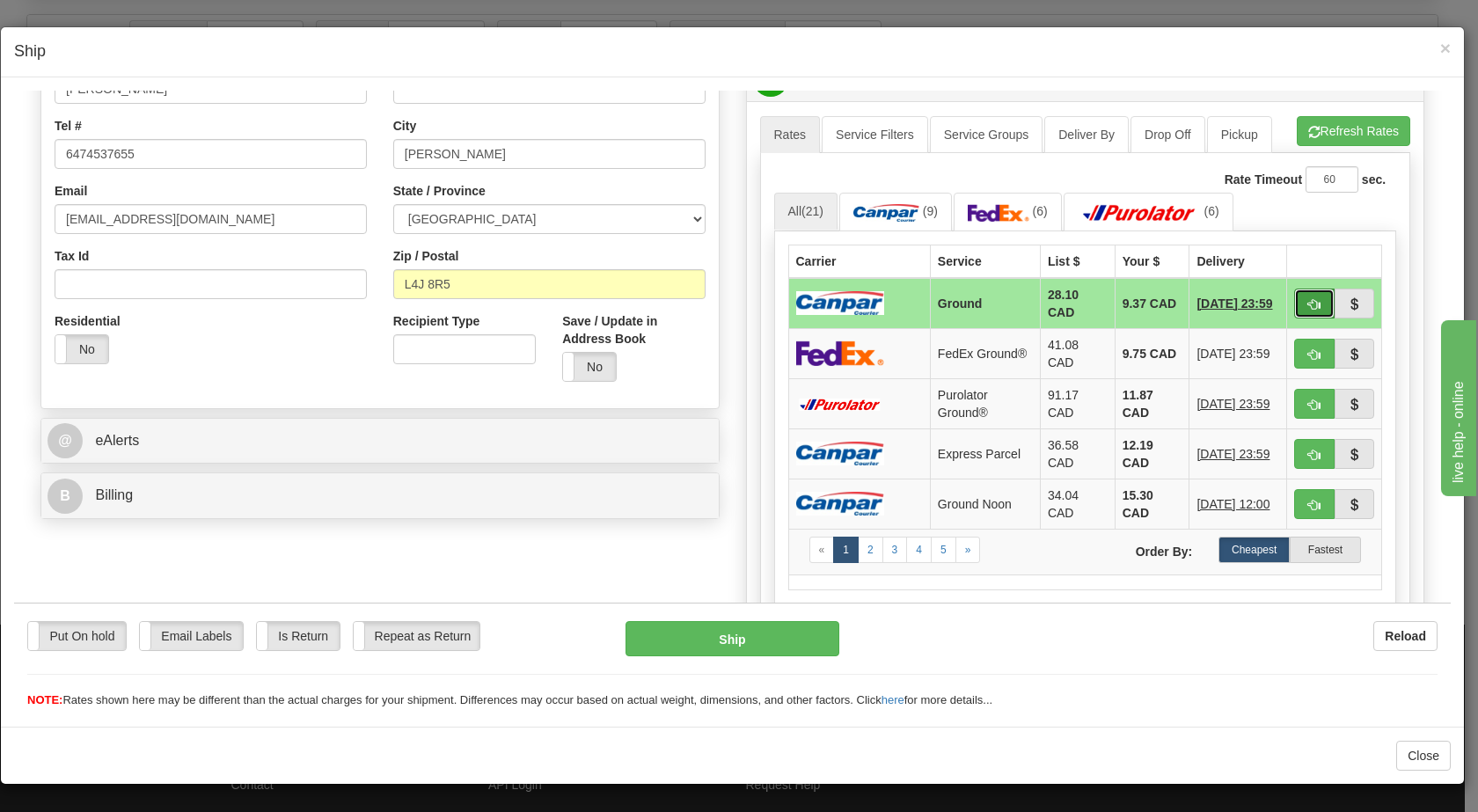
click at [1308, 299] on span "button" at bounding box center [1314, 304] width 13 height 12
type input "1"
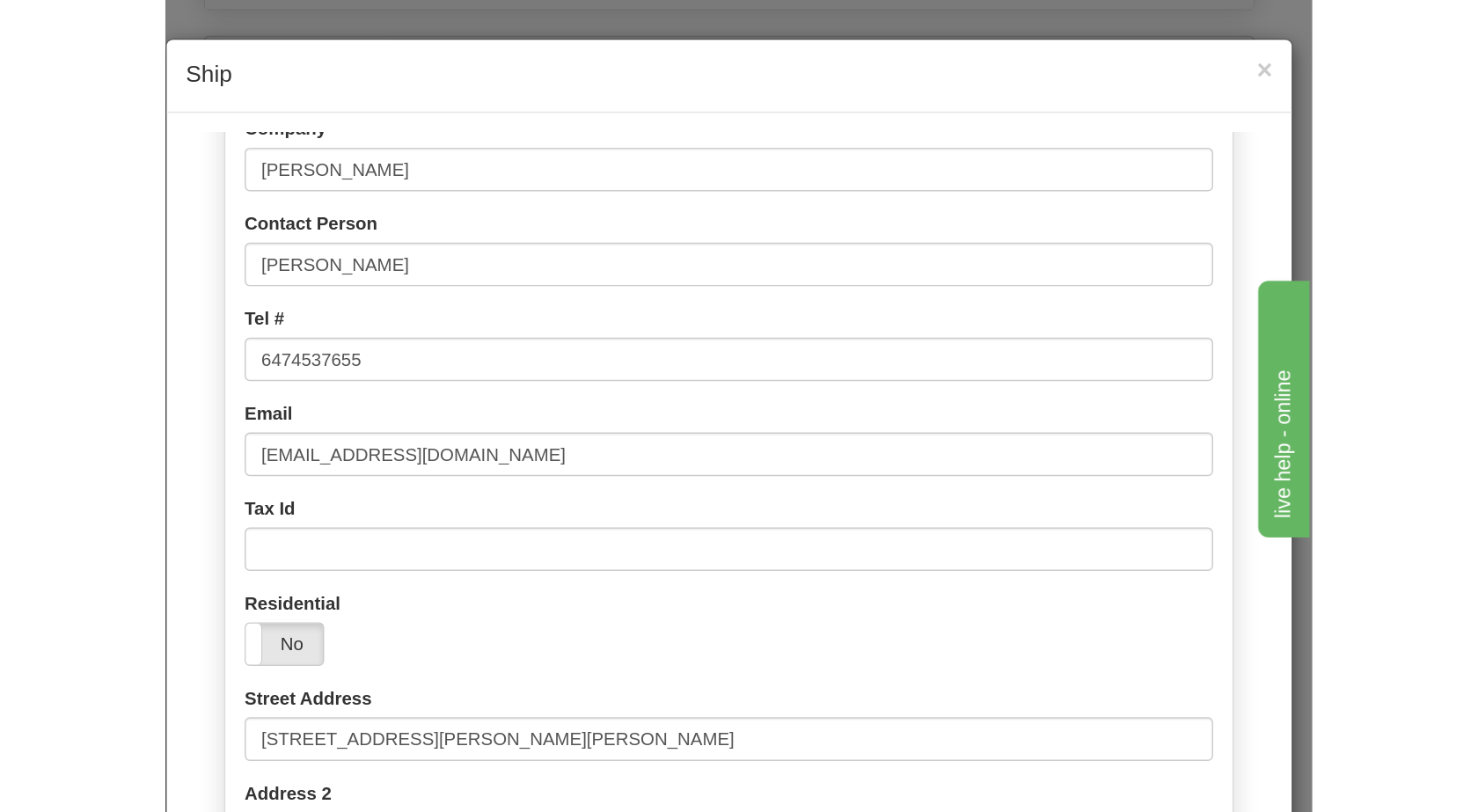
scroll to position [188, 0]
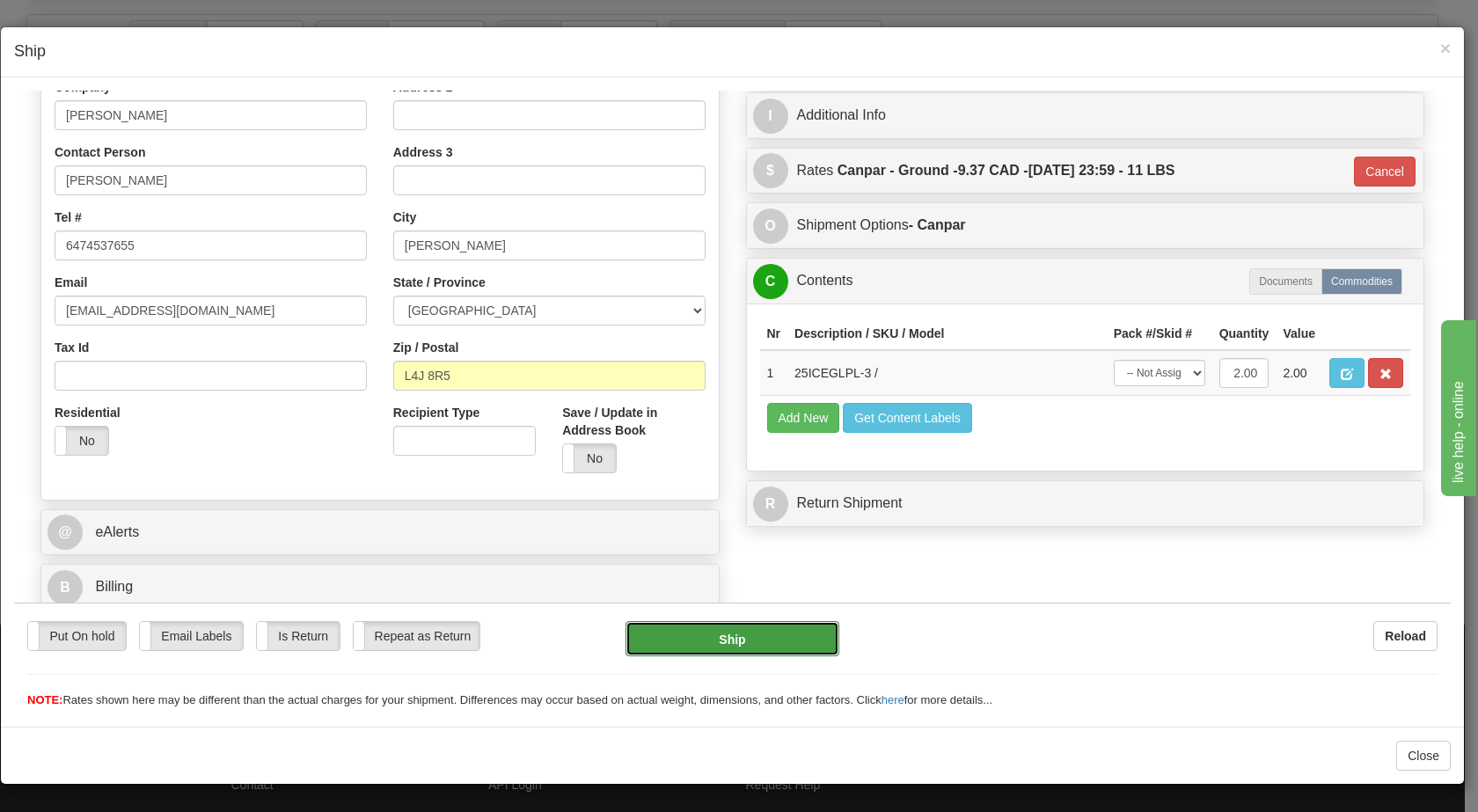
click at [727, 630] on button "Ship" at bounding box center [732, 637] width 213 height 35
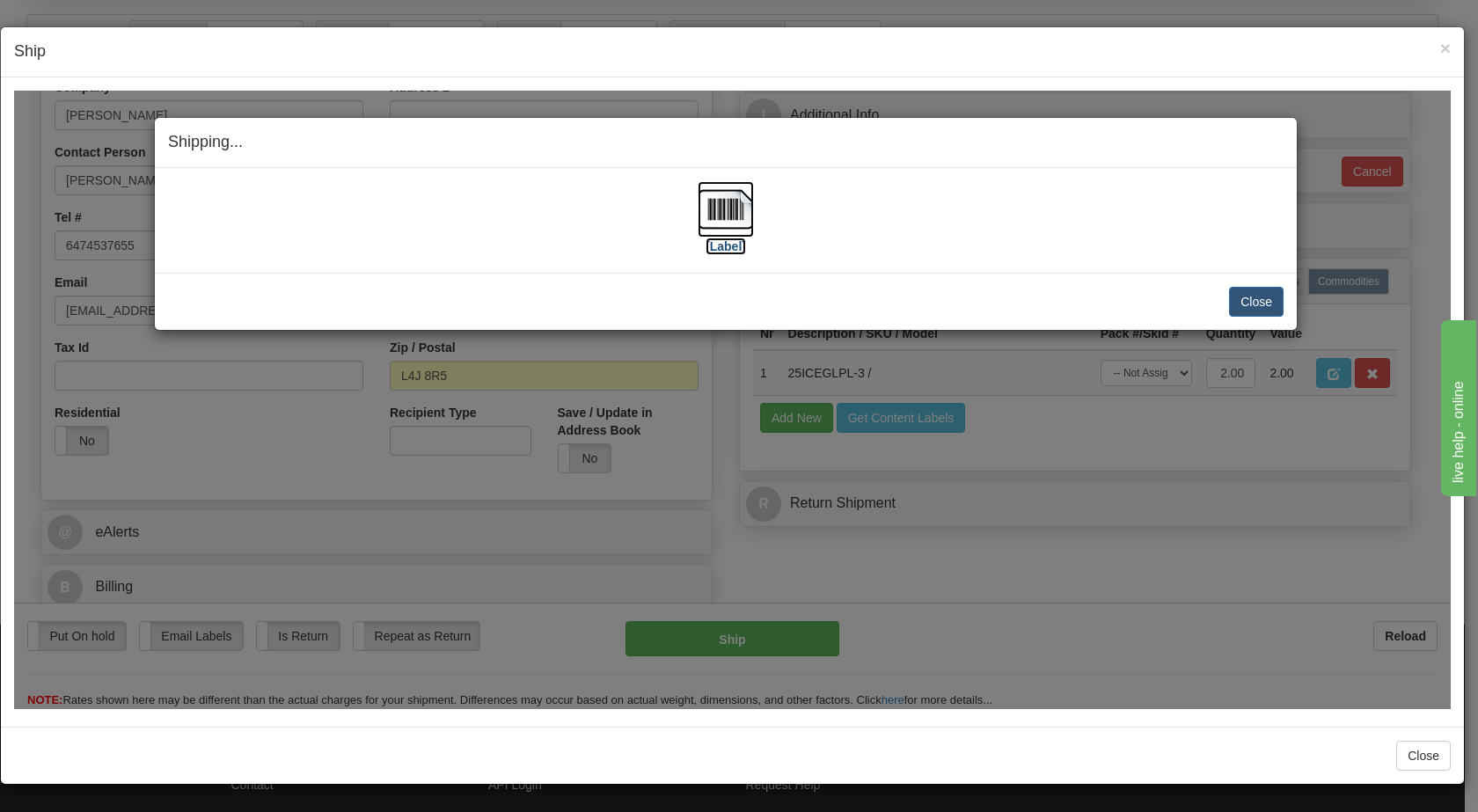
click at [719, 213] on img at bounding box center [726, 209] width 57 height 57
click at [1247, 307] on button "Close" at bounding box center [1256, 301] width 55 height 30
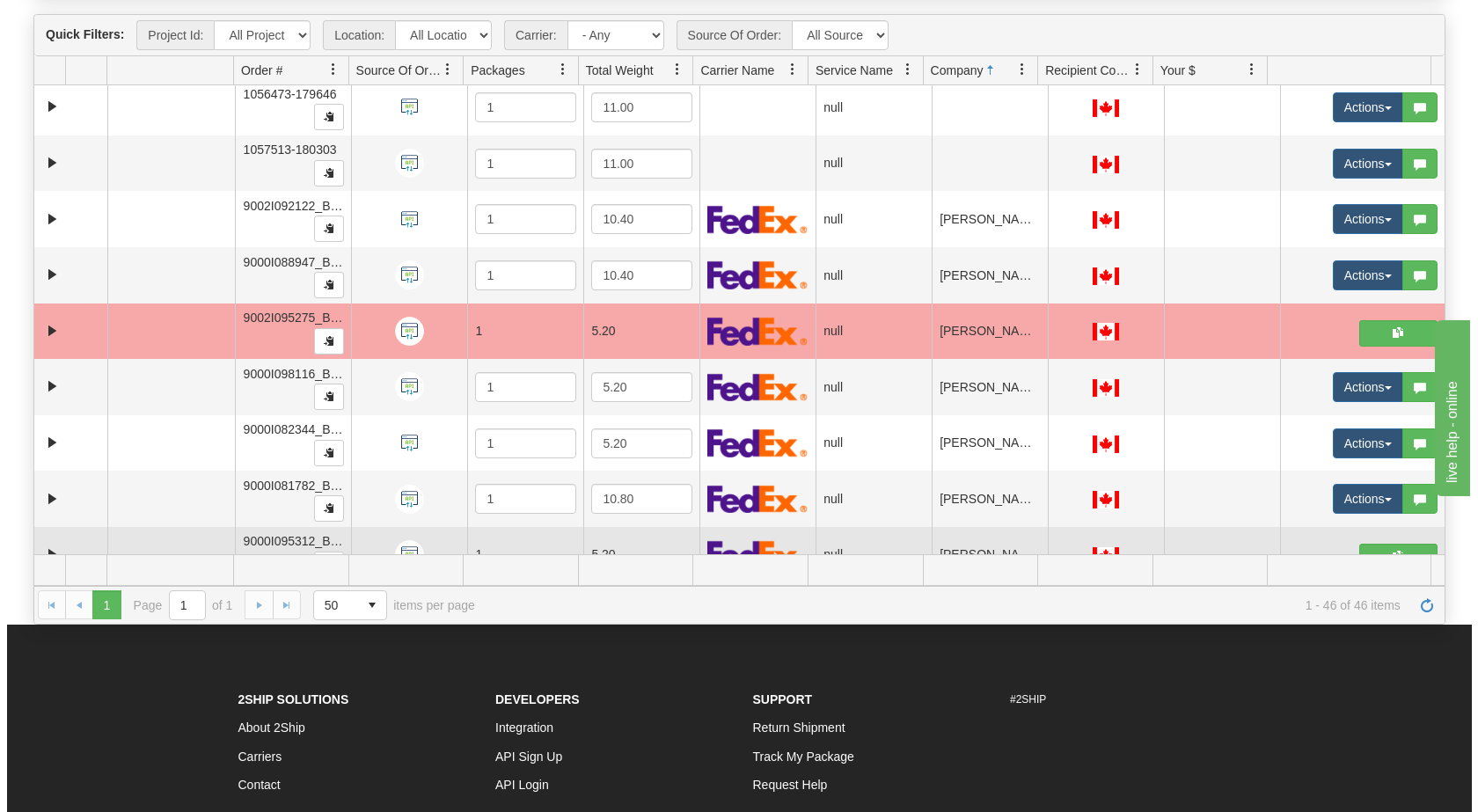
scroll to position [7, 0]
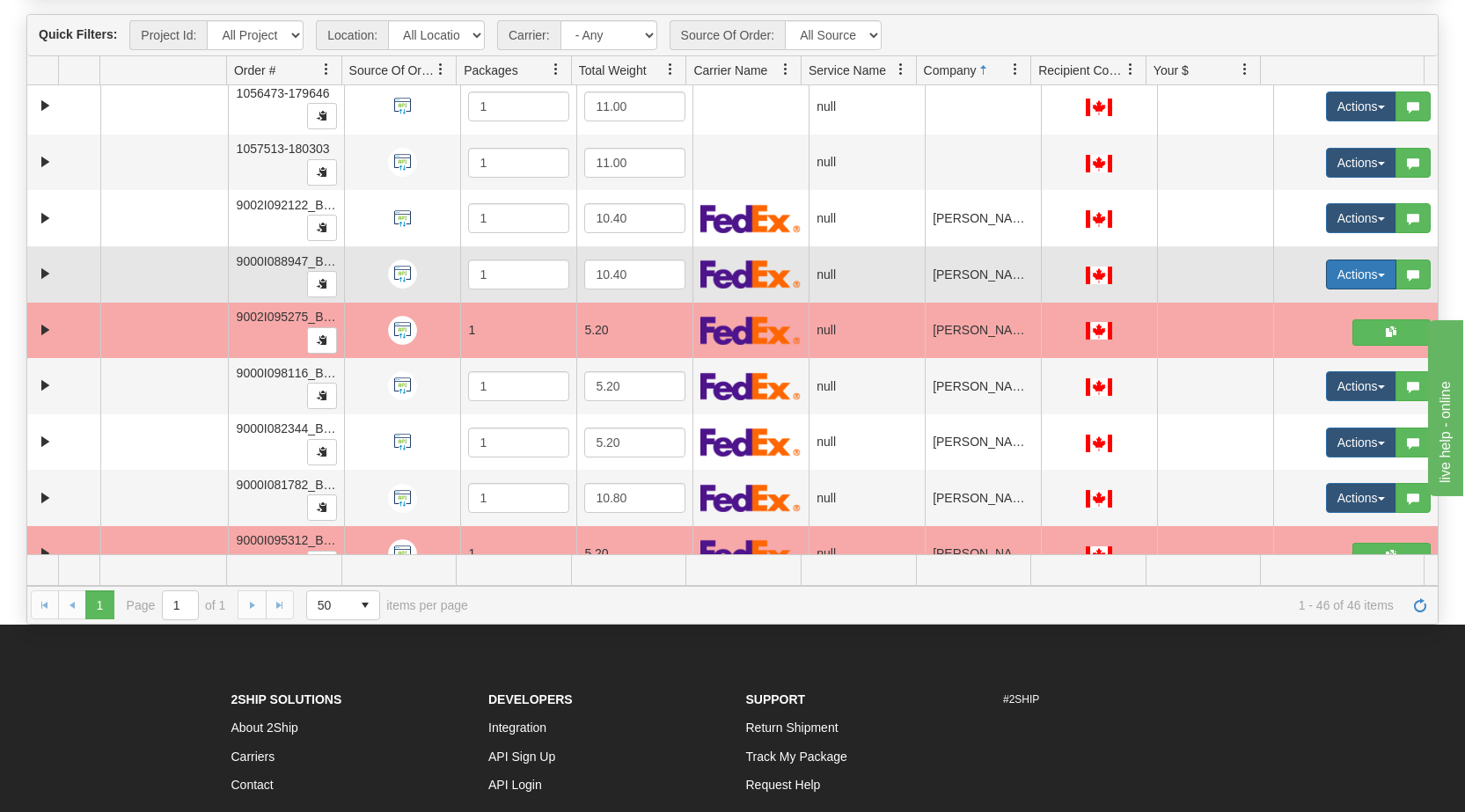
click at [1367, 268] on button "Actions" at bounding box center [1361, 274] width 70 height 30
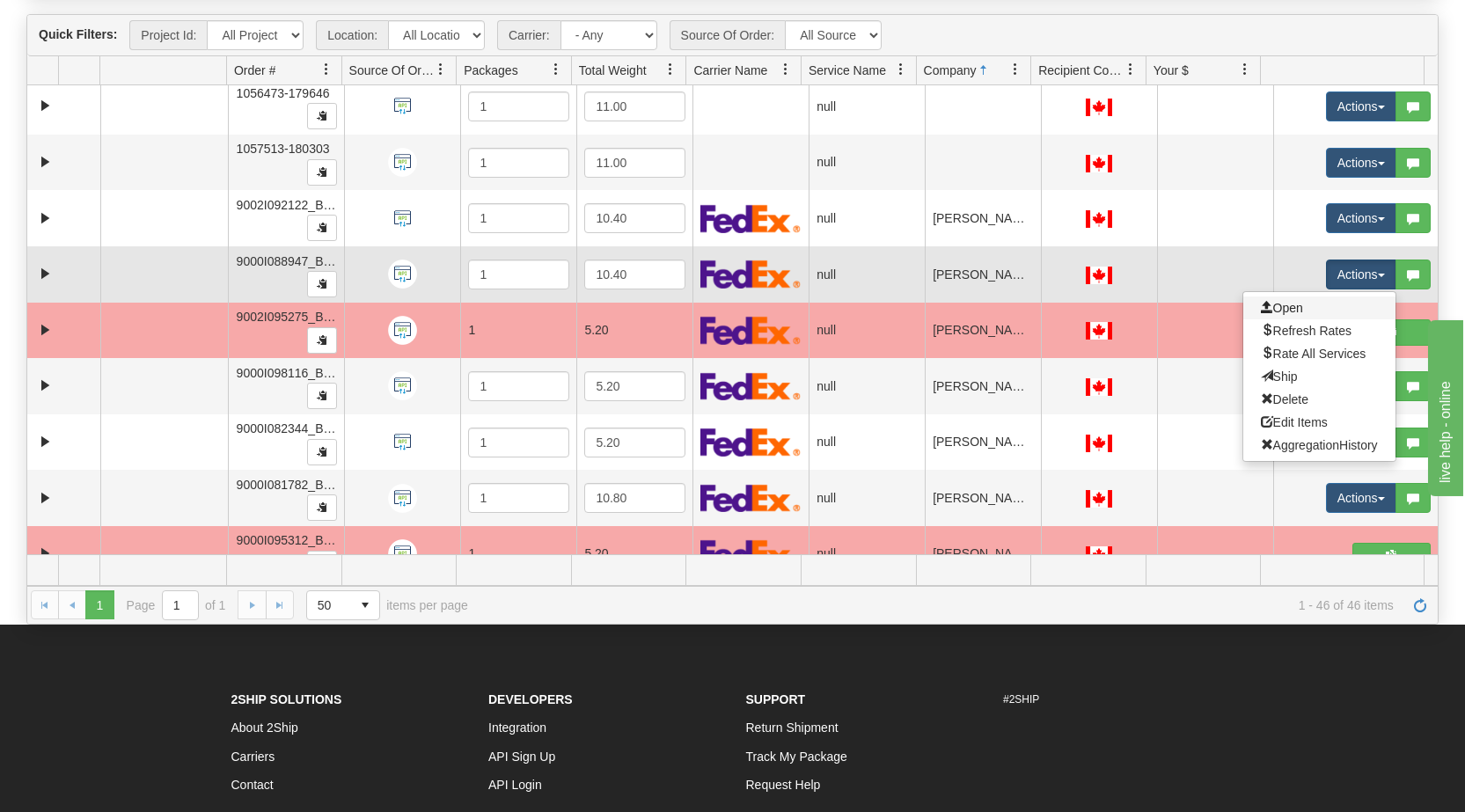
click at [1298, 311] on link "Open" at bounding box center [1320, 307] width 152 height 22
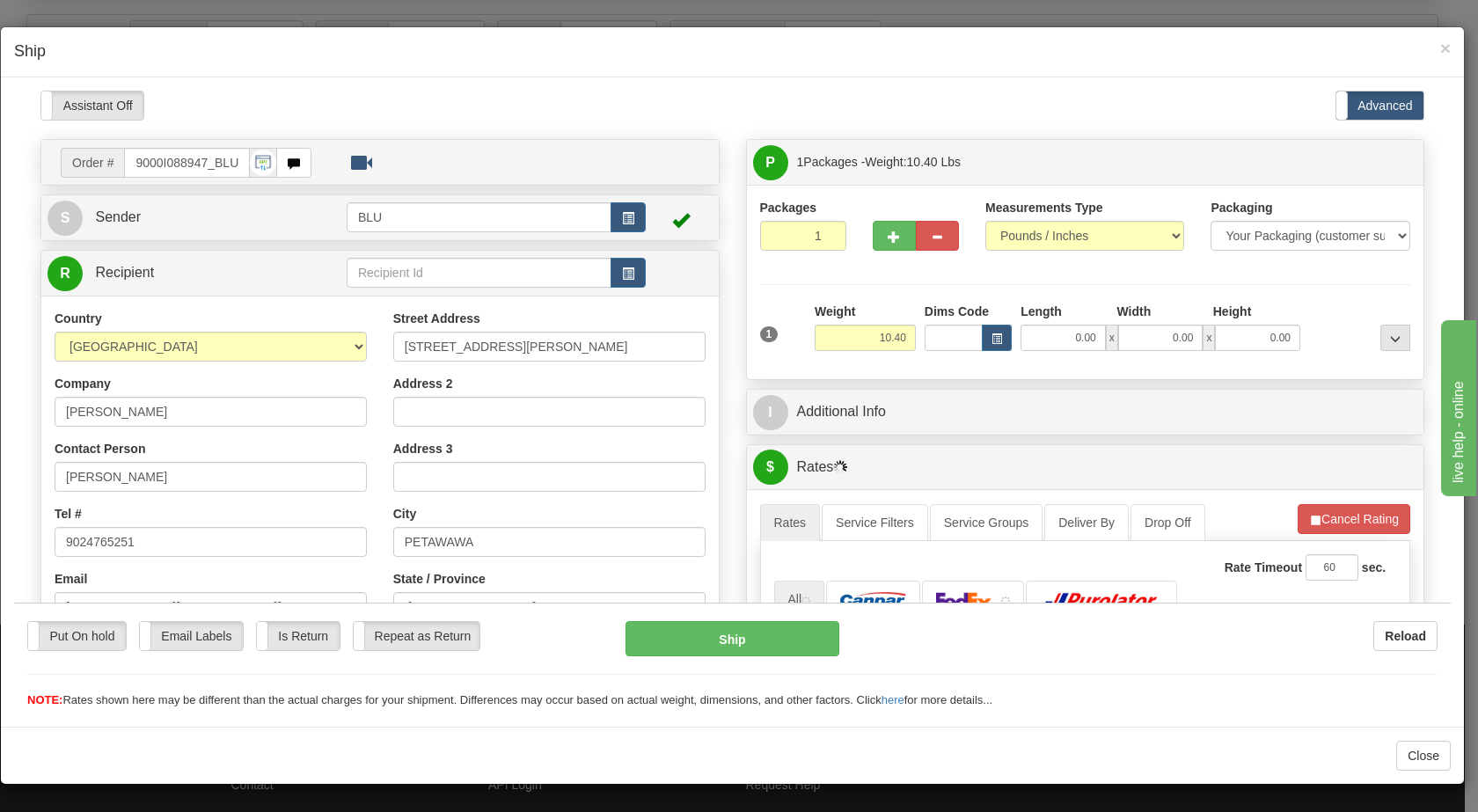
scroll to position [0, 0]
click at [626, 214] on span "button" at bounding box center [628, 218] width 13 height 12
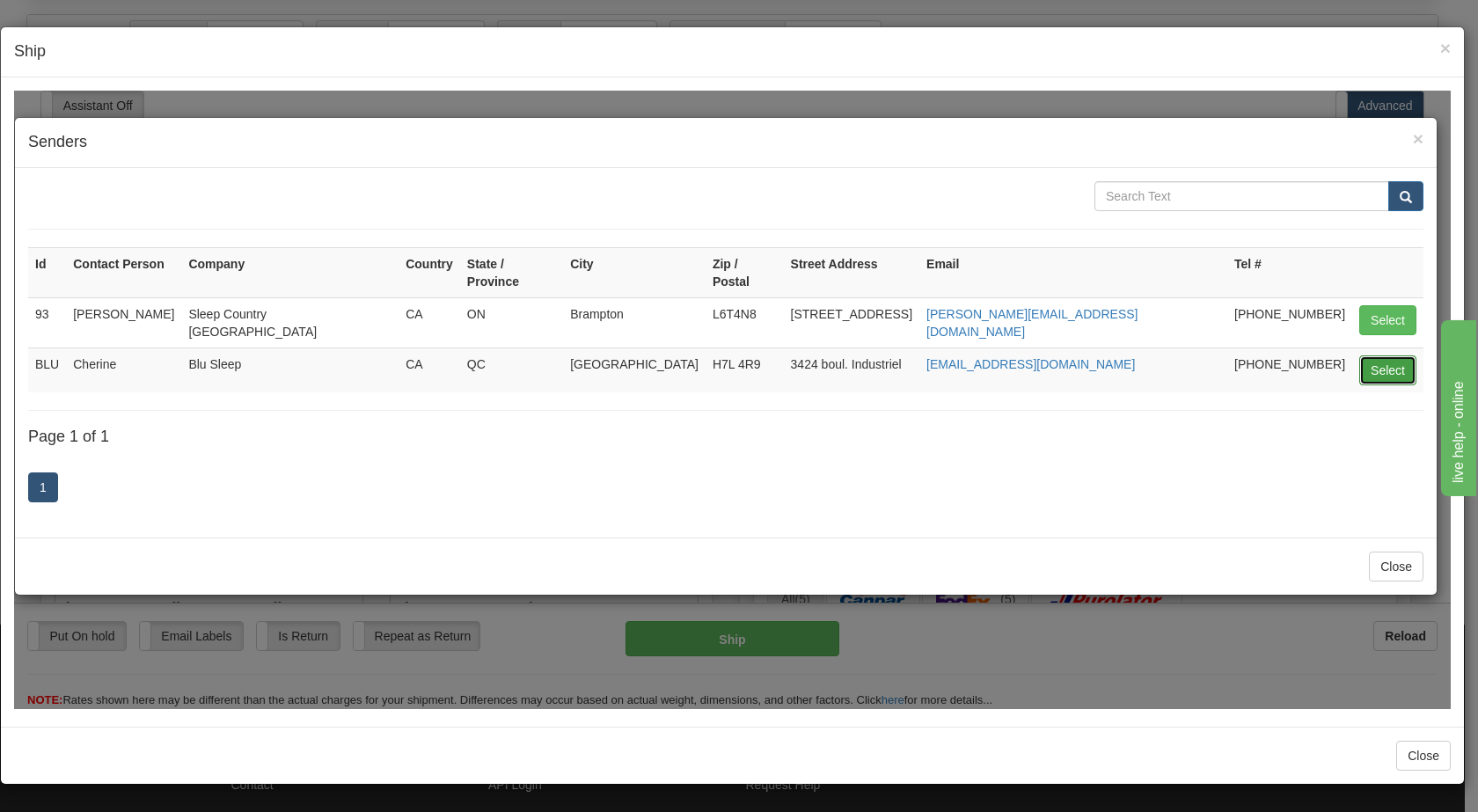
click at [1395, 354] on button "Select" at bounding box center [1388, 369] width 58 height 30
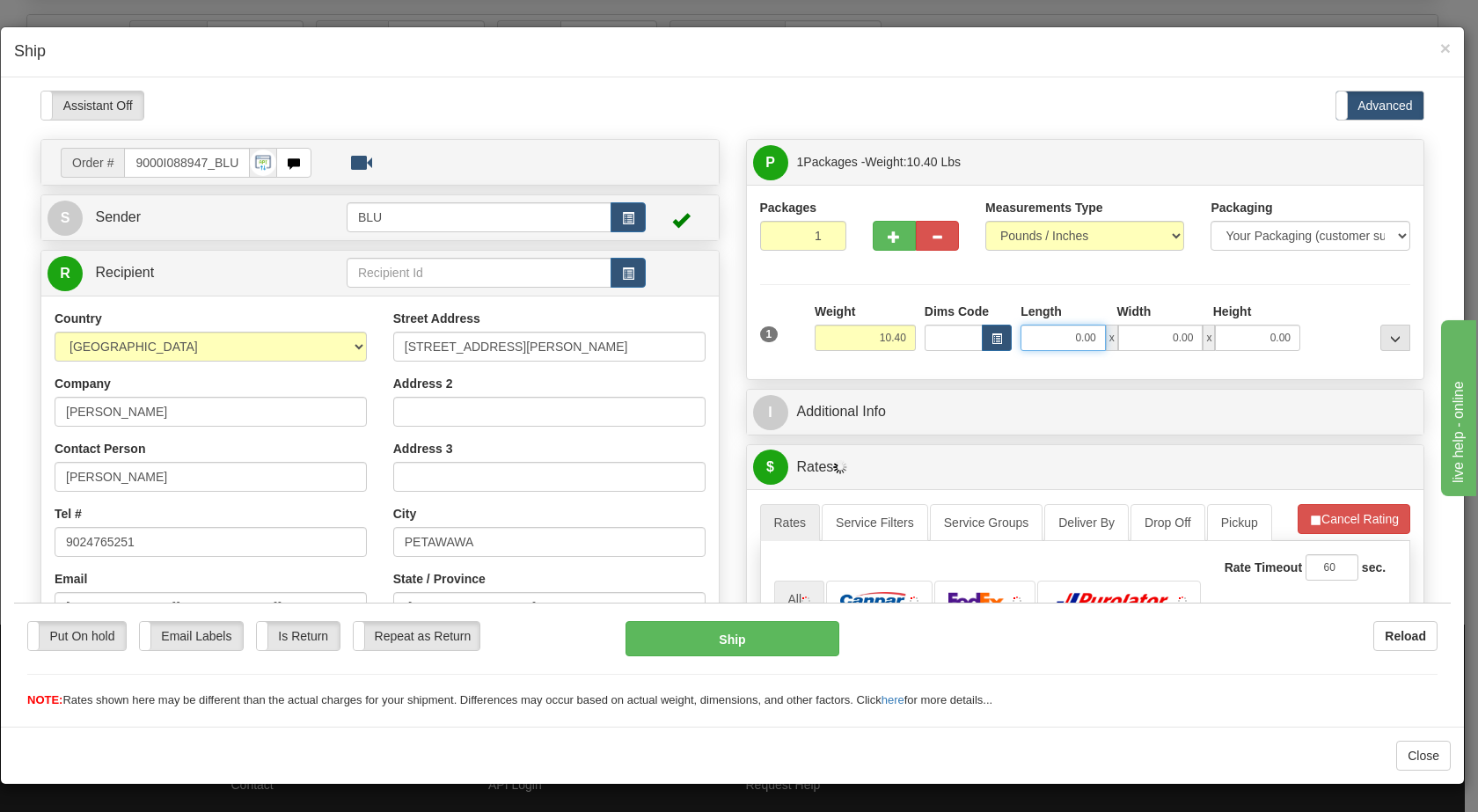
click at [1042, 335] on input "0.00" at bounding box center [1063, 337] width 85 height 26
type input "8.00"
click at [1150, 342] on input "0.00" at bounding box center [1161, 337] width 85 height 26
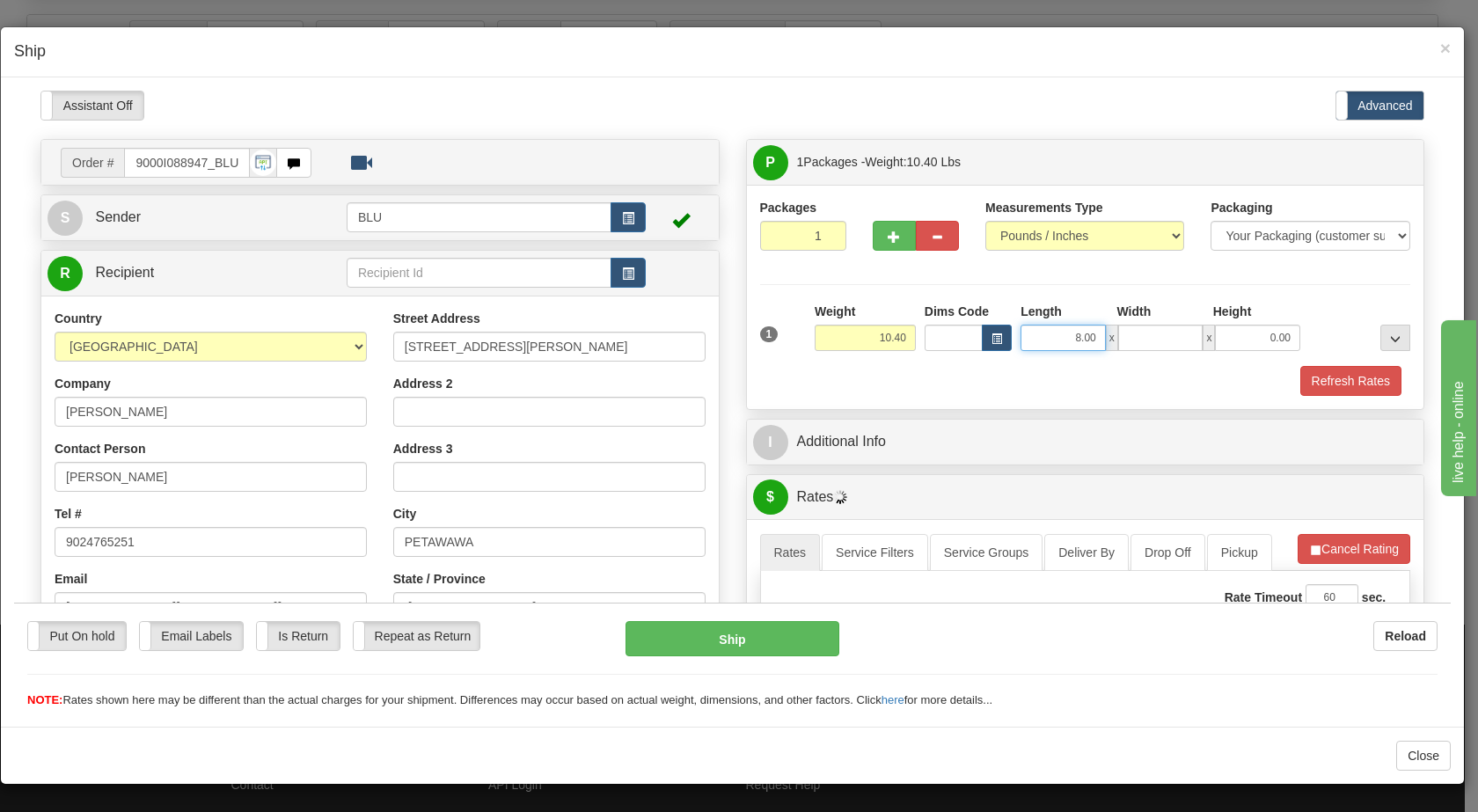
type input "0.00"
click at [1070, 336] on input "8.00" at bounding box center [1063, 337] width 85 height 26
drag, startPoint x: 1056, startPoint y: 332, endPoint x: 1072, endPoint y: 332, distance: 16.0
click at [1072, 332] on input "8.00" at bounding box center [1063, 337] width 85 height 26
type input "16.00"
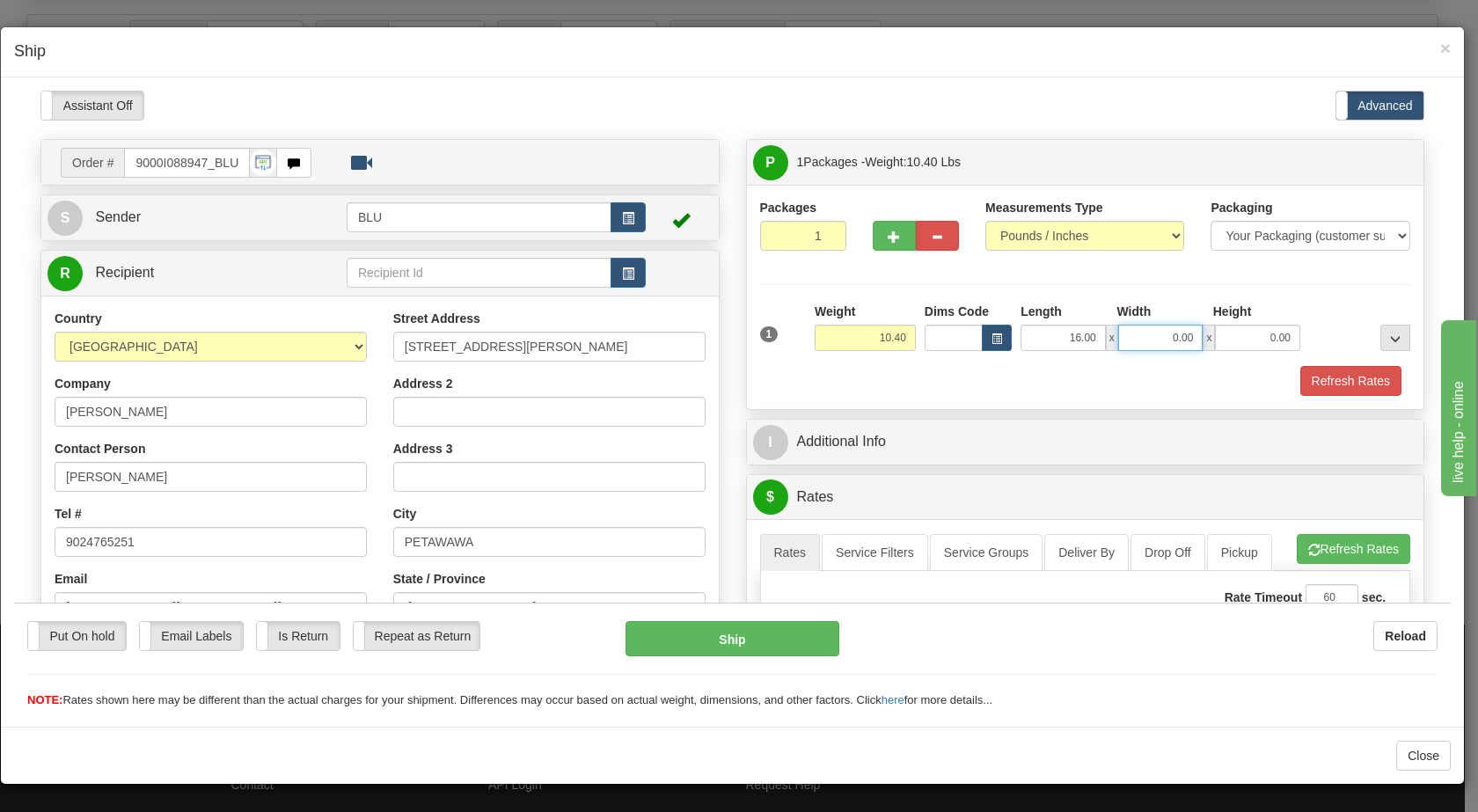
click at [1147, 332] on input "0.00" at bounding box center [1161, 337] width 85 height 26
type input "8.00"
click at [1252, 335] on input "0.00" at bounding box center [1257, 337] width 85 height 26
type input "16.00"
click at [1317, 311] on div at bounding box center [1360, 326] width 110 height 49
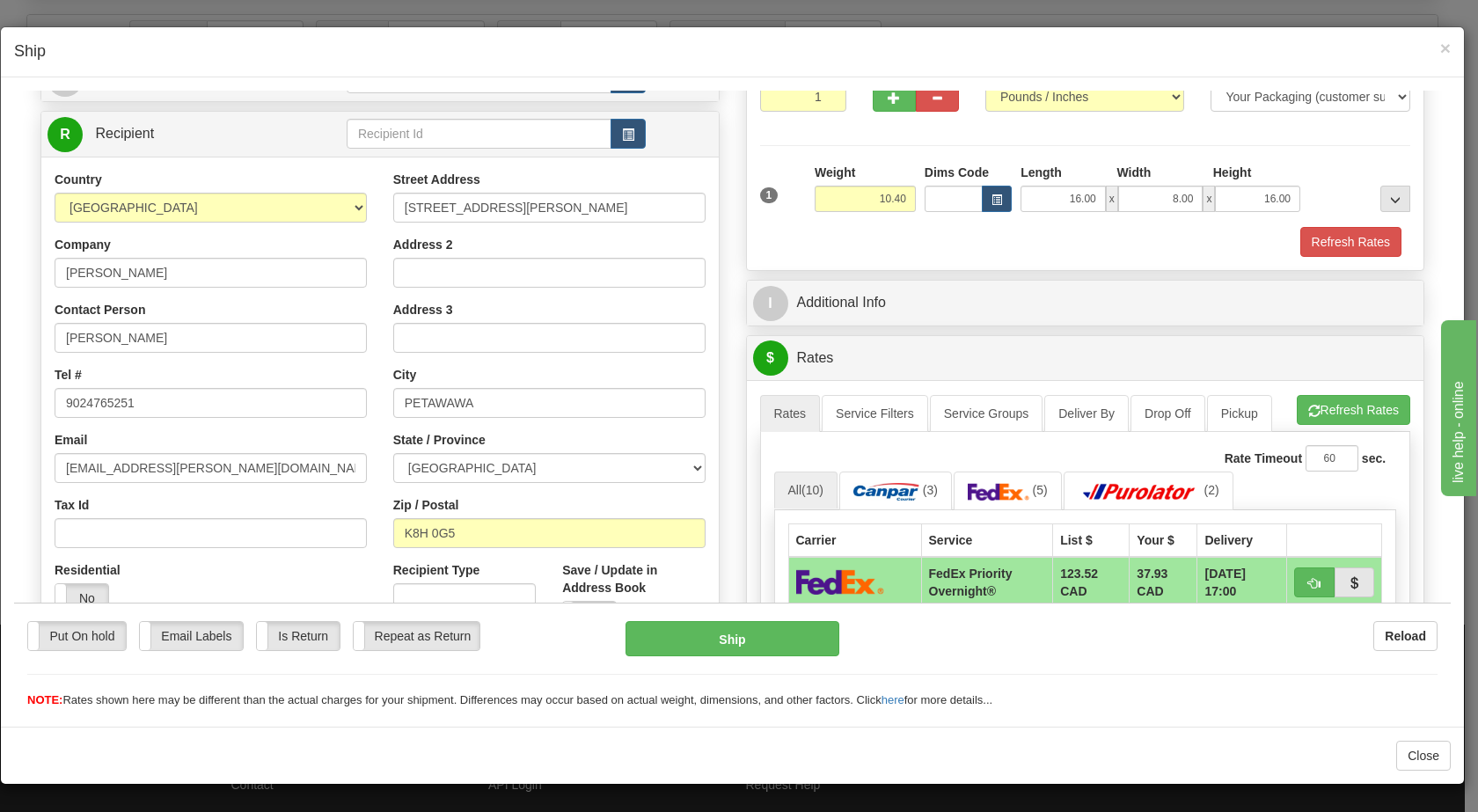
scroll to position [136, 0]
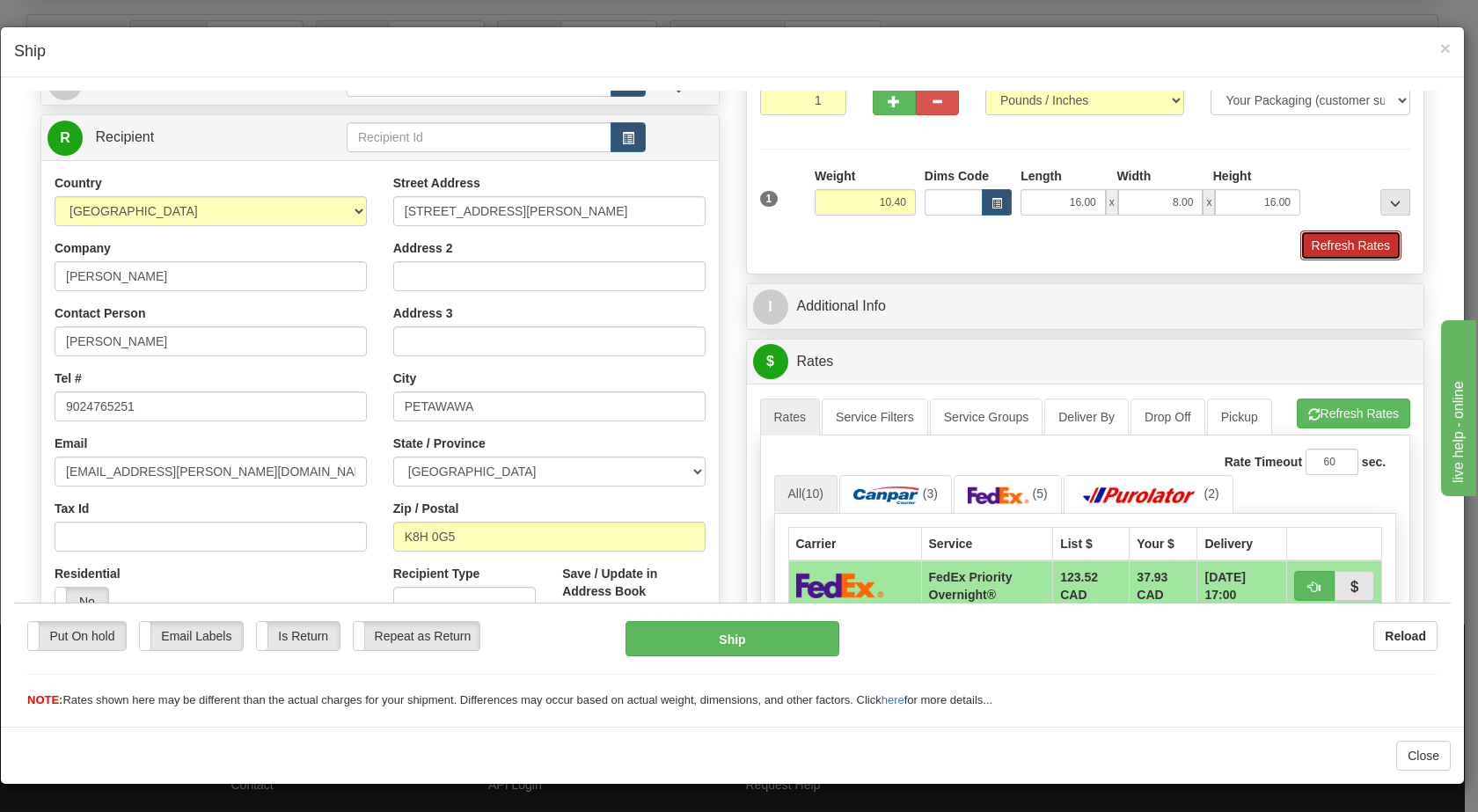
click at [1310, 245] on button "Refresh Rates" at bounding box center [1351, 244] width 102 height 30
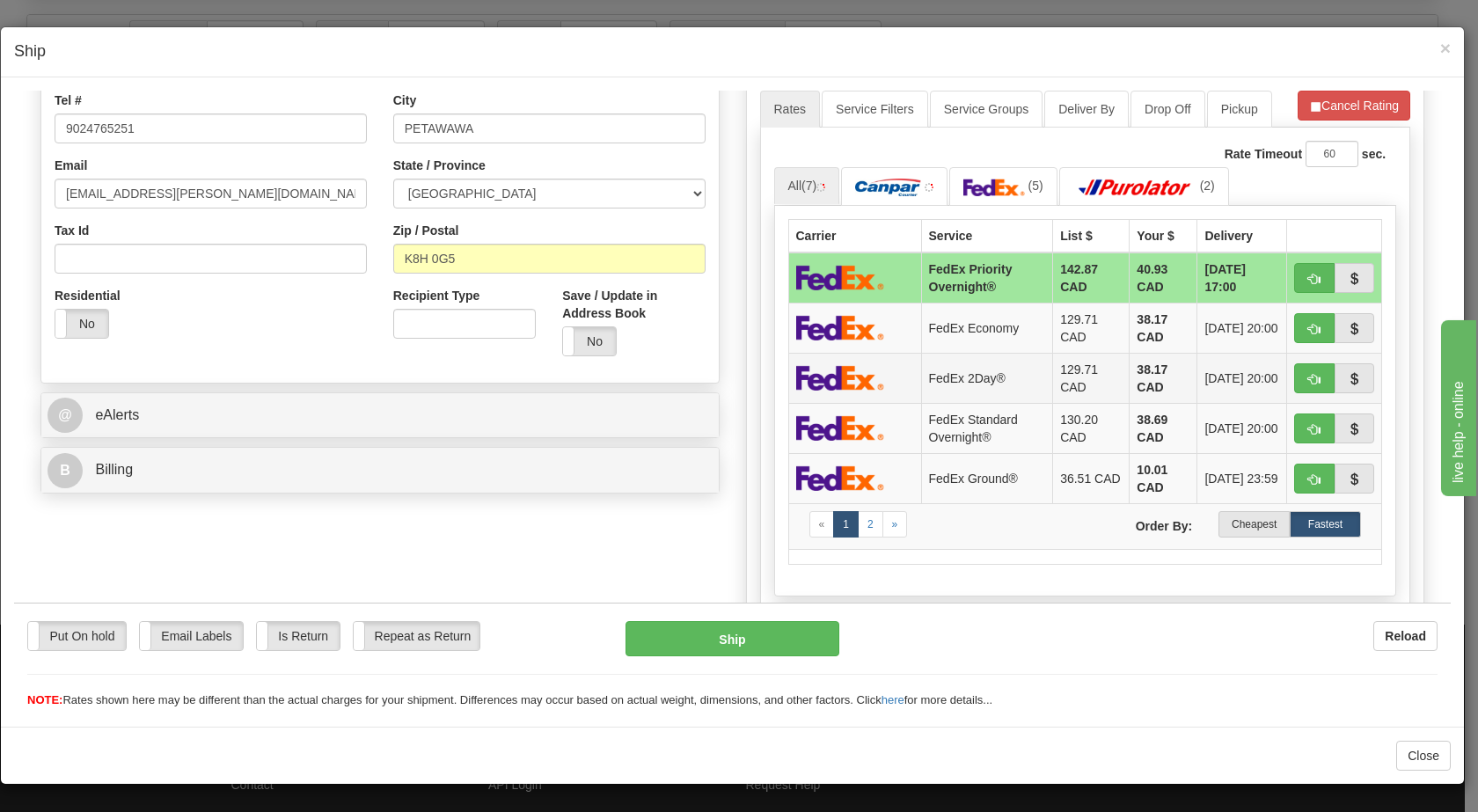
scroll to position [433, 0]
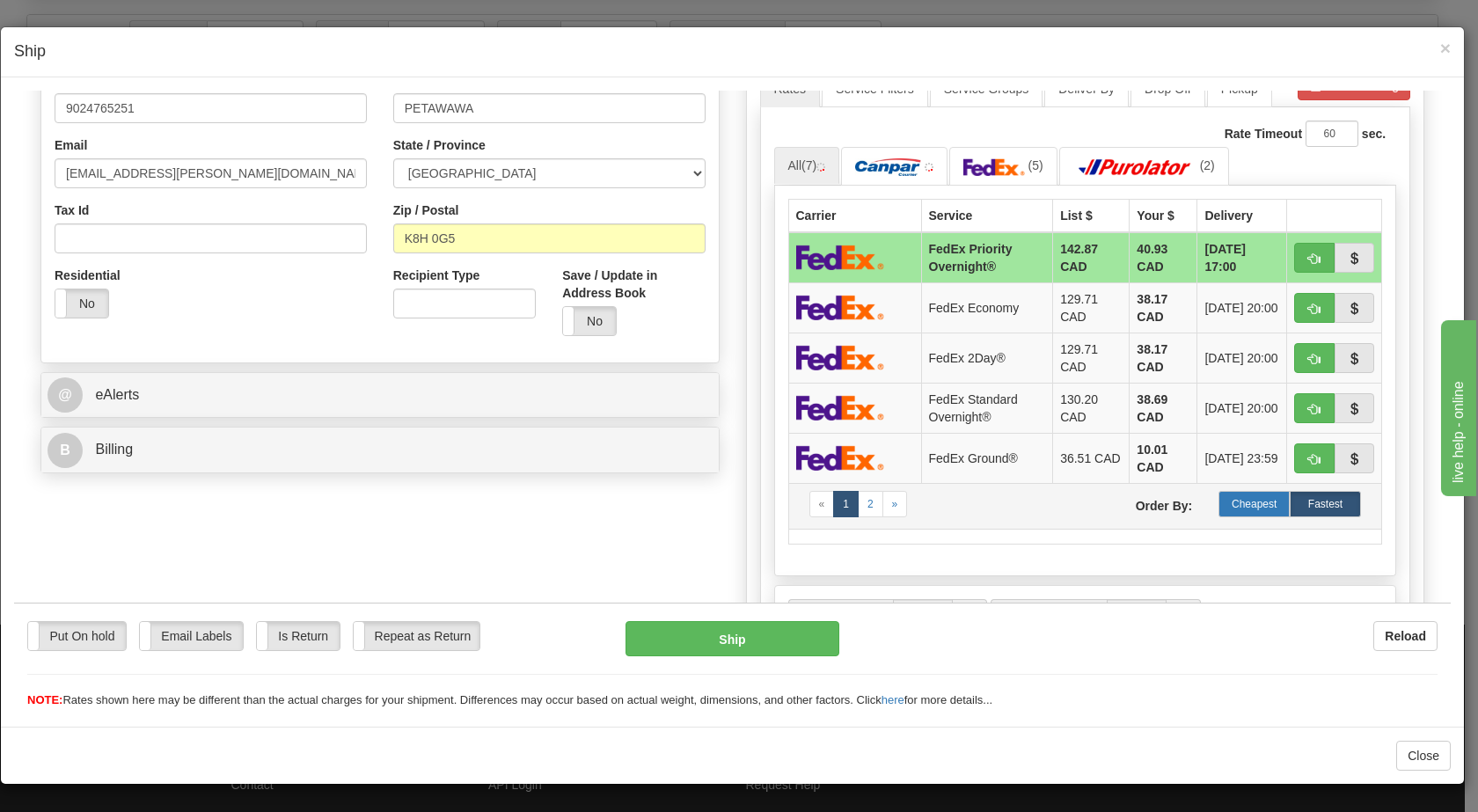
click at [1243, 503] on label "Cheapest" at bounding box center [1253, 503] width 71 height 26
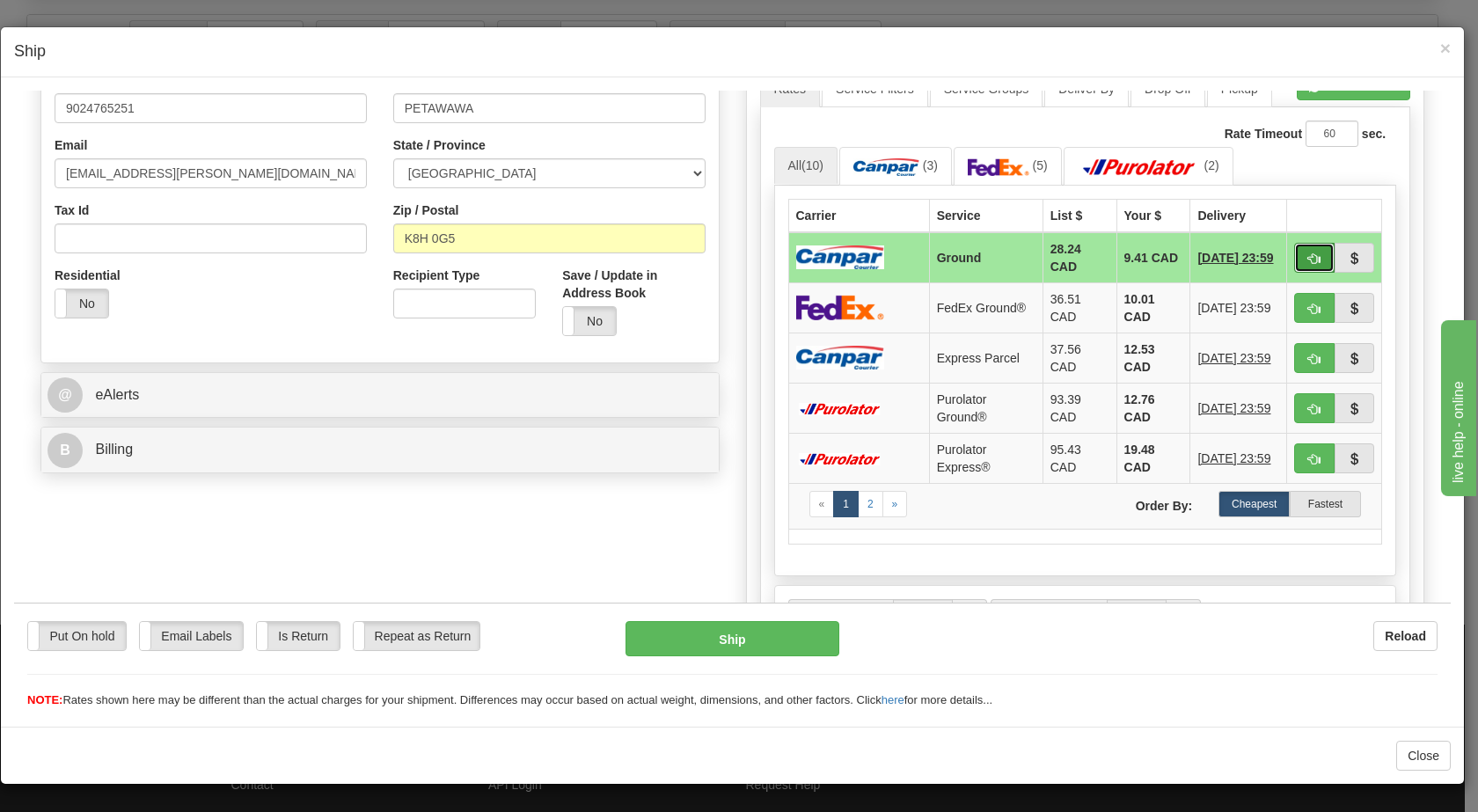
click at [1308, 259] on span "button" at bounding box center [1314, 259] width 13 height 12
type input "1"
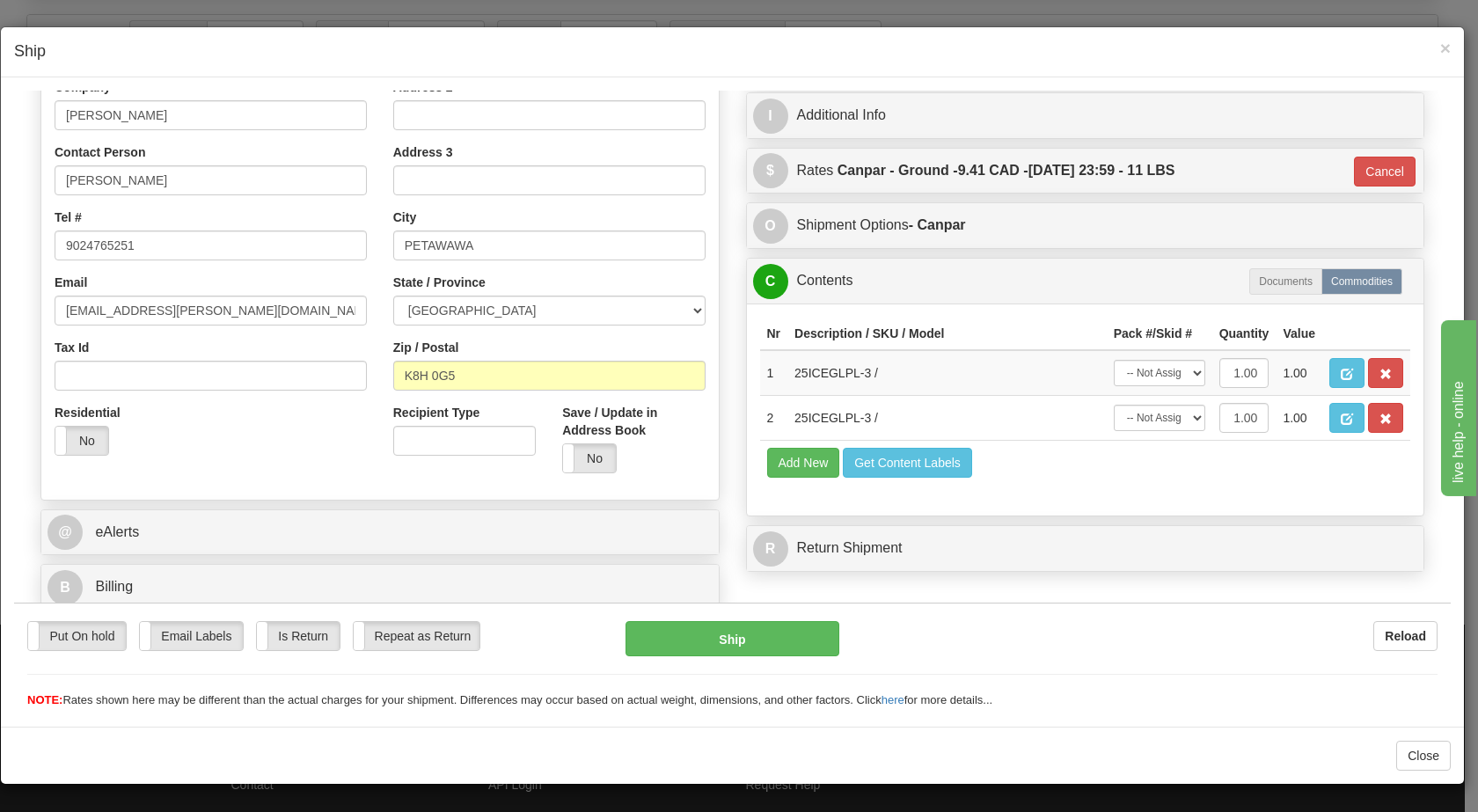
scroll to position [297, 0]
click at [719, 632] on button "Ship" at bounding box center [732, 637] width 213 height 35
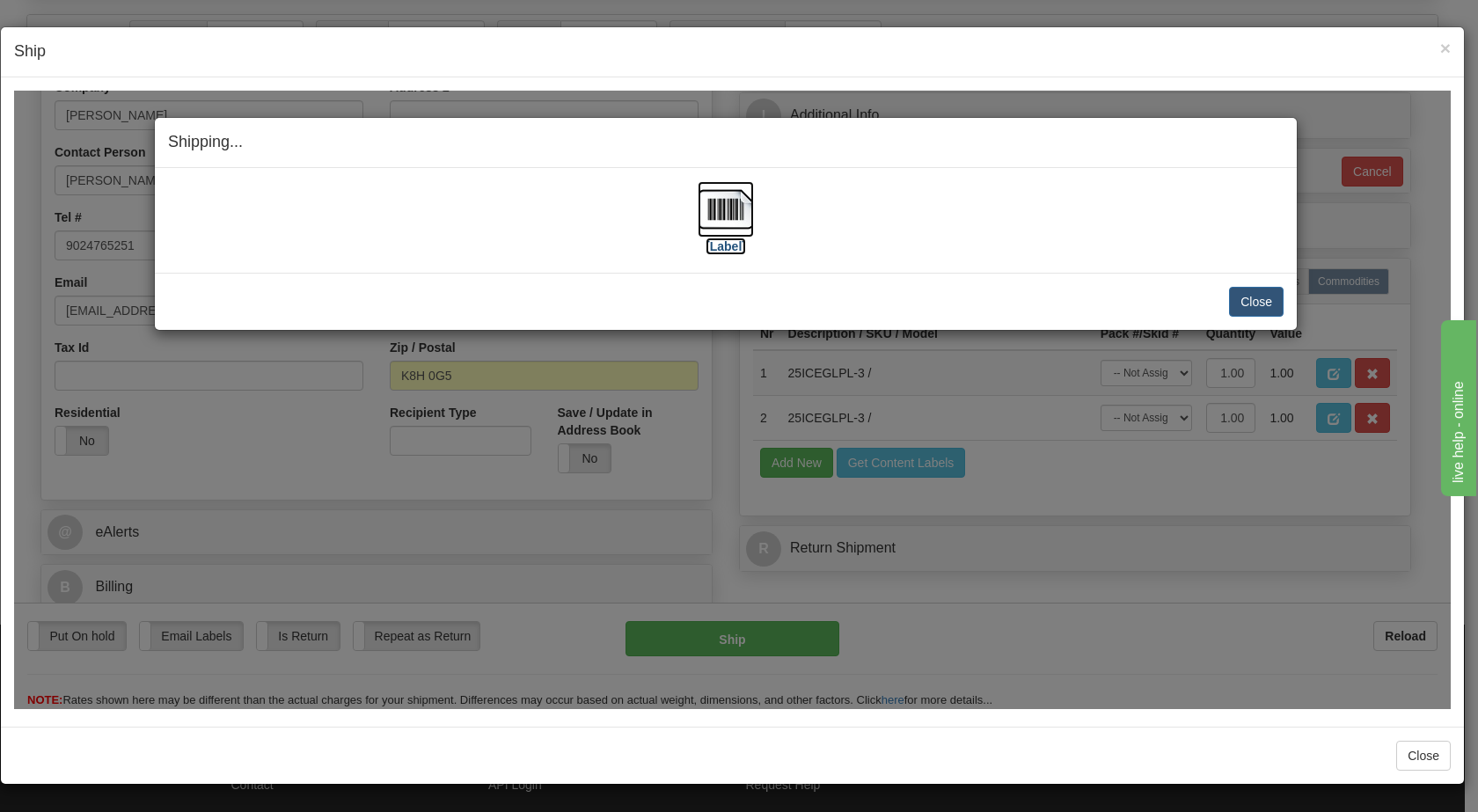
click at [706, 211] on img at bounding box center [726, 209] width 57 height 57
click at [1252, 298] on button "Close" at bounding box center [1256, 301] width 55 height 30
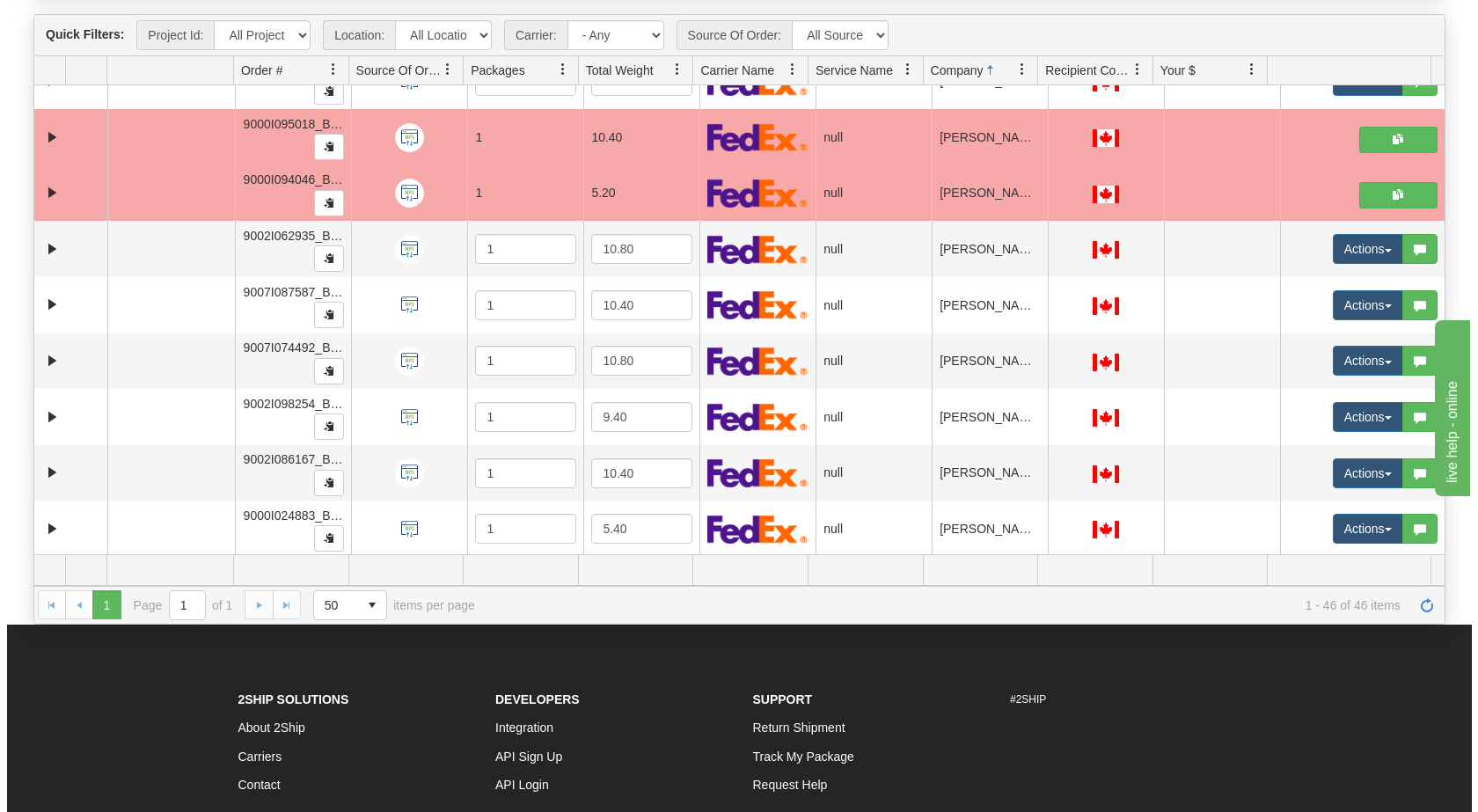
scroll to position [932, 0]
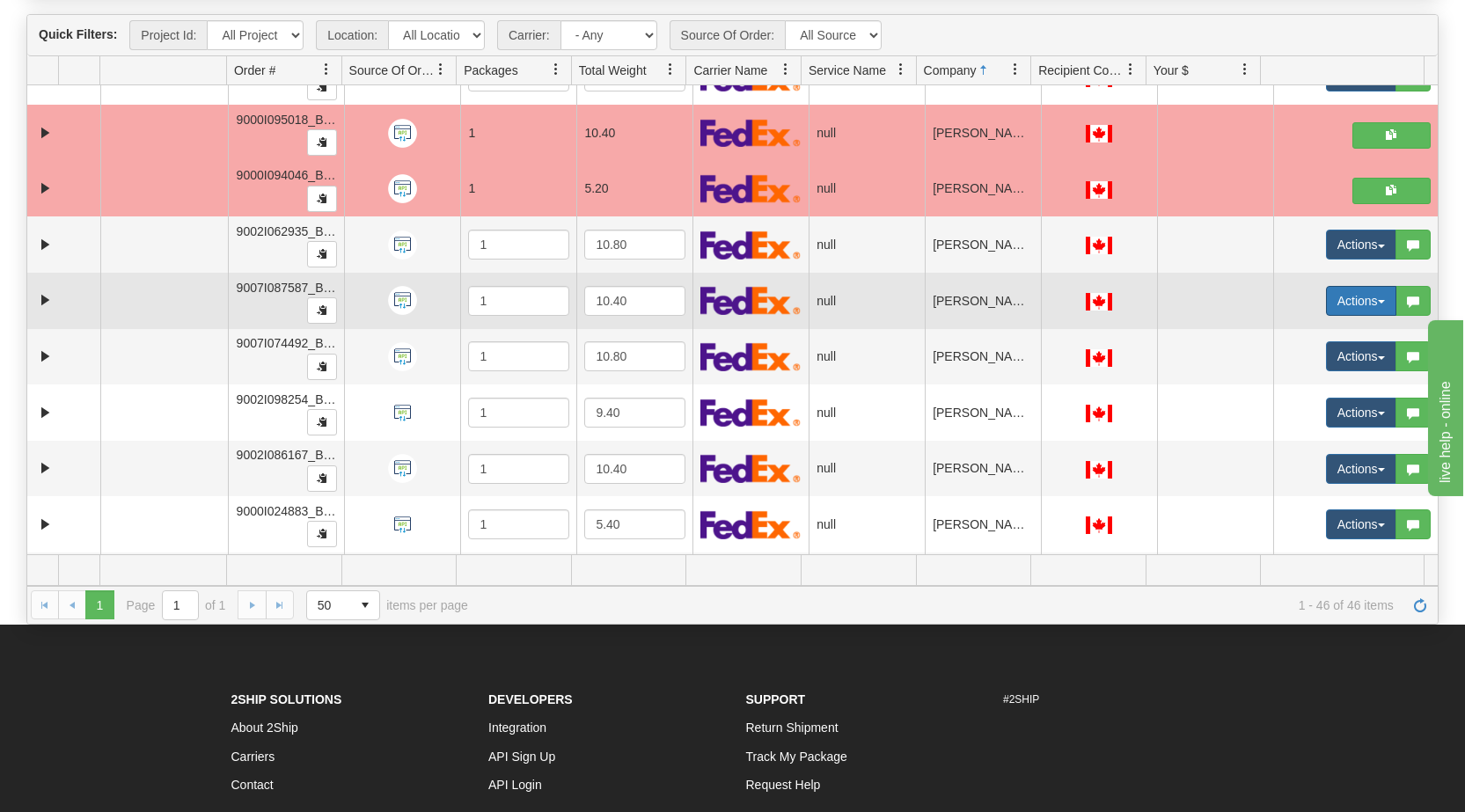
click at [1363, 299] on button "Actions" at bounding box center [1361, 301] width 70 height 30
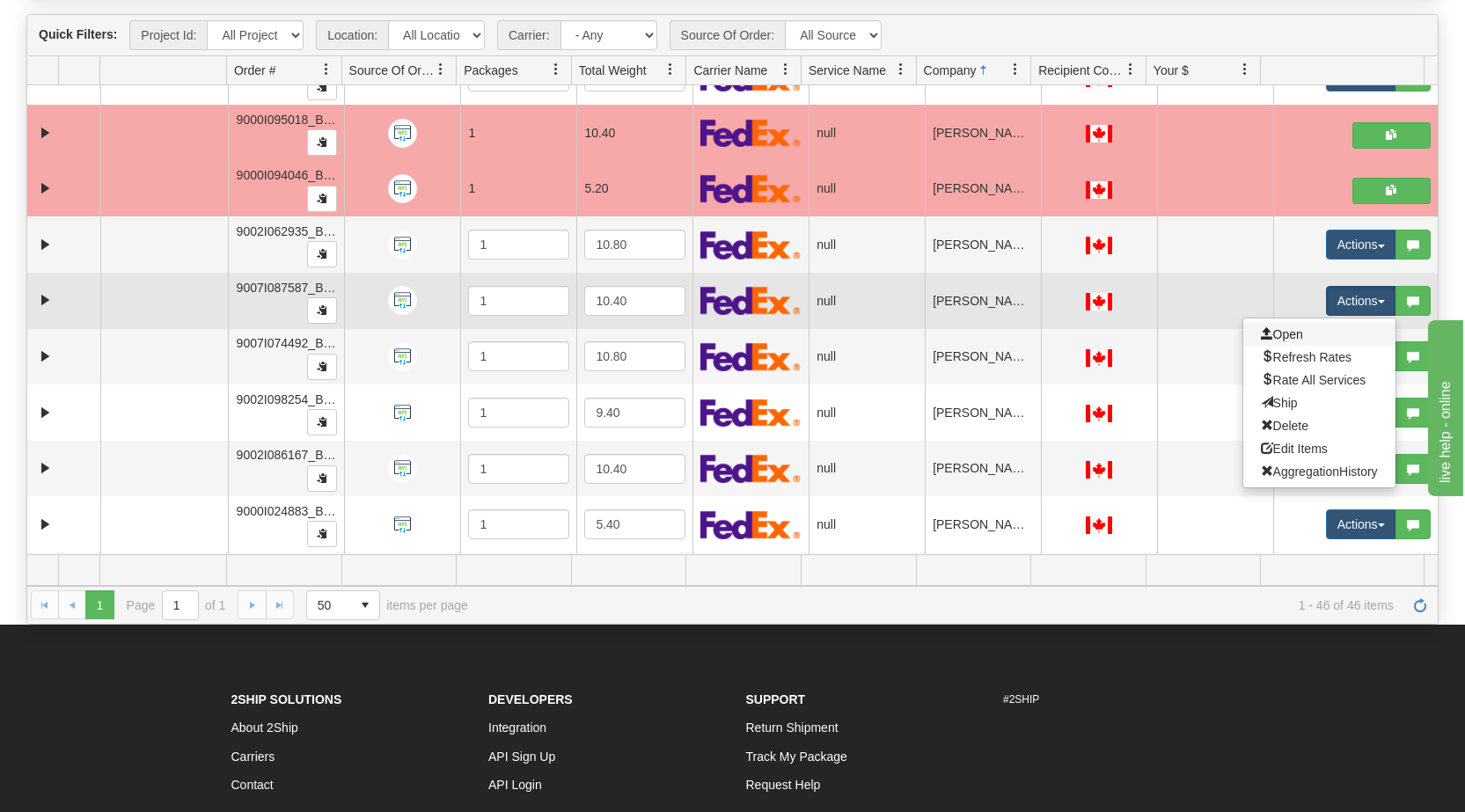
click at [1321, 333] on link "Open" at bounding box center [1320, 334] width 152 height 22
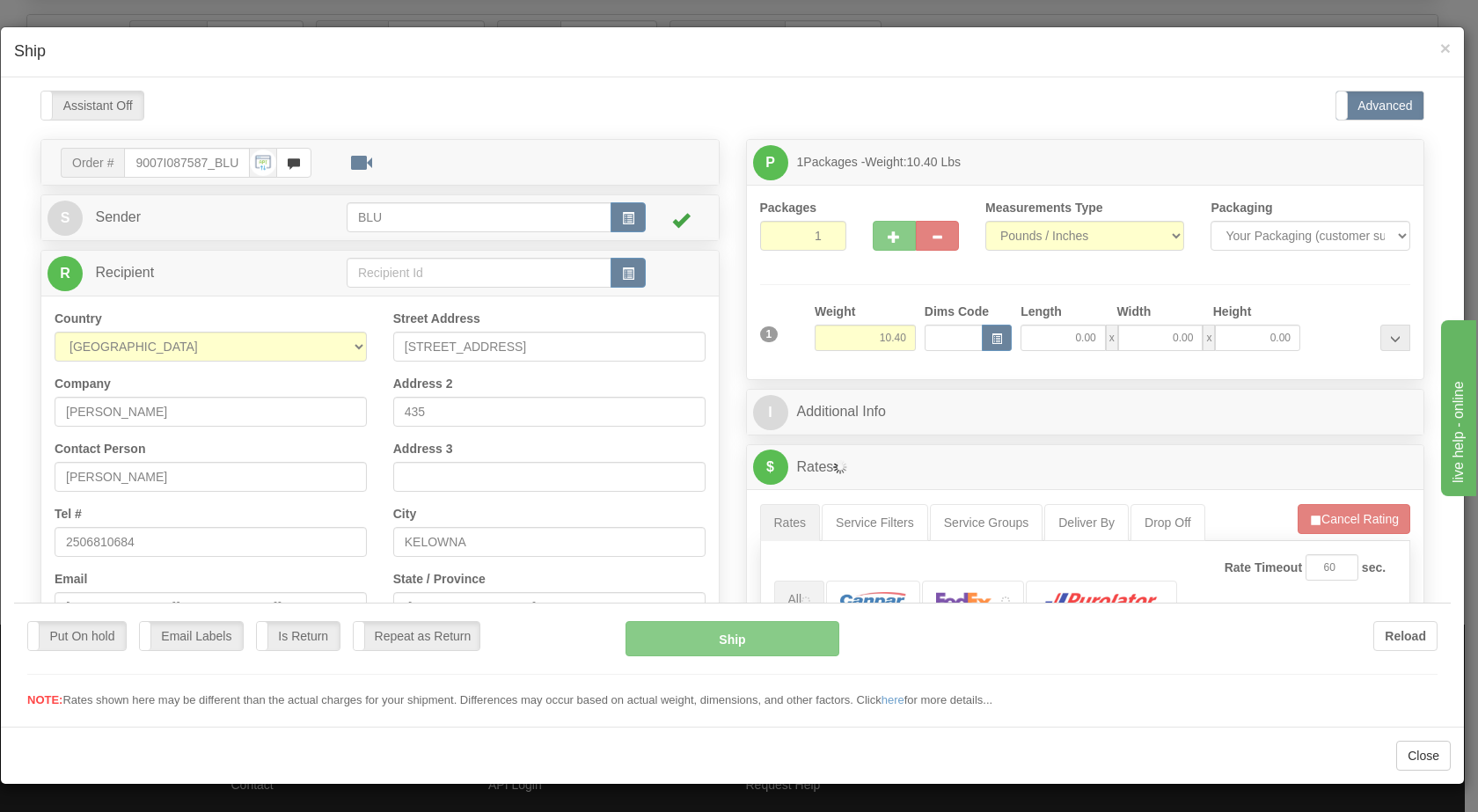
scroll to position [0, 0]
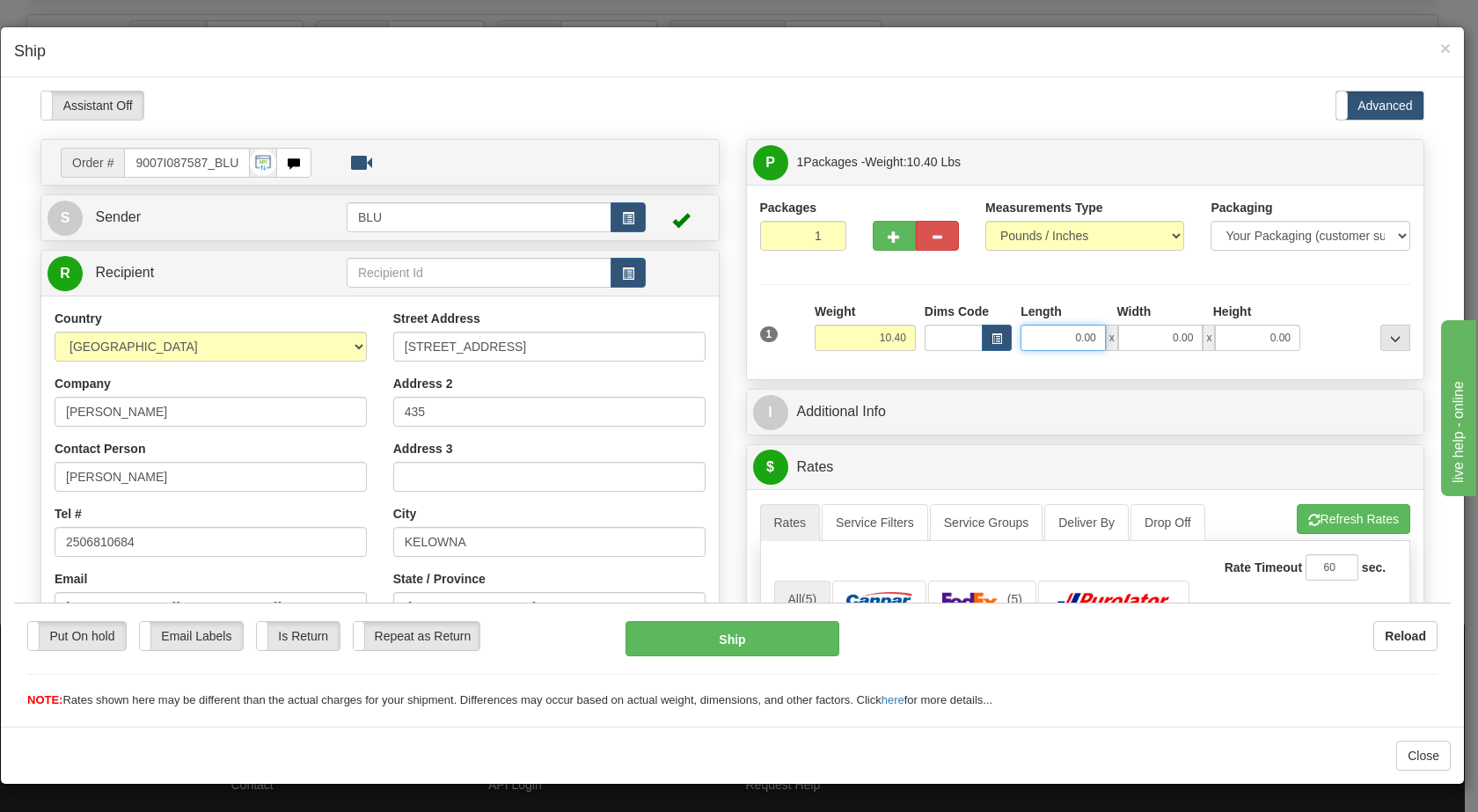
click at [1056, 329] on input "0.00" at bounding box center [1063, 337] width 85 height 26
type input "1"
type input "16.00"
click at [1145, 340] on input "0.00" at bounding box center [1161, 337] width 85 height 26
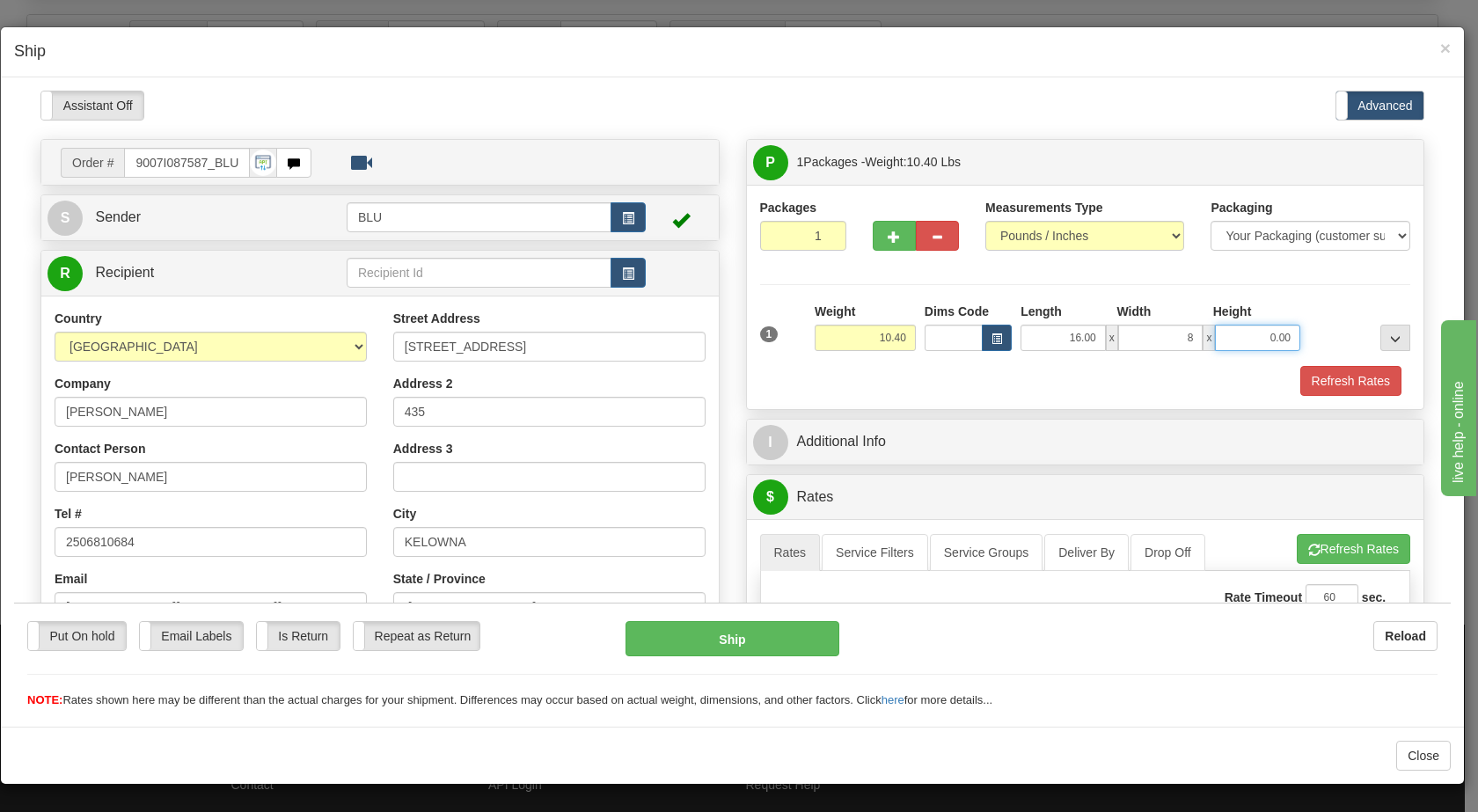
type input "8.00"
click at [1262, 335] on input "0.00" at bounding box center [1257, 337] width 85 height 26
type input "16.00"
click at [1340, 332] on div at bounding box center [1360, 326] width 110 height 49
click at [1328, 376] on button "Refresh Rates" at bounding box center [1351, 380] width 102 height 30
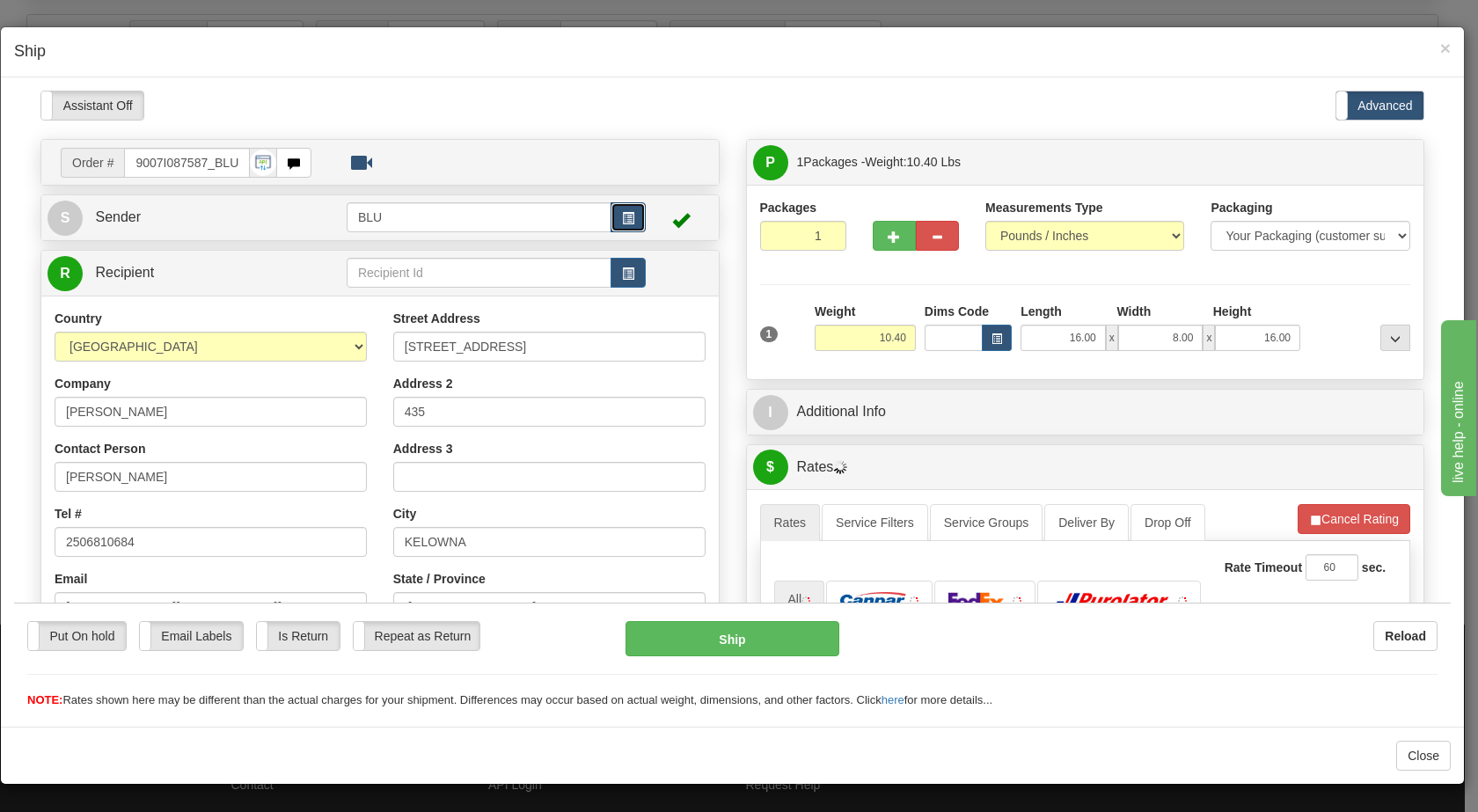
click at [622, 223] on span "button" at bounding box center [628, 218] width 13 height 12
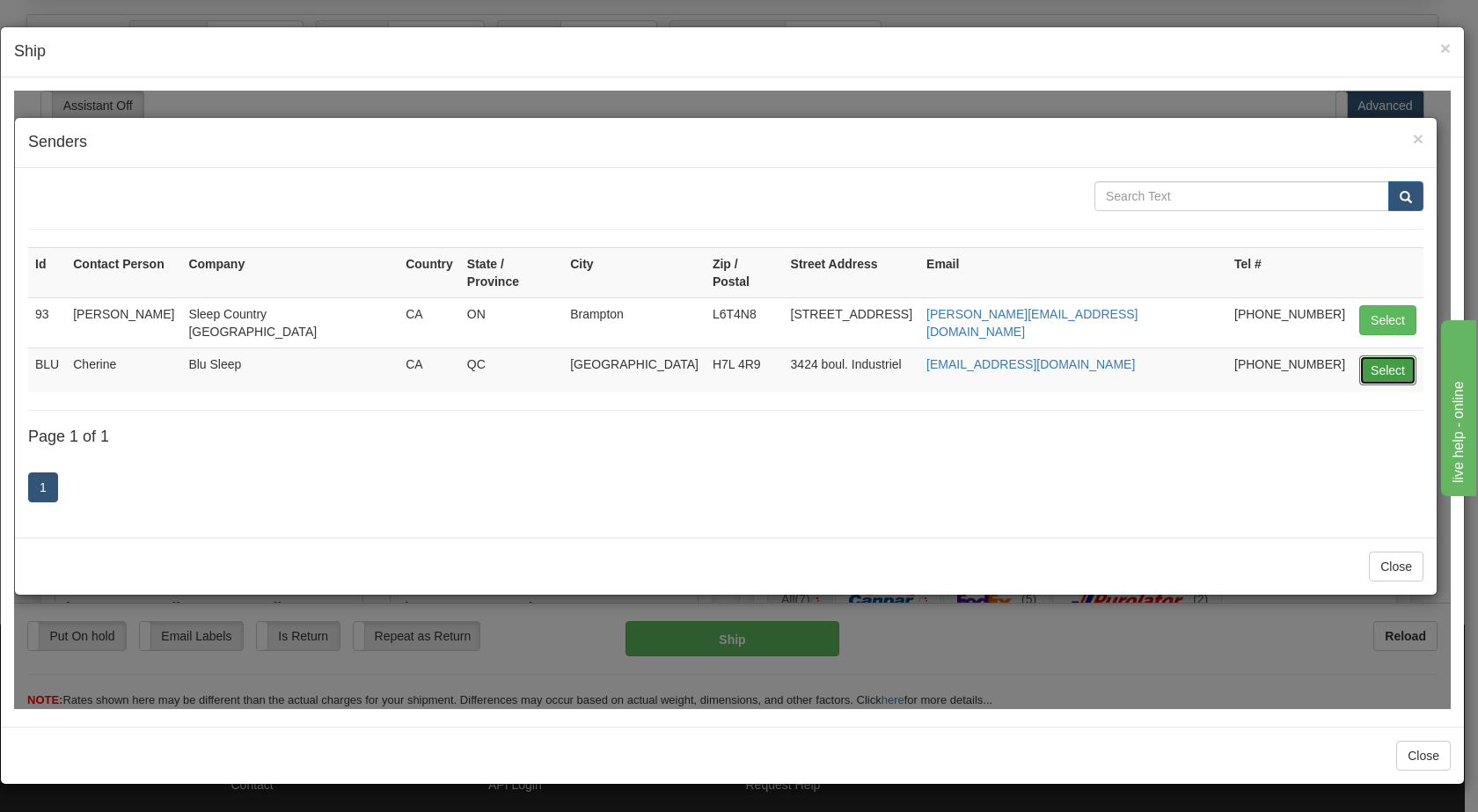
click at [1387, 354] on button "Select" at bounding box center [1388, 369] width 58 height 30
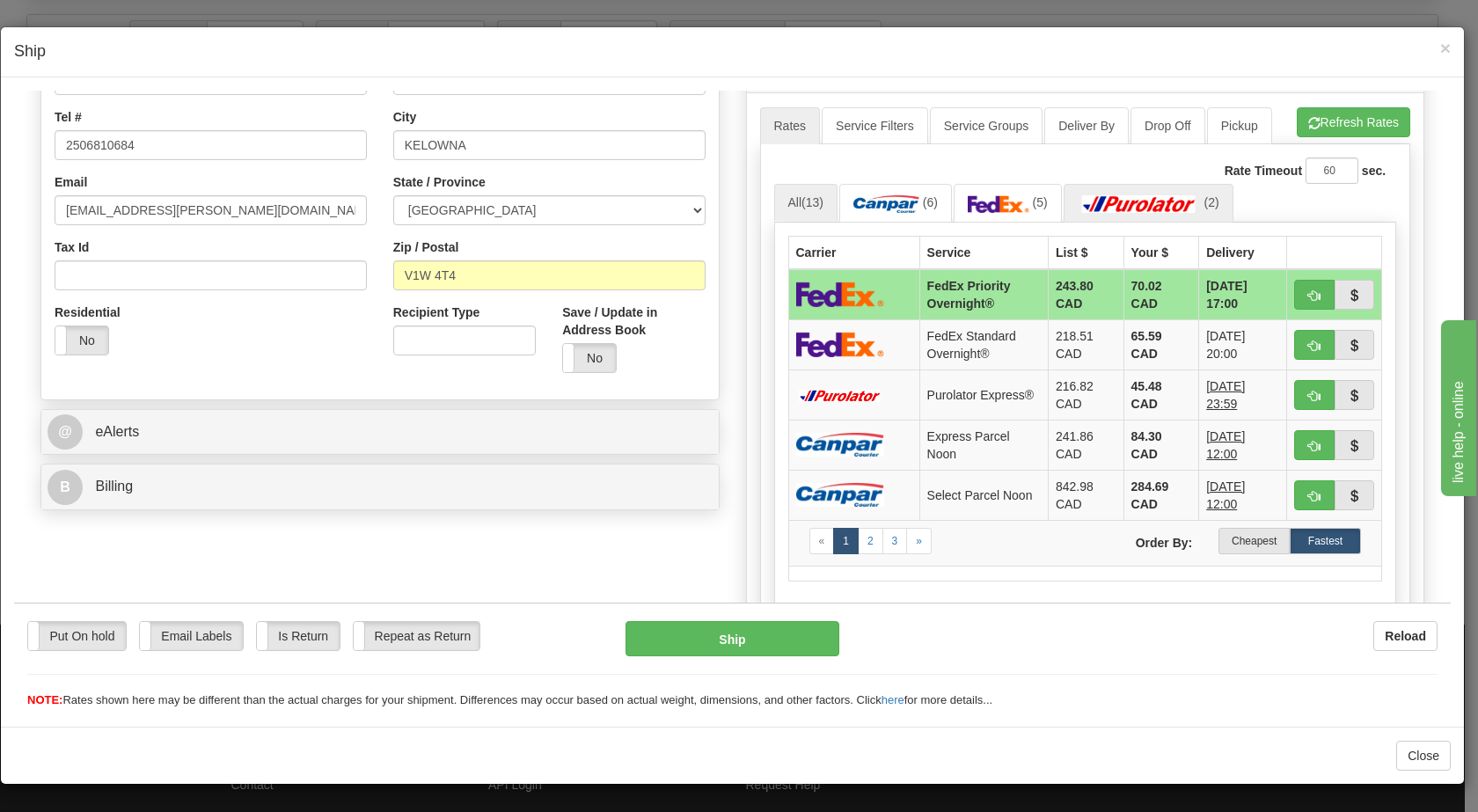
scroll to position [403, 0]
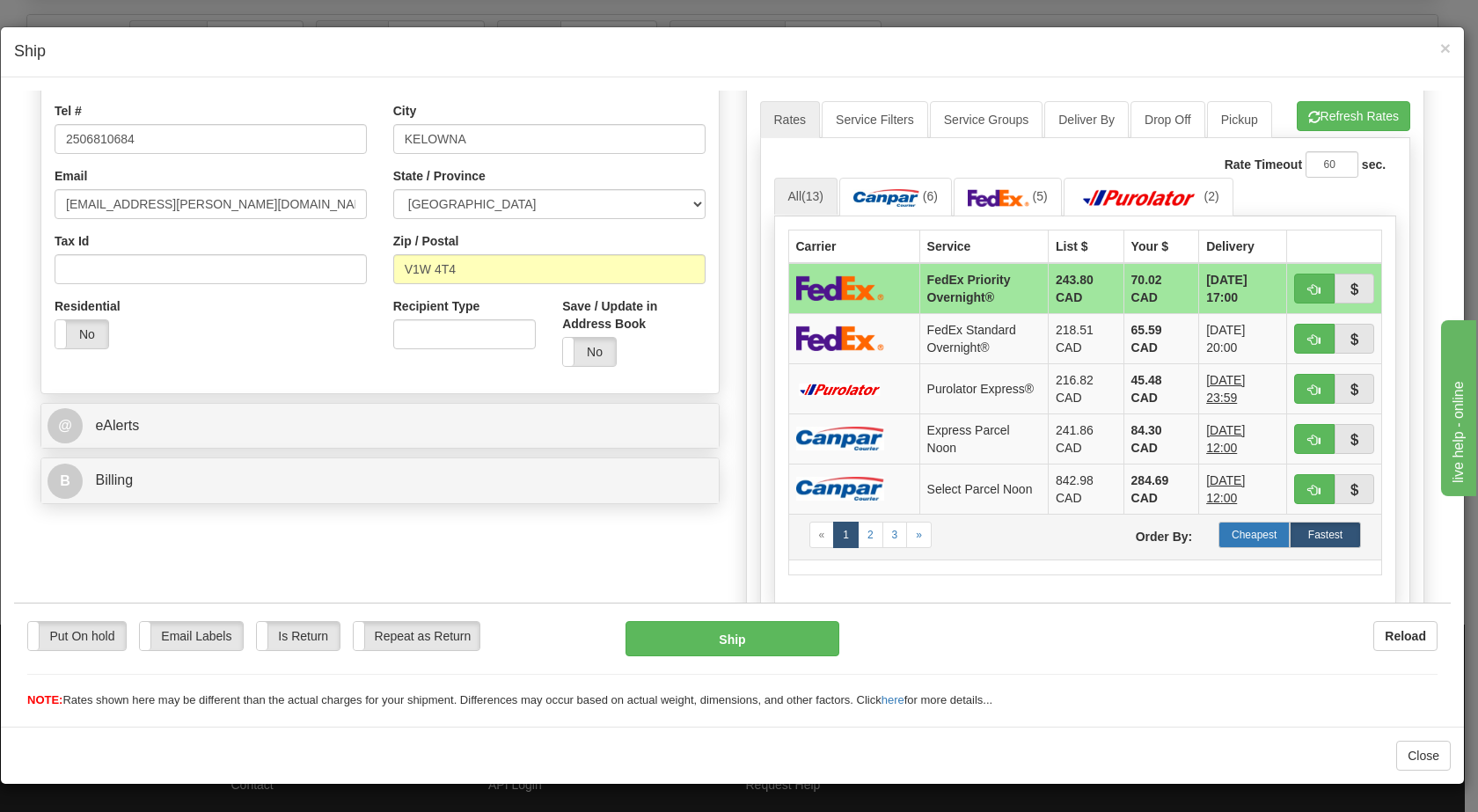
click at [1222, 535] on label "Cheapest" at bounding box center [1253, 534] width 71 height 26
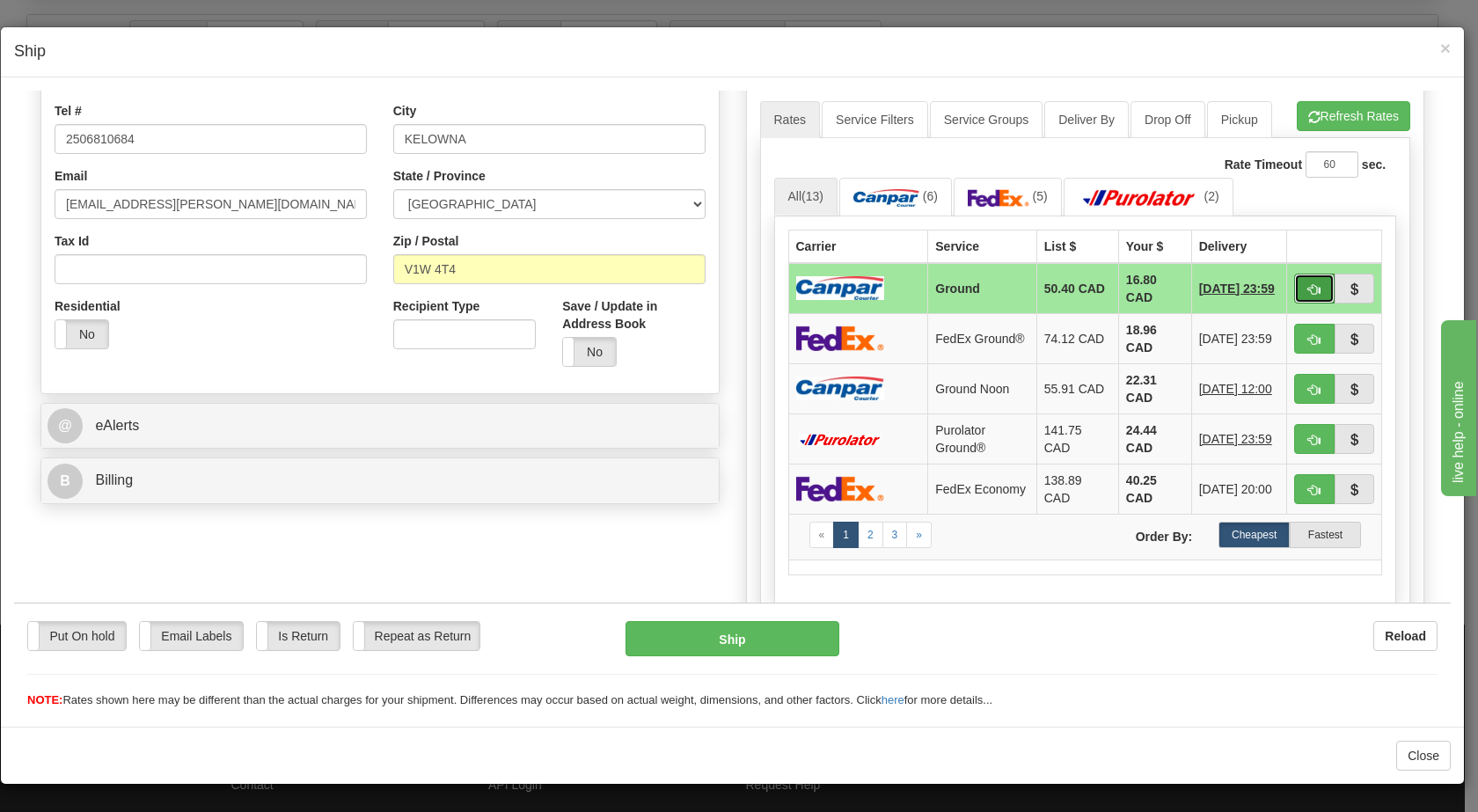
click at [1308, 288] on span "button" at bounding box center [1314, 289] width 13 height 12
type input "1"
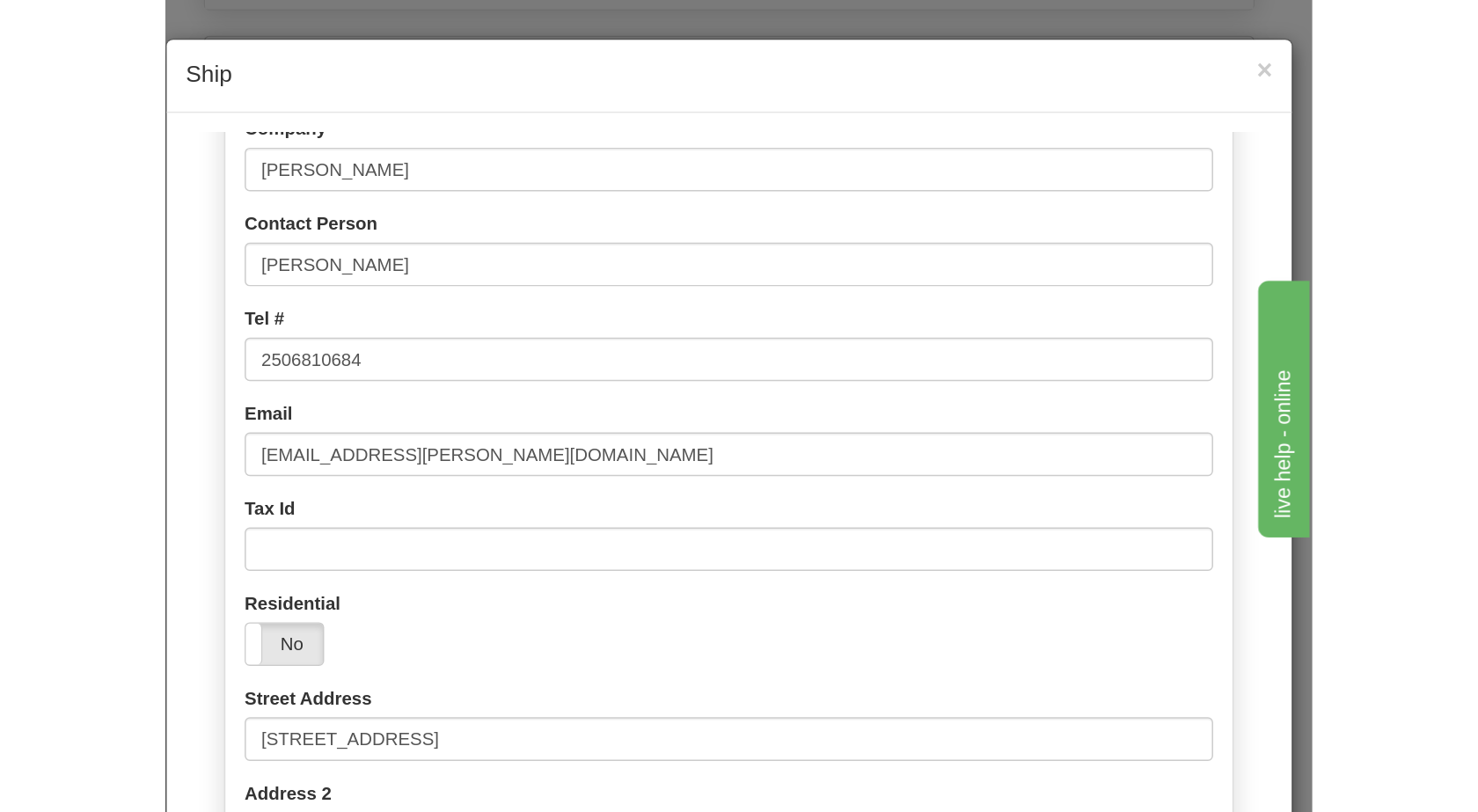
scroll to position [188, 0]
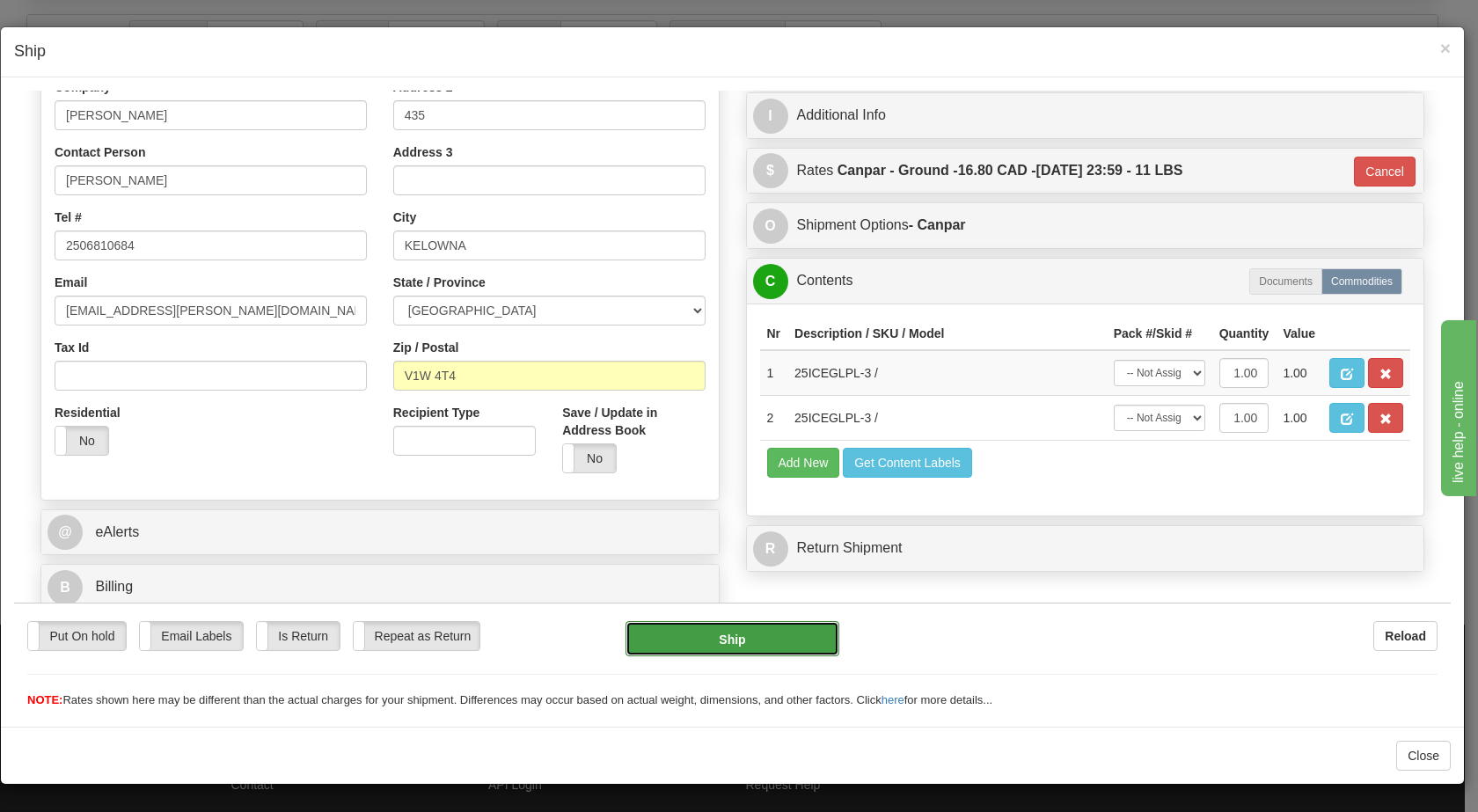
click at [683, 636] on button "Ship" at bounding box center [732, 637] width 213 height 35
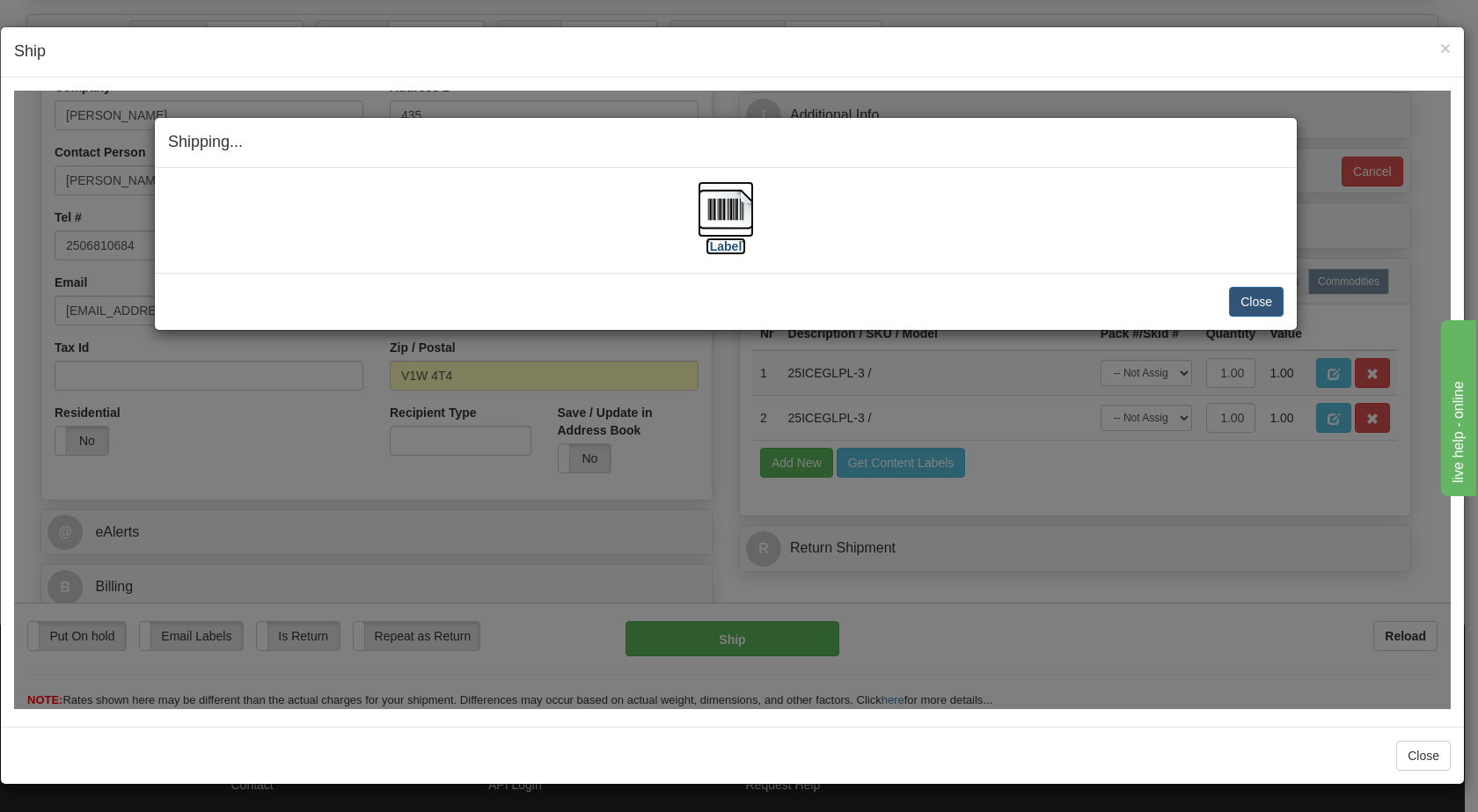
click at [724, 206] on img at bounding box center [726, 209] width 57 height 57
click at [1272, 292] on button "Close" at bounding box center [1256, 301] width 55 height 30
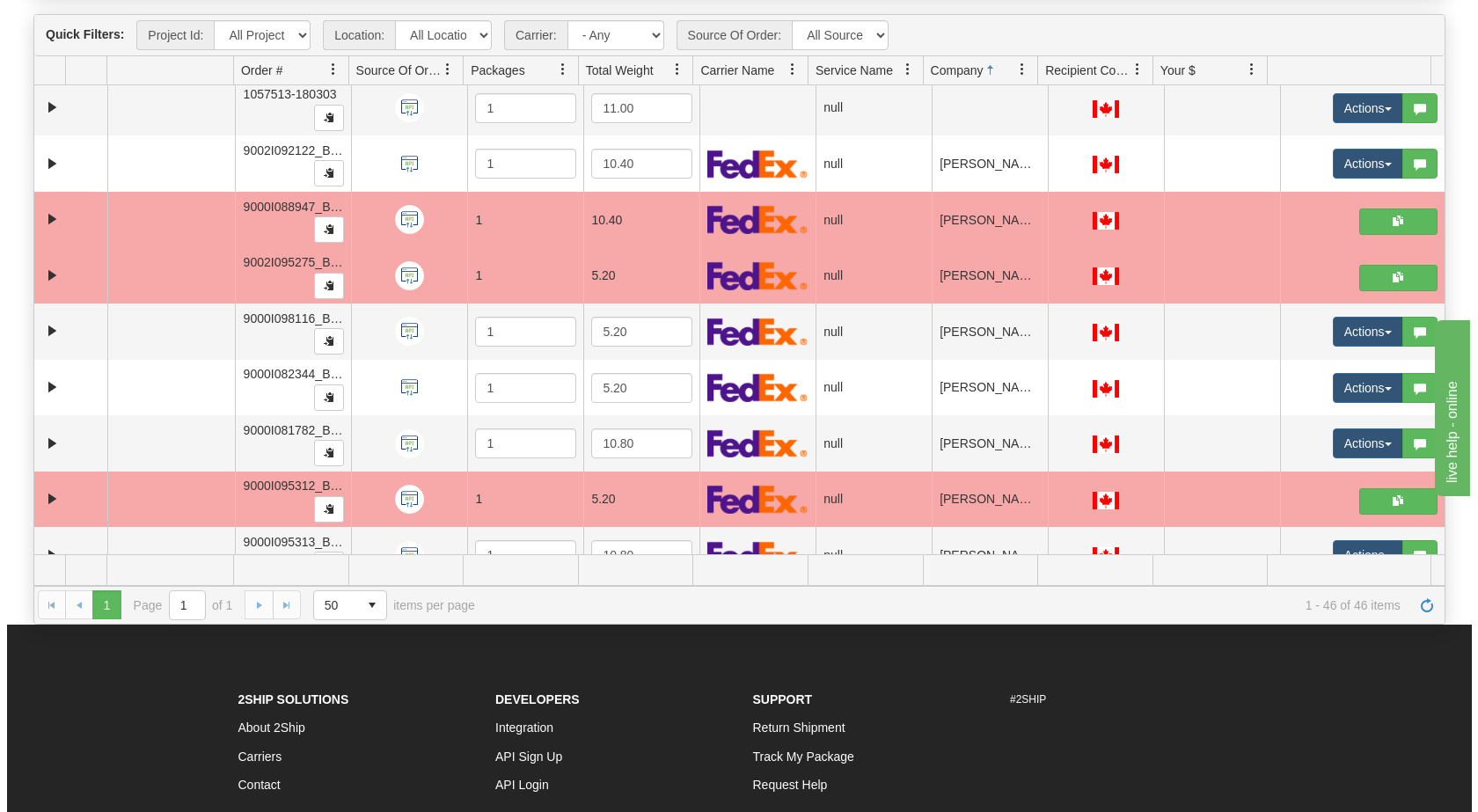
scroll to position [0, 0]
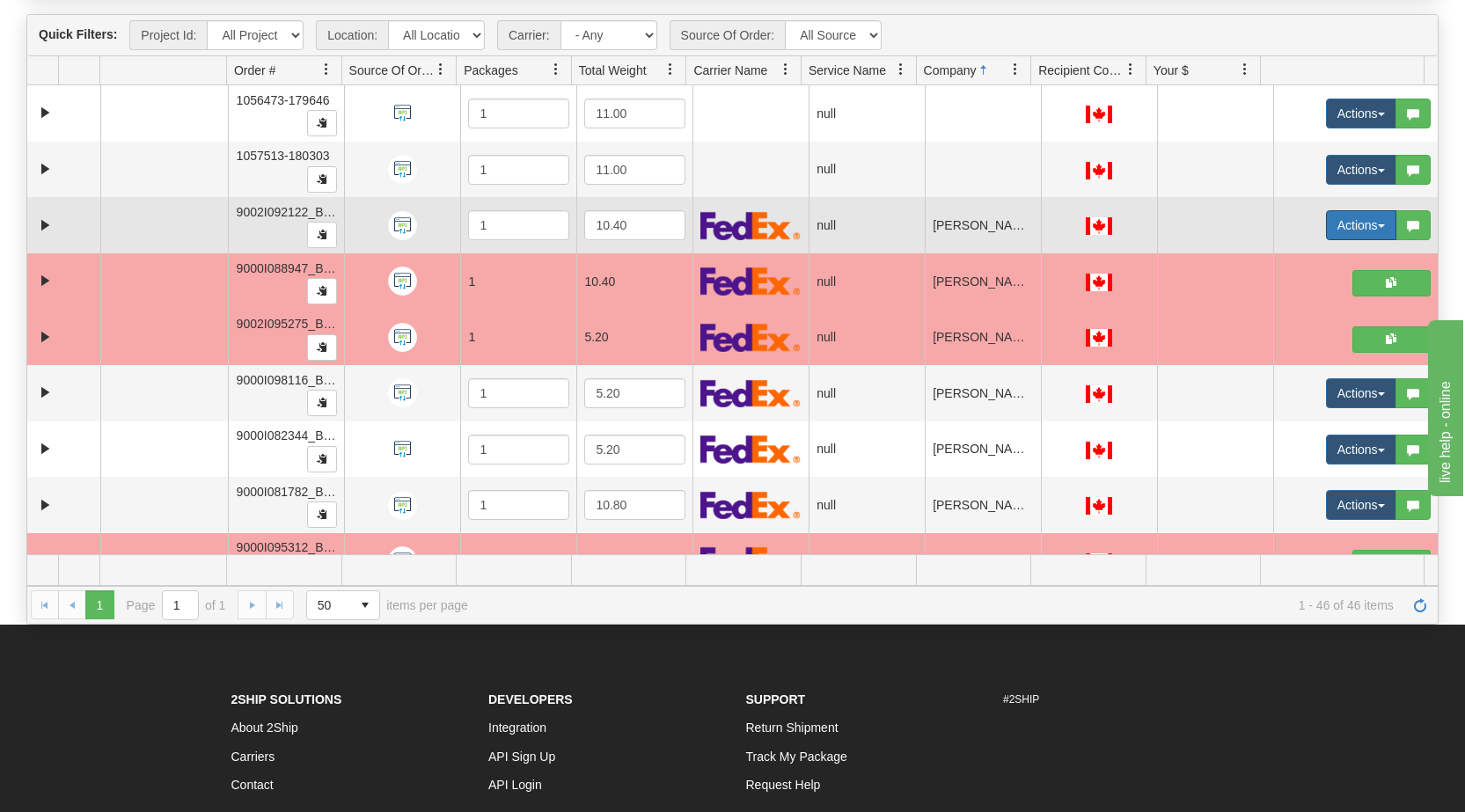
click at [1365, 219] on button "Actions" at bounding box center [1361, 224] width 70 height 30
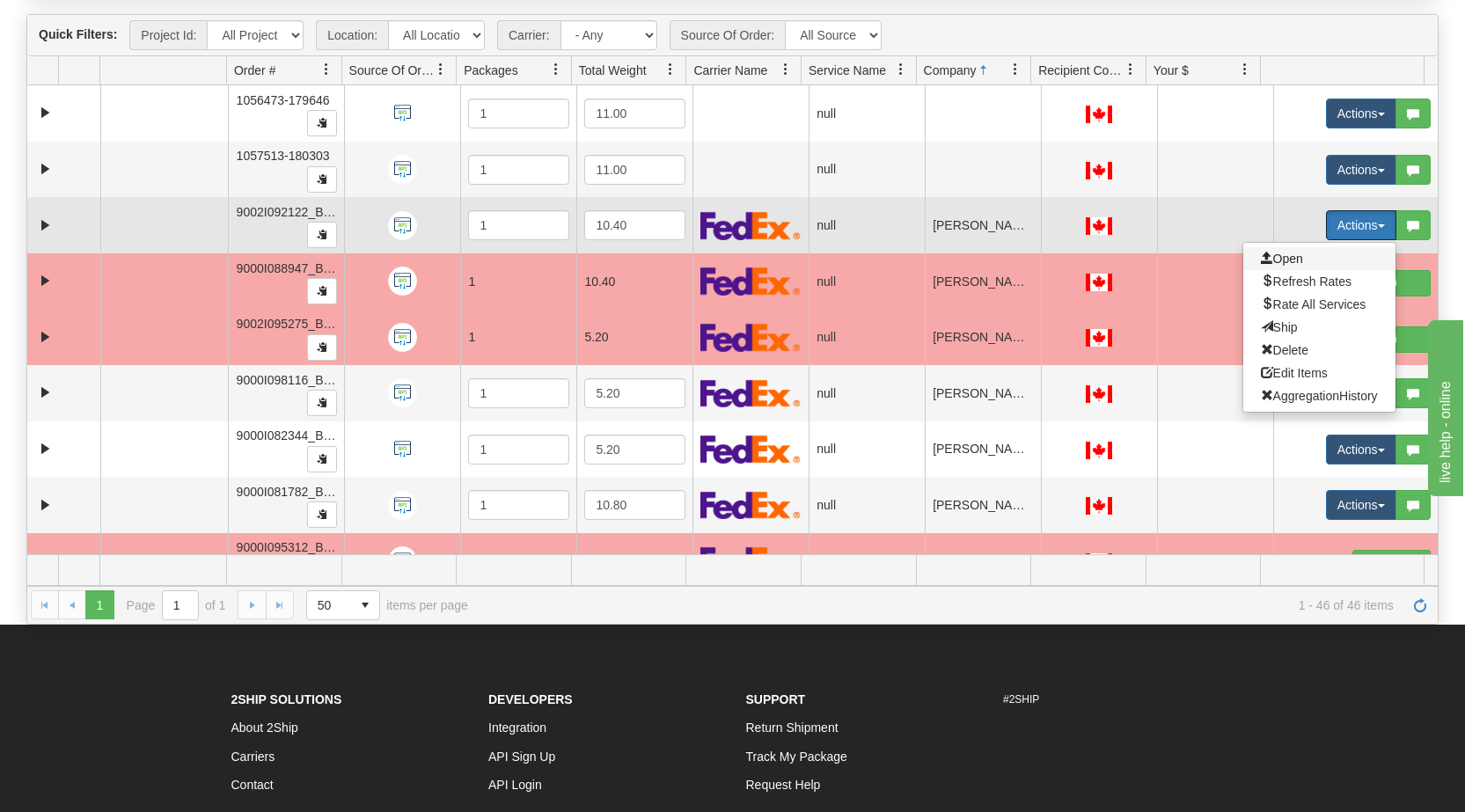
click at [1289, 256] on span "Open" at bounding box center [1282, 259] width 42 height 14
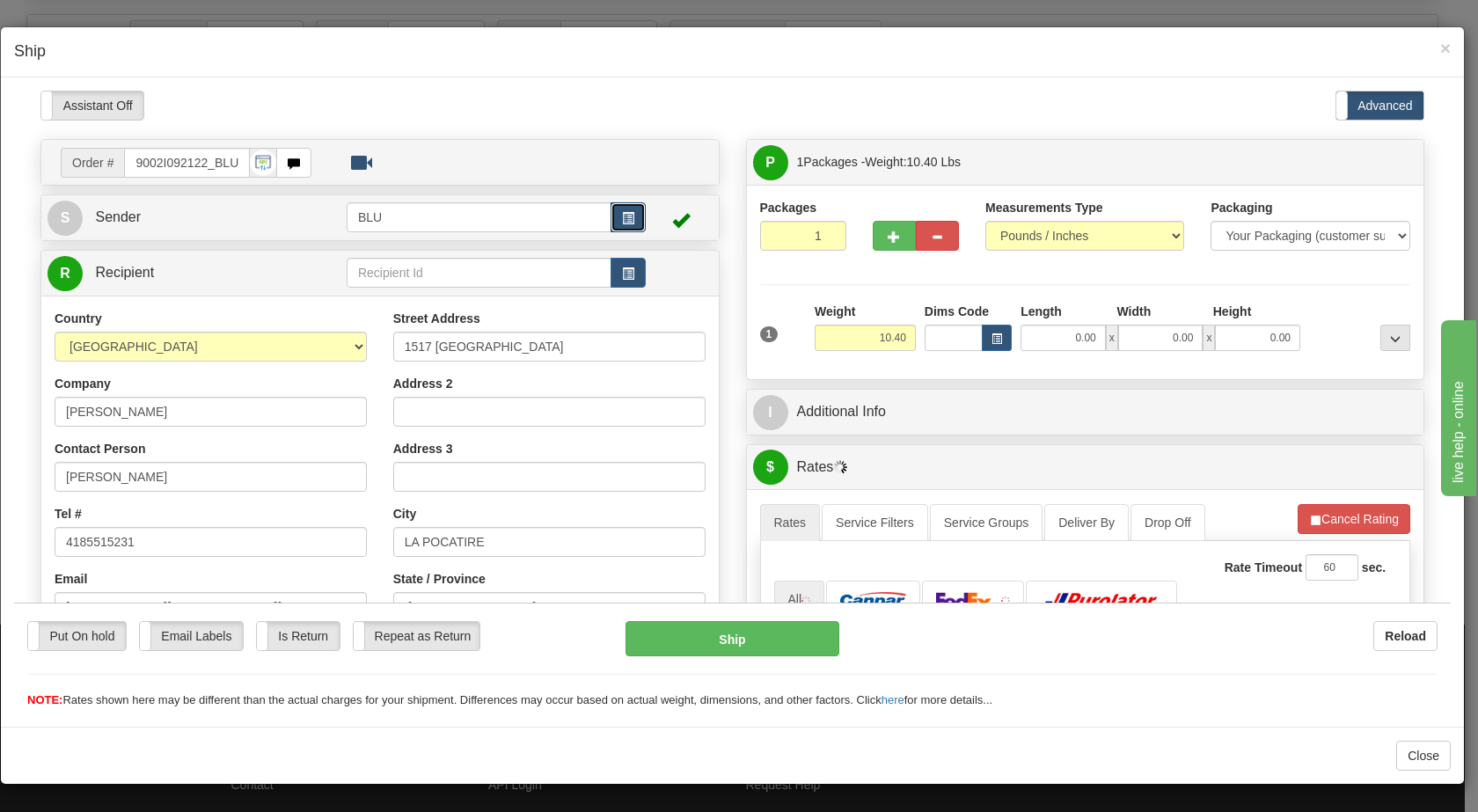
click at [626, 218] on span "button" at bounding box center [628, 218] width 13 height 12
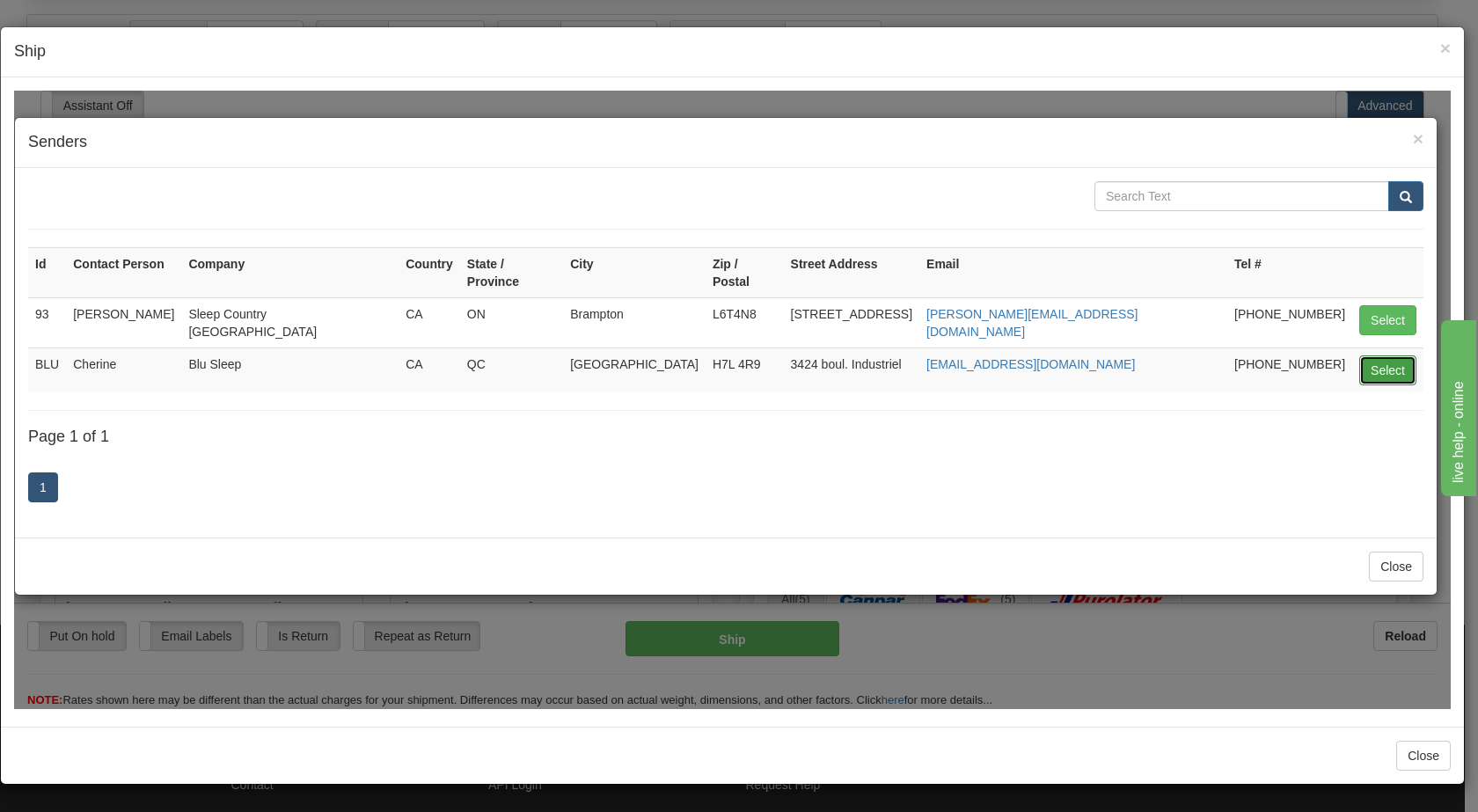
click at [1384, 354] on button "Select" at bounding box center [1388, 369] width 58 height 30
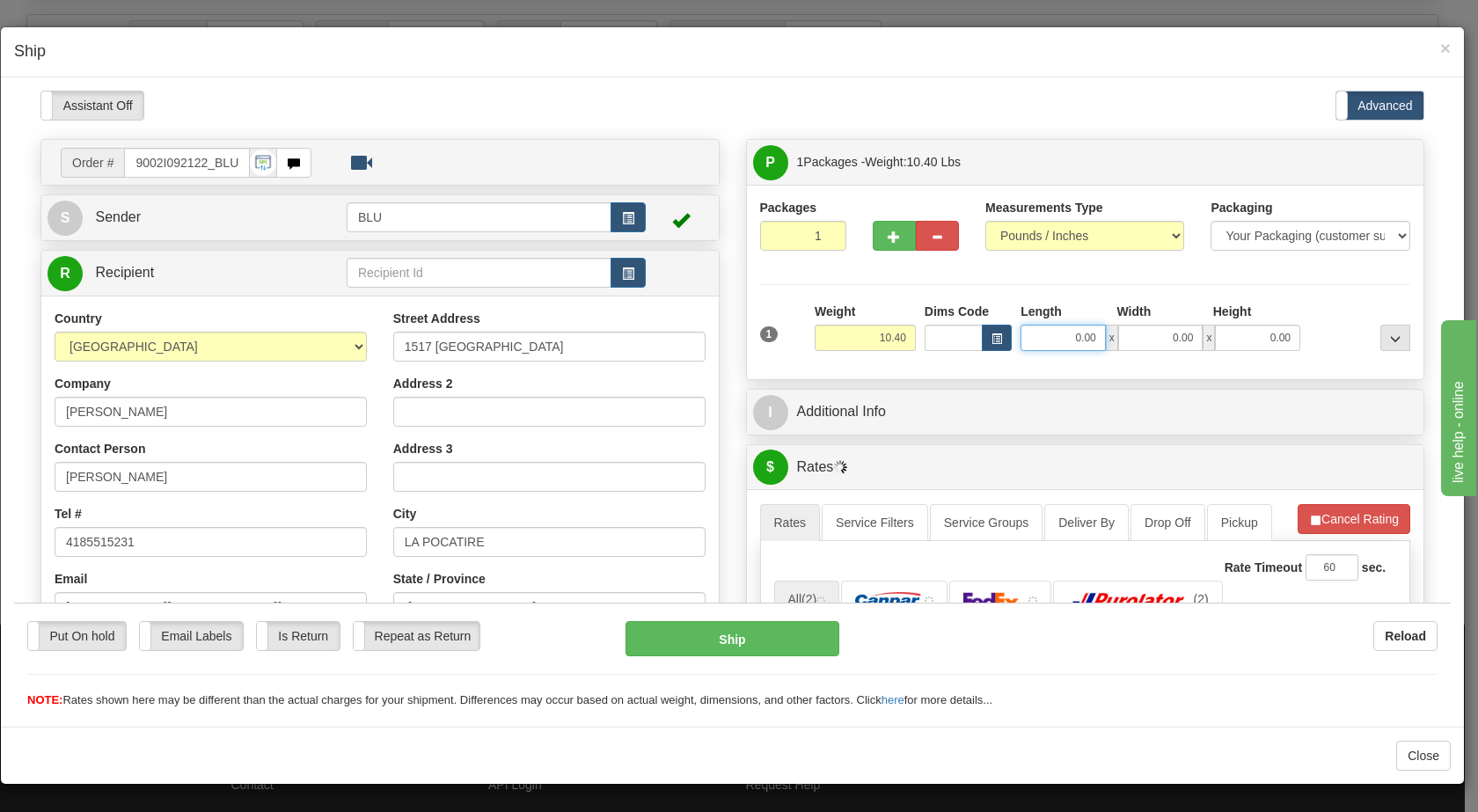
click at [1060, 345] on input "0.00" at bounding box center [1063, 337] width 85 height 26
type input "16.00"
click at [1158, 335] on input "0.00" at bounding box center [1161, 337] width 85 height 26
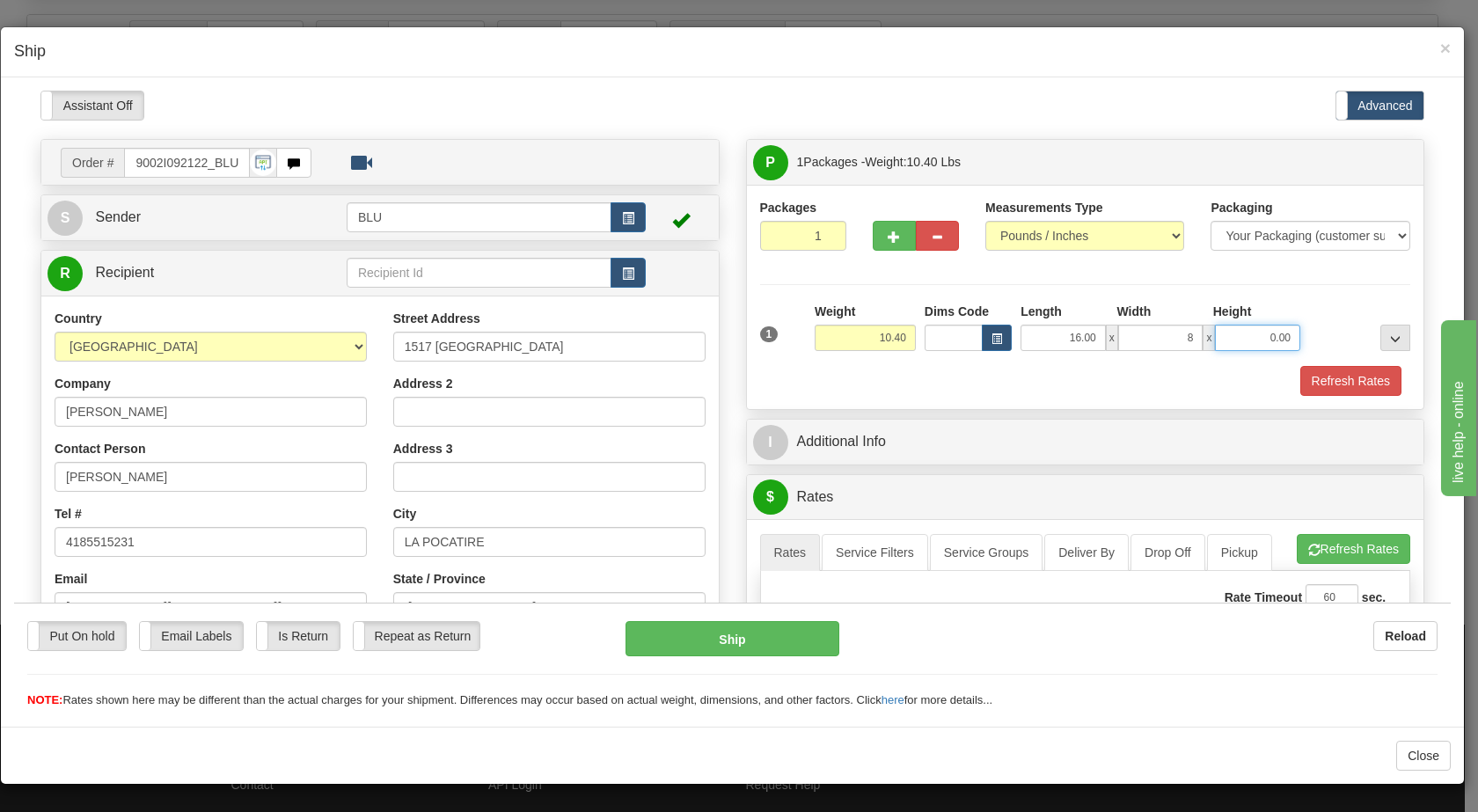
type input "8.00"
click at [1233, 338] on input "0.00" at bounding box center [1257, 337] width 85 height 26
type input "16.00"
click at [1338, 326] on div at bounding box center [1360, 326] width 110 height 49
click at [1334, 372] on button "Refresh Rates" at bounding box center [1351, 380] width 102 height 30
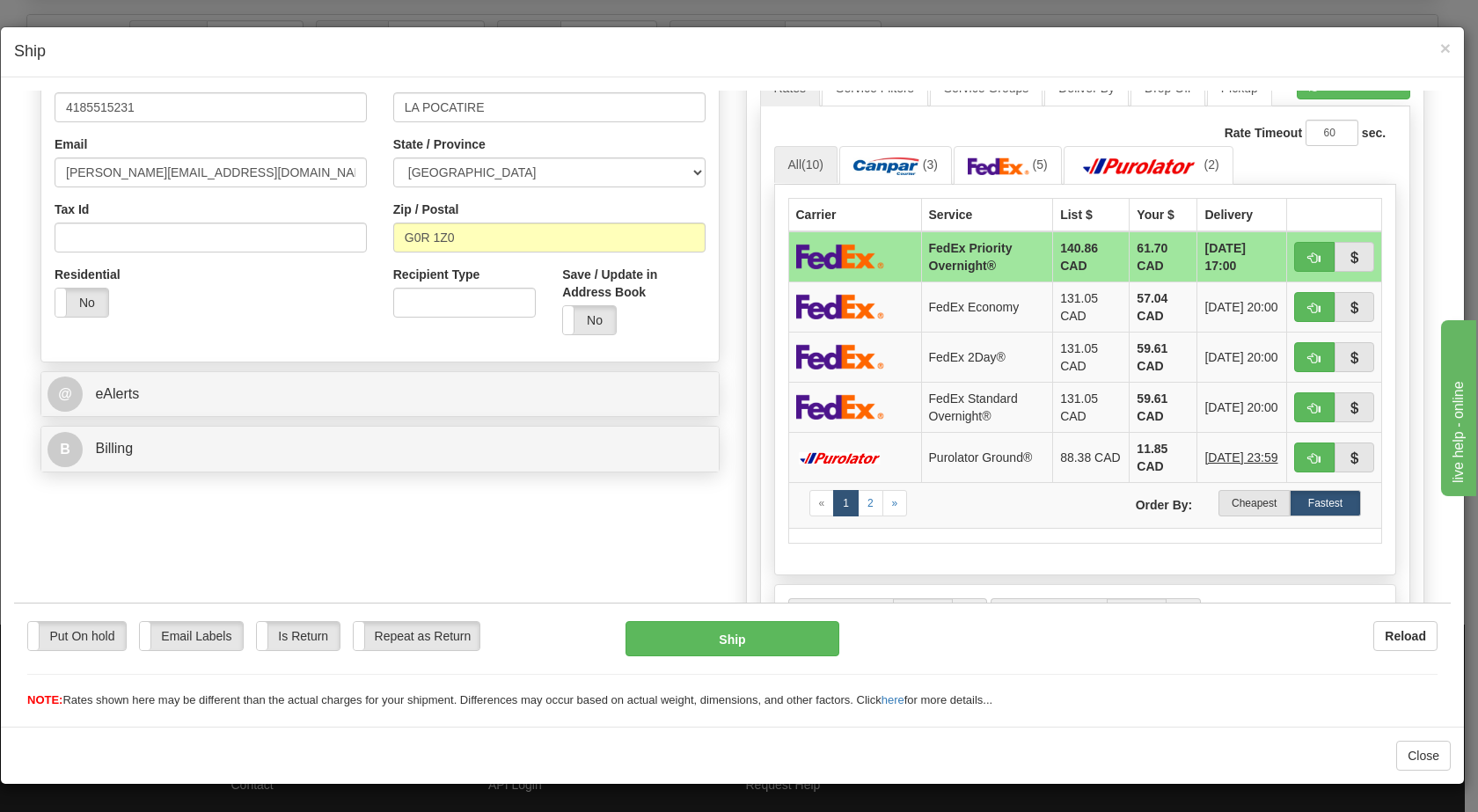
scroll to position [442, 0]
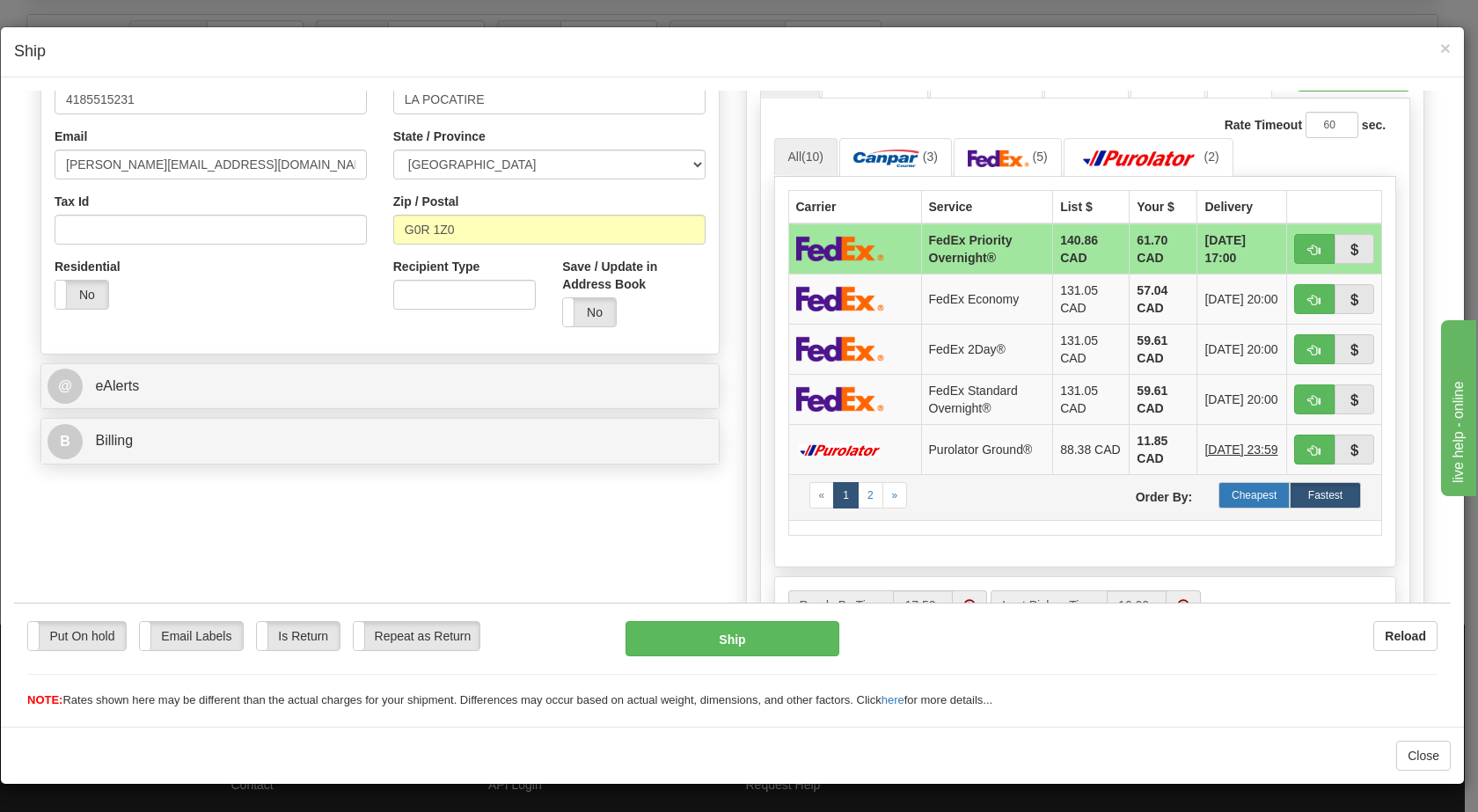
click at [1232, 495] on label "Cheapest" at bounding box center [1253, 494] width 71 height 26
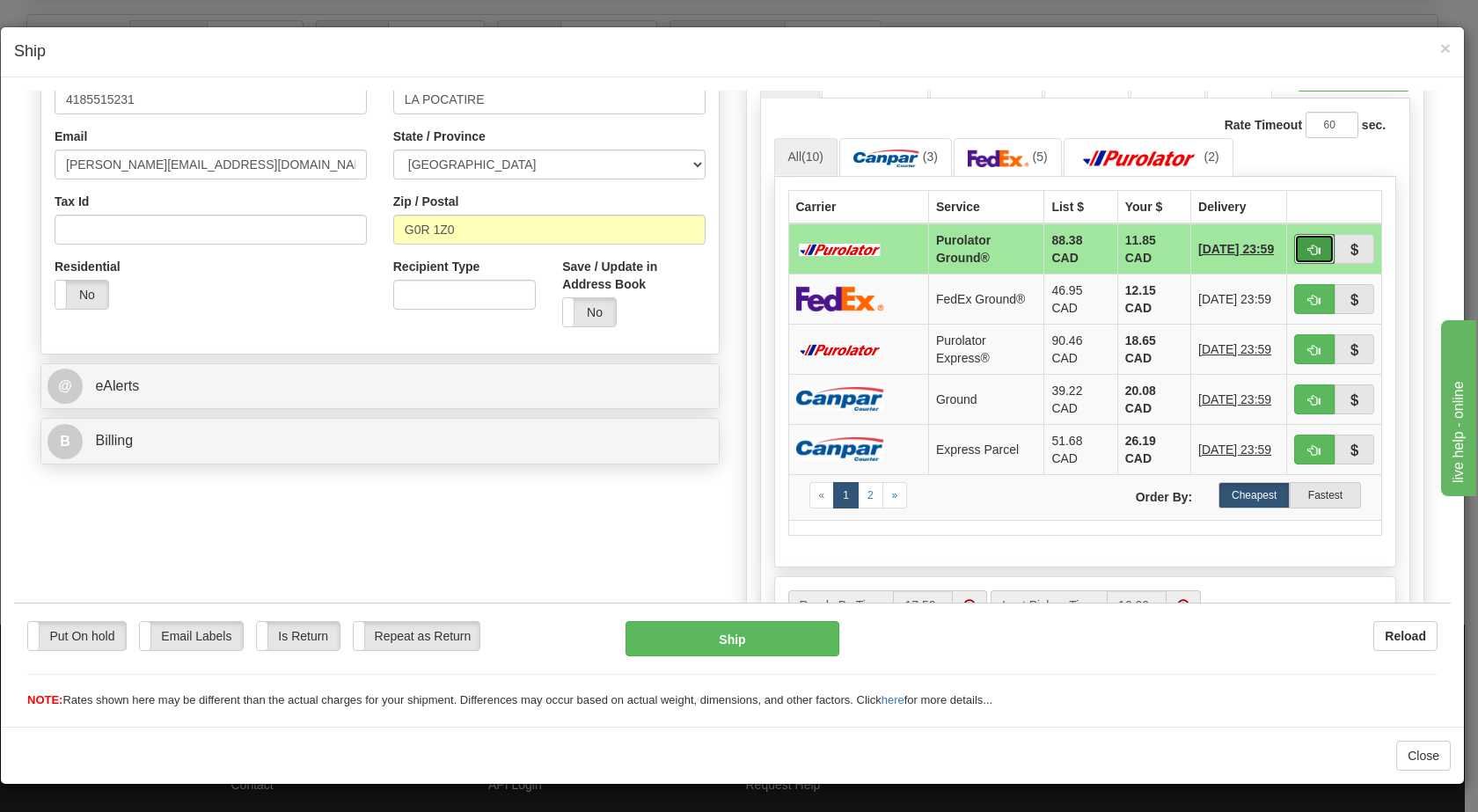
click at [1308, 248] on span "button" at bounding box center [1314, 250] width 13 height 12
type input "260"
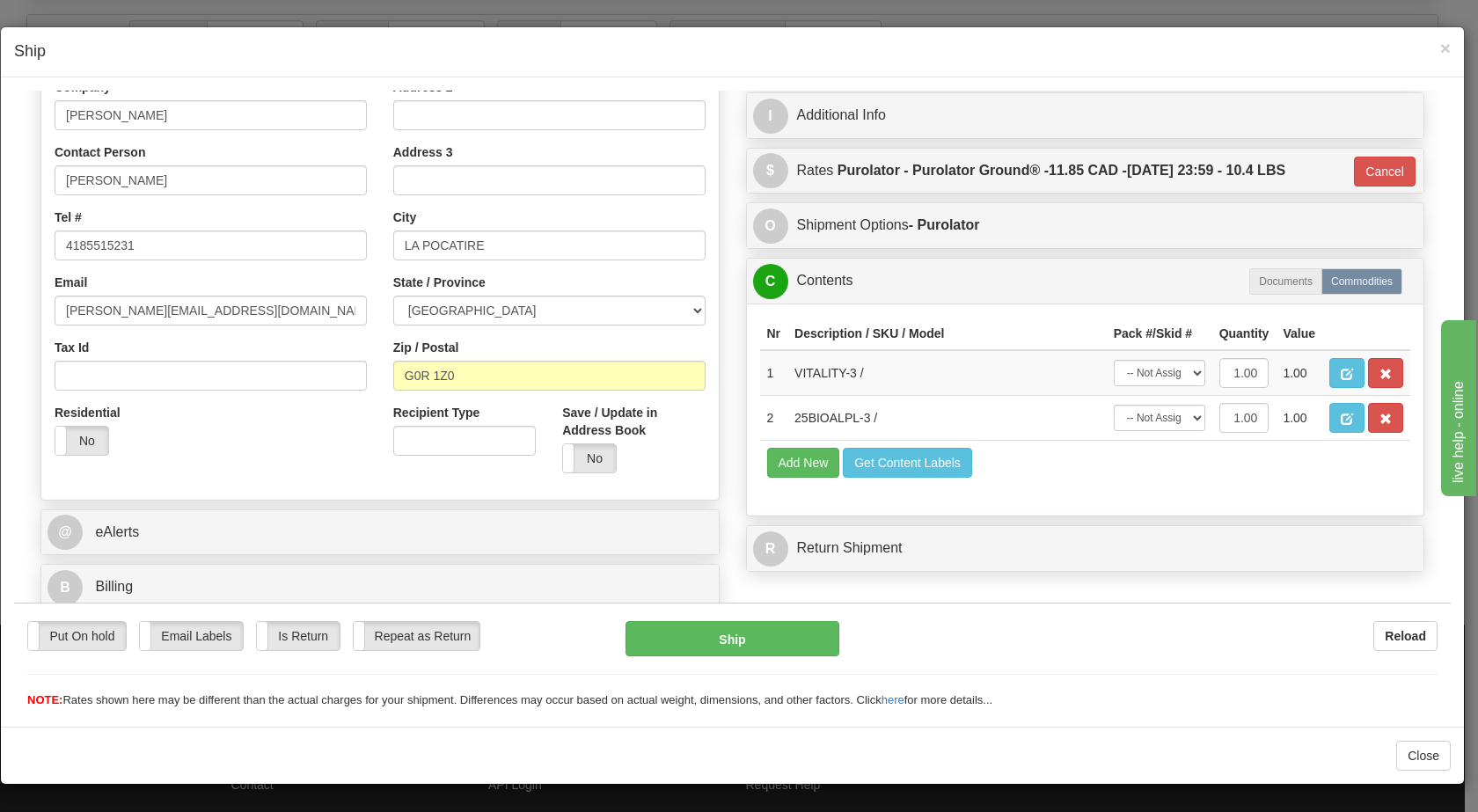
scroll to position [297, 0]
click at [780, 637] on button "Ship" at bounding box center [732, 637] width 213 height 35
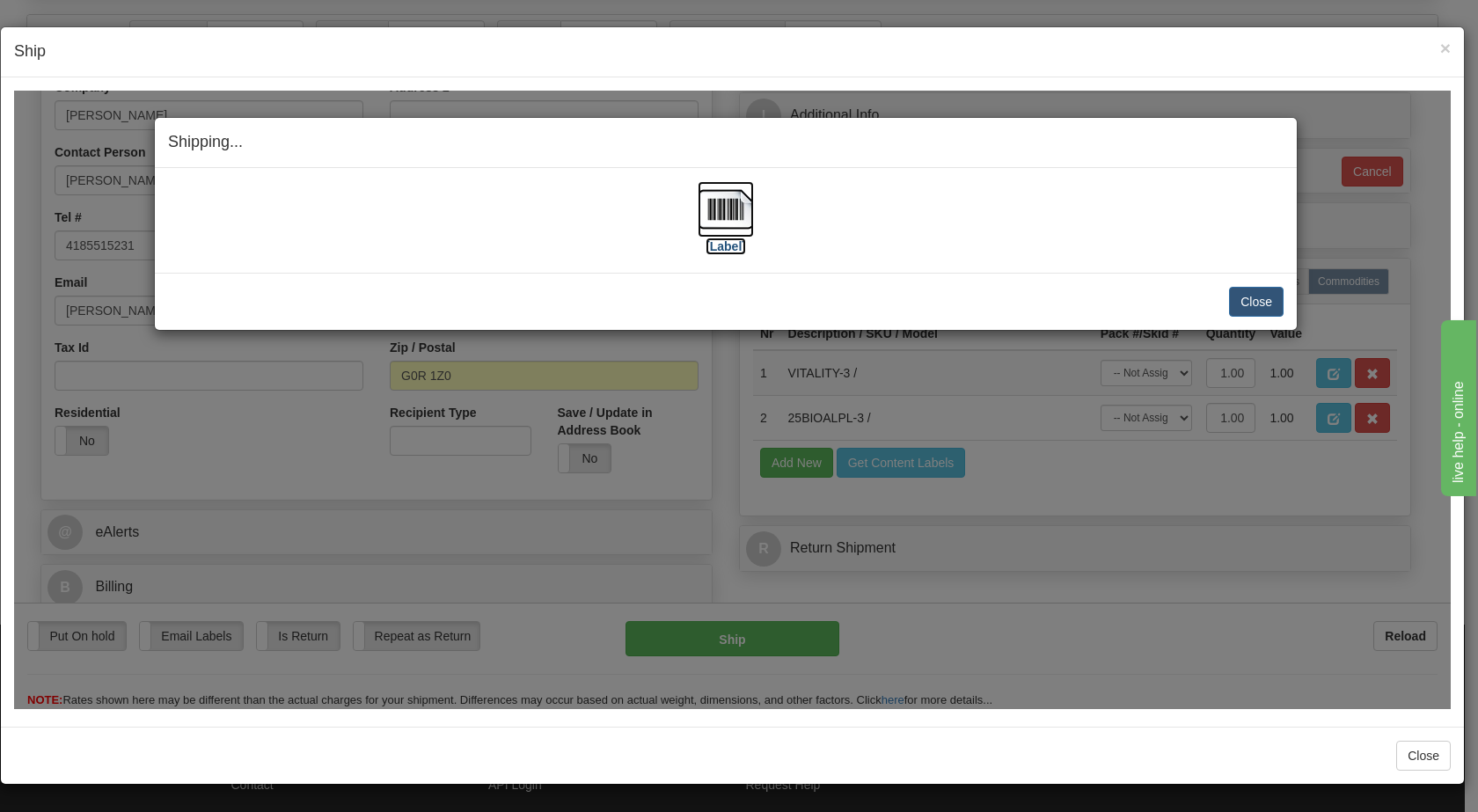
click at [721, 223] on img at bounding box center [726, 209] width 57 height 57
click at [1269, 298] on button "Close" at bounding box center [1256, 301] width 55 height 30
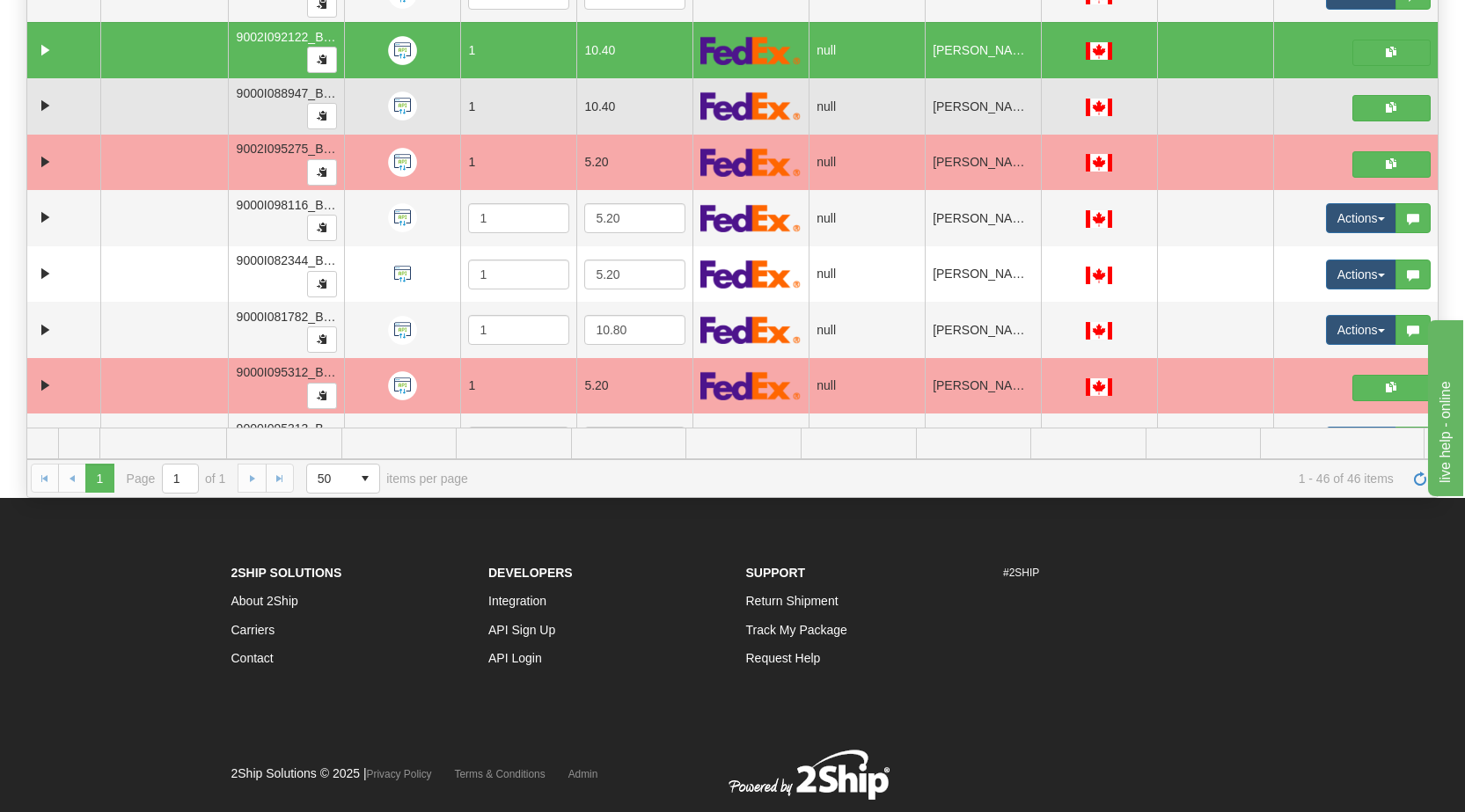
scroll to position [0, 0]
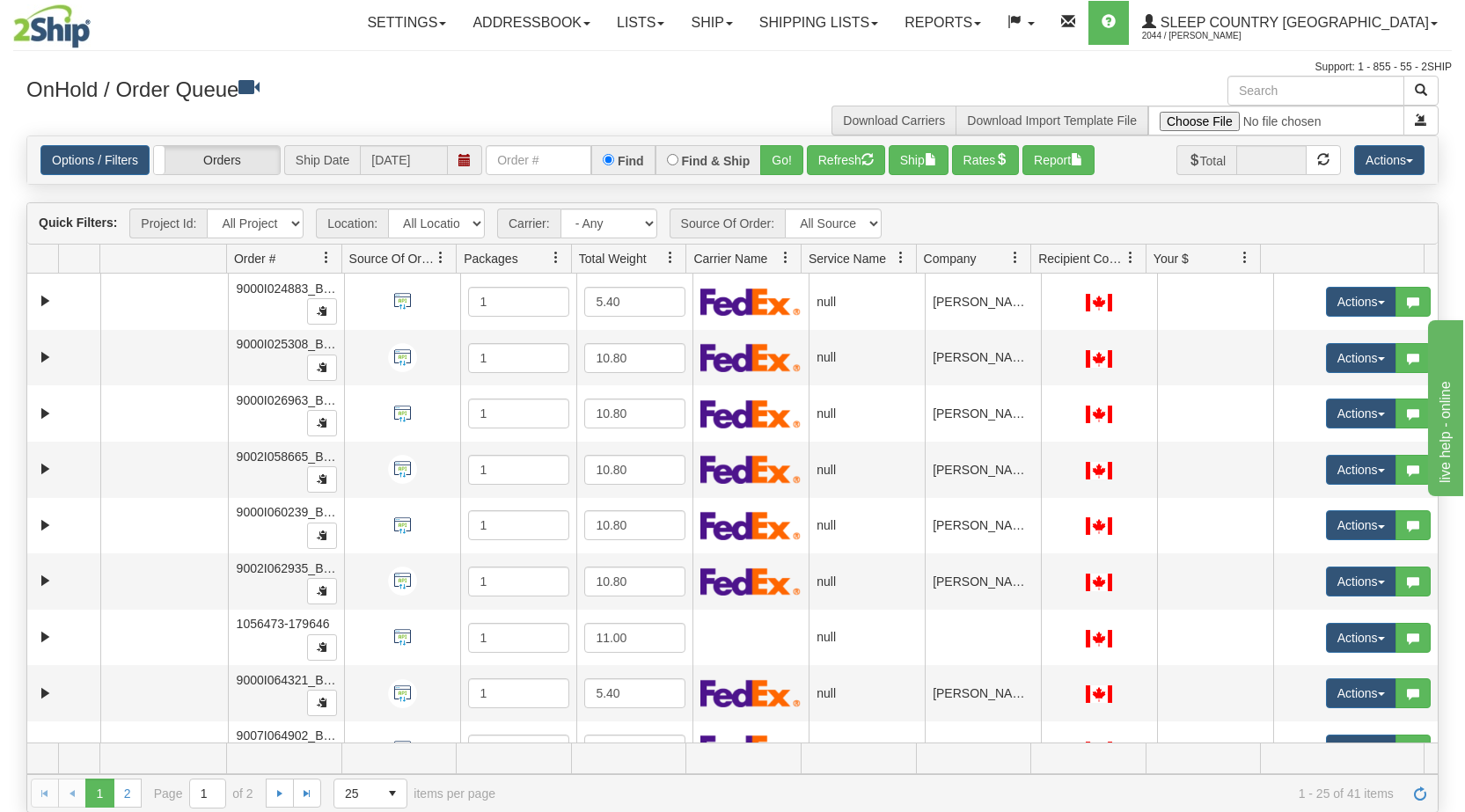
click at [1011, 262] on span at bounding box center [1015, 258] width 14 height 14
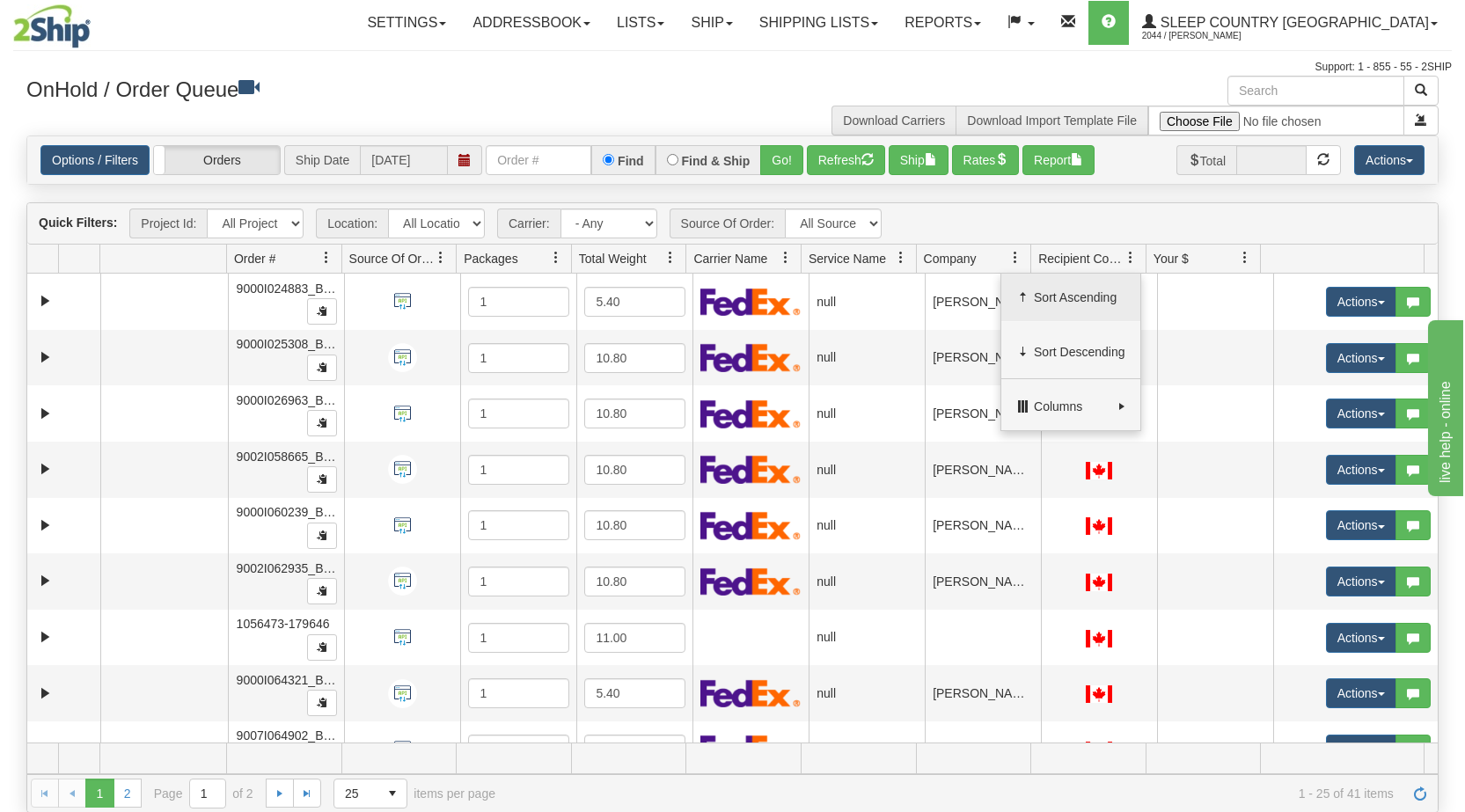
click at [1055, 293] on span "Sort Ascending" at bounding box center [1079, 298] width 92 height 18
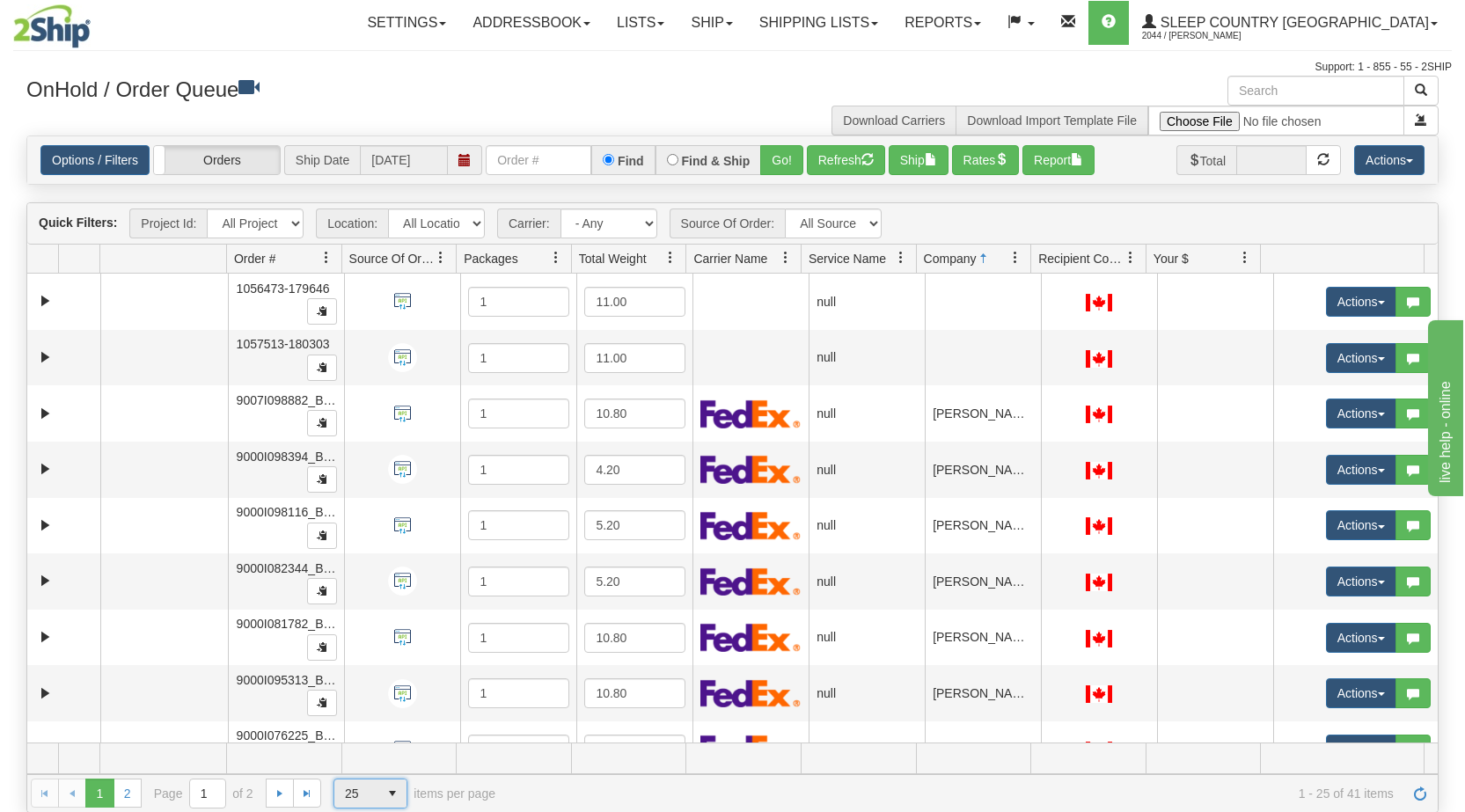
click at [388, 795] on span "select" at bounding box center [392, 793] width 28 height 28
click at [375, 739] on li "50" at bounding box center [371, 740] width 72 height 24
